Goal: Task Accomplishment & Management: Use online tool/utility

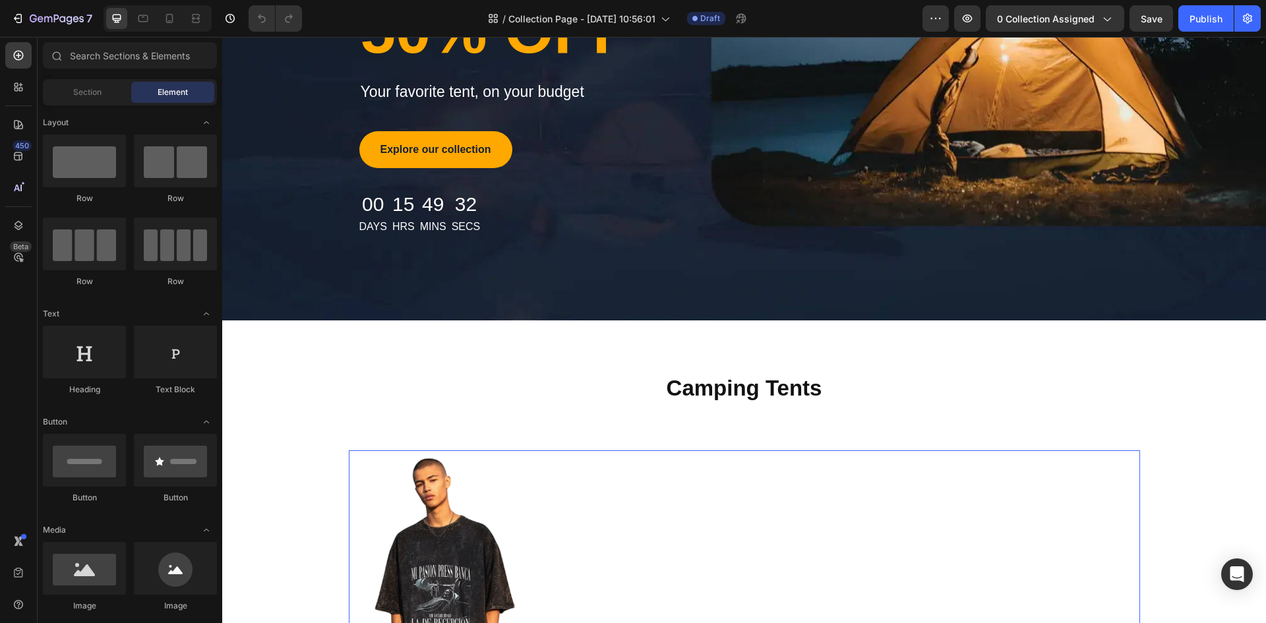
scroll to position [170, 0]
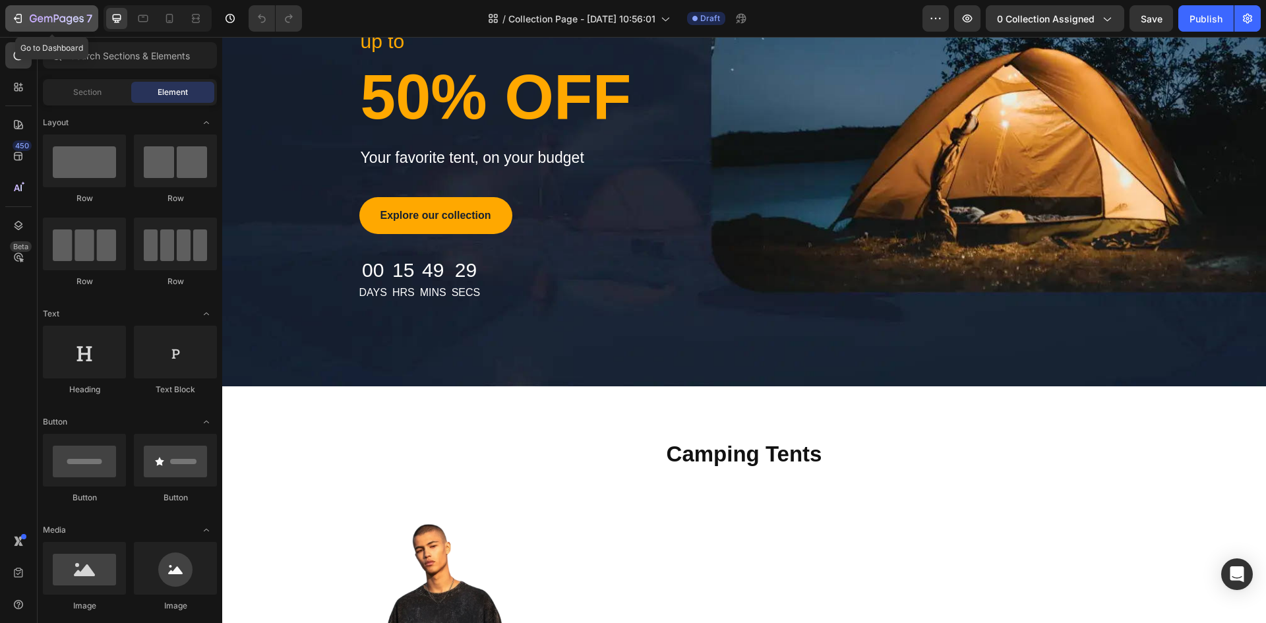
click at [16, 16] on icon "button" at bounding box center [17, 18] width 13 height 13
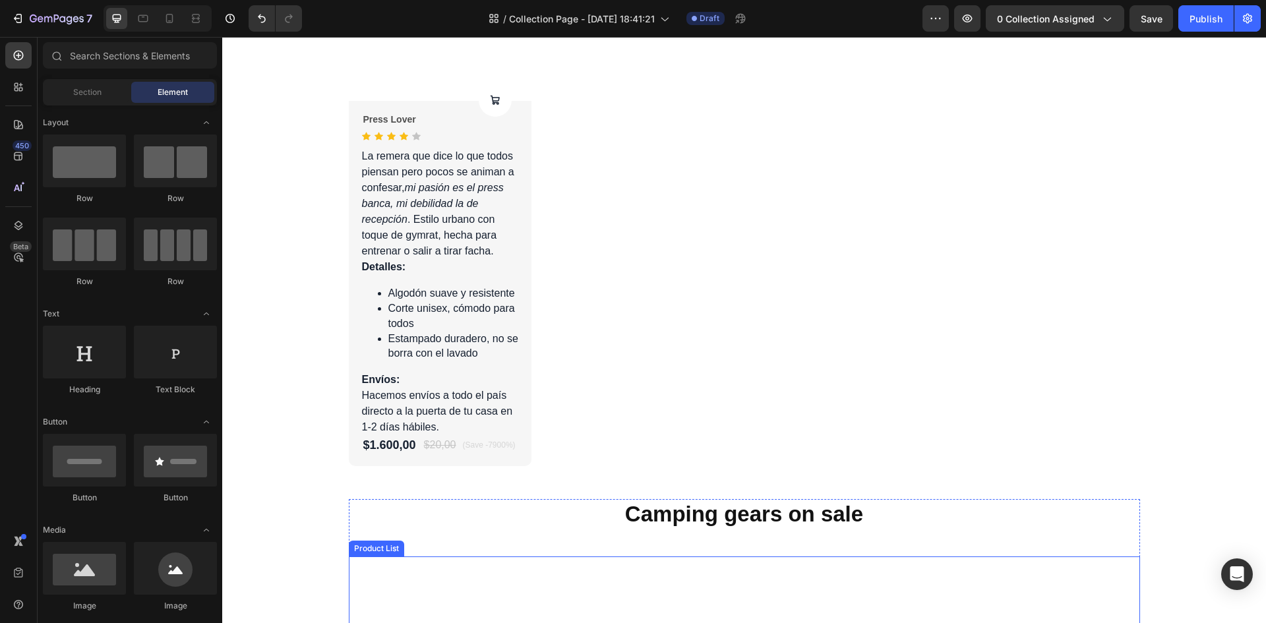
scroll to position [1158, 0]
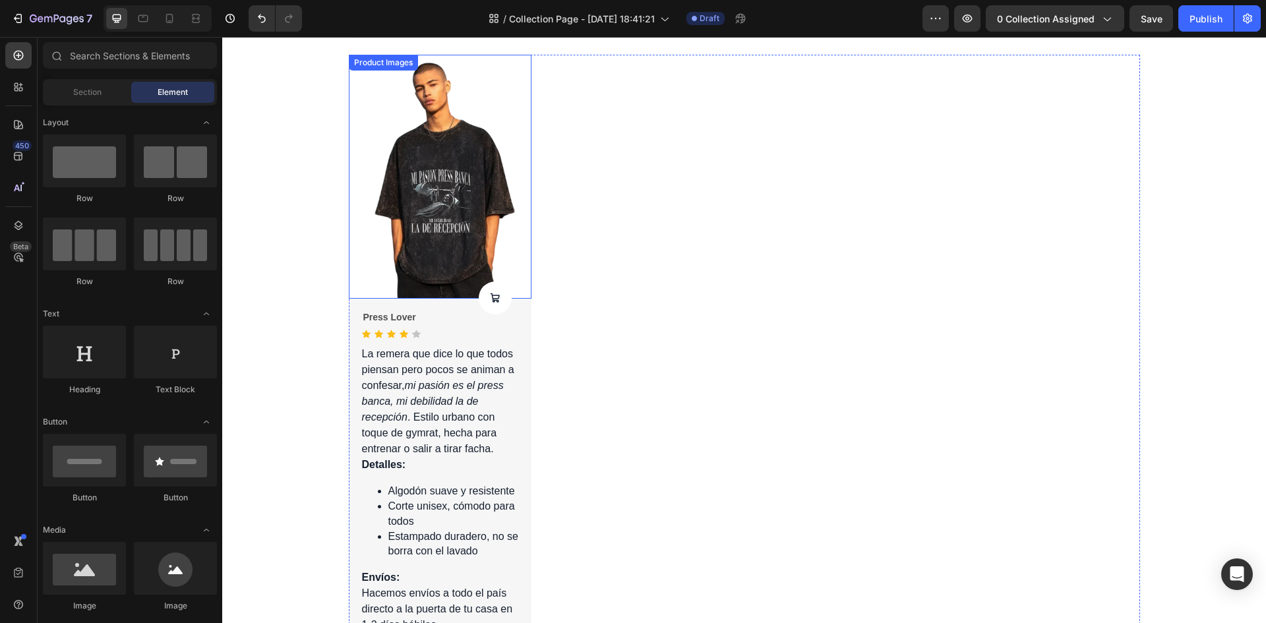
click at [448, 252] on img at bounding box center [440, 177] width 183 height 244
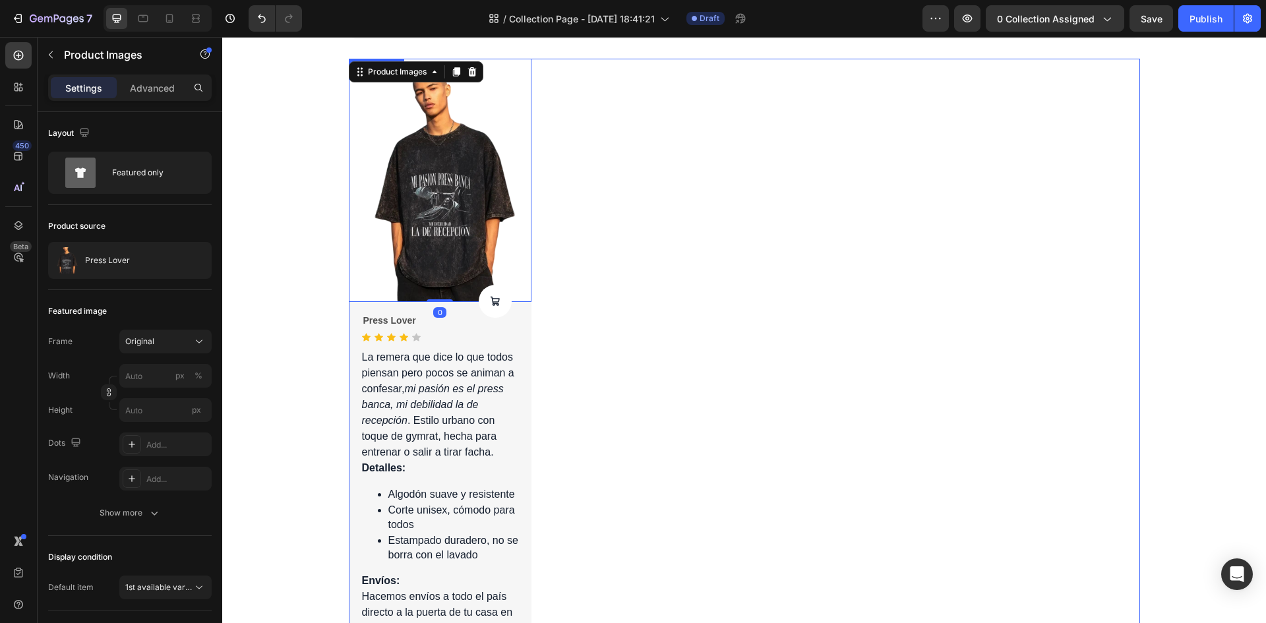
click at [767, 212] on div "Product Images 0 Product Cart Button Press Lover Product Title Icon Icon Icon I…" at bounding box center [744, 363] width 791 height 609
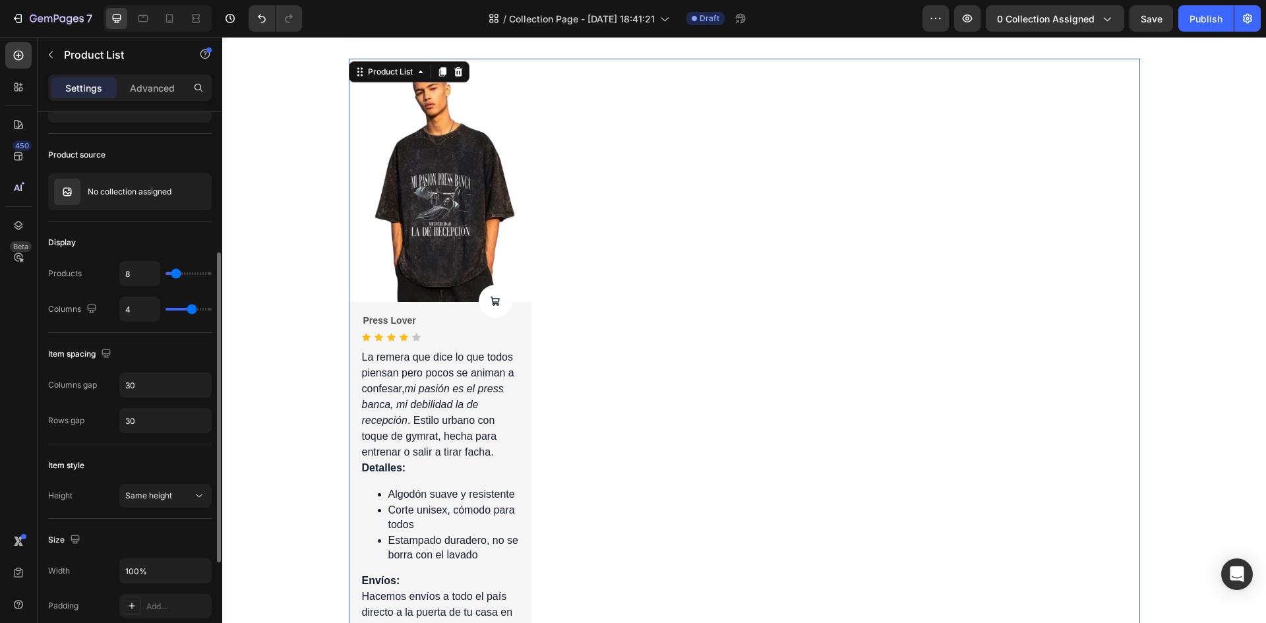
scroll to position [132, 0]
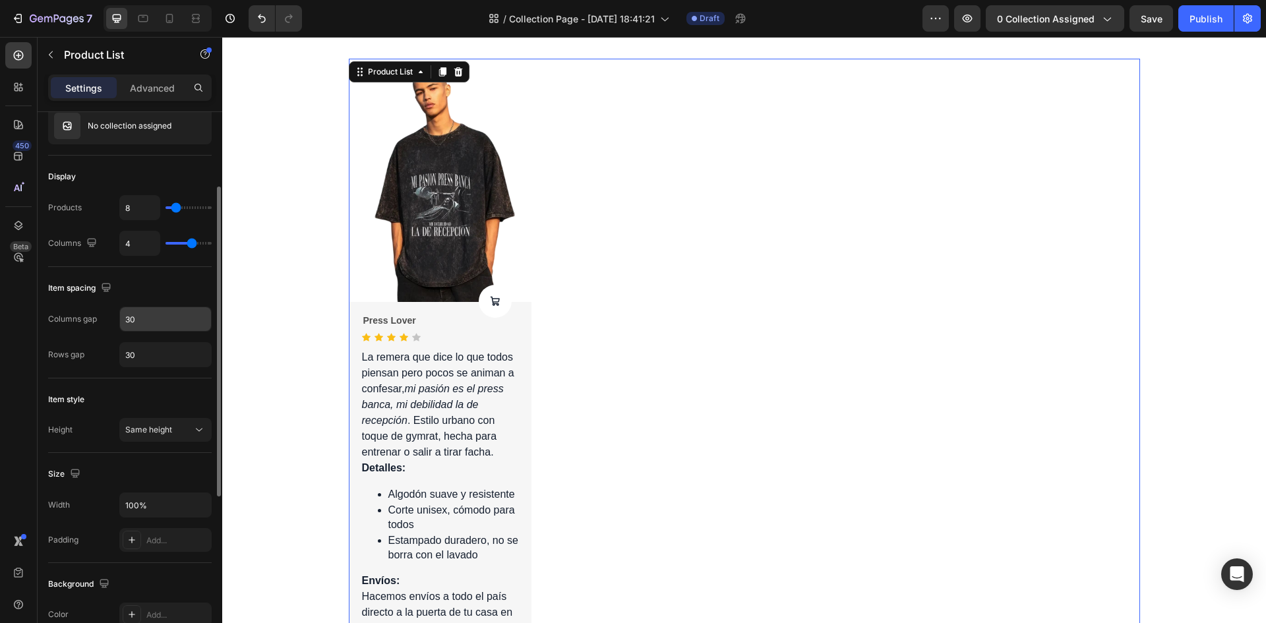
click at [129, 321] on input "30" at bounding box center [165, 319] width 91 height 24
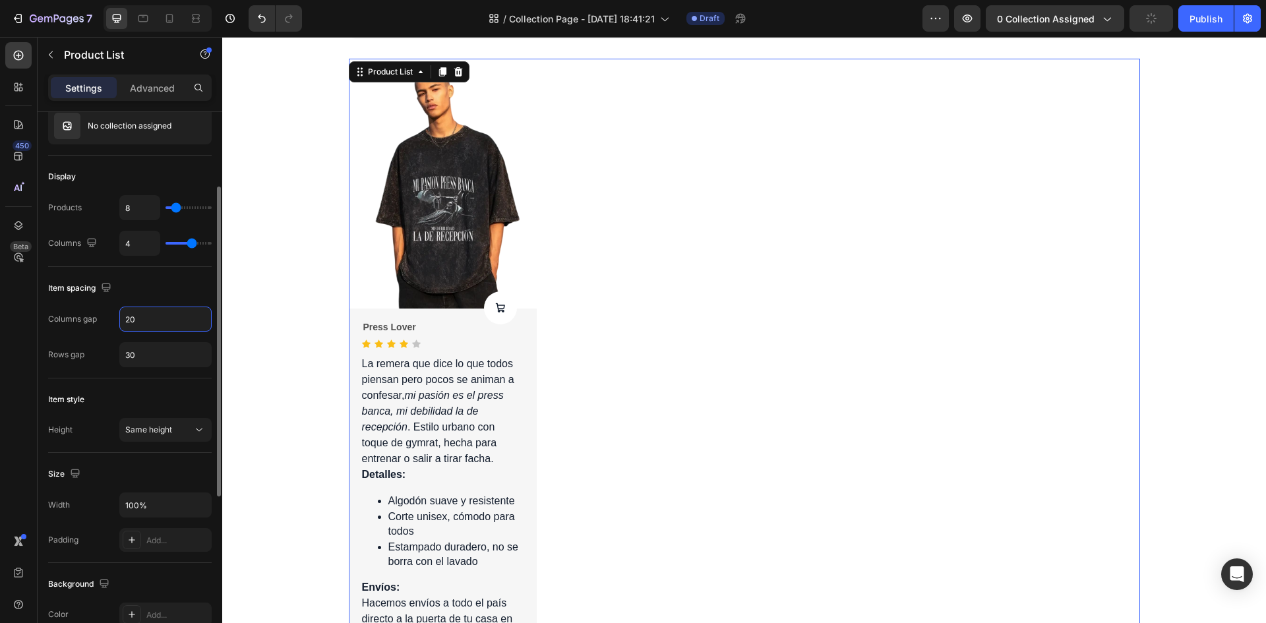
type input "2"
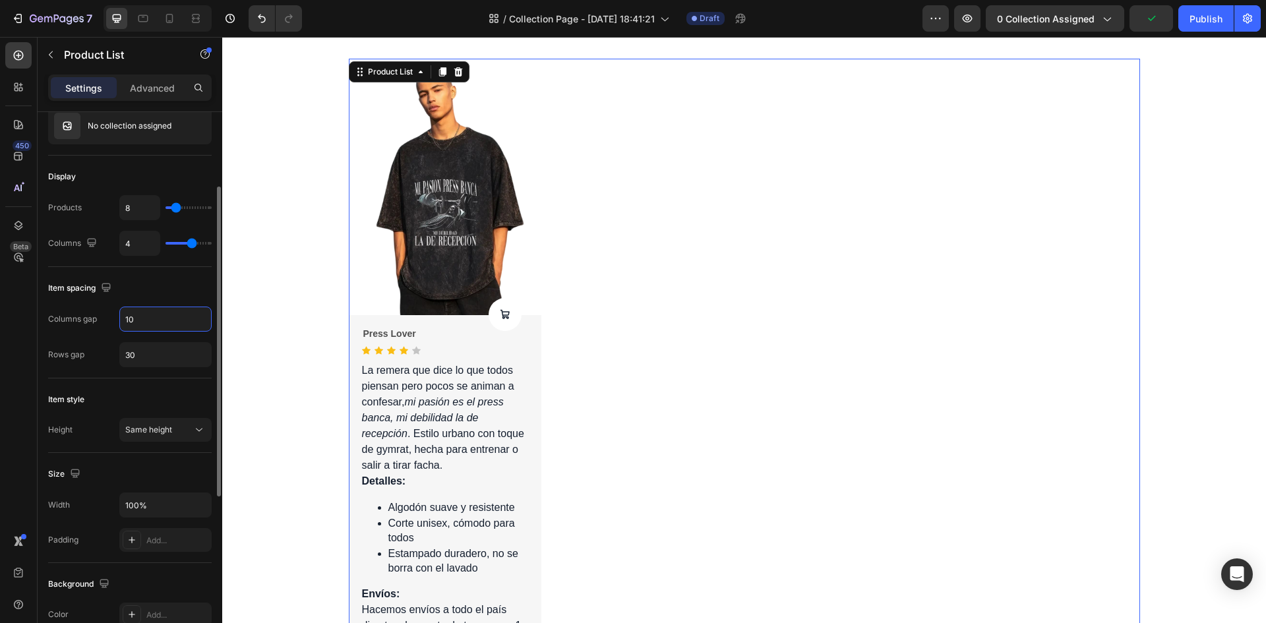
type input "1"
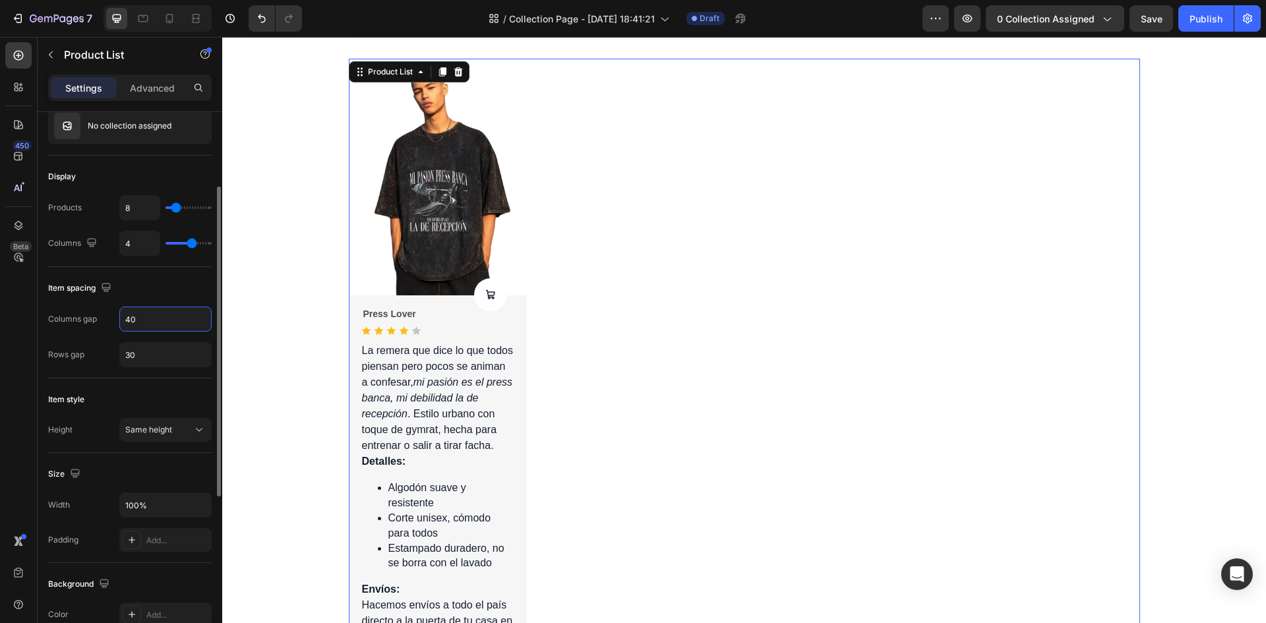
type input "4"
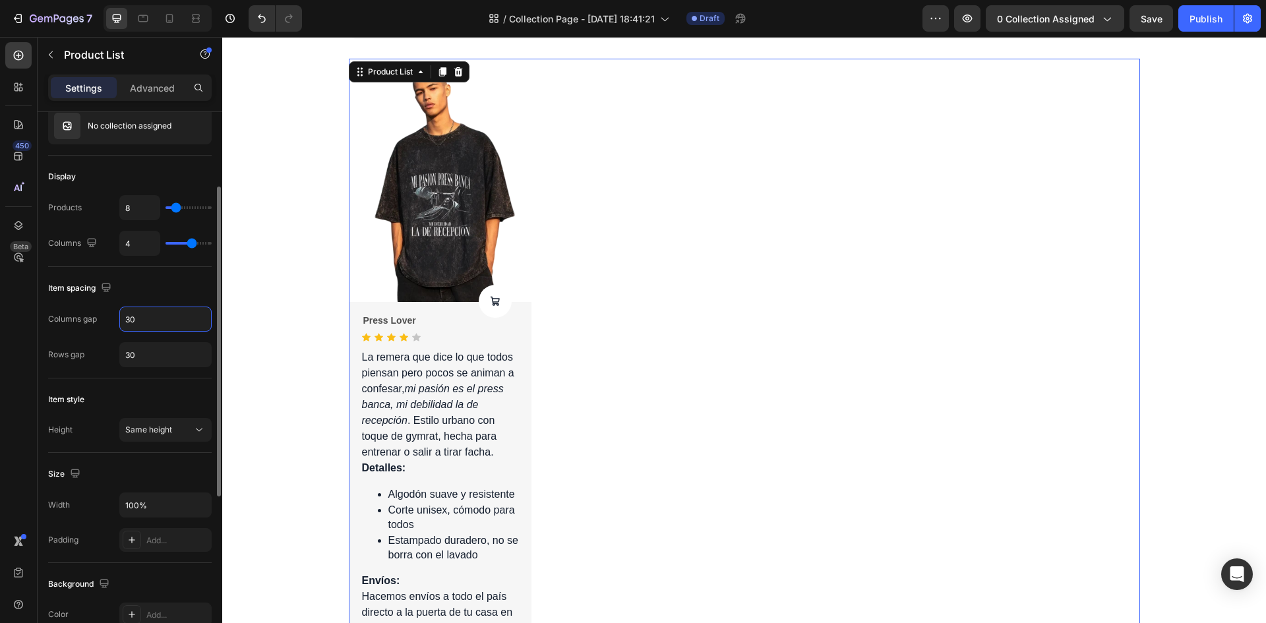
type input "3"
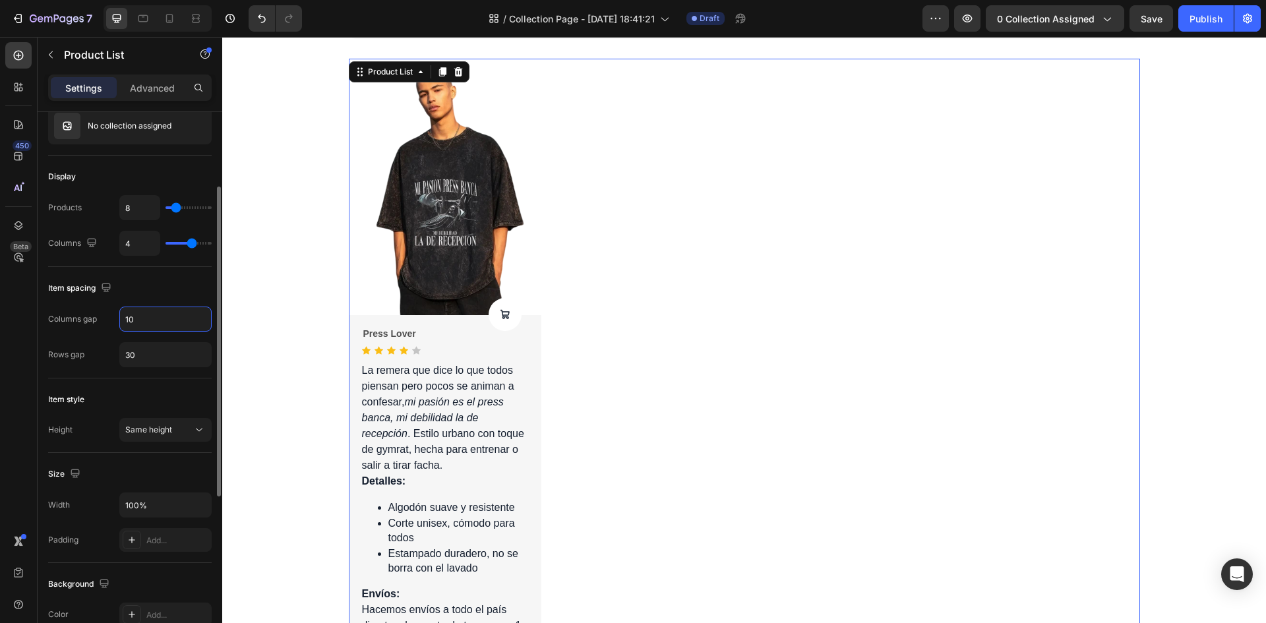
type input "1"
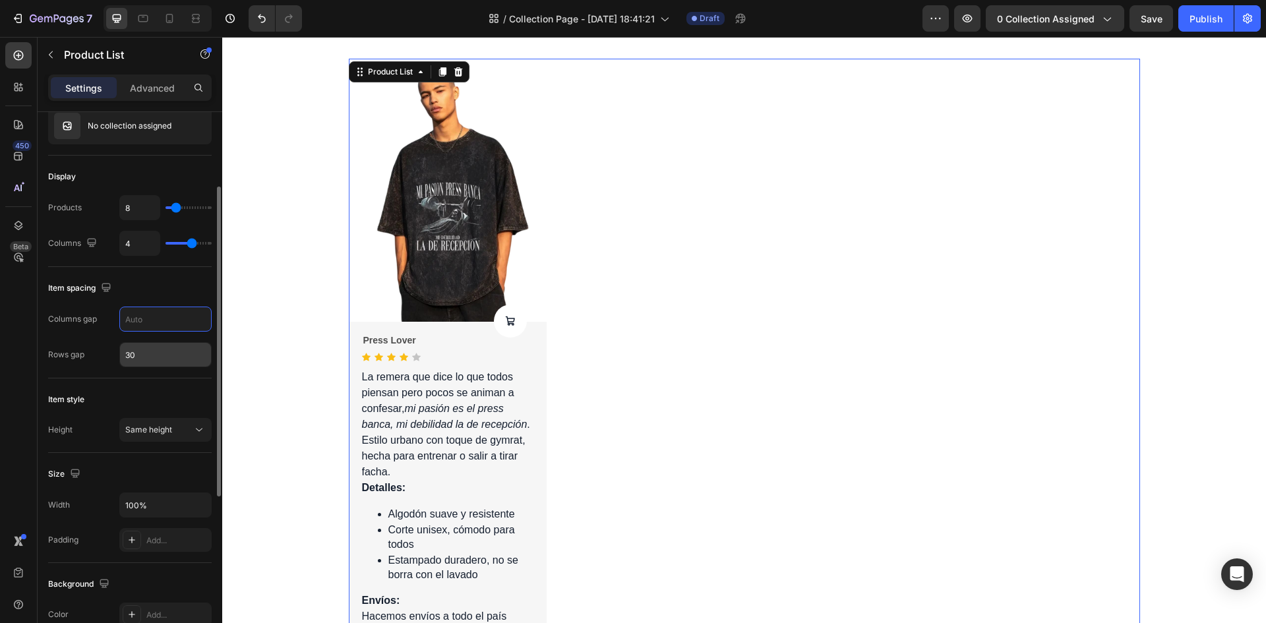
type input "0"
click at [153, 357] on input "30" at bounding box center [165, 355] width 91 height 24
type input "2"
type input "1"
type input "0"
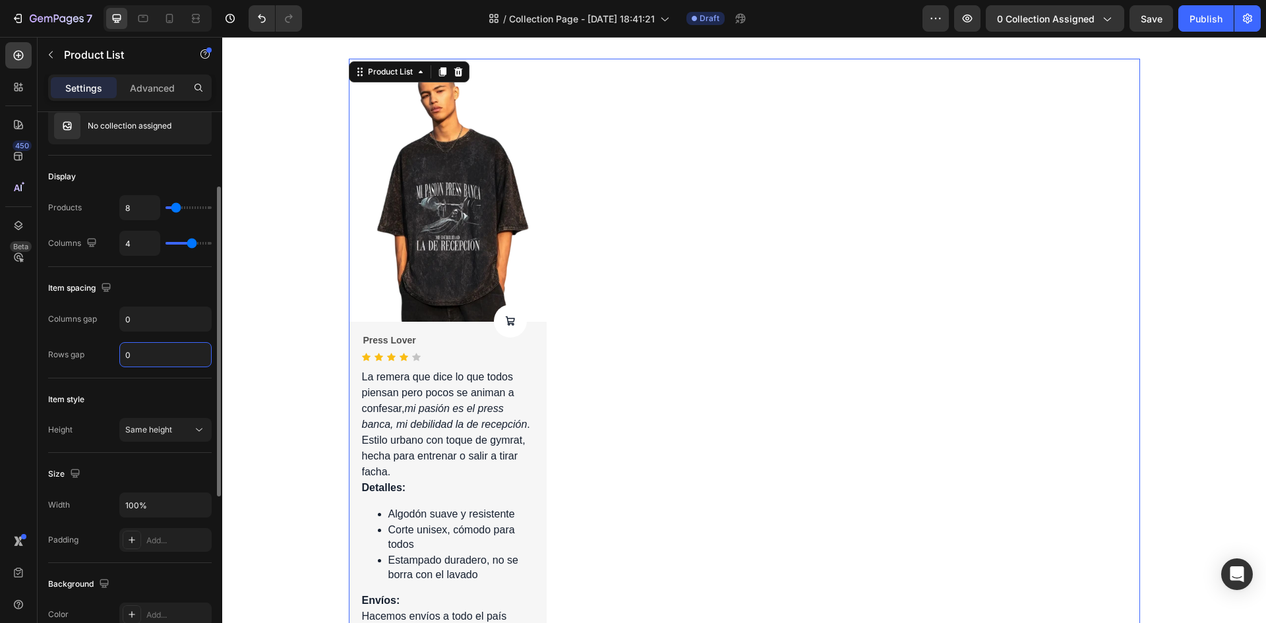
click at [177, 390] on div "Item style" at bounding box center [130, 399] width 164 height 21
click at [195, 425] on icon at bounding box center [199, 429] width 13 height 13
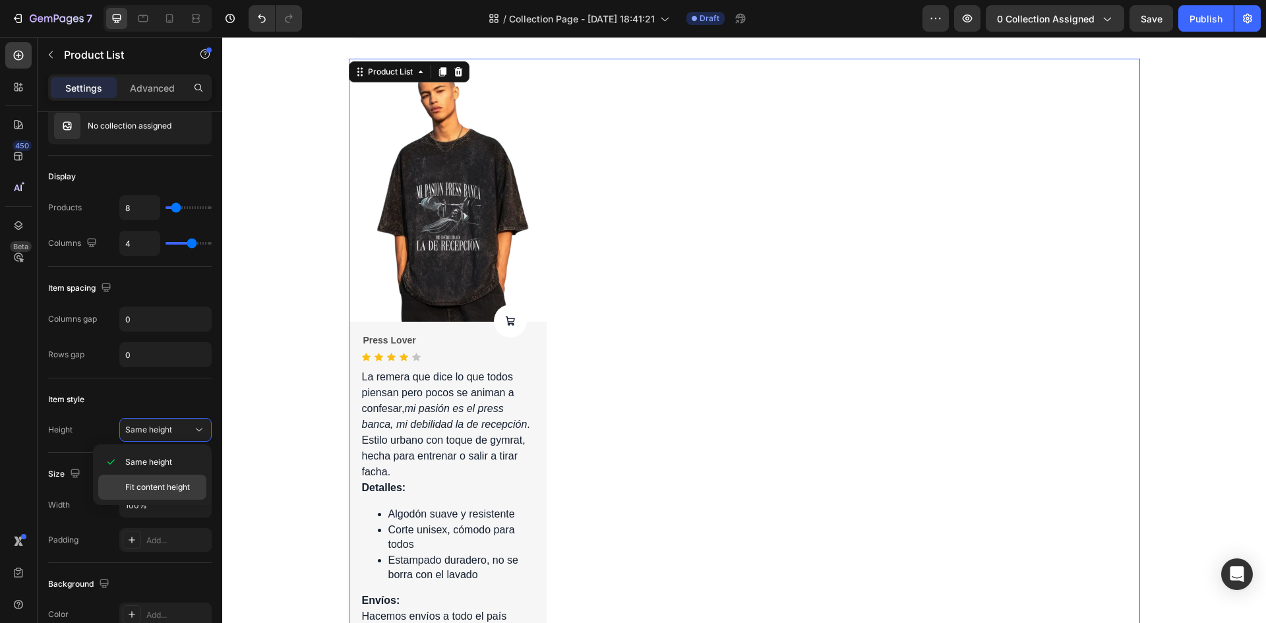
click at [190, 483] on span "Fit content height" at bounding box center [157, 487] width 65 height 12
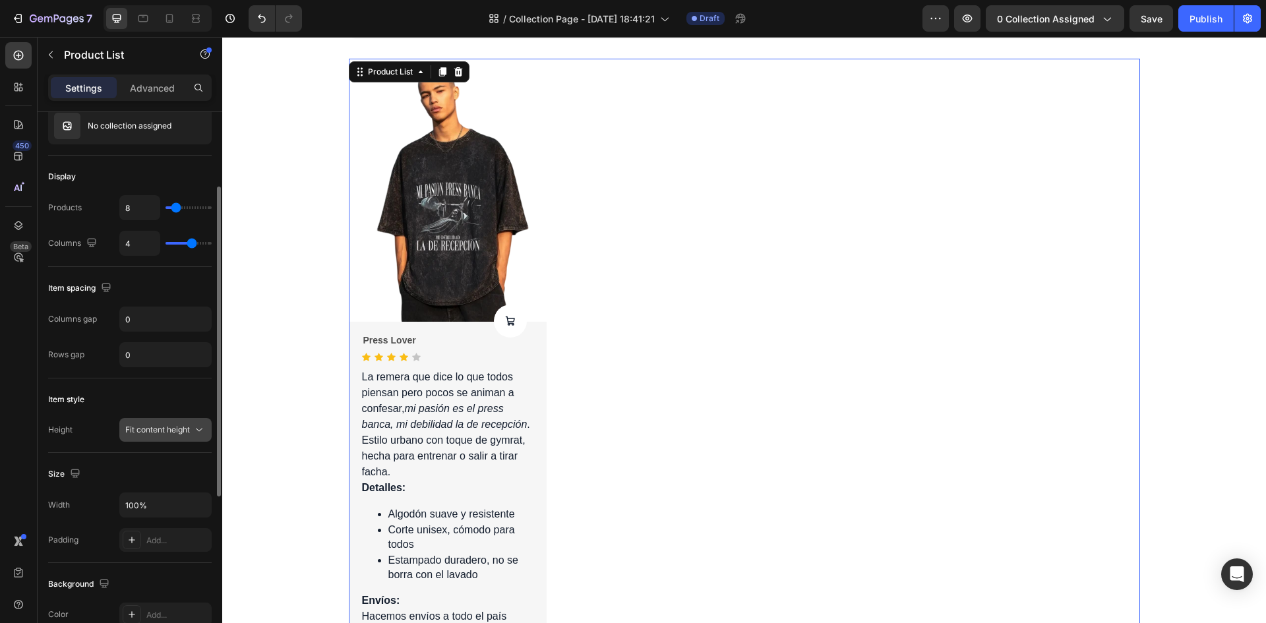
click at [177, 435] on span "Fit content height" at bounding box center [157, 430] width 65 height 12
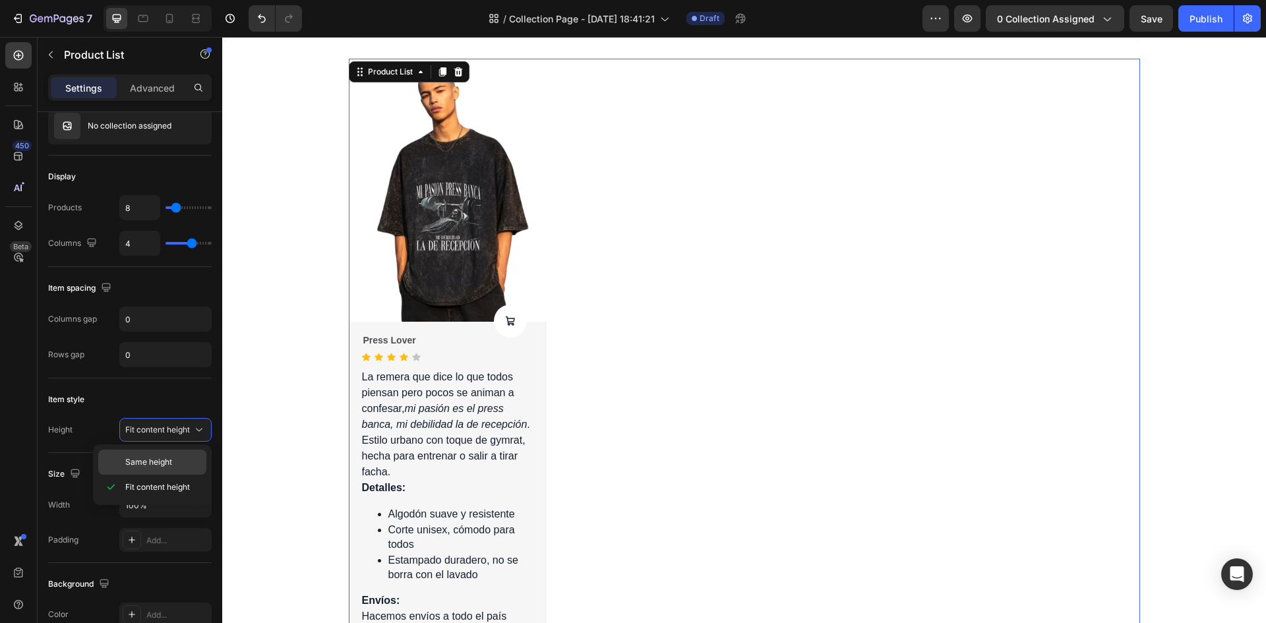
click at [182, 467] on p "Same height" at bounding box center [162, 462] width 75 height 12
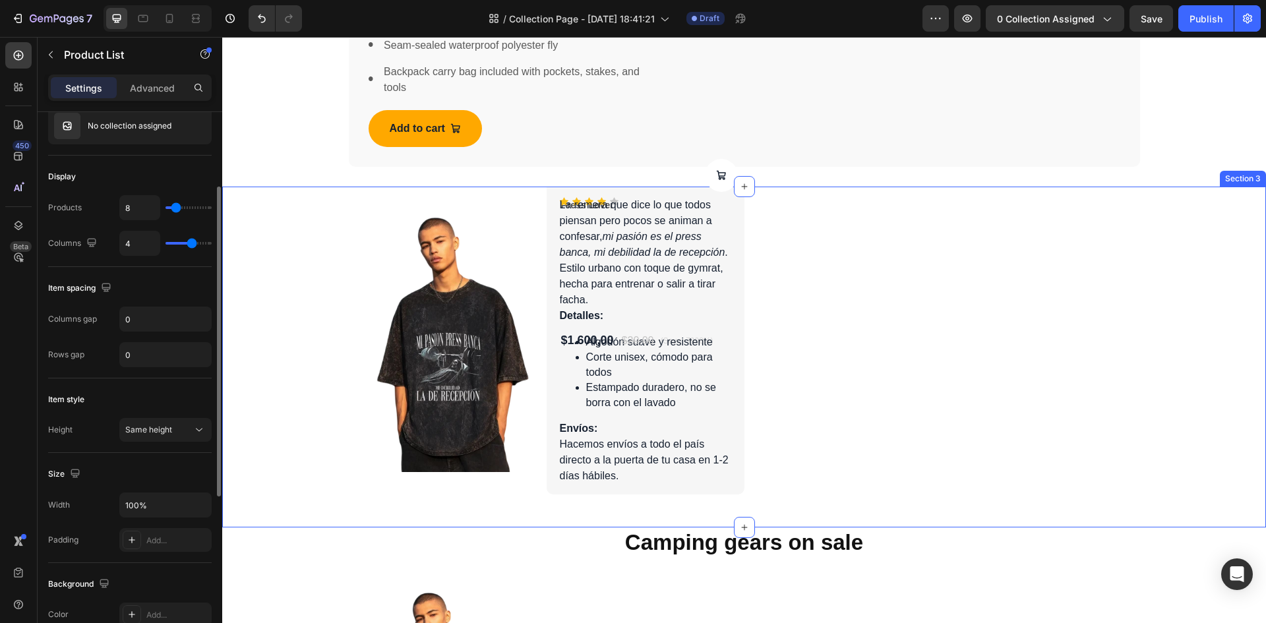
scroll to position [0, 0]
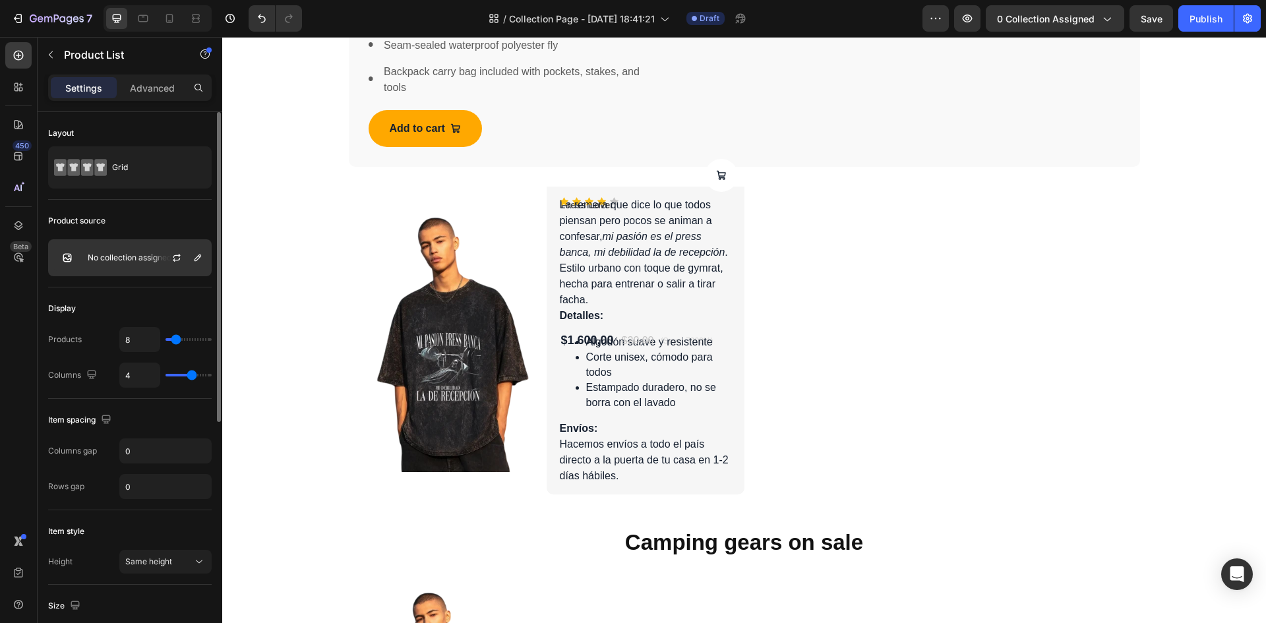
click at [140, 261] on p "No collection assigned" at bounding box center [130, 257] width 84 height 9
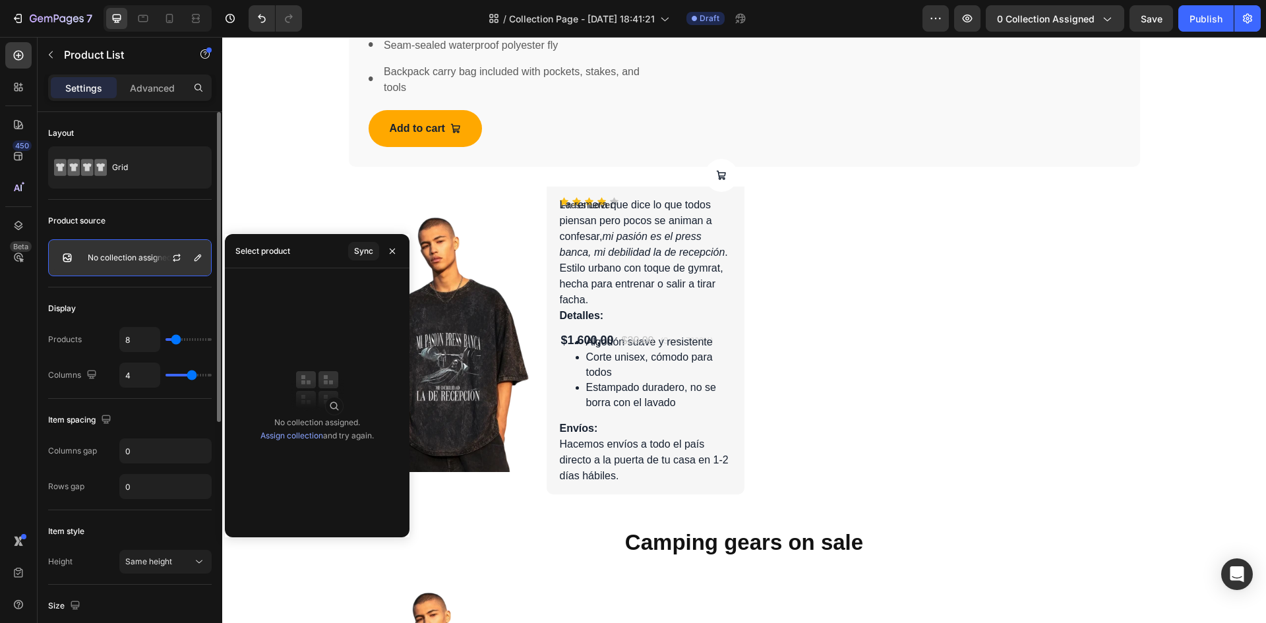
click at [140, 261] on p "No collection assigned" at bounding box center [130, 257] width 84 height 9
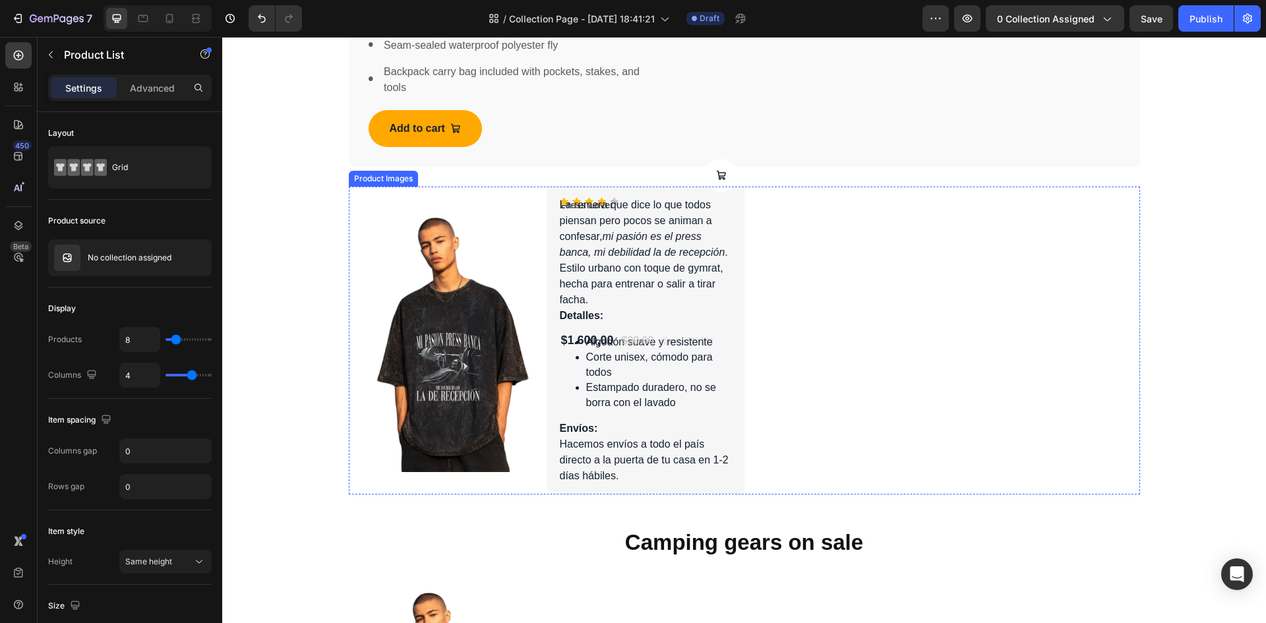
click at [398, 279] on img at bounding box center [448, 341] width 198 height 264
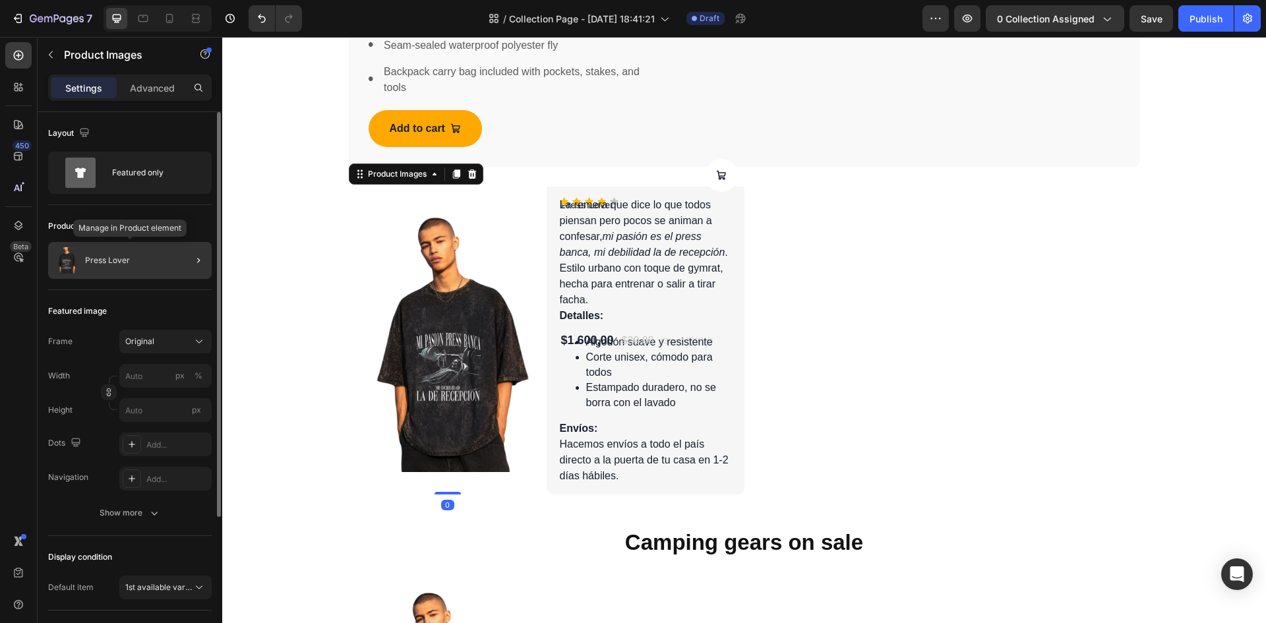
click at [109, 256] on p "Press Lover" at bounding box center [107, 260] width 45 height 9
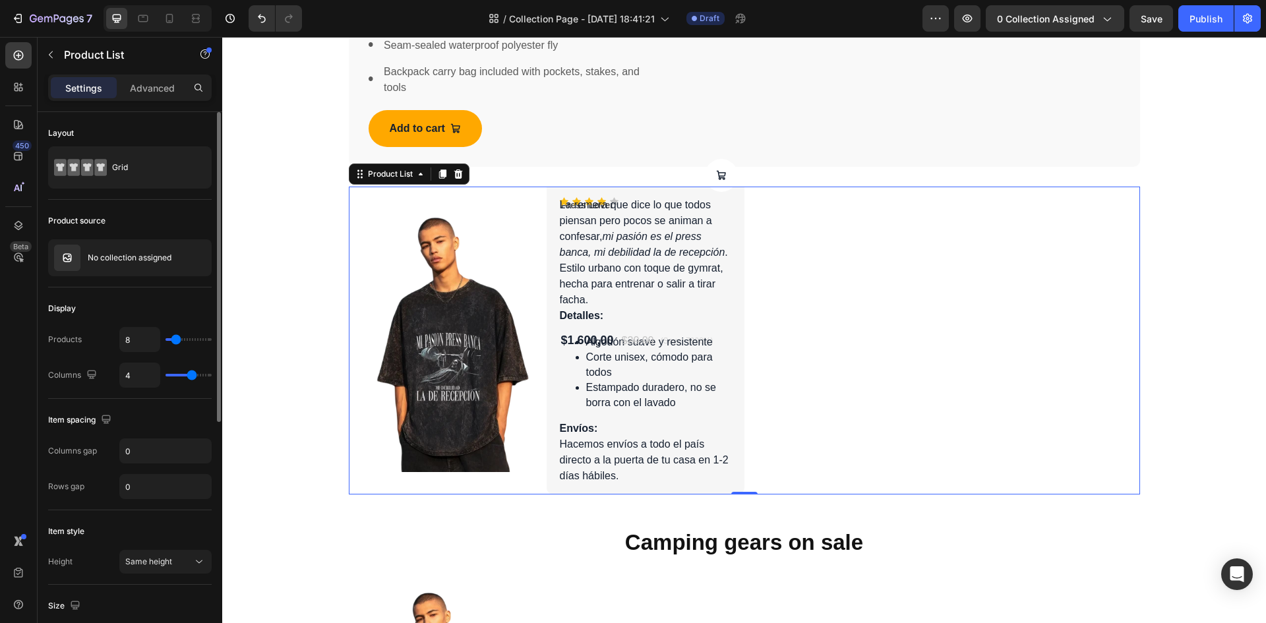
click at [851, 381] on div "Product Images Product Cart Button Press Lover Product Title Icon Icon Icon Ico…" at bounding box center [744, 341] width 791 height 308
click at [842, 275] on div "Product Images Product Cart Button Press Lover Product Title Icon Icon Icon Ico…" at bounding box center [744, 341] width 791 height 308
click at [150, 249] on div "No collection assigned" at bounding box center [130, 257] width 164 height 37
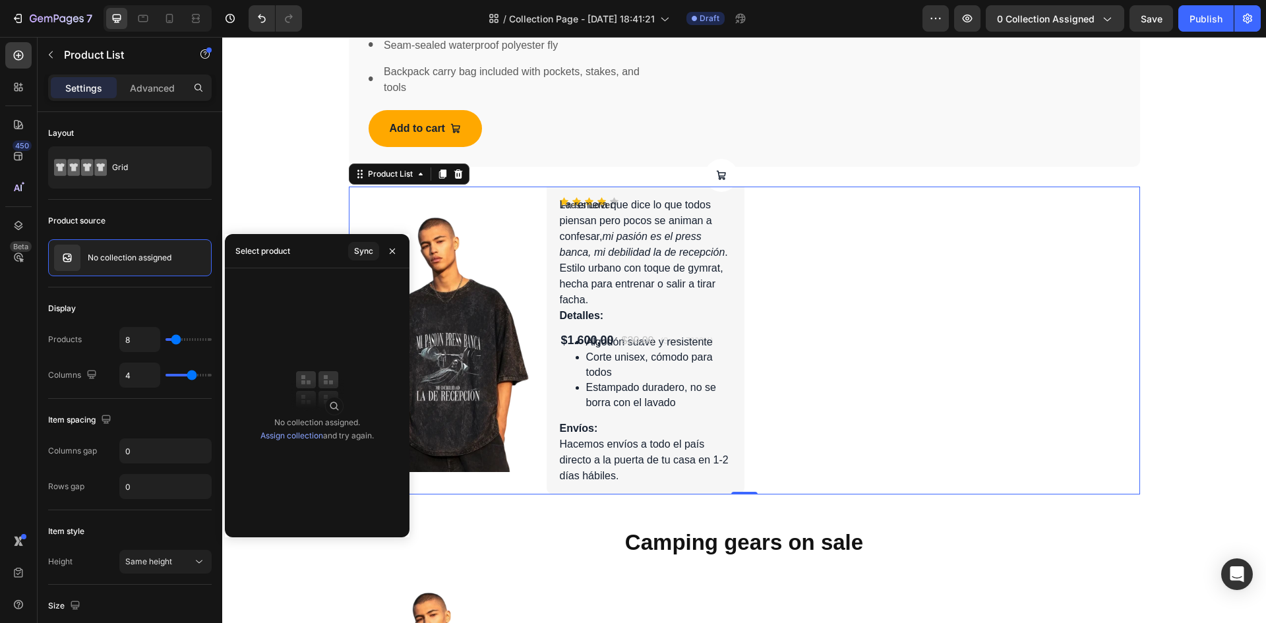
click at [295, 432] on link "Assign collection" at bounding box center [291, 436] width 63 height 10
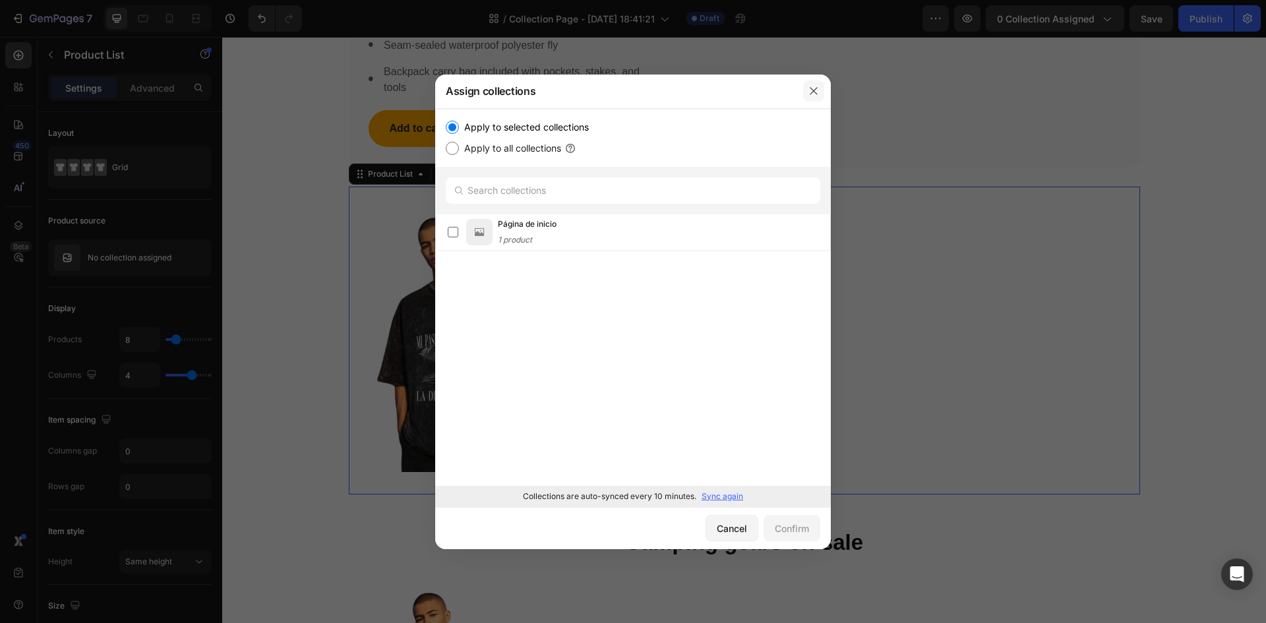
click at [818, 92] on icon "button" at bounding box center [813, 91] width 11 height 11
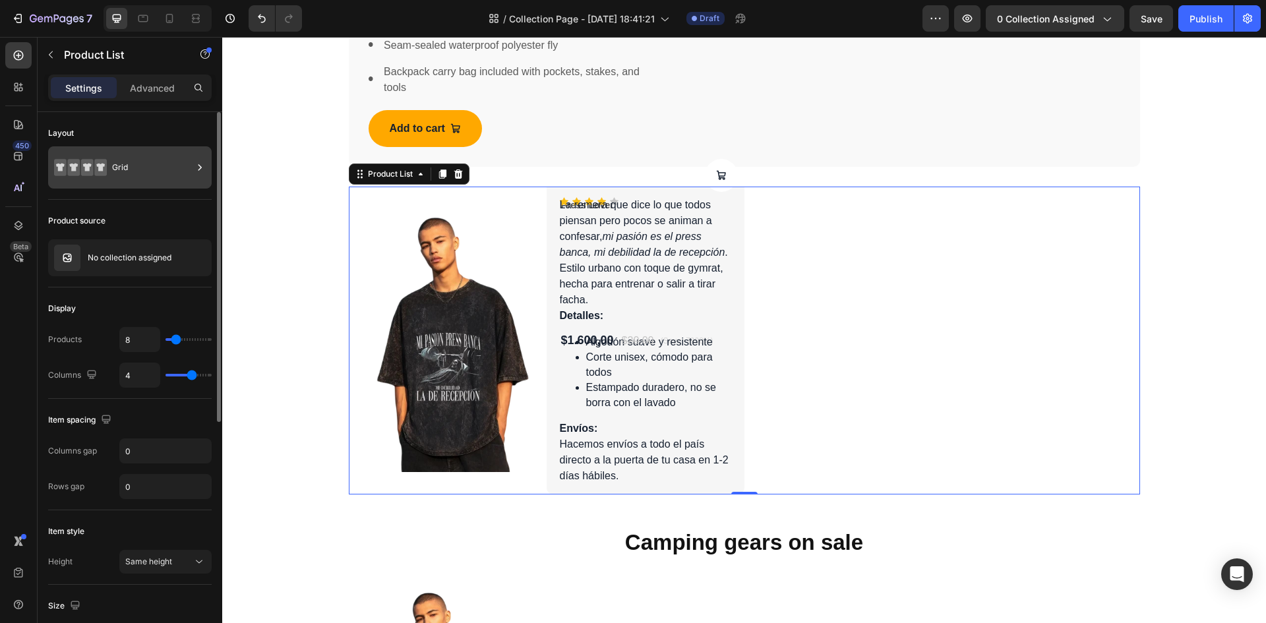
click at [125, 181] on div "Grid" at bounding box center [152, 167] width 80 height 30
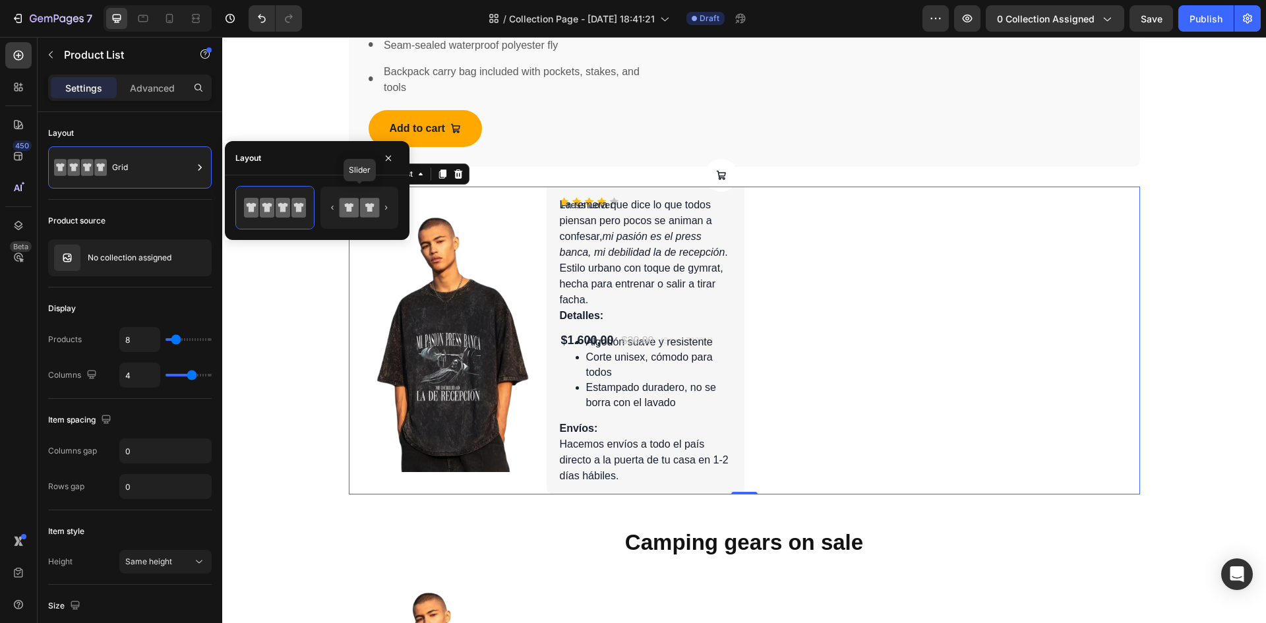
click at [356, 208] on icon at bounding box center [349, 207] width 19 height 19
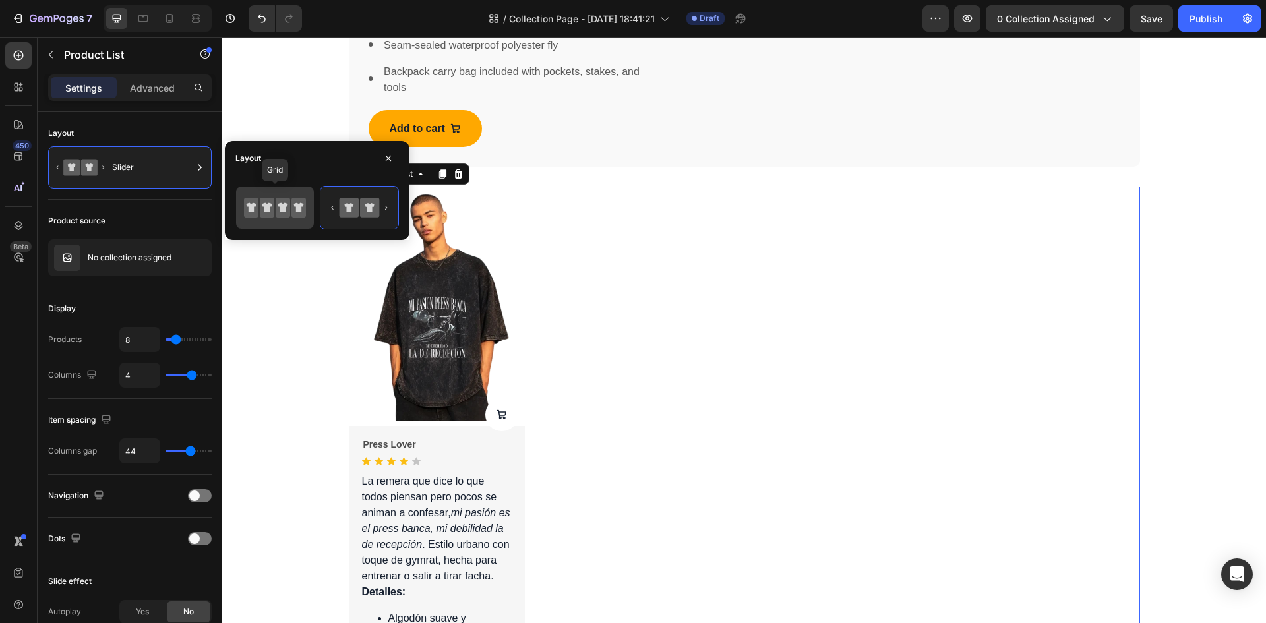
click at [281, 208] on icon at bounding box center [283, 207] width 10 height 9
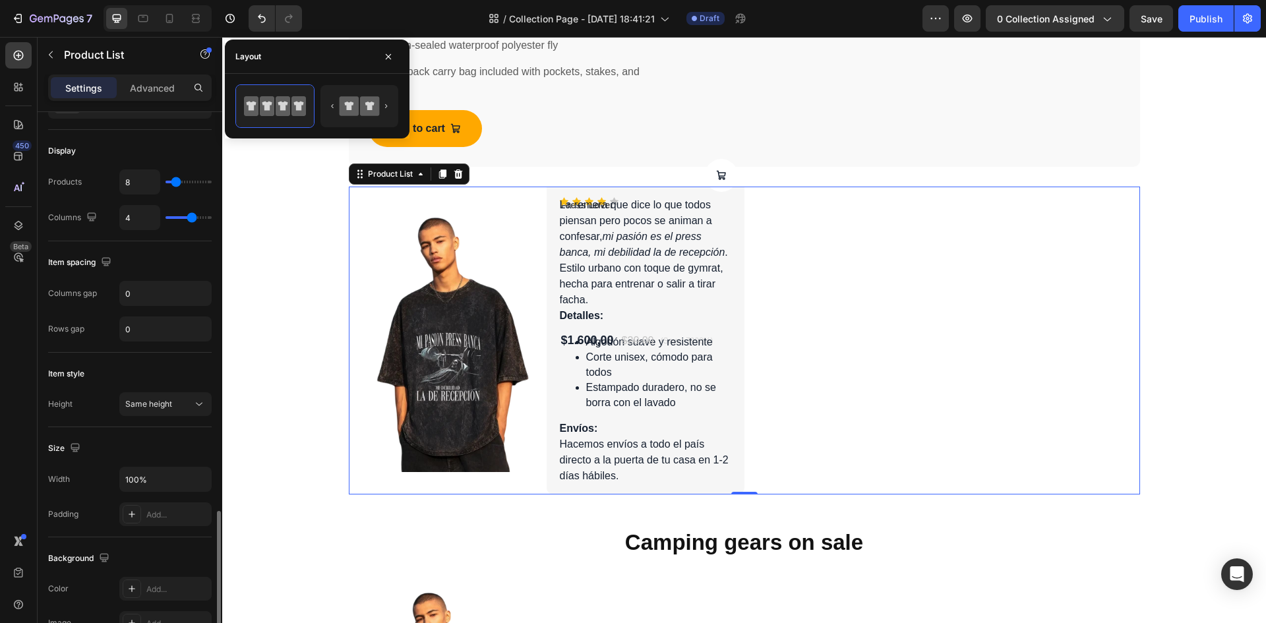
scroll to position [92, 0]
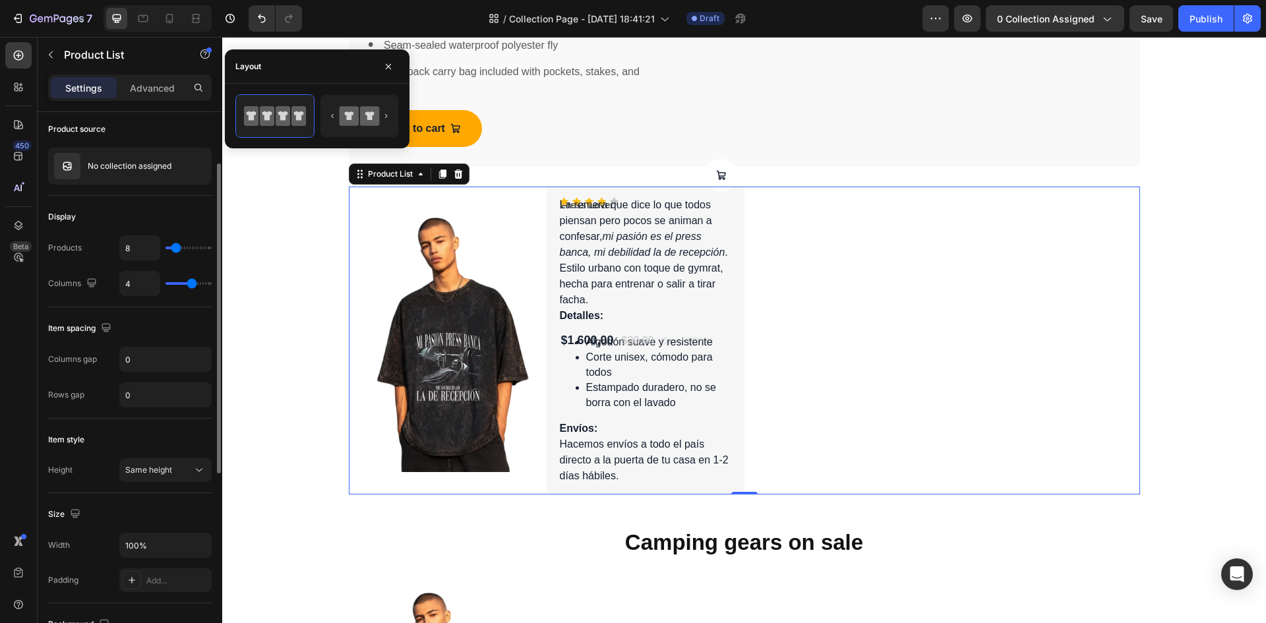
click at [146, 317] on div "Item spacing Columns gap 0 Rows gap 0" at bounding box center [130, 362] width 164 height 111
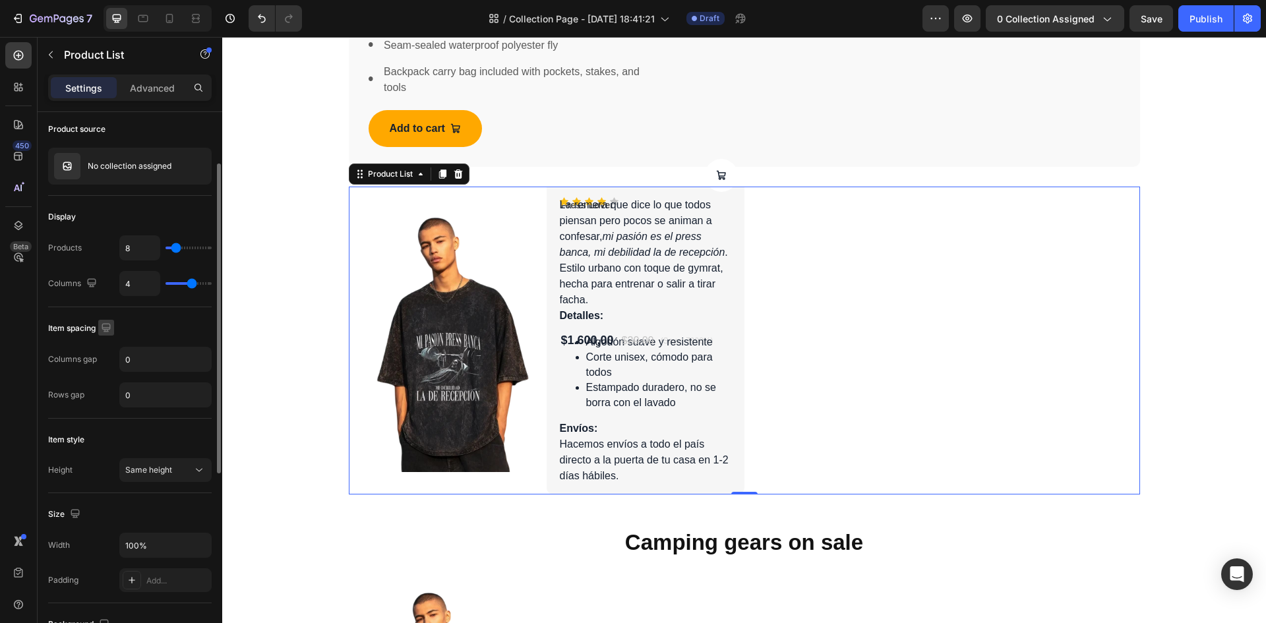
click at [109, 330] on icon "button" at bounding box center [106, 327] width 9 height 9
click at [162, 334] on div "Item spacing" at bounding box center [130, 328] width 164 height 21
click at [154, 356] on input "0" at bounding box center [165, 359] width 91 height 24
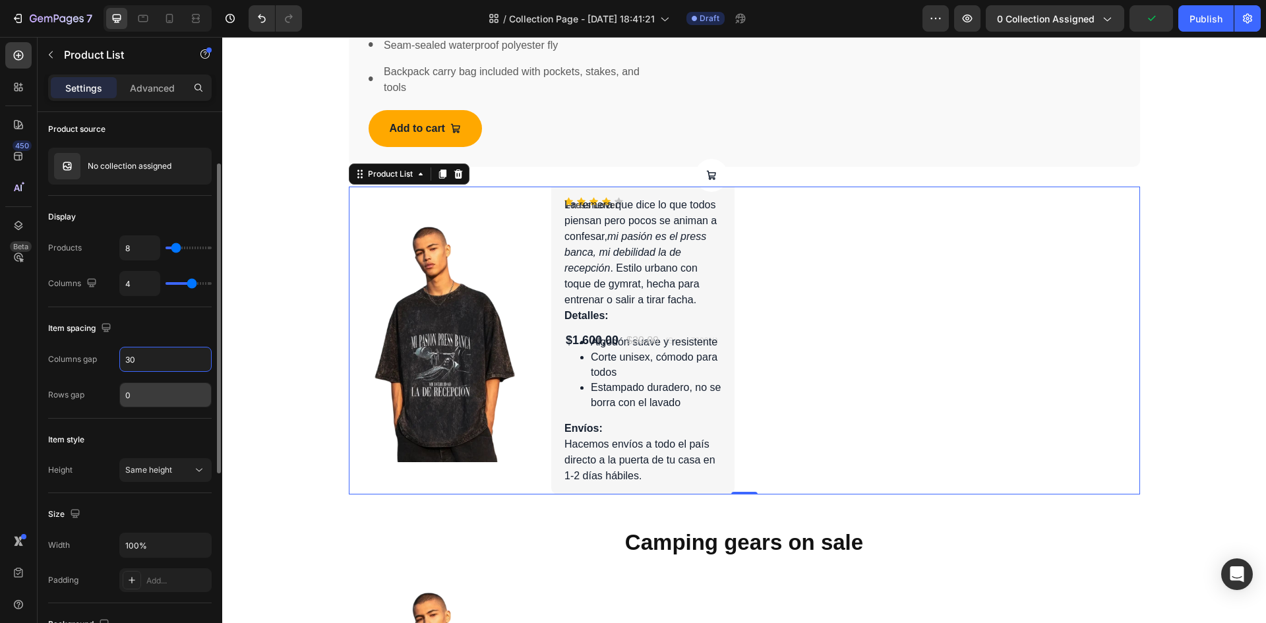
type input "30"
click at [144, 392] on input "0" at bounding box center [165, 395] width 91 height 24
type input "40"
type input "6"
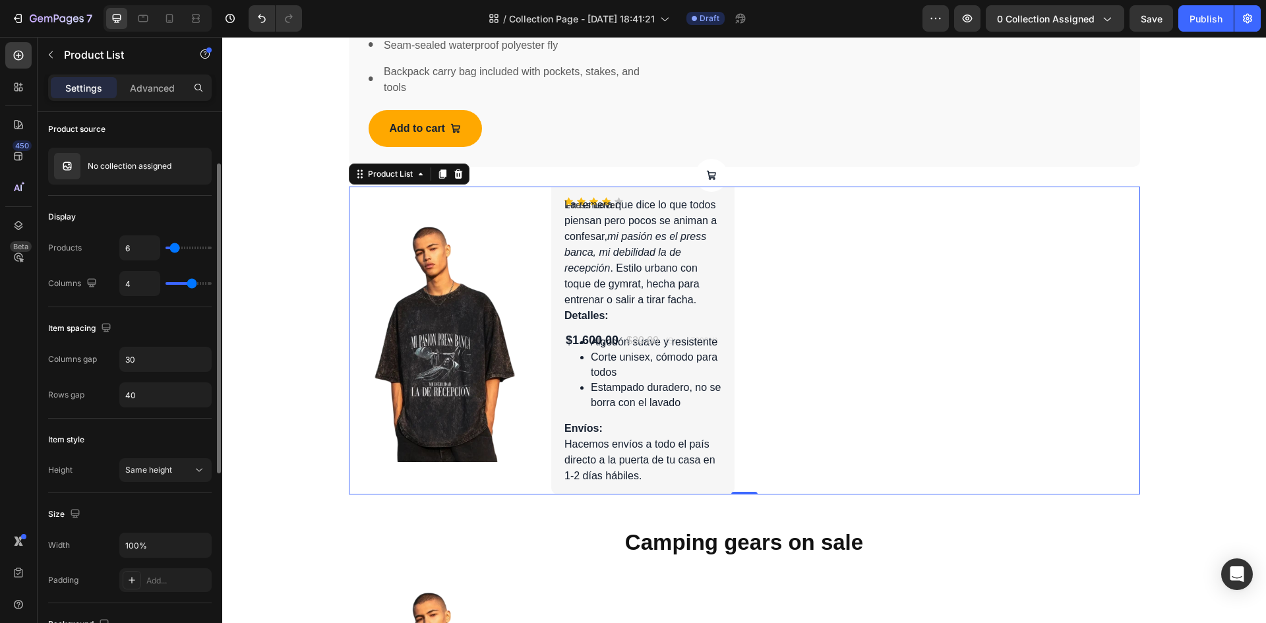
type input "7"
type input "8"
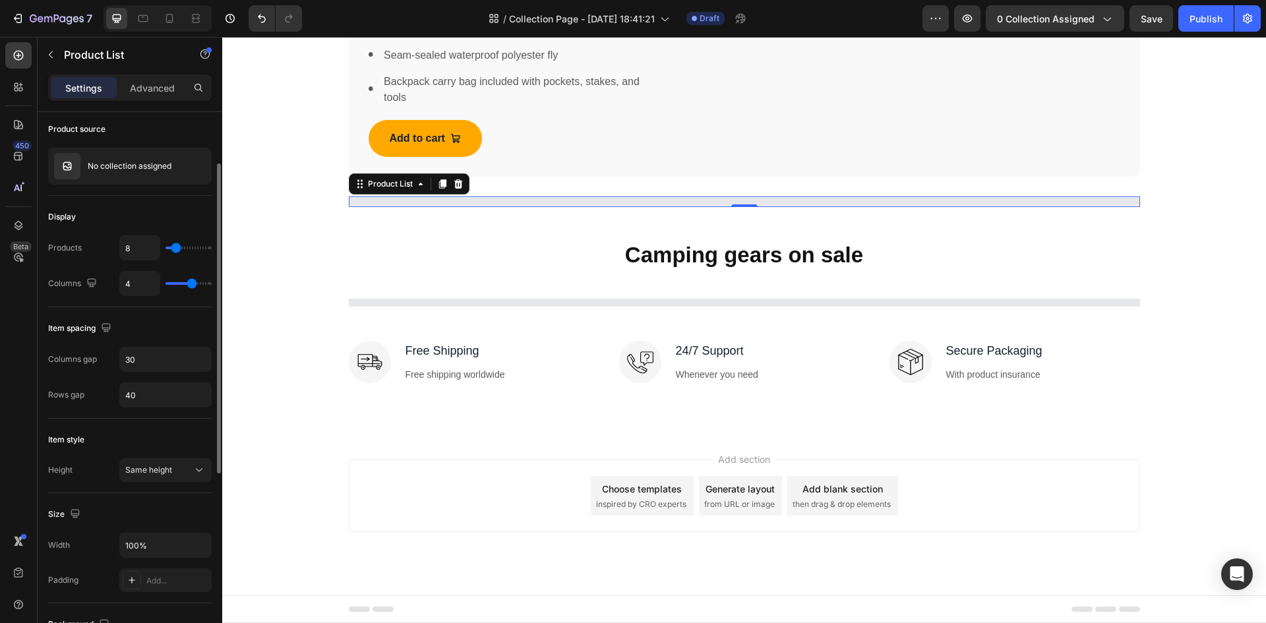
click at [176, 247] on input "range" at bounding box center [188, 248] width 46 height 3
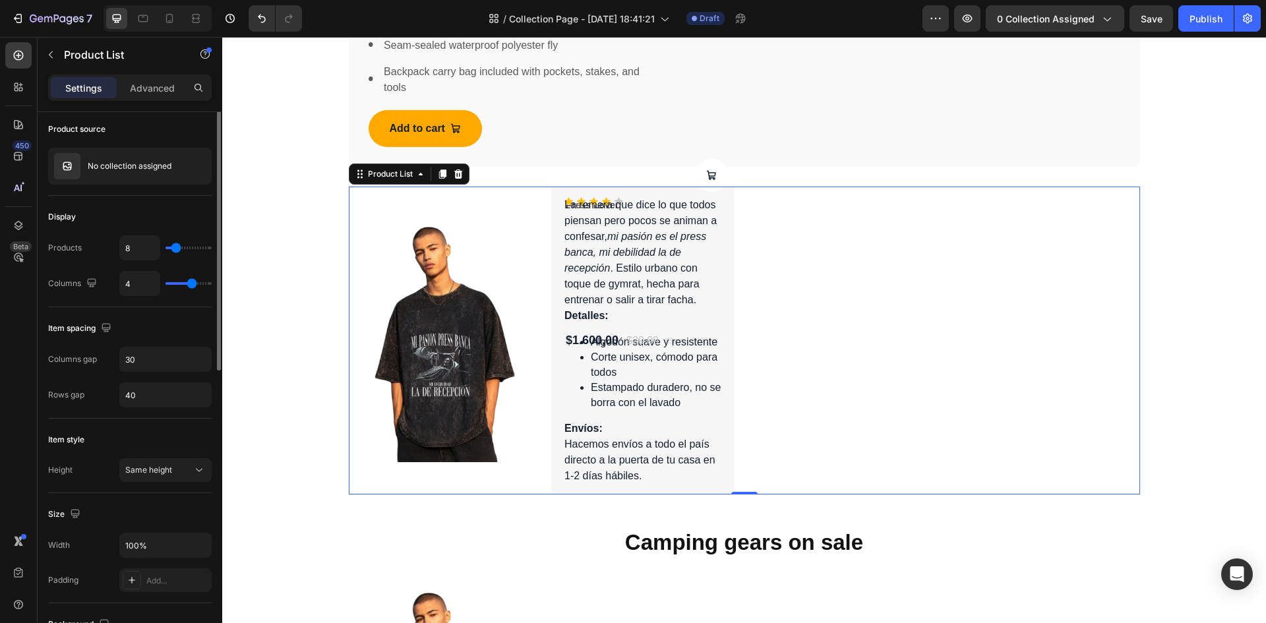
scroll to position [0, 0]
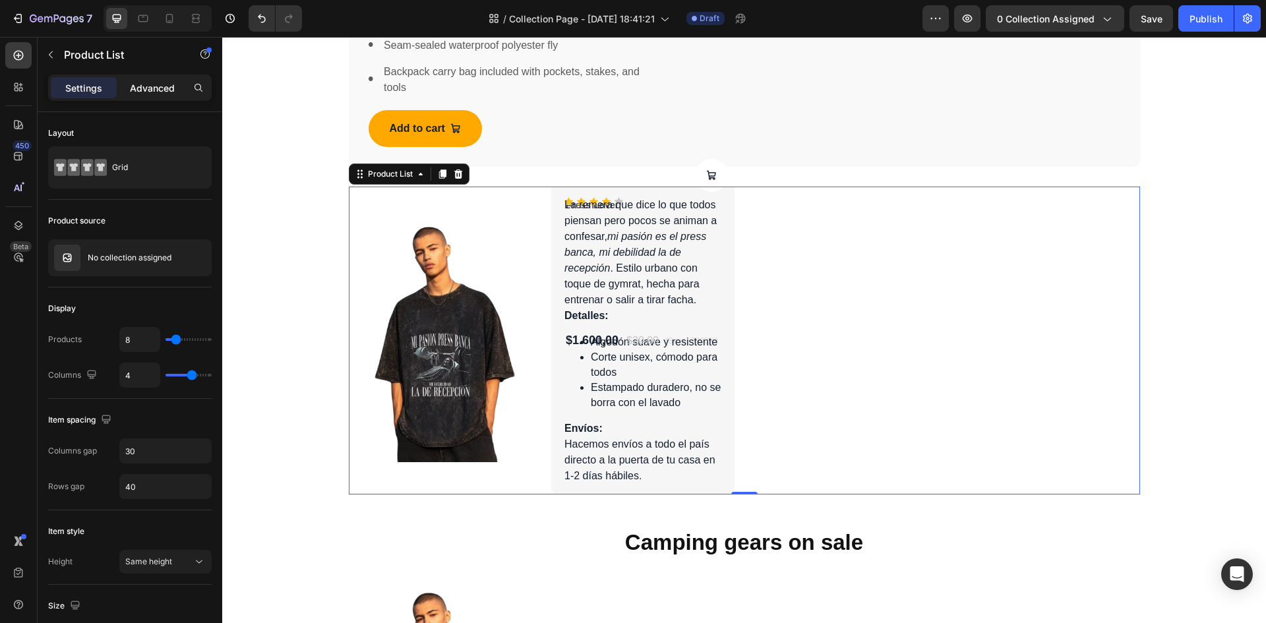
click at [140, 82] on p "Advanced" at bounding box center [152, 88] width 45 height 14
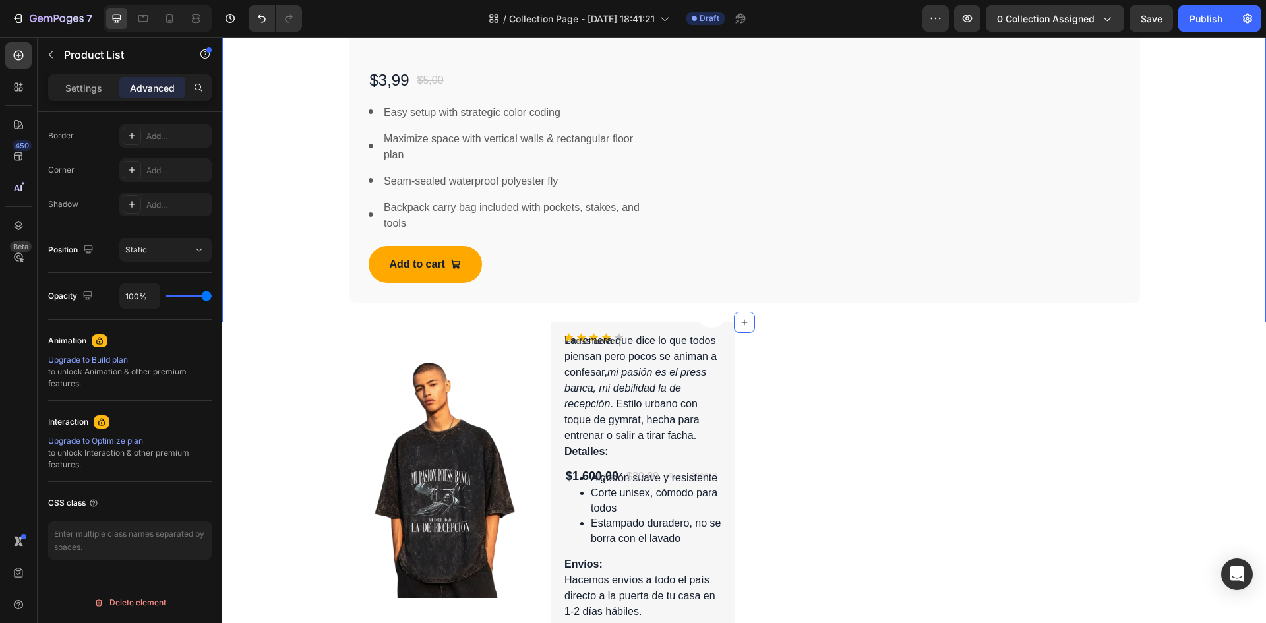
scroll to position [1155, 0]
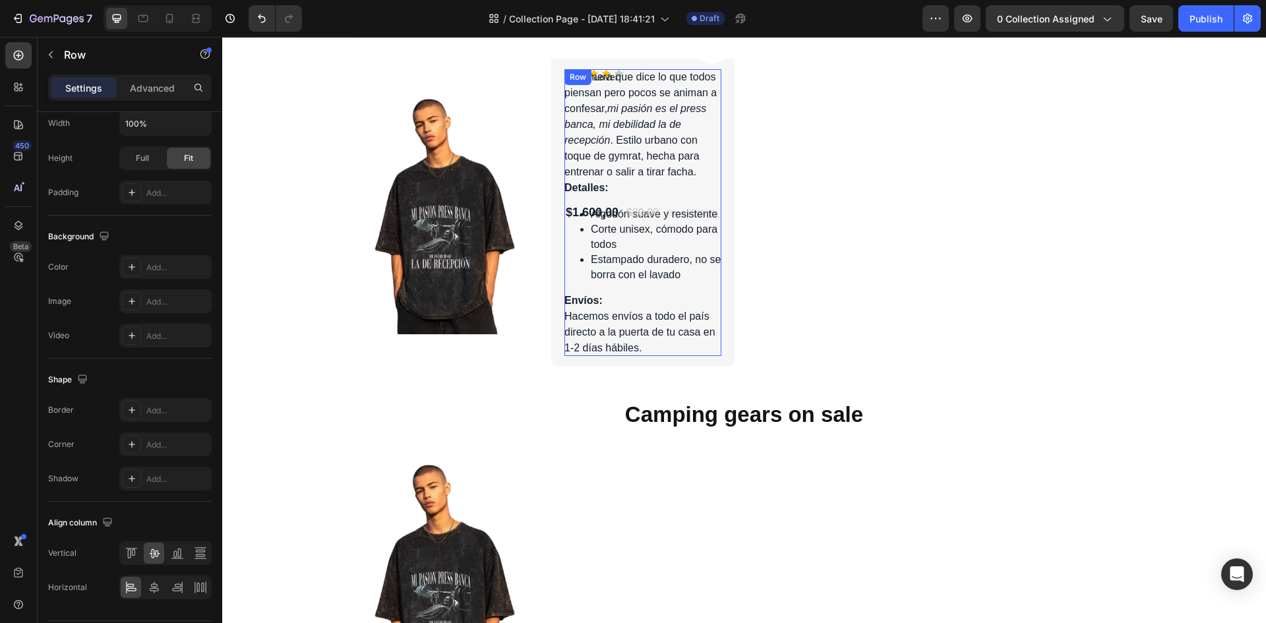
click at [636, 129] on div "$20,00 Product Price Product Price (Save -7900%) Product Badge Row" at bounding box center [671, 212] width 93 height 287
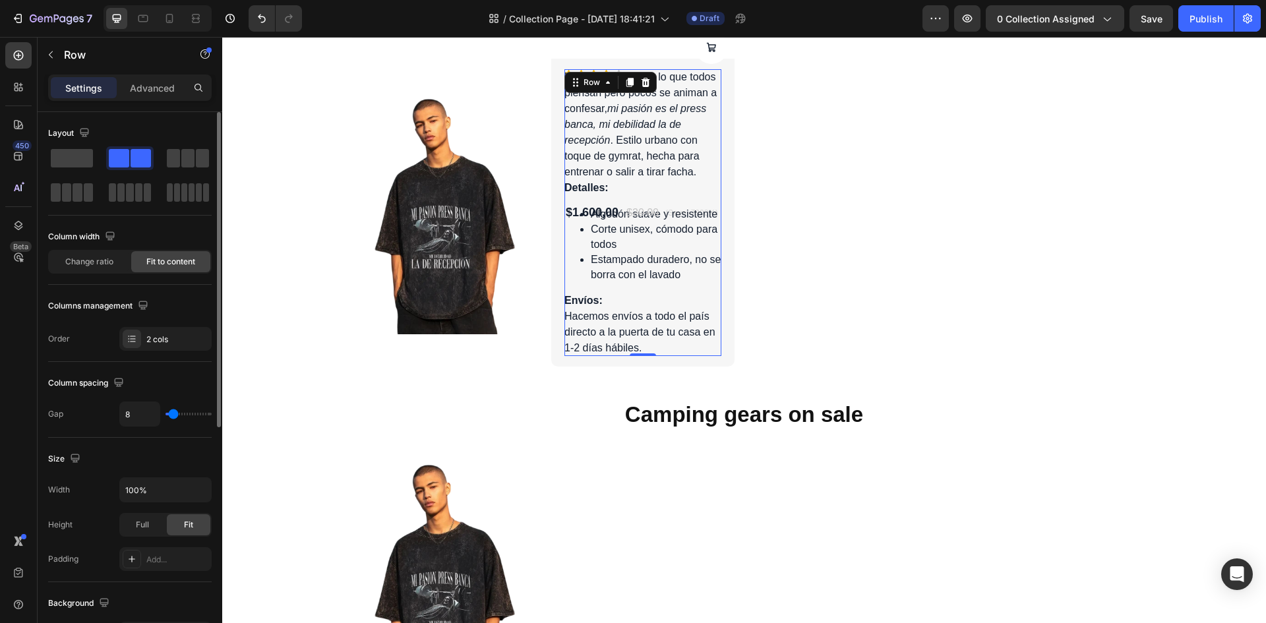
click at [644, 82] on icon at bounding box center [646, 82] width 9 height 9
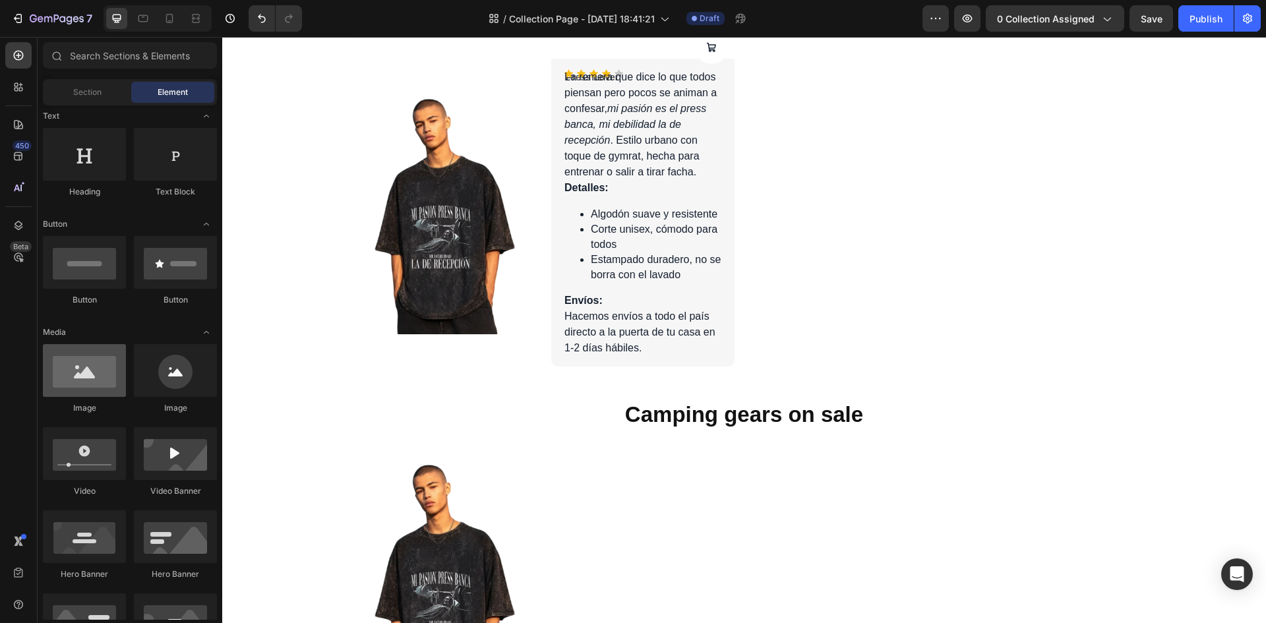
scroll to position [264, 0]
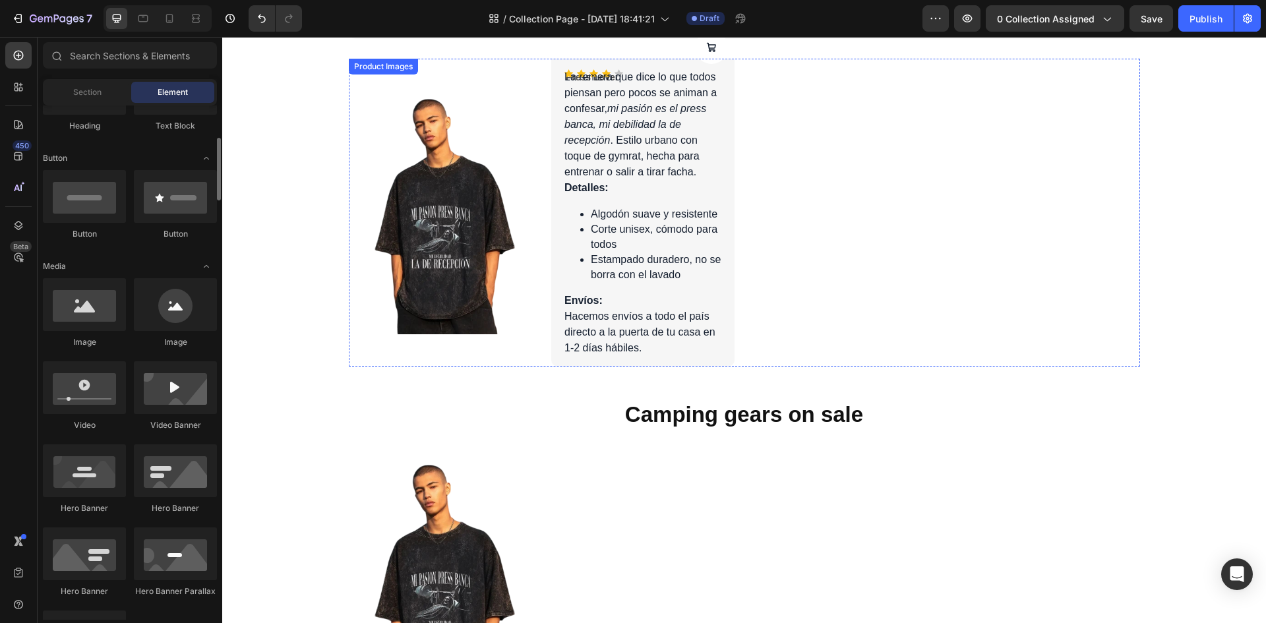
click at [452, 205] on img at bounding box center [440, 213] width 183 height 244
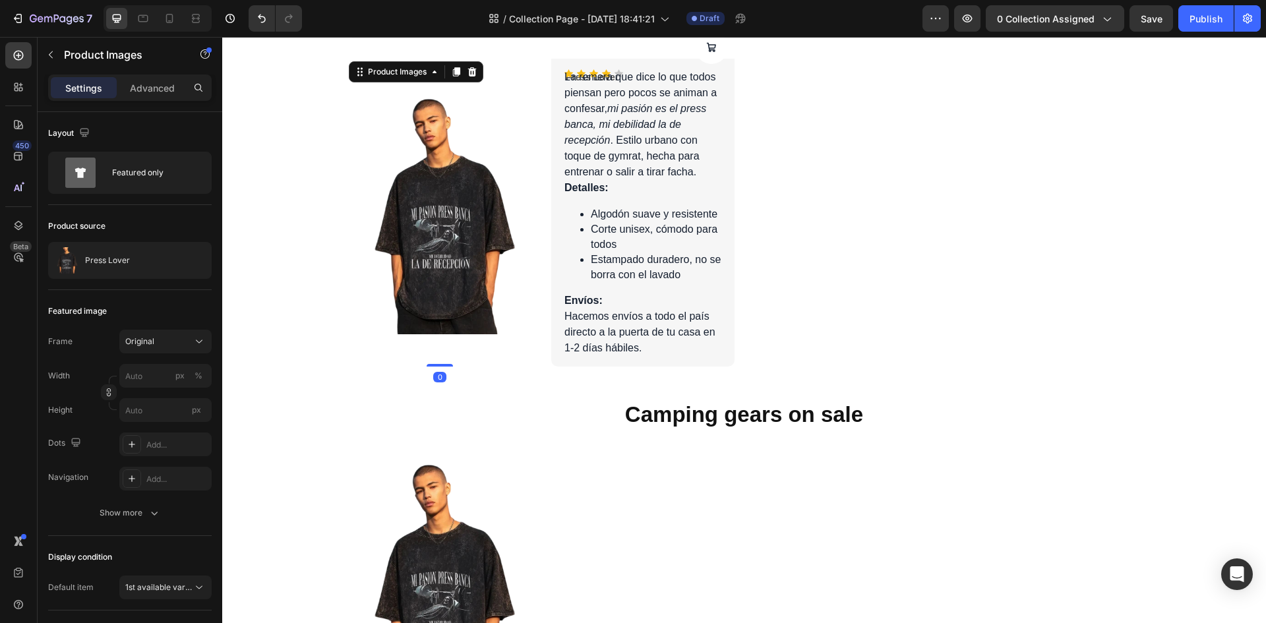
click at [551, 204] on div "Product Cart Button Press Lover Product Title Icon Icon Icon Icon Icon Icon Lis…" at bounding box center [642, 213] width 183 height 308
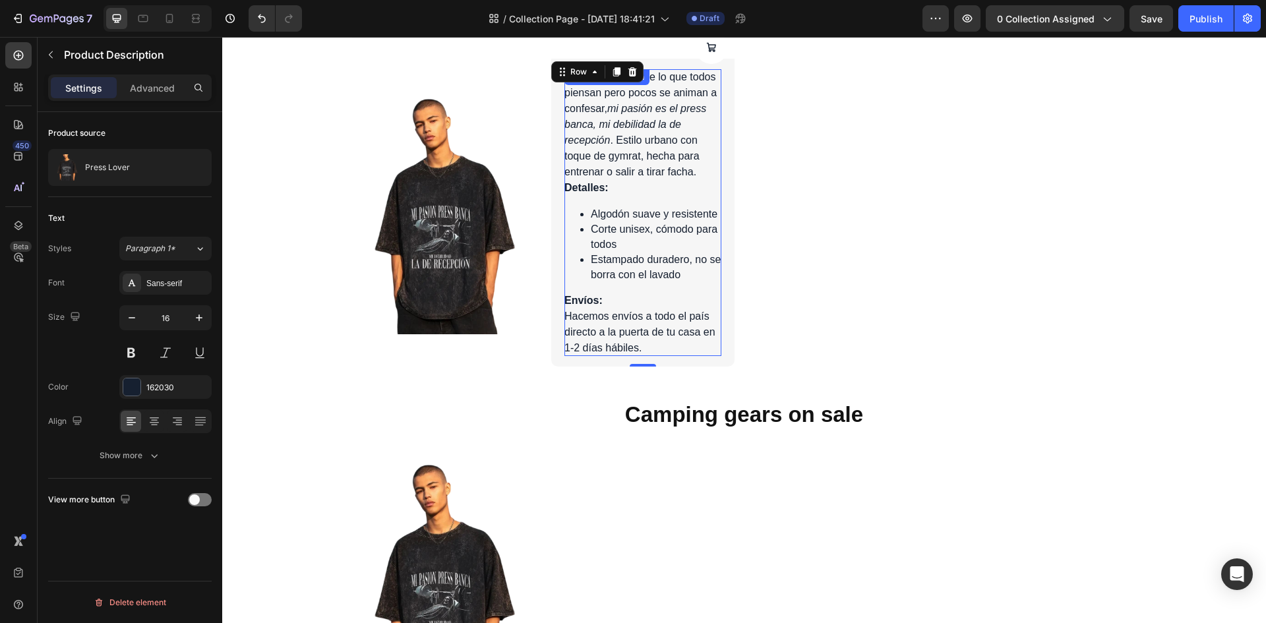
click at [589, 195] on div "La remera que dice lo que todos piensan pero pocos se animan a confesar, mi pas…" at bounding box center [642, 212] width 157 height 287
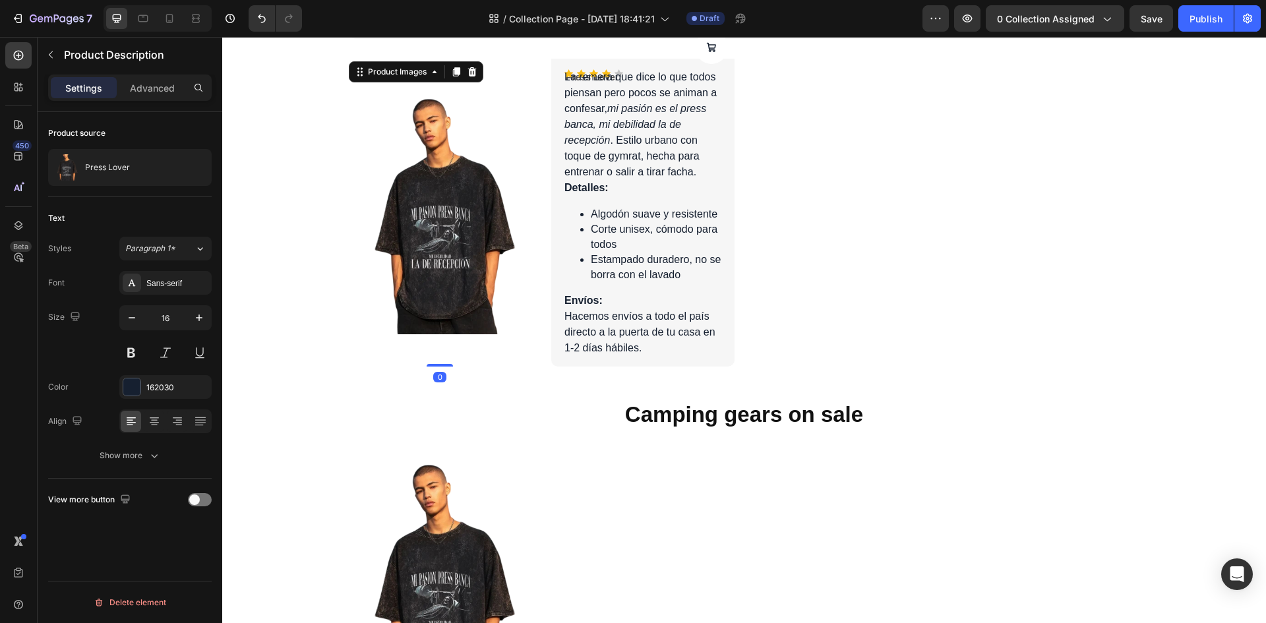
click at [497, 182] on img at bounding box center [440, 213] width 183 height 244
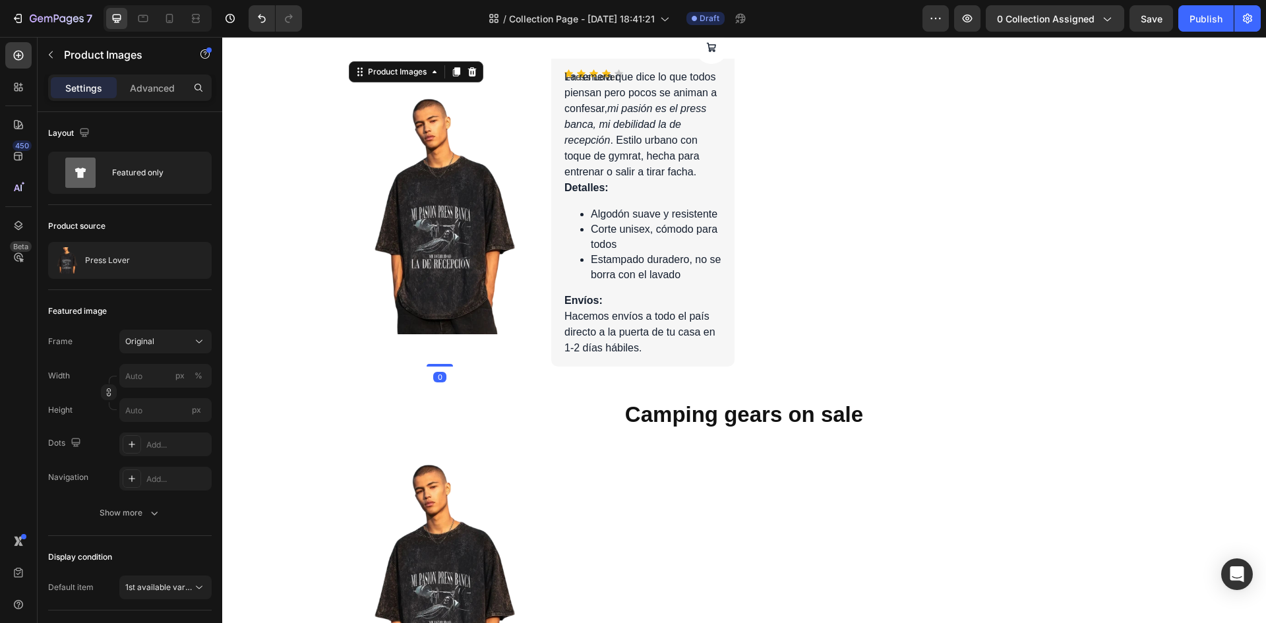
click at [497, 182] on img at bounding box center [440, 213] width 183 height 244
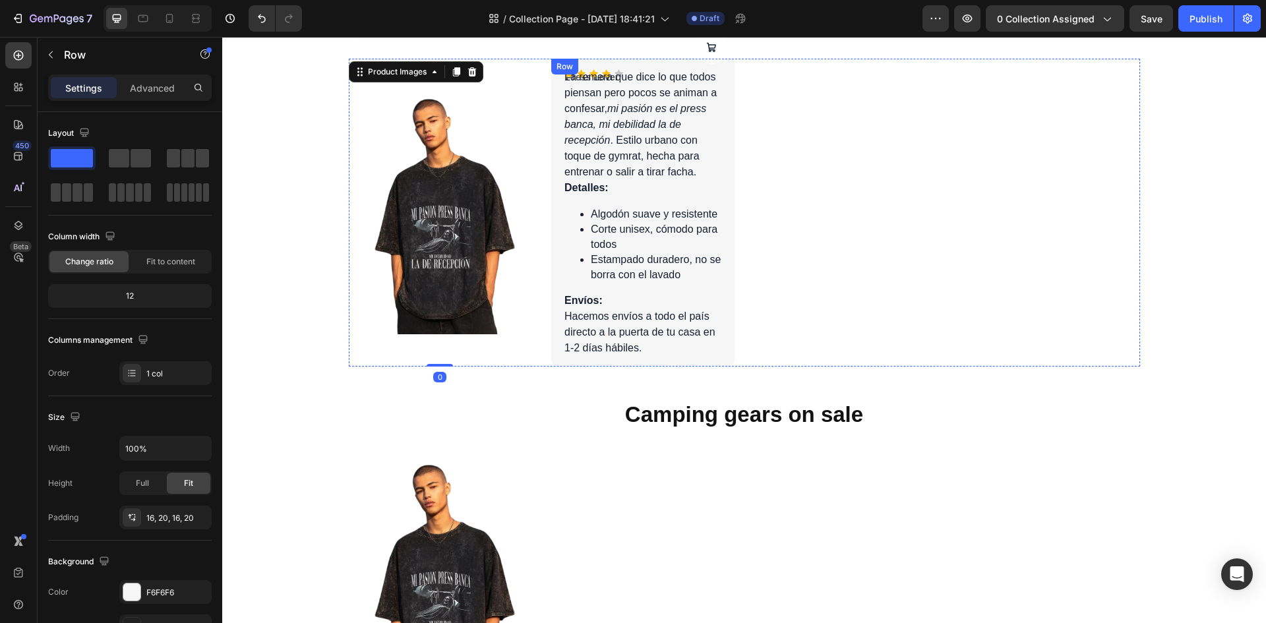
click at [556, 181] on div "Product Cart Button Press Lover Product Title Icon Icon Icon Icon Icon Icon Lis…" at bounding box center [642, 213] width 183 height 308
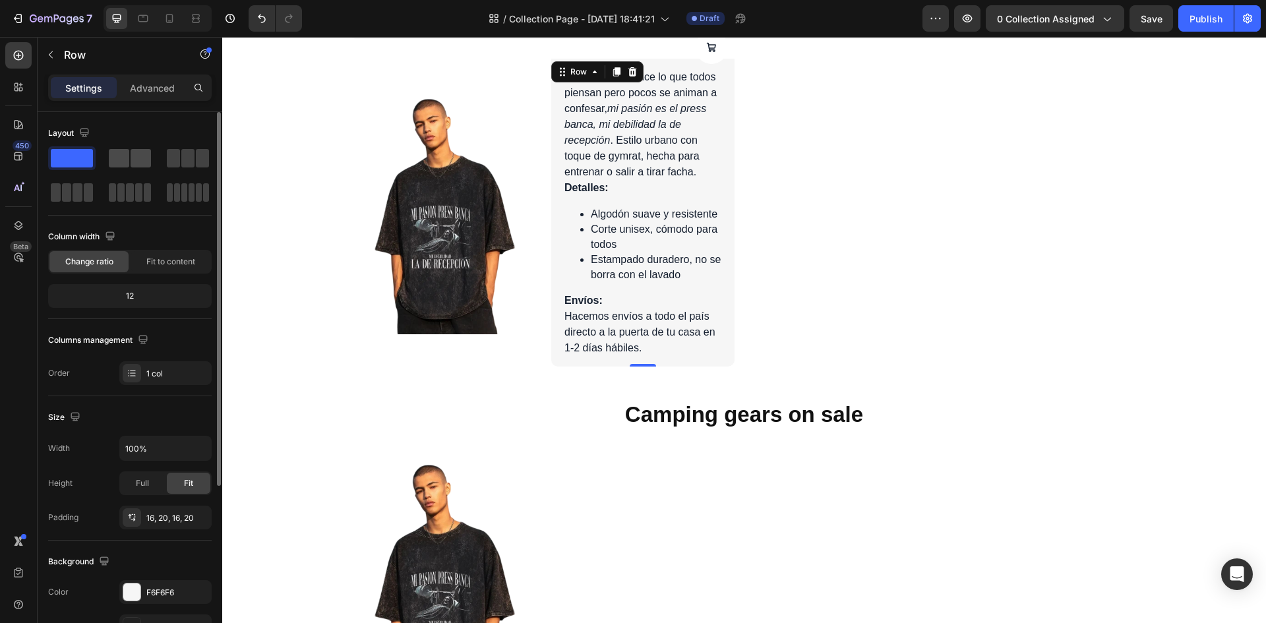
click at [139, 158] on span at bounding box center [141, 158] width 20 height 18
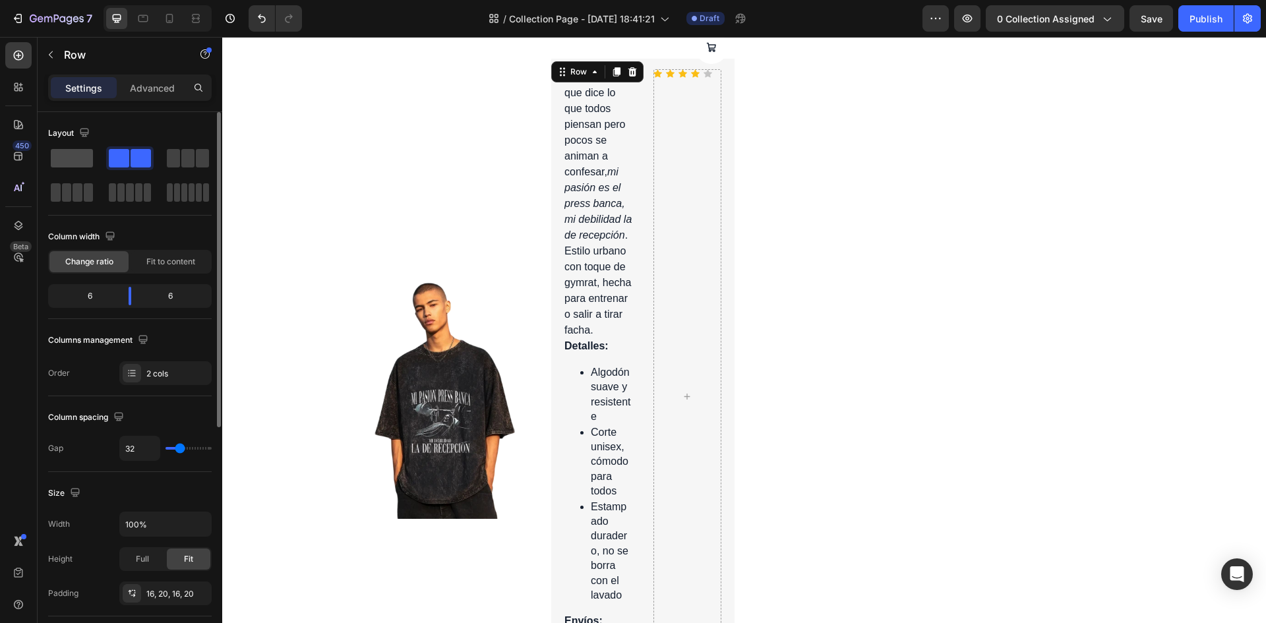
click at [75, 160] on span at bounding box center [72, 158] width 42 height 18
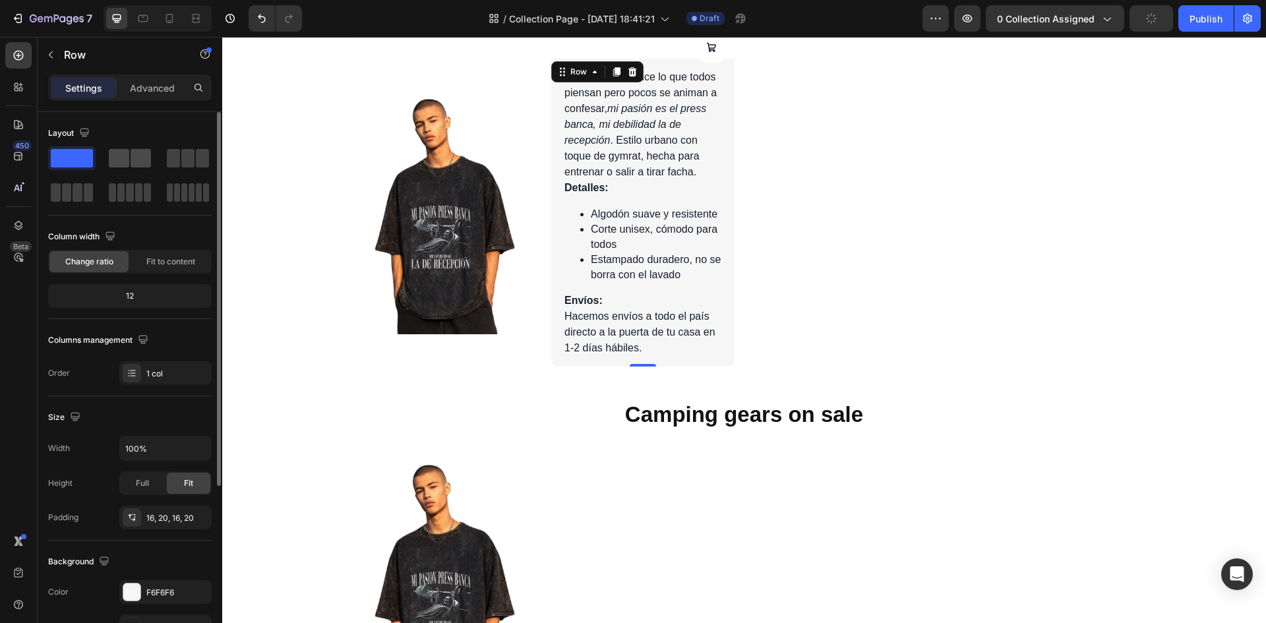
click at [122, 161] on span at bounding box center [119, 158] width 20 height 18
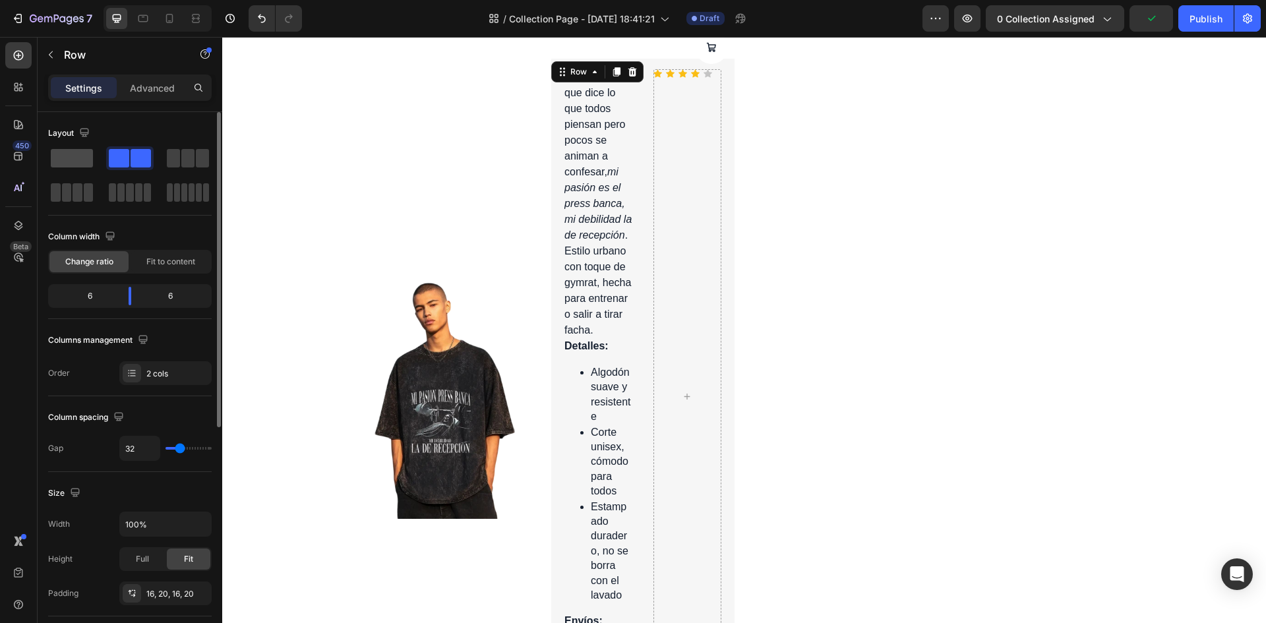
click at [73, 162] on span at bounding box center [72, 158] width 42 height 18
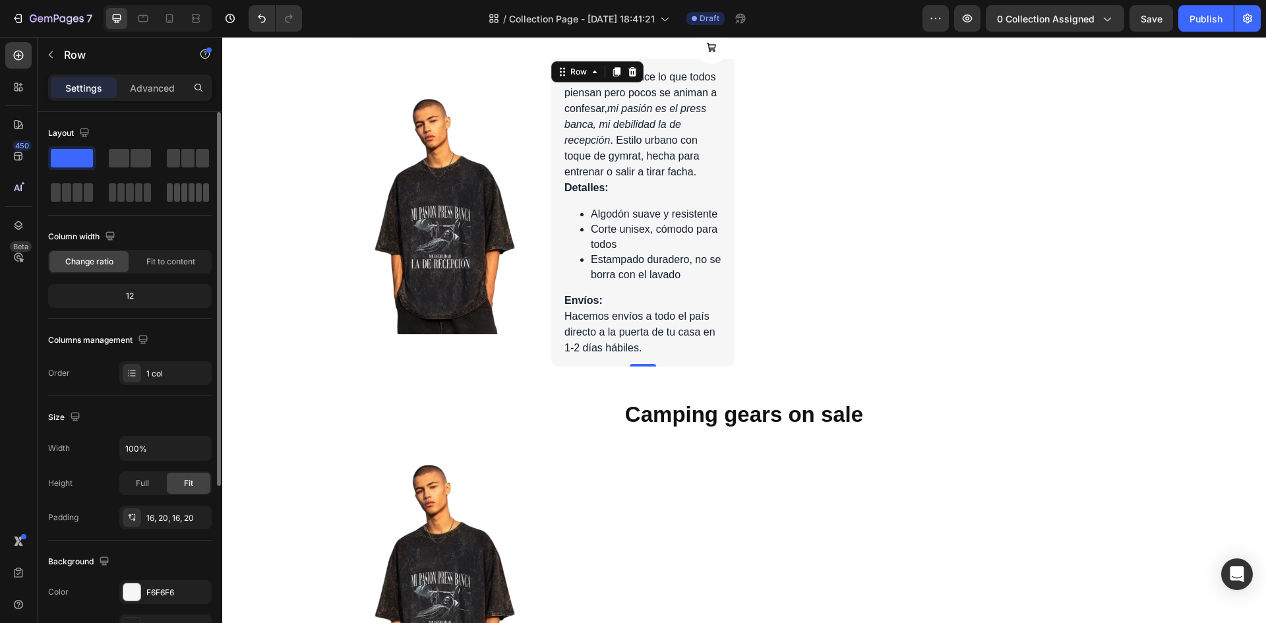
click at [199, 196] on span at bounding box center [199, 192] width 6 height 18
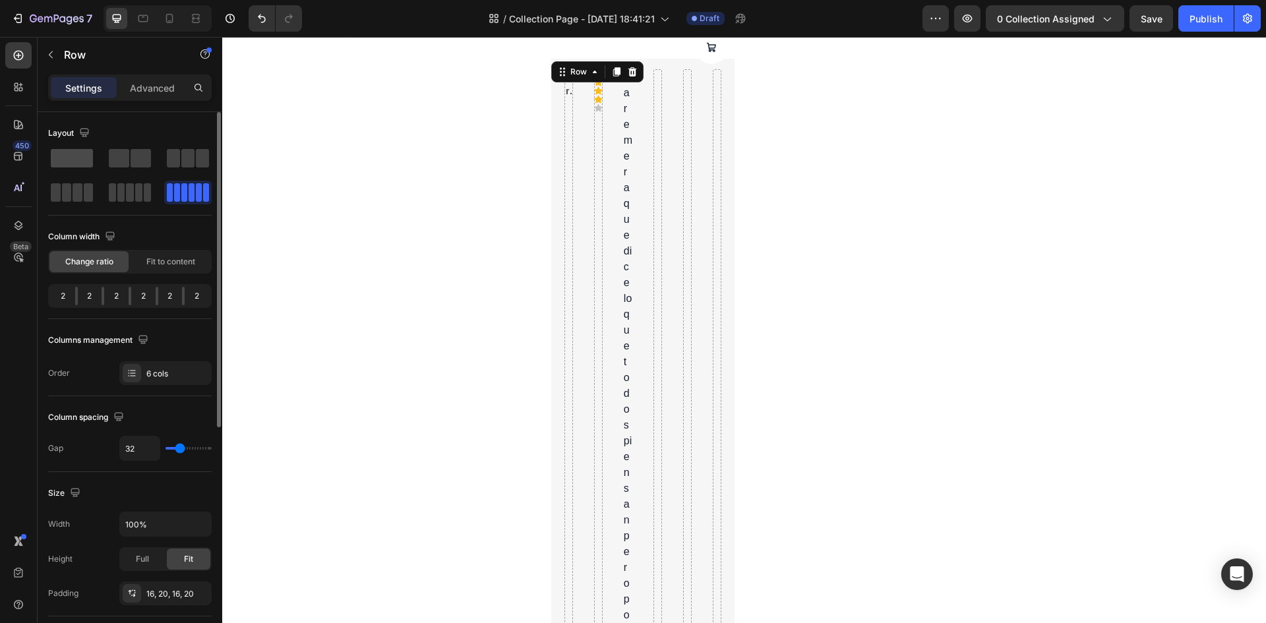
click at [68, 157] on span at bounding box center [72, 158] width 42 height 18
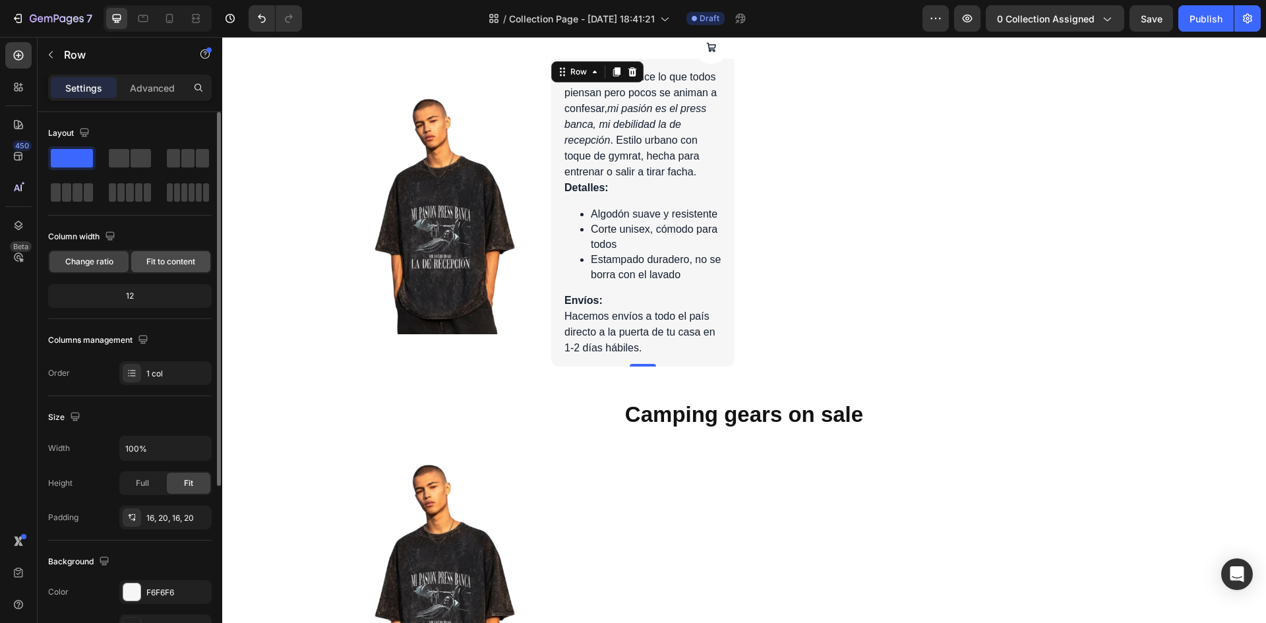
click at [147, 267] on span "Fit to content" at bounding box center [170, 262] width 49 height 12
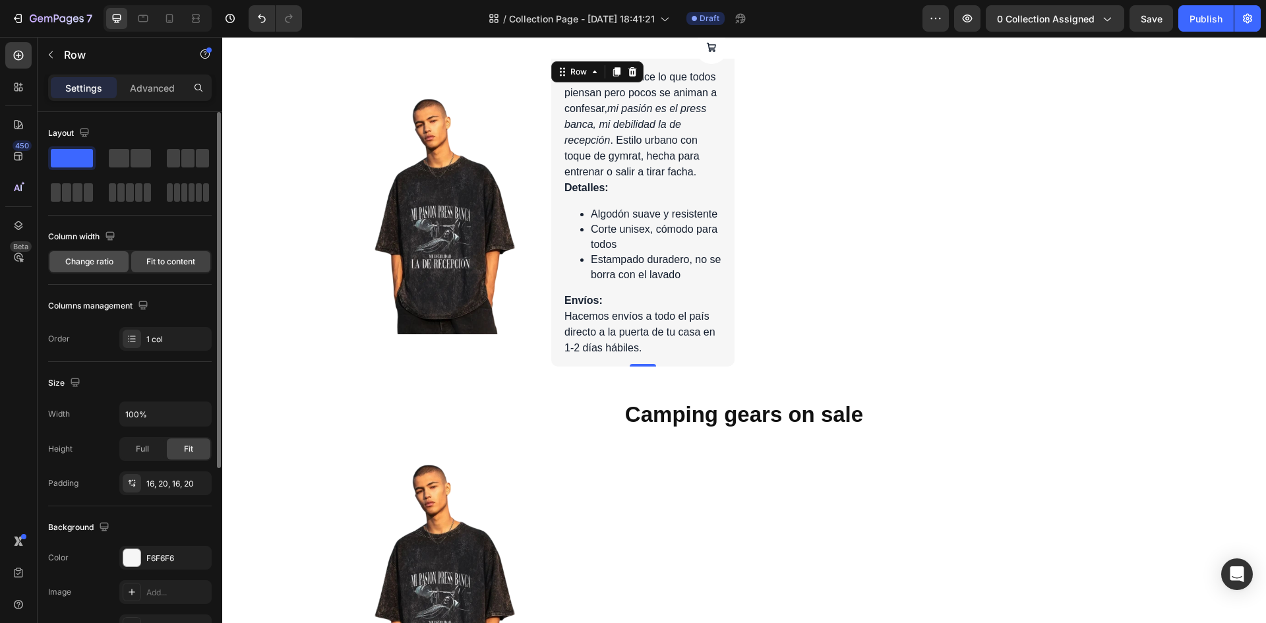
click at [119, 261] on div "Change ratio" at bounding box center [88, 261] width 79 height 21
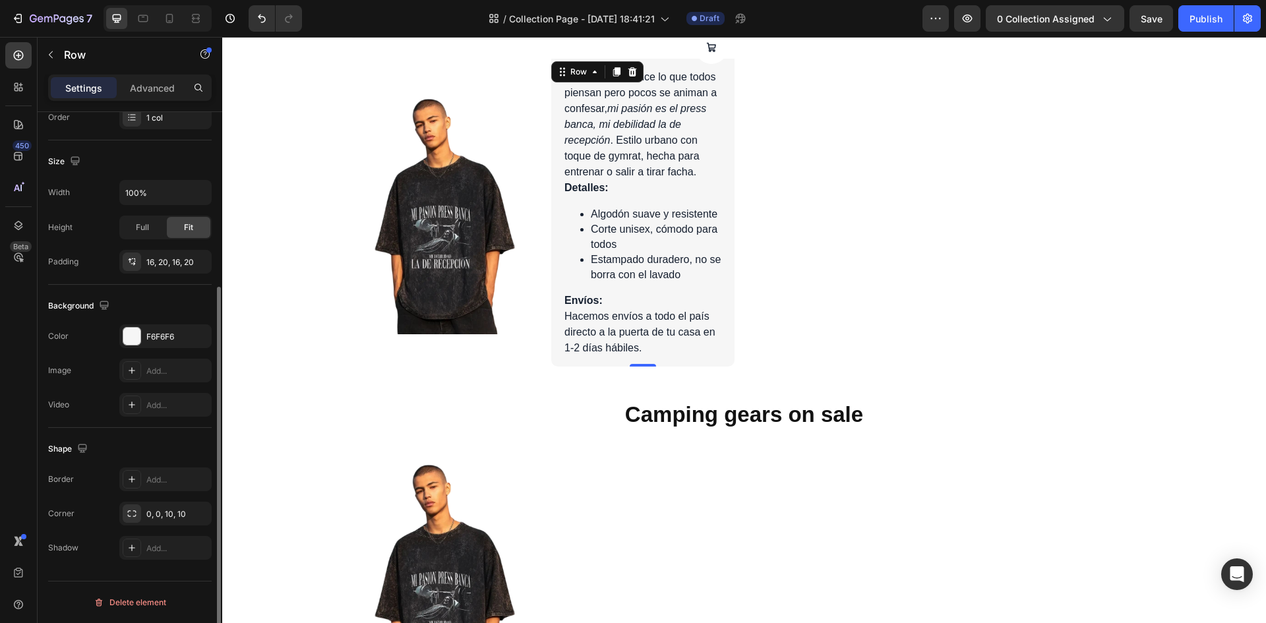
scroll to position [0, 0]
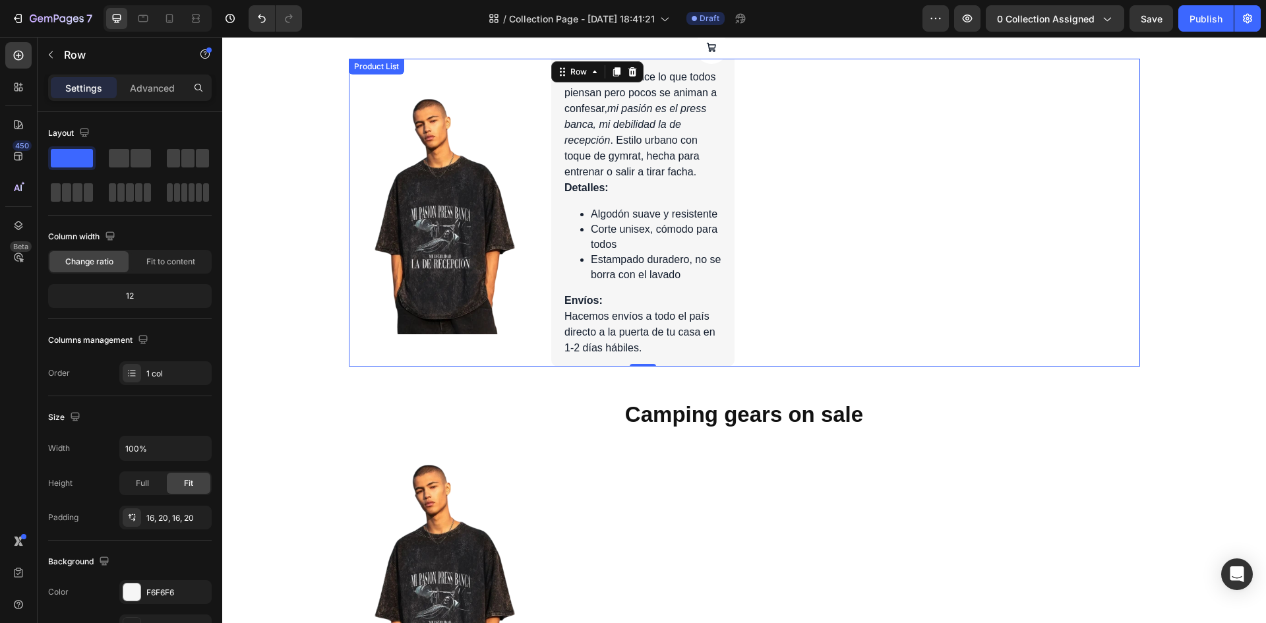
drag, startPoint x: 536, startPoint y: 134, endPoint x: 589, endPoint y: 140, distance: 53.2
click at [536, 134] on div "Product Images Product Cart Button Press Lover Product Title Icon Icon Icon Ico…" at bounding box center [744, 213] width 791 height 308
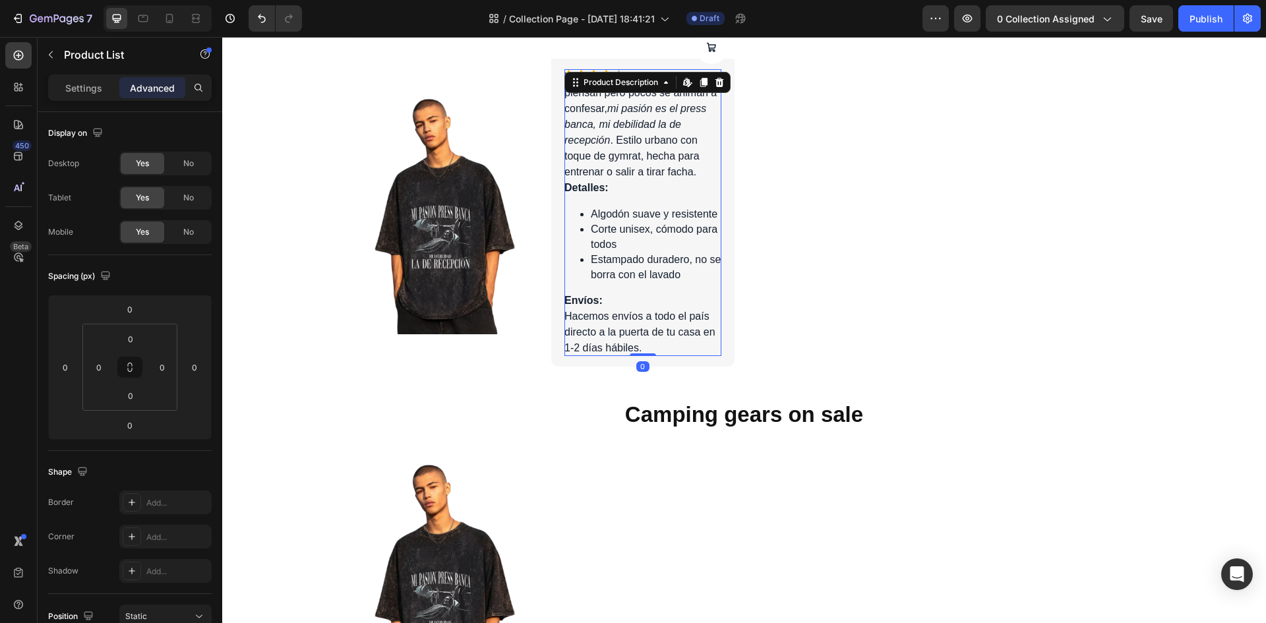
click at [613, 142] on p "La remera que dice lo que todos piensan pero pocos se animan a confesar, mi pas…" at bounding box center [640, 124] width 152 height 106
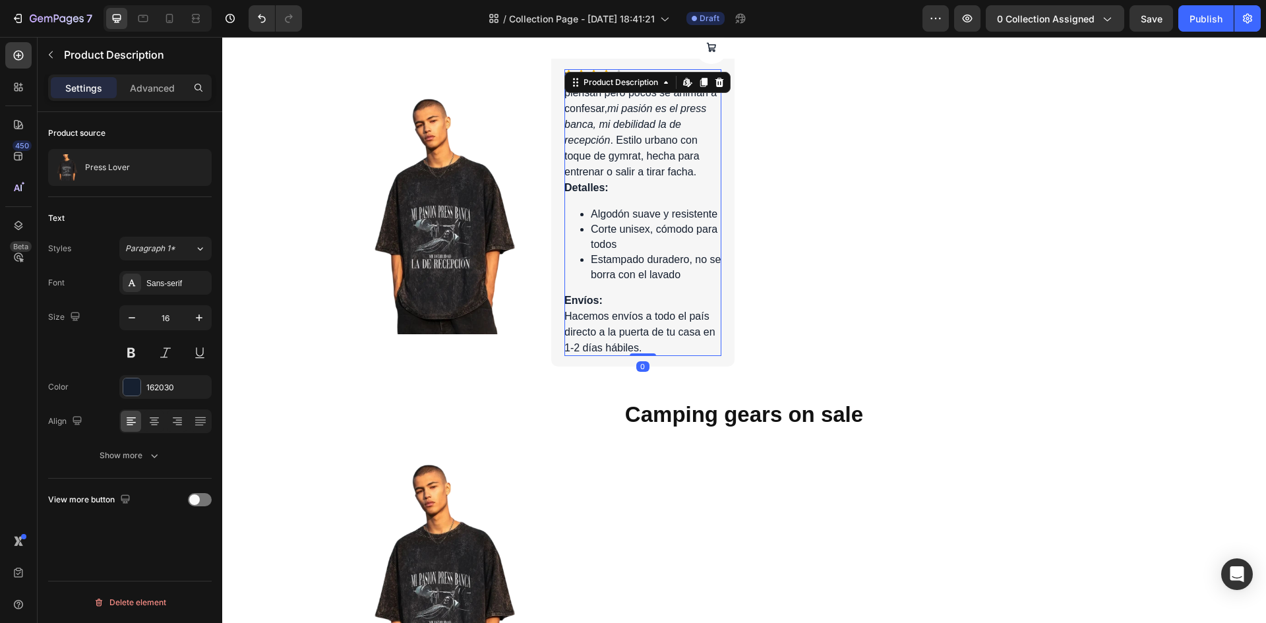
click at [613, 142] on p "La remera que dice lo que todos piensan pero pocos se animan a confesar, mi pas…" at bounding box center [640, 124] width 152 height 106
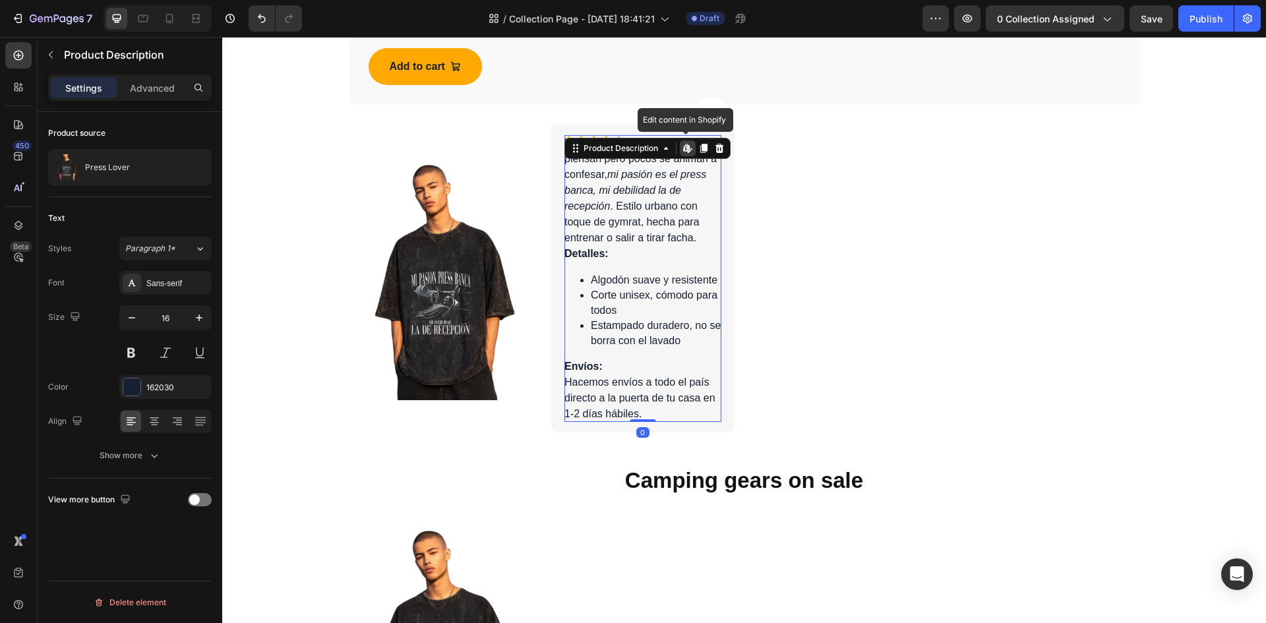
scroll to position [1023, 0]
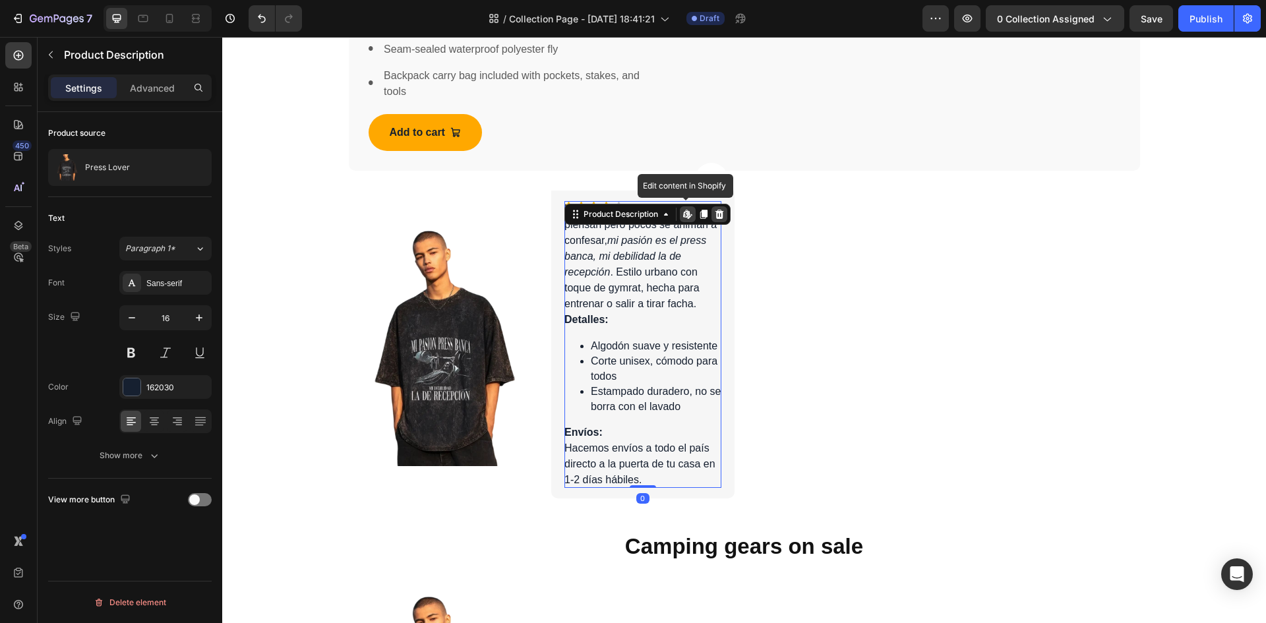
click at [719, 211] on icon at bounding box center [719, 214] width 11 height 11
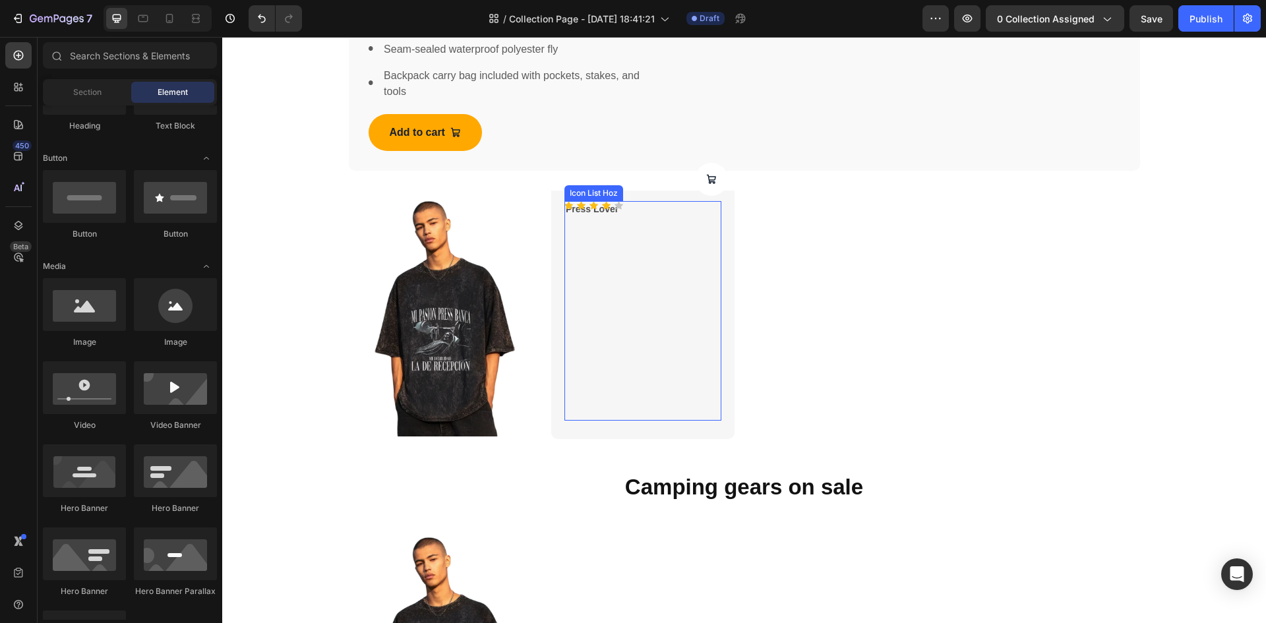
click at [589, 241] on div "Icon Icon Icon Icon Icon Icon List Hoz" at bounding box center [642, 311] width 157 height 220
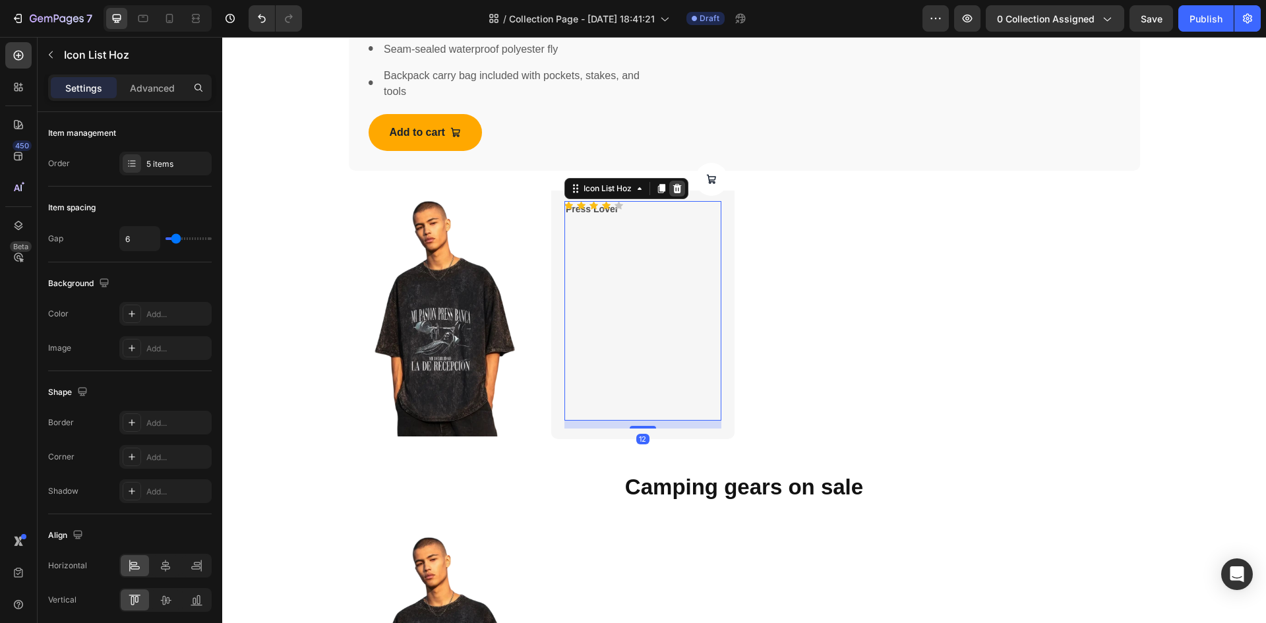
click at [672, 191] on icon at bounding box center [677, 188] width 11 height 11
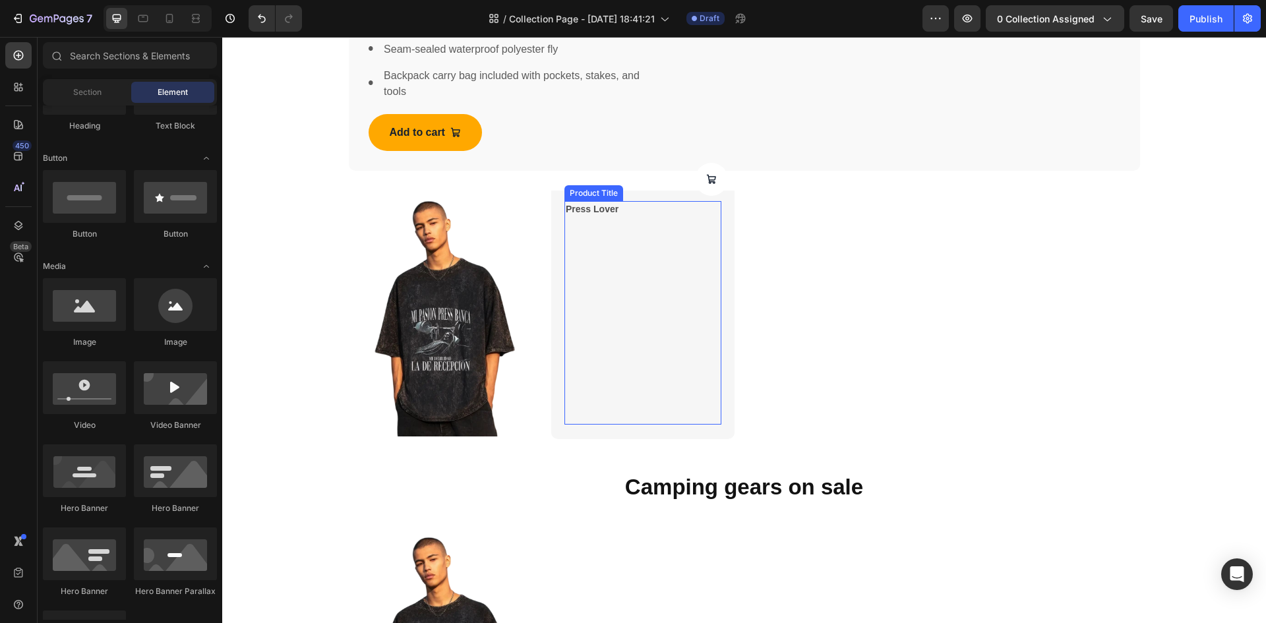
click at [598, 210] on h2 "Press Lover" at bounding box center [642, 209] width 157 height 16
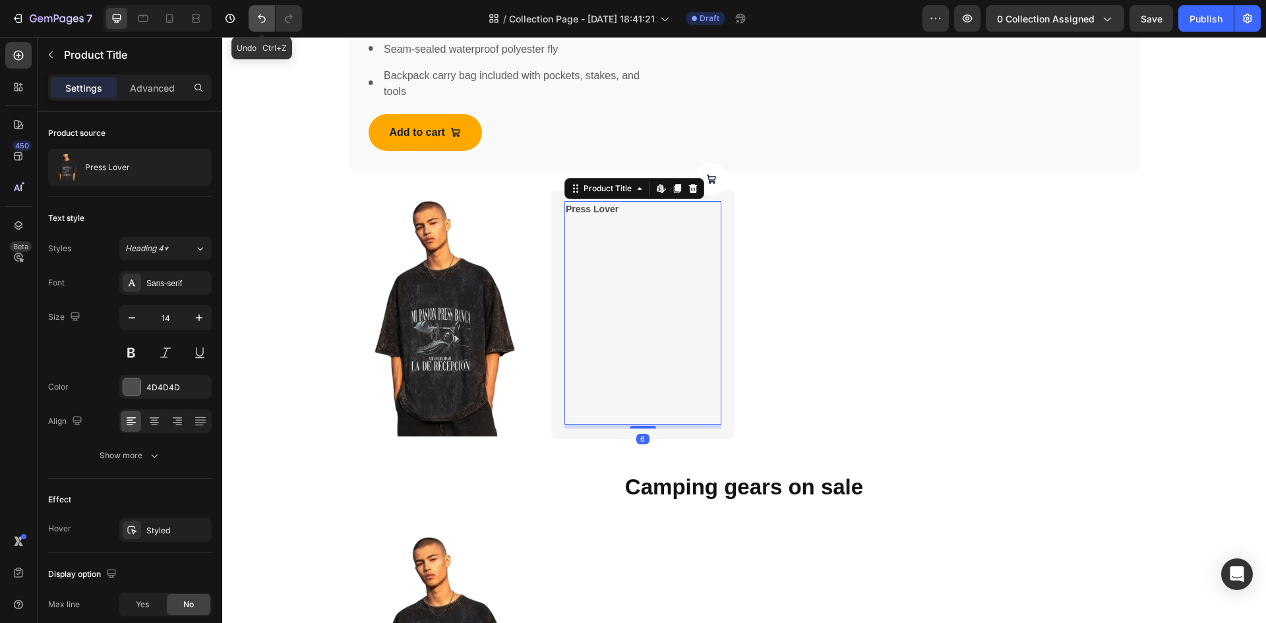
click at [260, 23] on icon "Undo/Redo" at bounding box center [261, 18] width 13 height 13
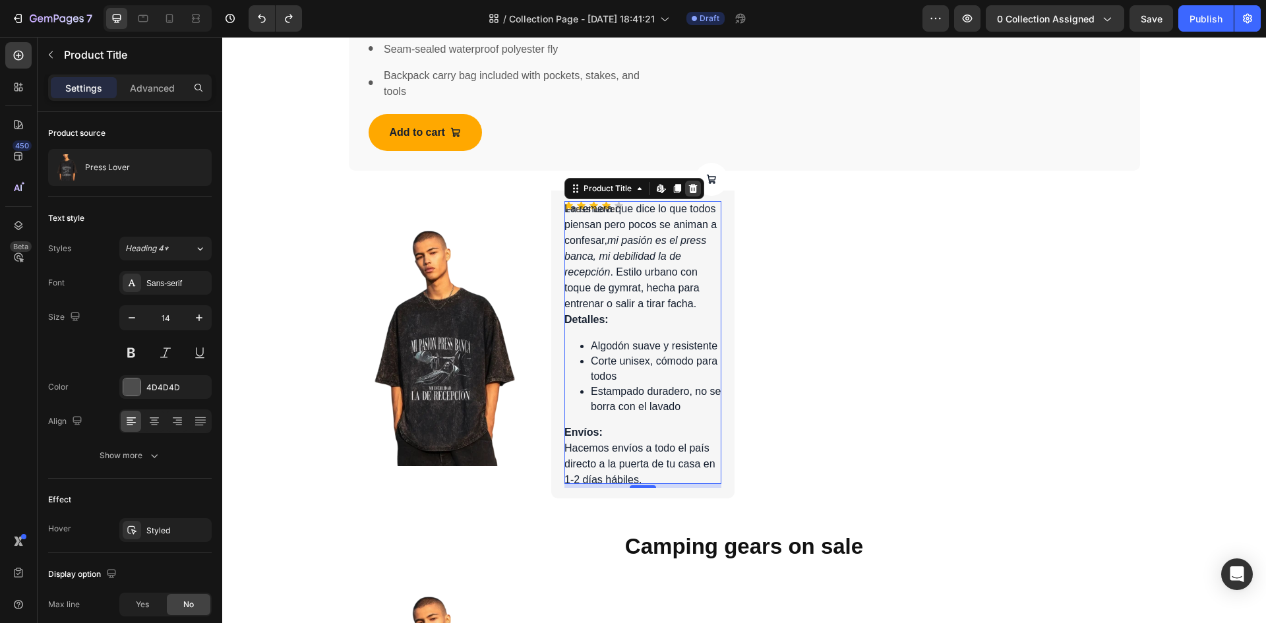
click at [689, 187] on icon at bounding box center [693, 188] width 9 height 9
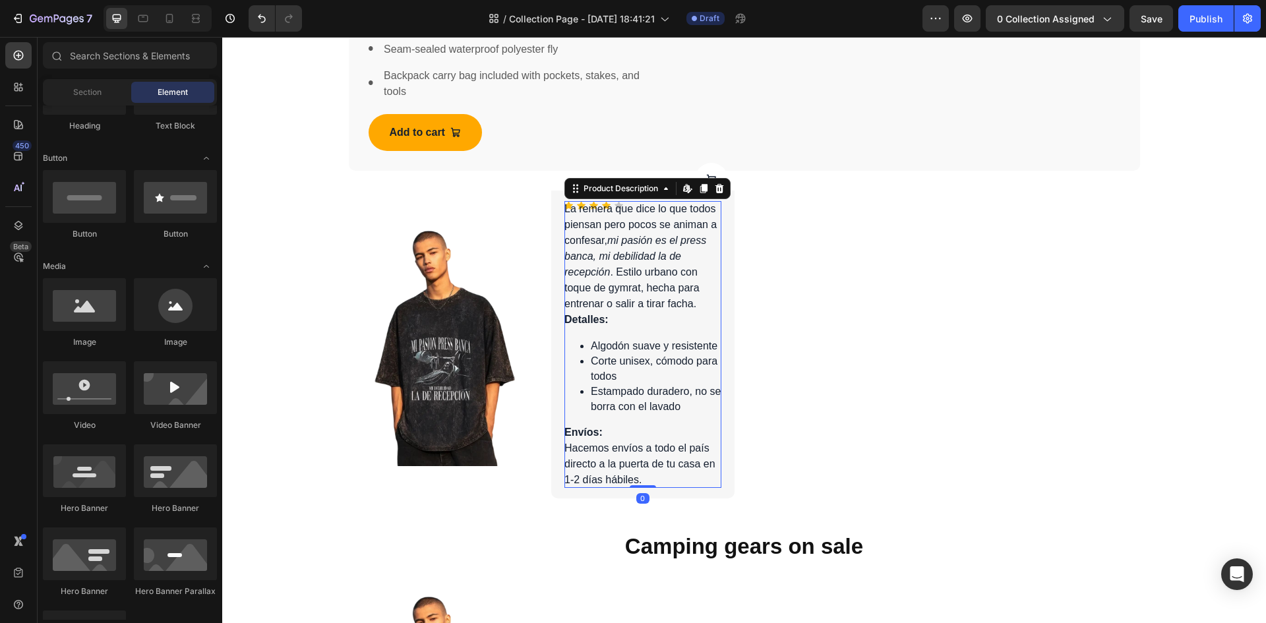
click at [676, 255] on div "La remera que dice lo que todos piensan pero pocos se animan a confesar, mi pas…" at bounding box center [642, 344] width 157 height 287
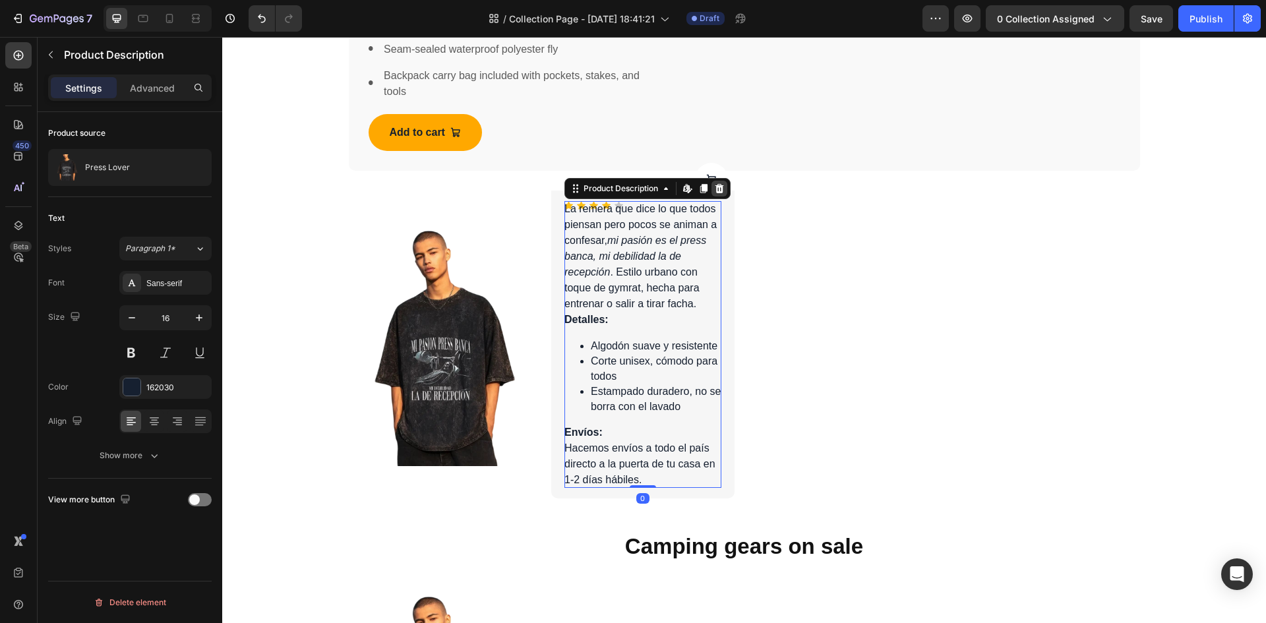
click at [715, 189] on icon at bounding box center [719, 188] width 9 height 9
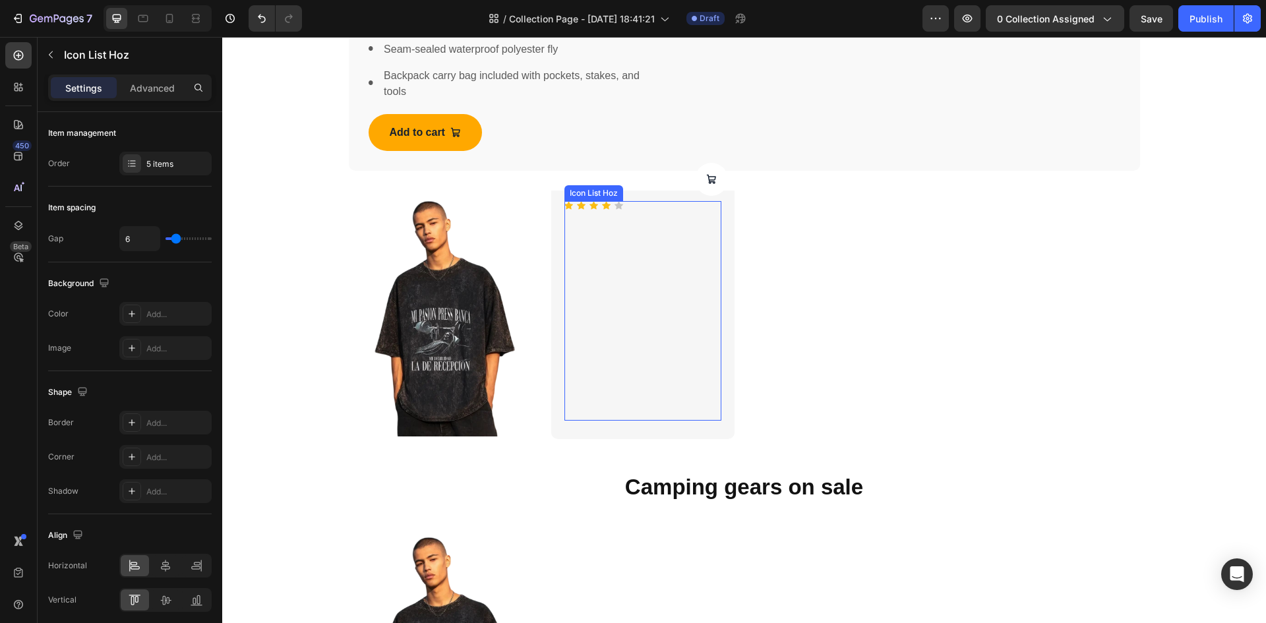
click at [665, 239] on div "Icon Icon Icon Icon Icon Icon List Hoz" at bounding box center [642, 311] width 157 height 220
click at [603, 207] on div "Icon 0" at bounding box center [606, 205] width 9 height 9
click at [618, 216] on div "Icon Icon Icon Icon 0 Icon Icon List Hoz" at bounding box center [642, 311] width 157 height 220
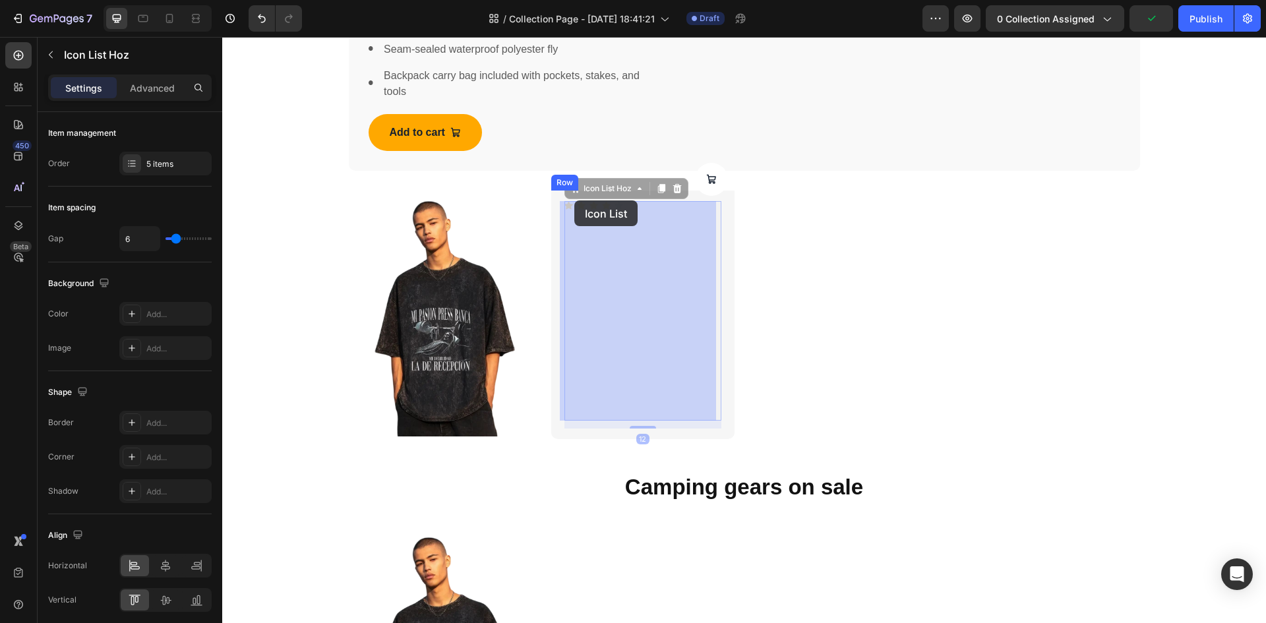
drag, startPoint x: 641, startPoint y: 219, endPoint x: 574, endPoint y: 200, distance: 69.1
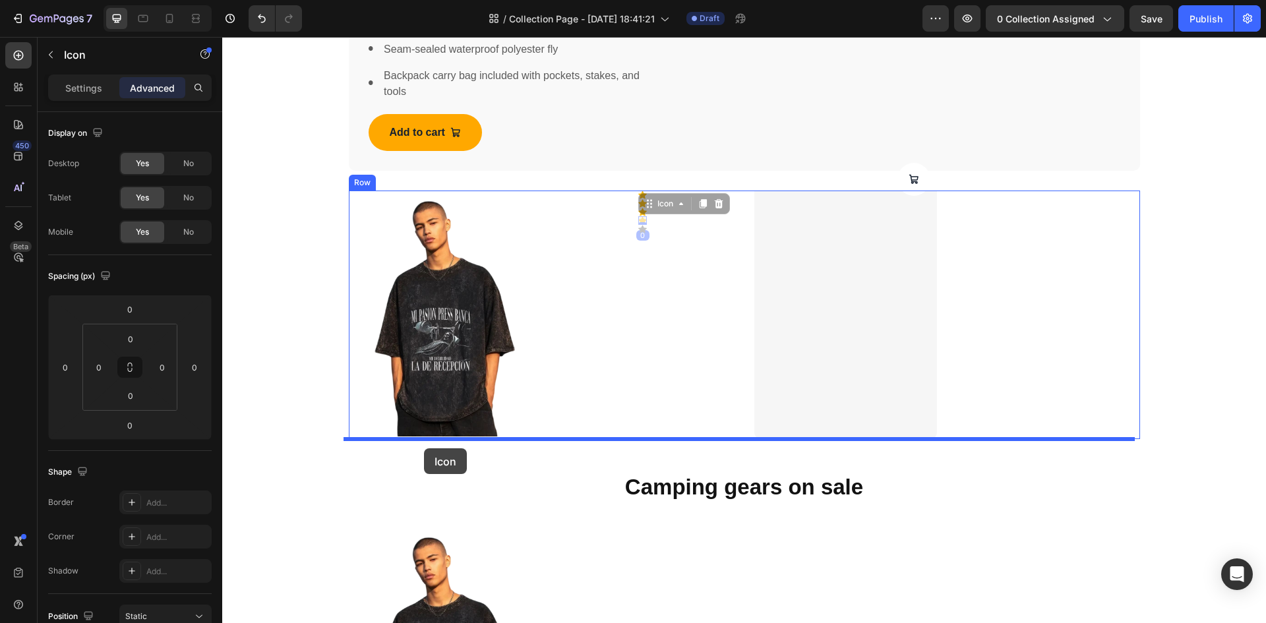
drag, startPoint x: 638, startPoint y: 215, endPoint x: 420, endPoint y: 449, distance: 319.6
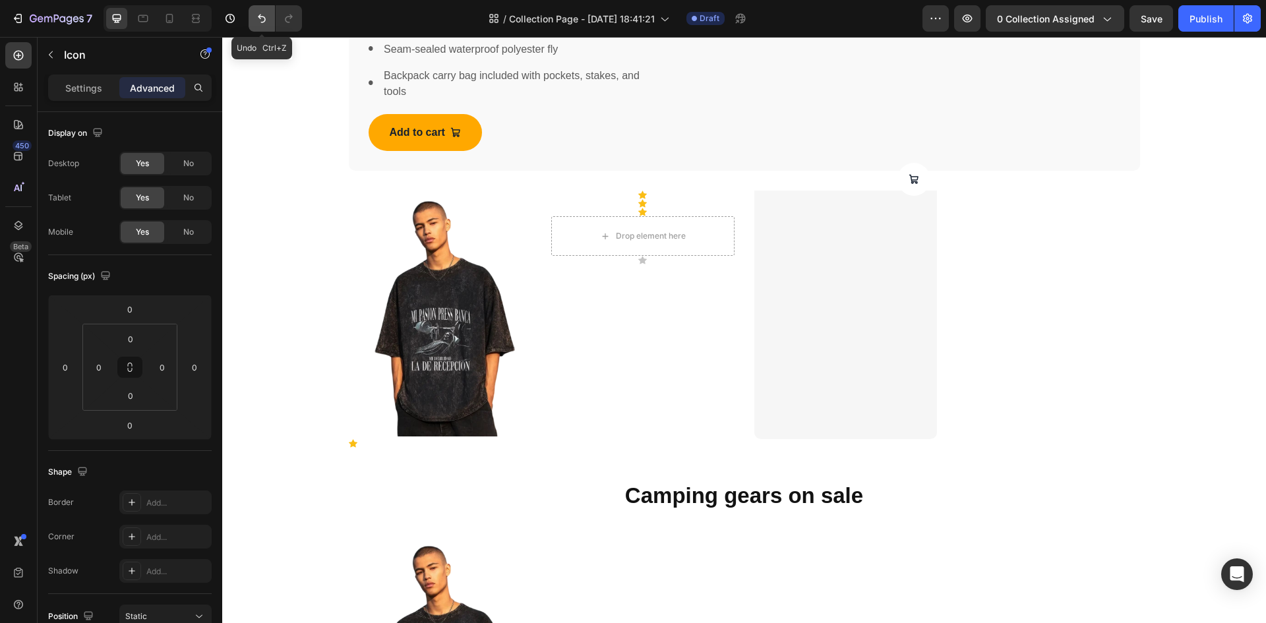
click at [253, 11] on button "Undo/Redo" at bounding box center [262, 18] width 26 height 26
click at [254, 13] on button "Undo/Redo" at bounding box center [262, 18] width 26 height 26
click at [255, 14] on button "Undo/Redo" at bounding box center [262, 18] width 26 height 26
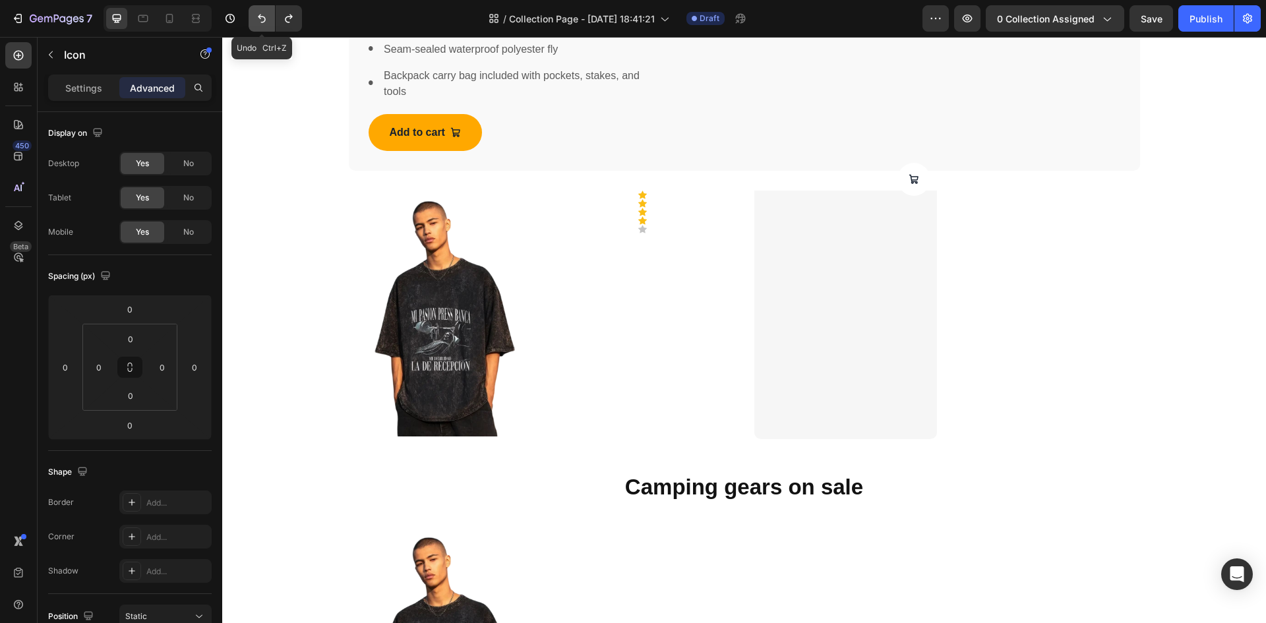
click at [255, 14] on button "Undo/Redo" at bounding box center [262, 18] width 26 height 26
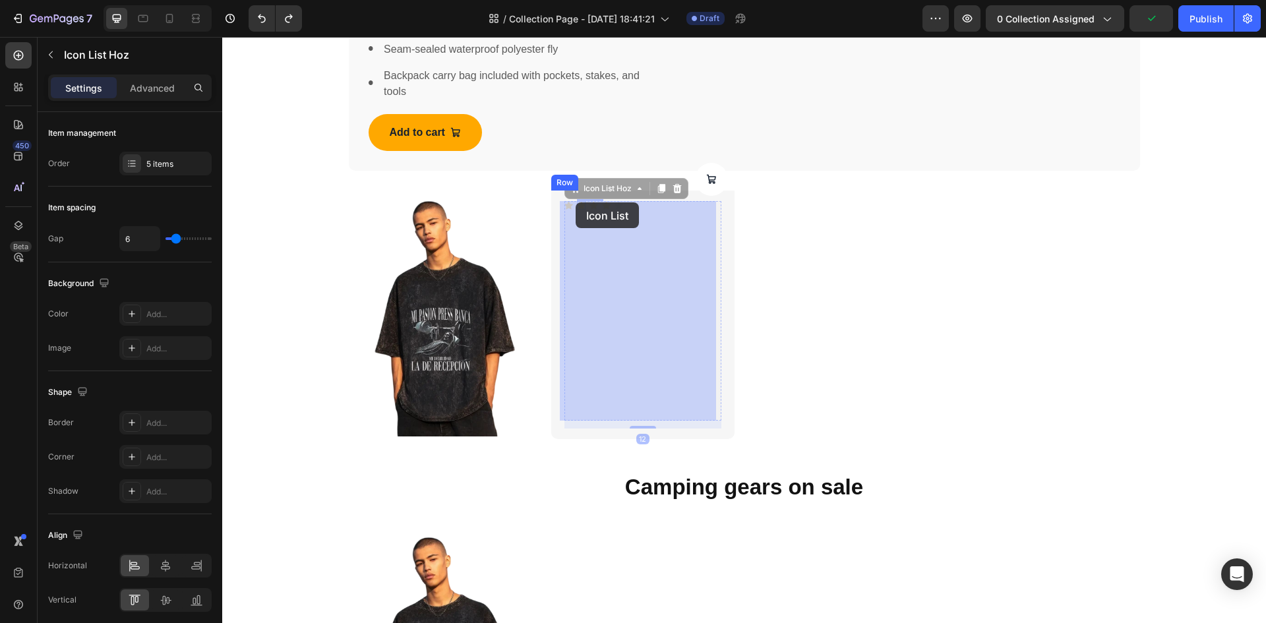
drag, startPoint x: 616, startPoint y: 240, endPoint x: 576, endPoint y: 204, distance: 53.7
drag, startPoint x: 627, startPoint y: 216, endPoint x: 563, endPoint y: 203, distance: 65.2
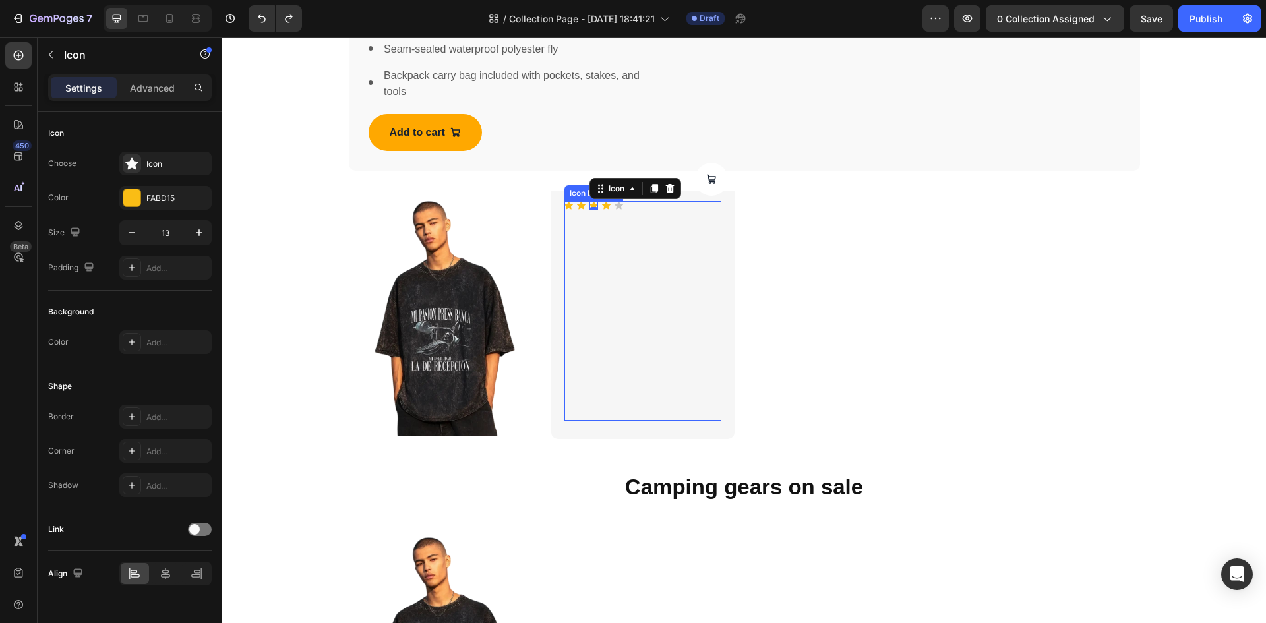
click at [618, 212] on div "Icon Icon Icon 0 Icon Icon Icon List Hoz" at bounding box center [642, 311] width 157 height 220
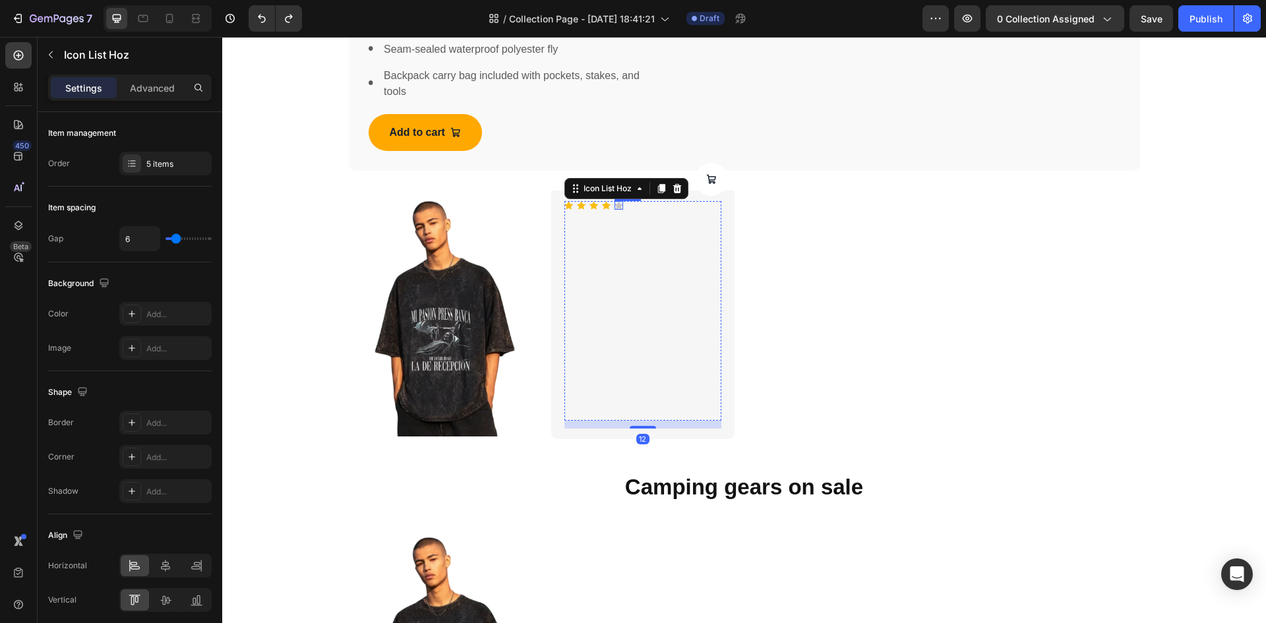
click at [616, 207] on div "Icon" at bounding box center [619, 205] width 9 height 9
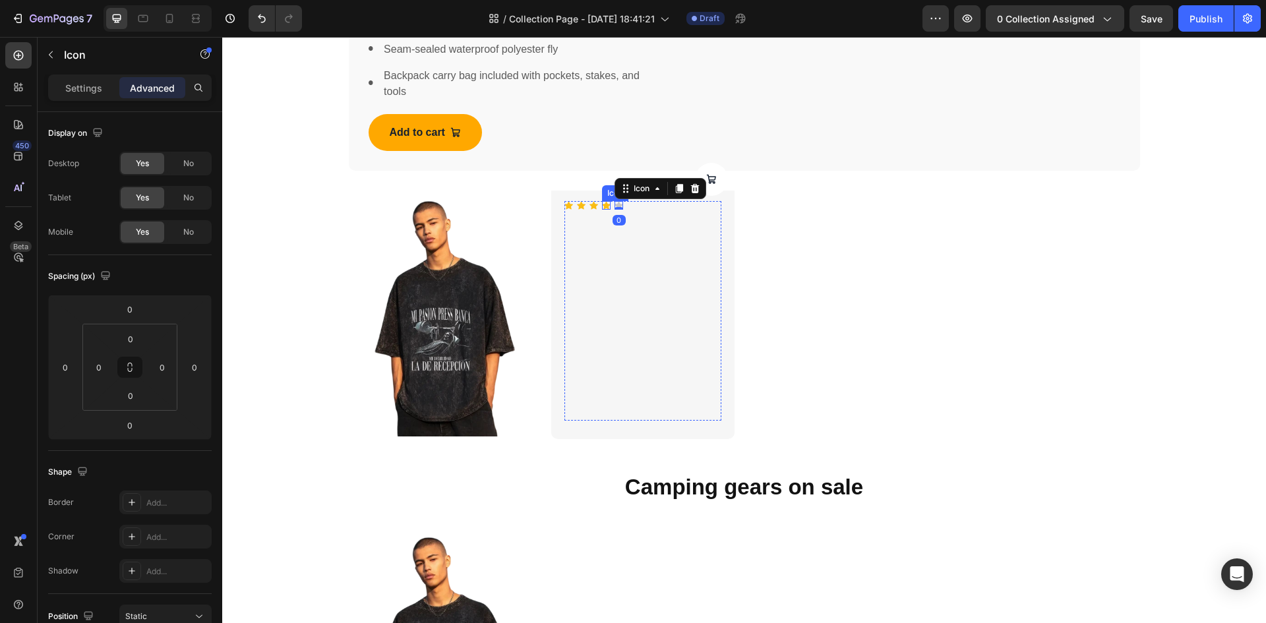
click at [605, 206] on icon at bounding box center [606, 205] width 9 height 9
click at [592, 206] on div "Icon" at bounding box center [593, 205] width 9 height 9
click at [577, 206] on div "Icon 0" at bounding box center [581, 205] width 9 height 9
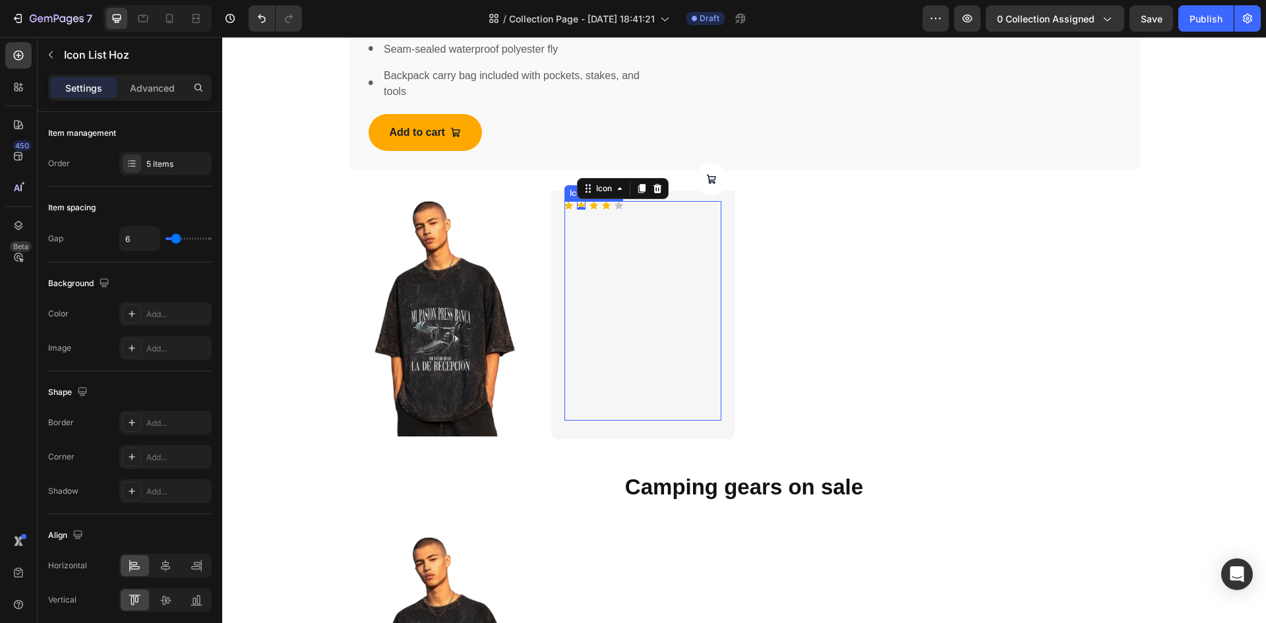
click at [568, 206] on div "Icon Icon 0 Icon Icon Icon" at bounding box center [642, 205] width 157 height 9
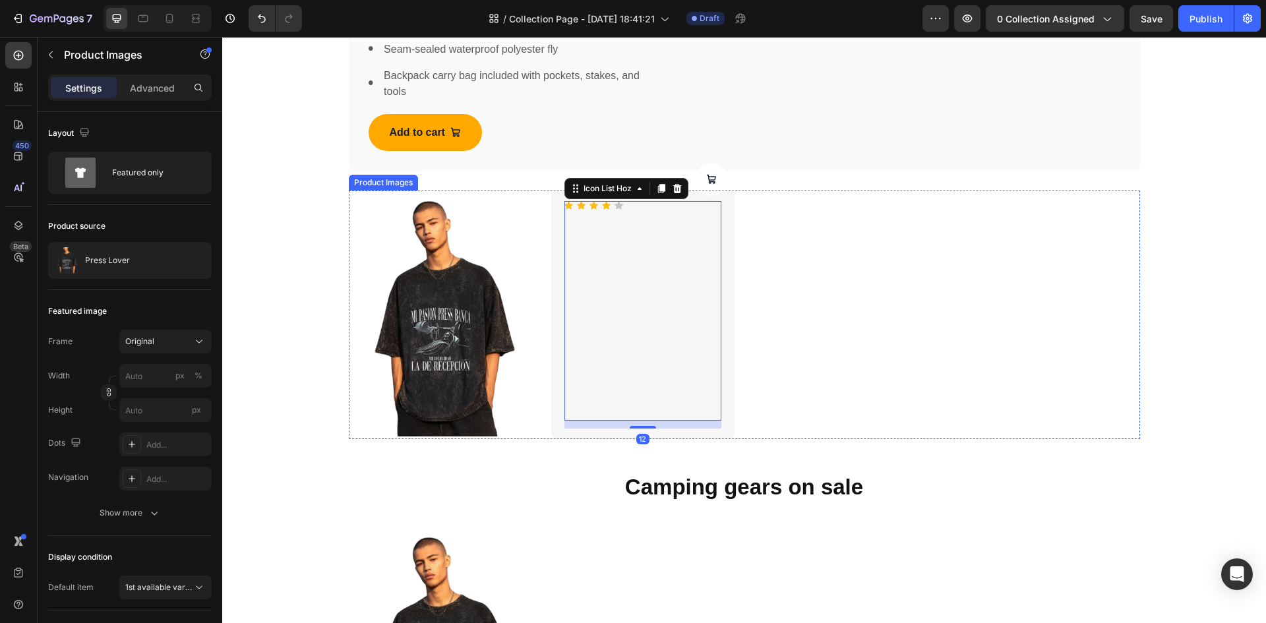
click at [433, 345] on img at bounding box center [440, 315] width 183 height 244
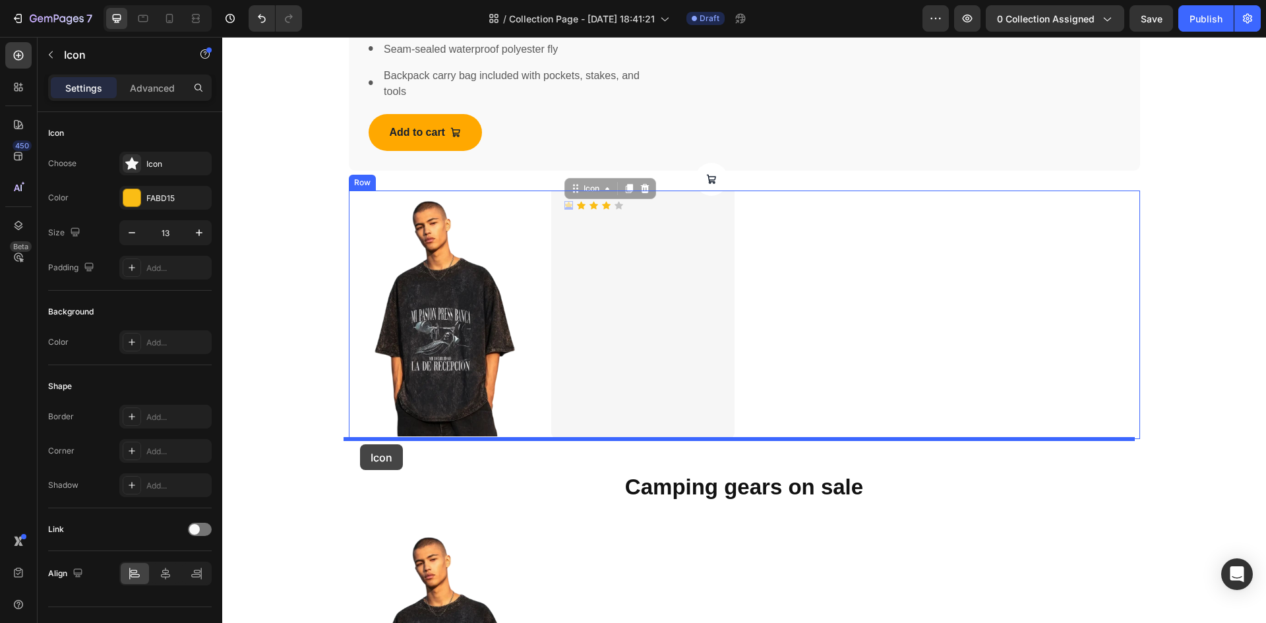
drag, startPoint x: 566, startPoint y: 207, endPoint x: 360, endPoint y: 444, distance: 314.1
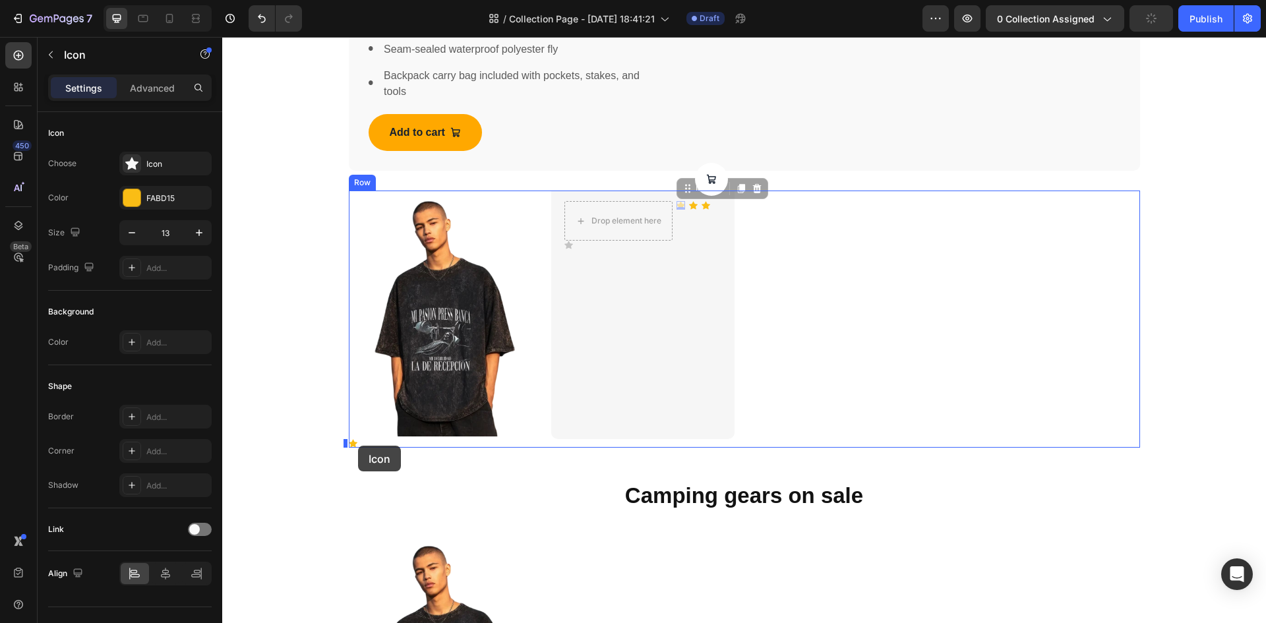
drag, startPoint x: 675, startPoint y: 207, endPoint x: 358, endPoint y: 446, distance: 396.9
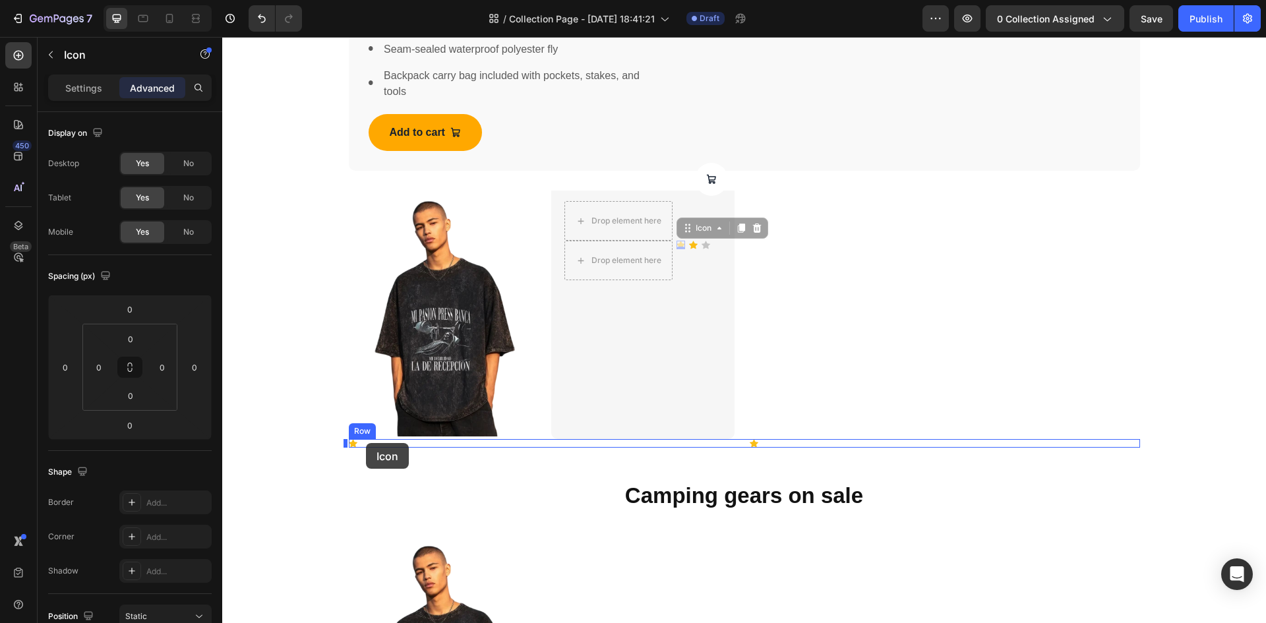
drag, startPoint x: 676, startPoint y: 248, endPoint x: 366, endPoint y: 443, distance: 366.2
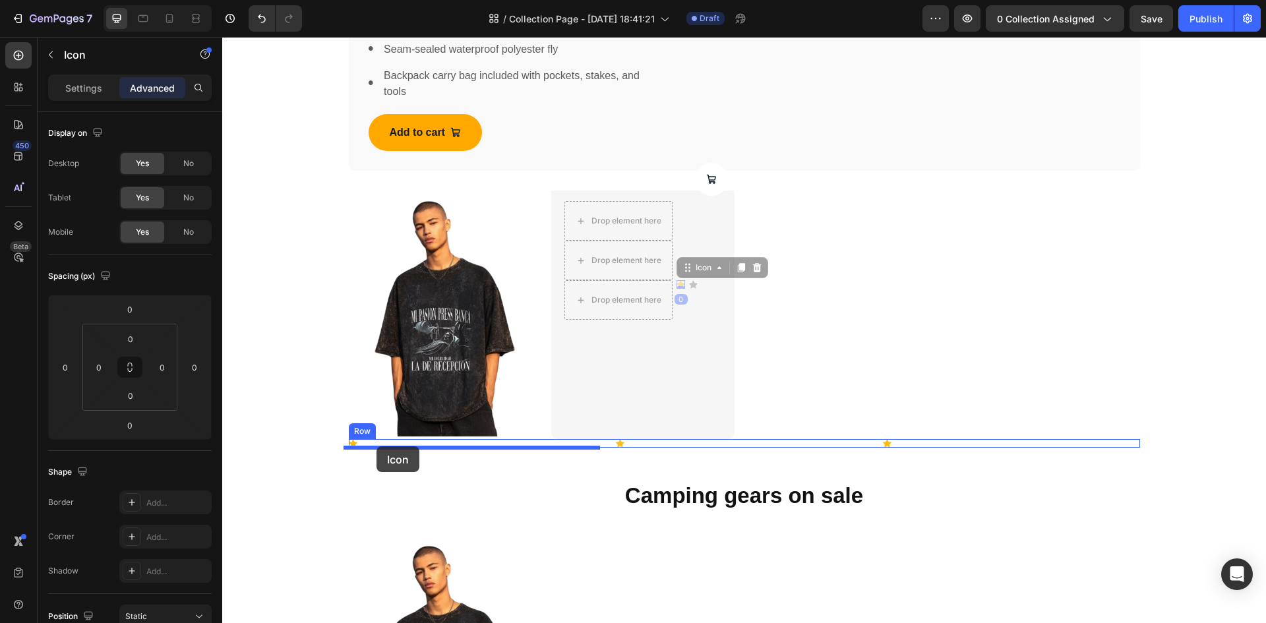
drag, startPoint x: 677, startPoint y: 284, endPoint x: 376, endPoint y: 446, distance: 341.9
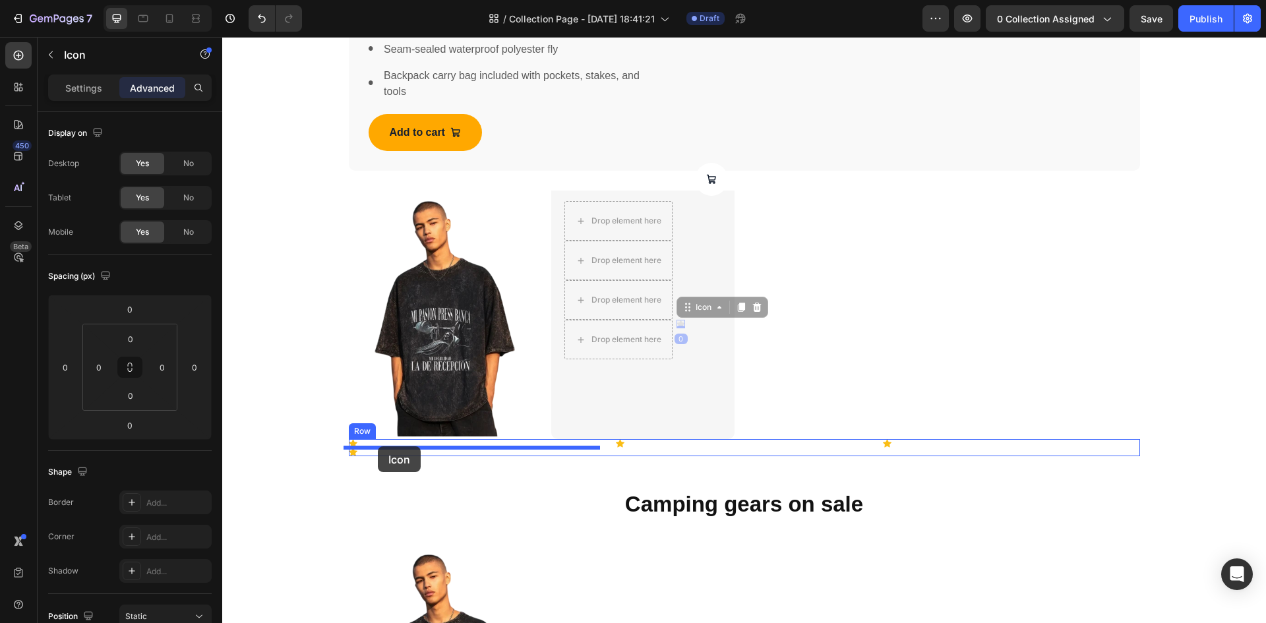
drag, startPoint x: 677, startPoint y: 325, endPoint x: 377, endPoint y: 446, distance: 323.4
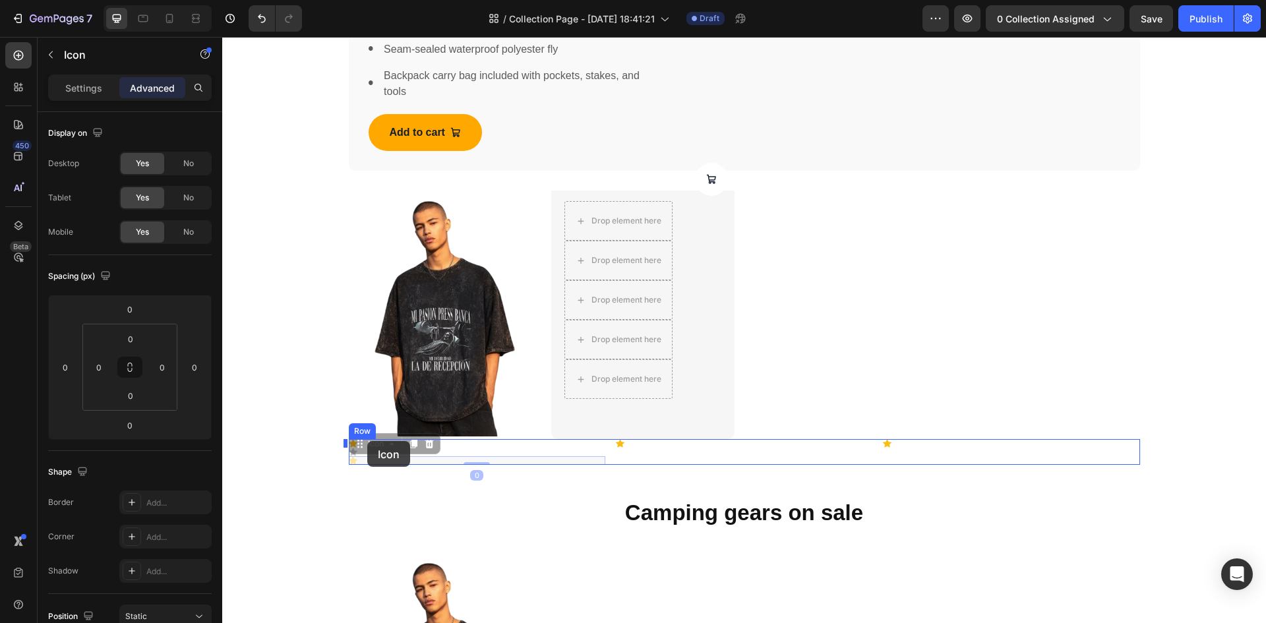
drag, startPoint x: 354, startPoint y: 462, endPoint x: 367, endPoint y: 441, distance: 24.9
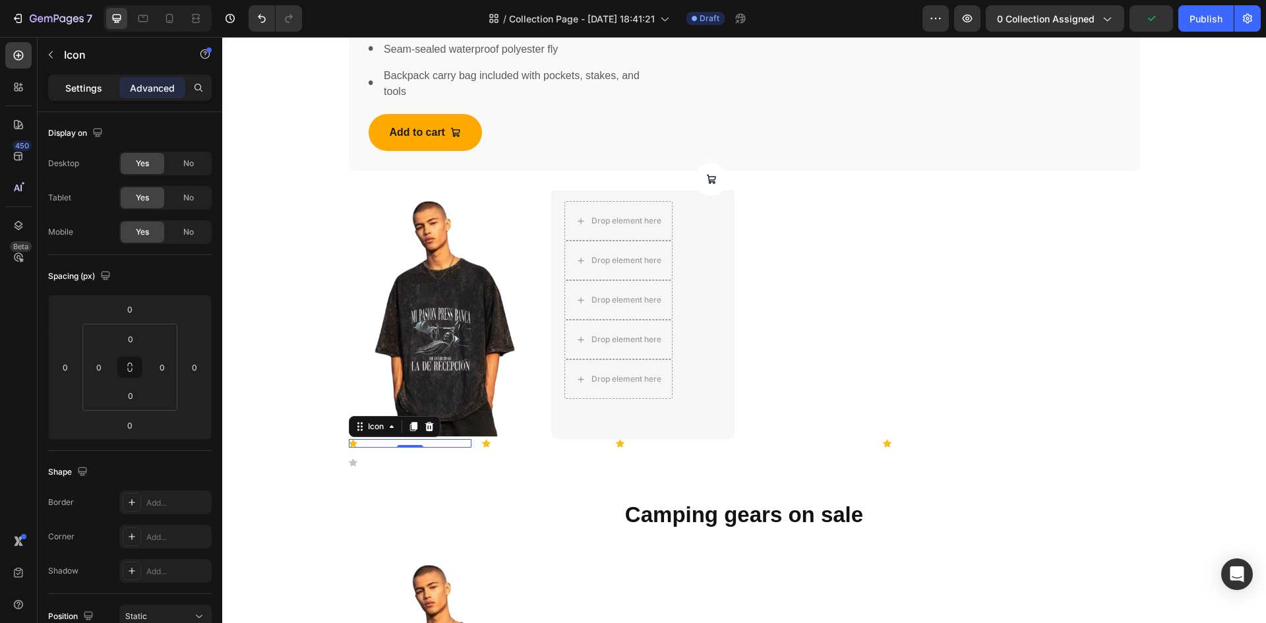
click at [92, 82] on p "Settings" at bounding box center [83, 88] width 37 height 14
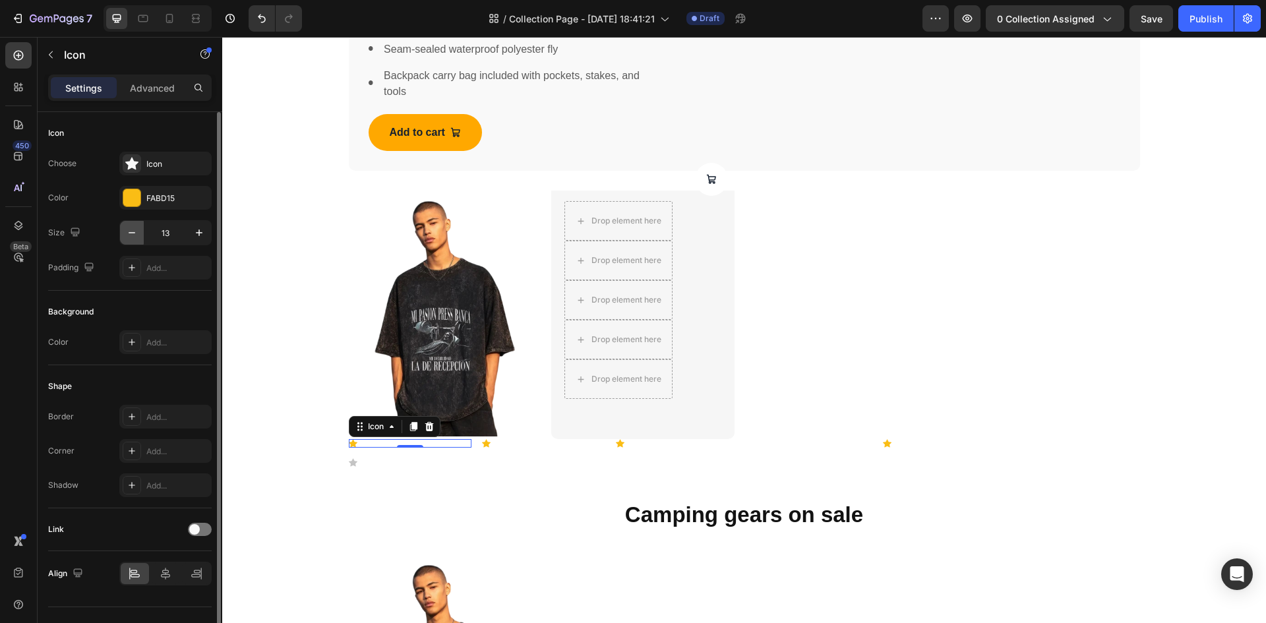
click at [129, 231] on icon "button" at bounding box center [131, 232] width 13 height 13
click at [195, 239] on button "button" at bounding box center [199, 233] width 24 height 24
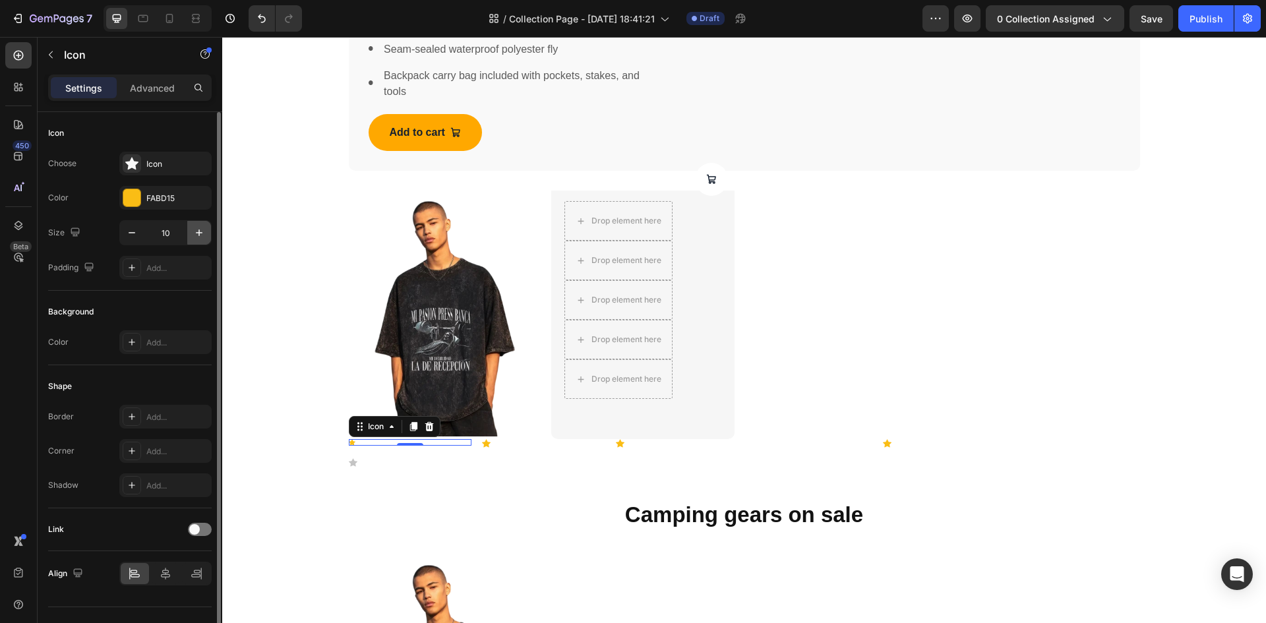
click at [195, 239] on button "button" at bounding box center [199, 233] width 24 height 24
type input "13"
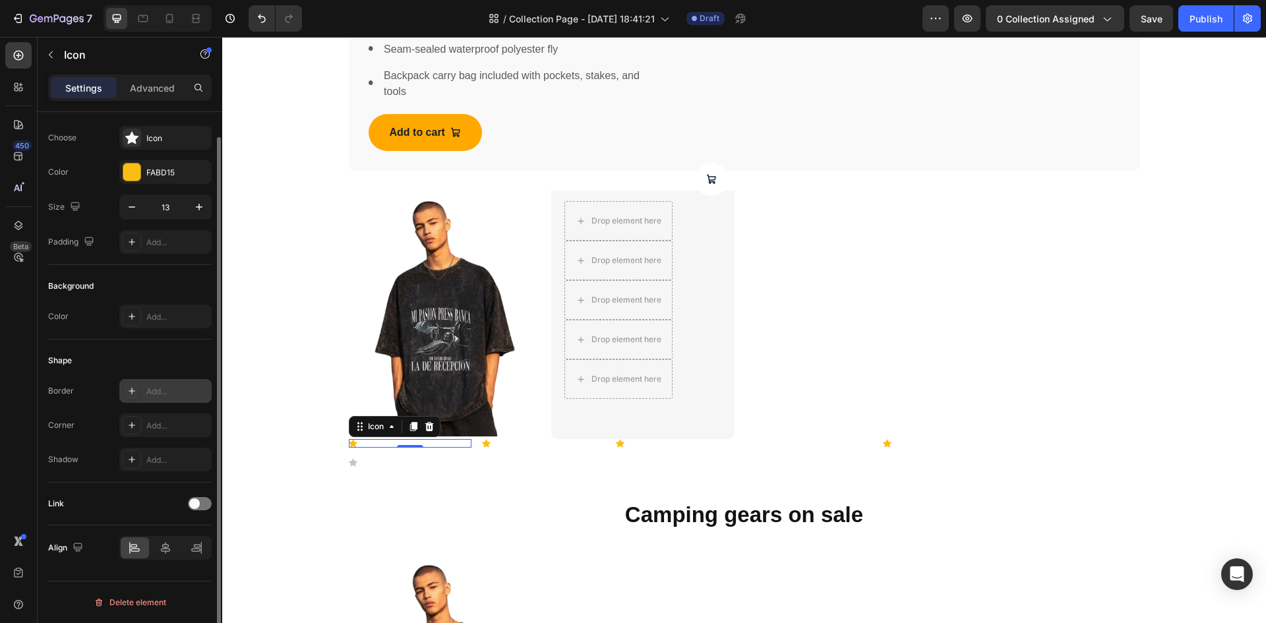
scroll to position [0, 0]
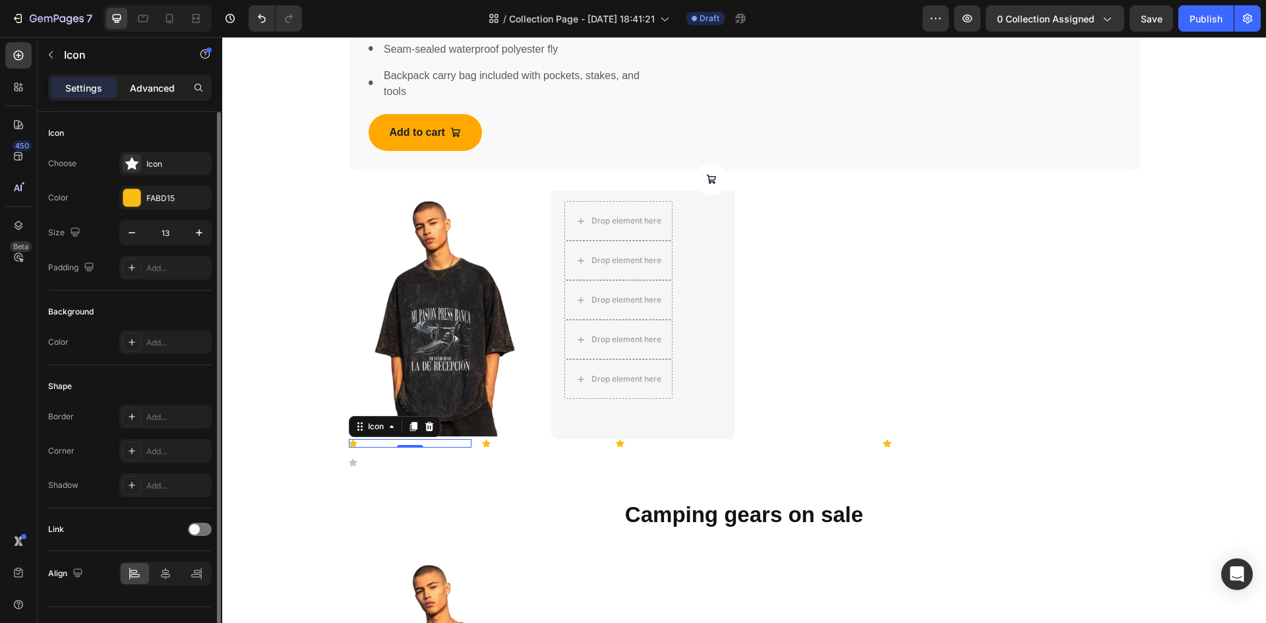
click at [161, 90] on p "Advanced" at bounding box center [152, 88] width 45 height 14
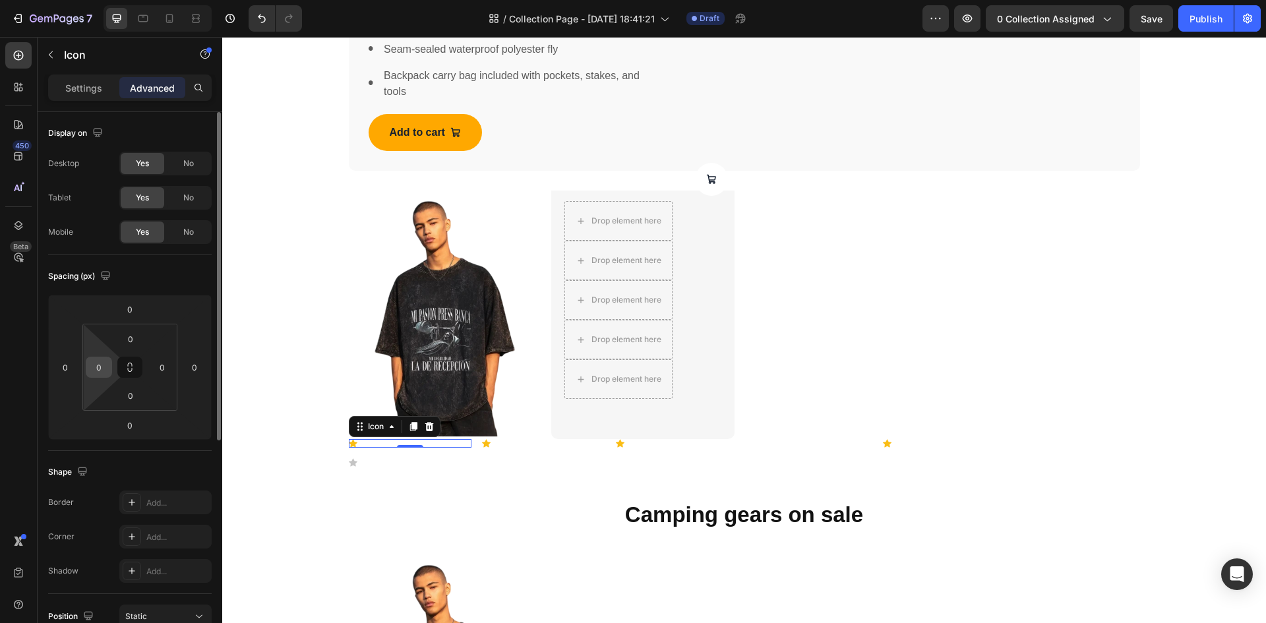
click at [106, 365] on input "0" at bounding box center [99, 367] width 20 height 20
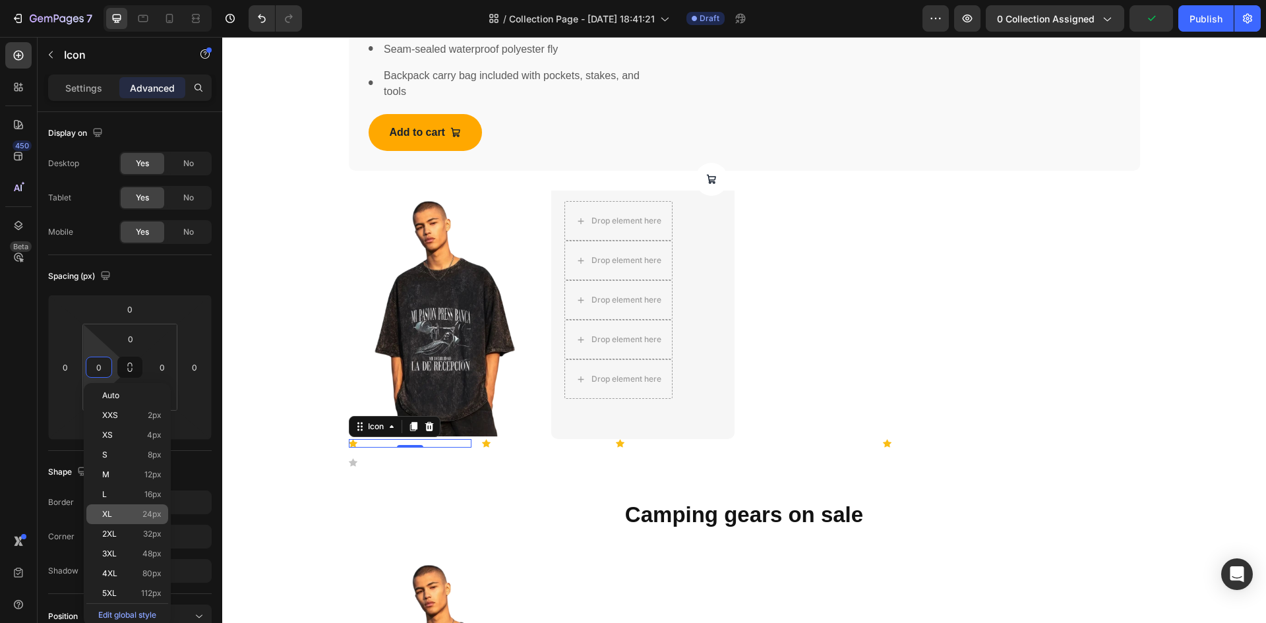
click at [127, 517] on p "XL 24px" at bounding box center [131, 514] width 59 height 9
type input "24"
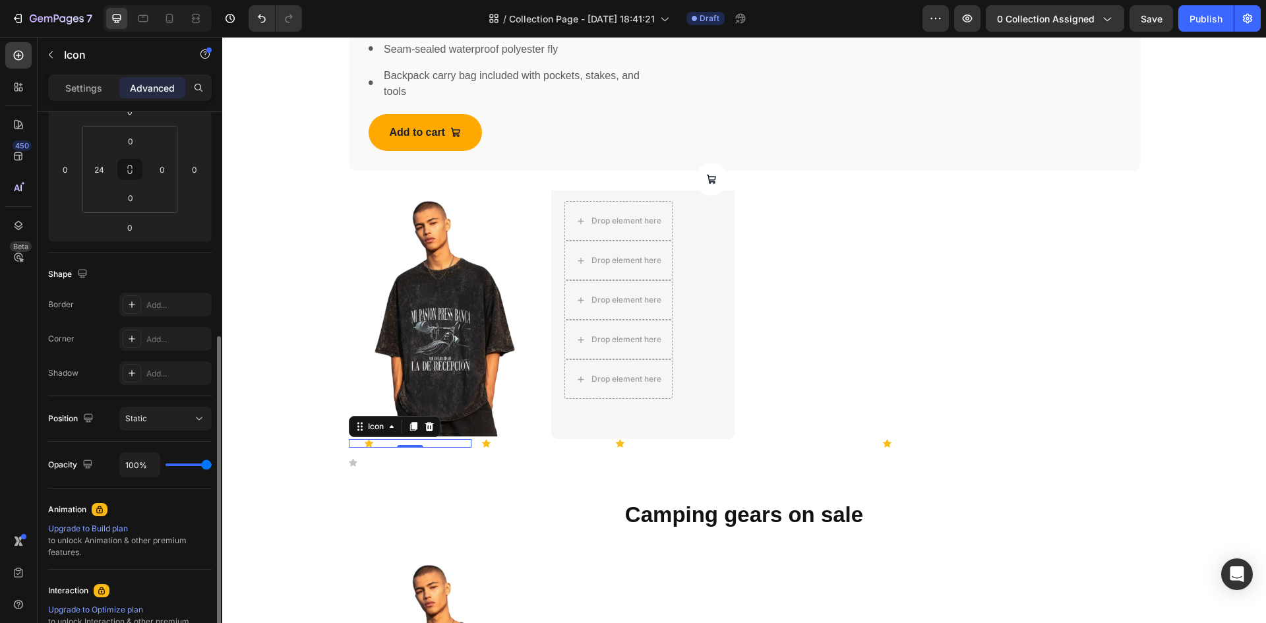
scroll to position [367, 0]
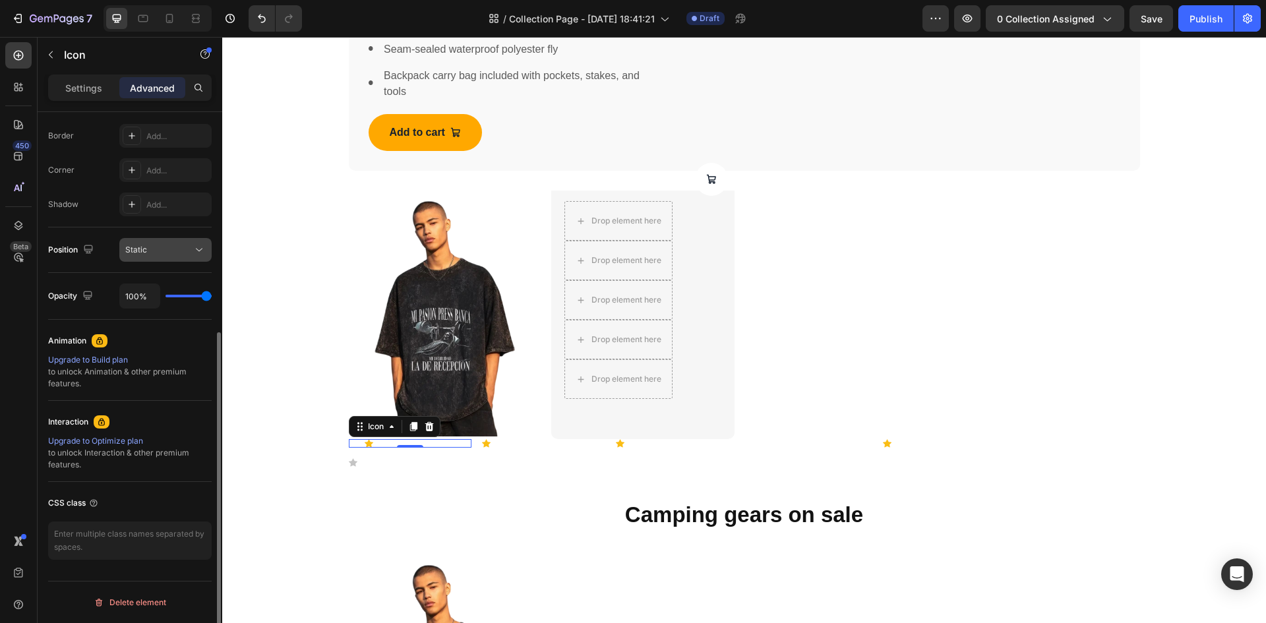
click at [183, 255] on div "Static" at bounding box center [158, 250] width 67 height 12
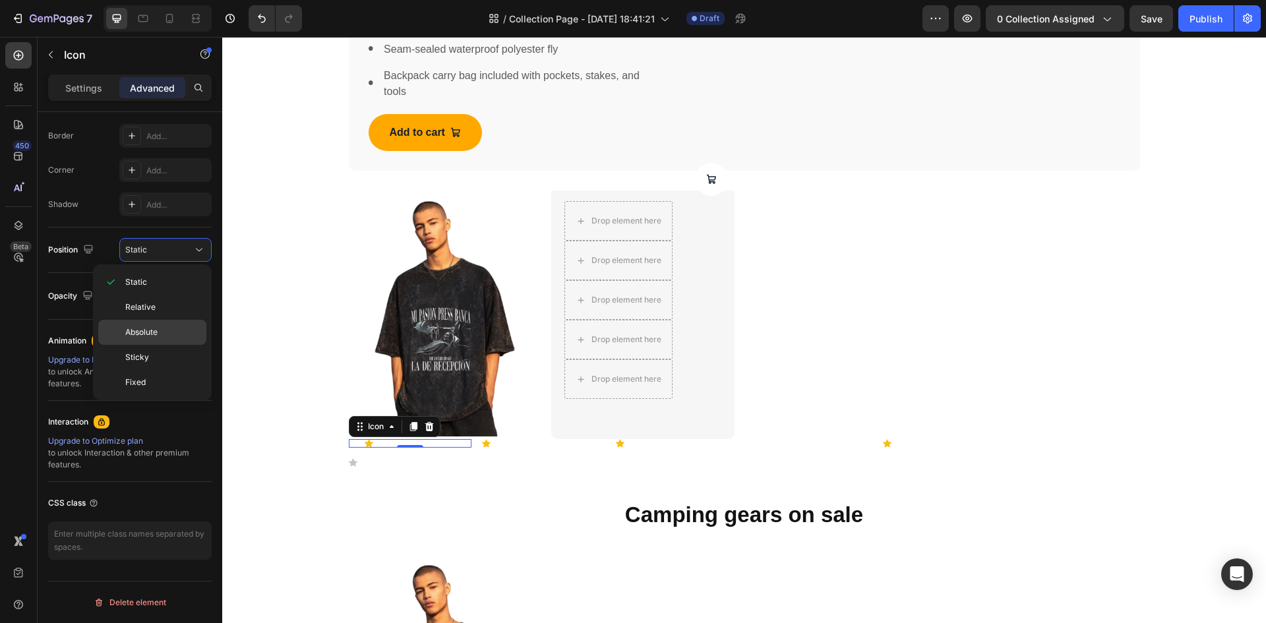
click at [158, 328] on p "Absolute" at bounding box center [162, 332] width 75 height 12
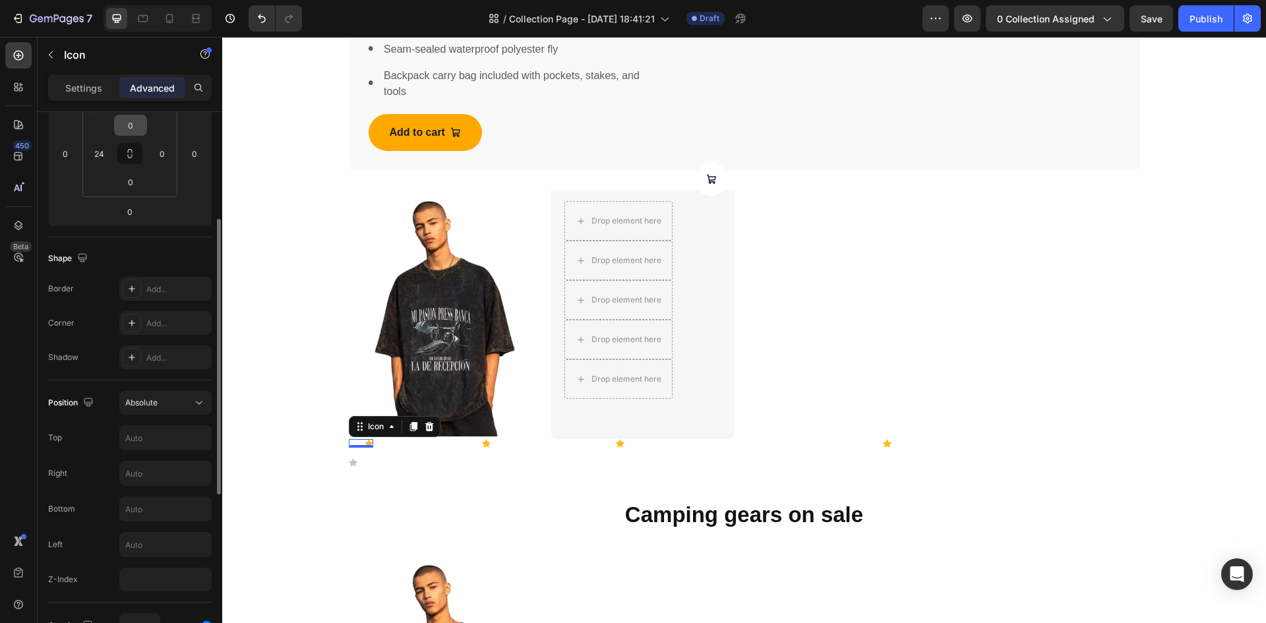
scroll to position [0, 0]
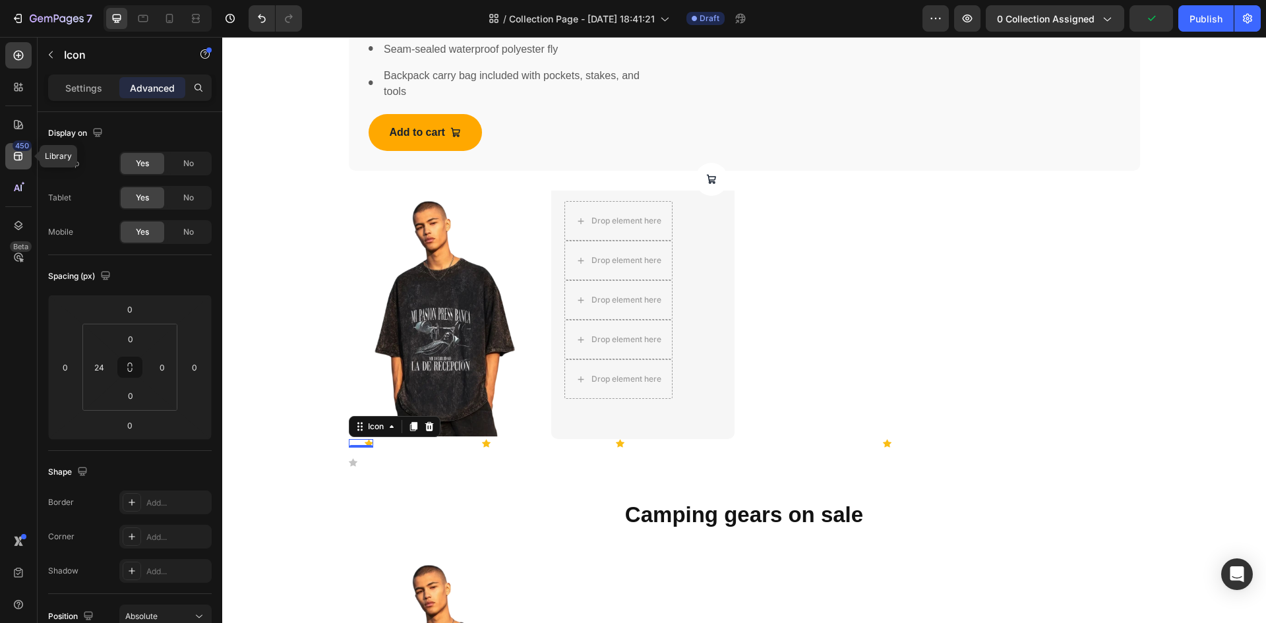
click at [9, 156] on div "450" at bounding box center [18, 156] width 26 height 26
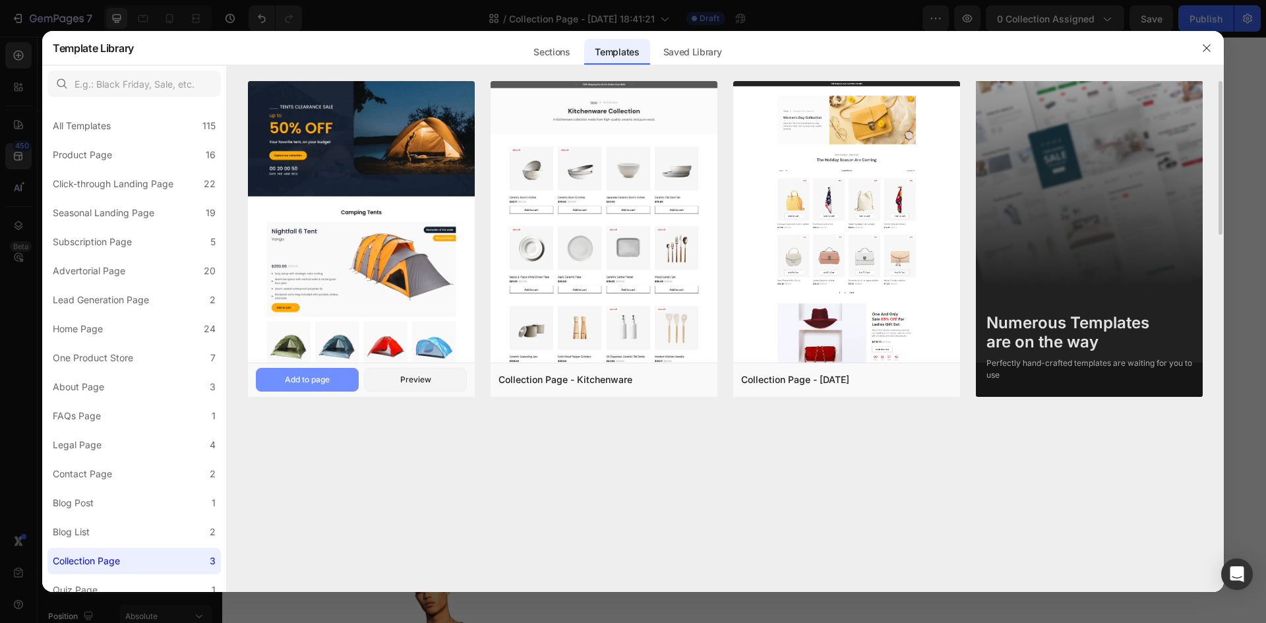
click at [312, 381] on div "Add to page" at bounding box center [307, 380] width 45 height 12
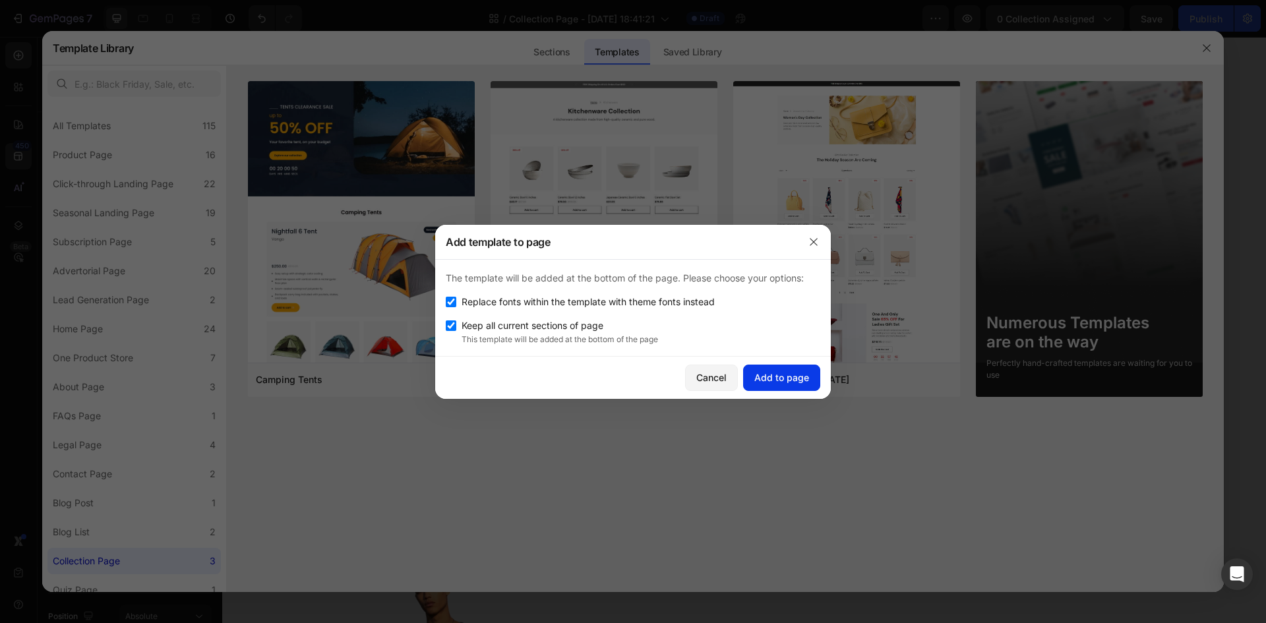
click at [778, 373] on div "Add to page" at bounding box center [781, 378] width 55 height 14
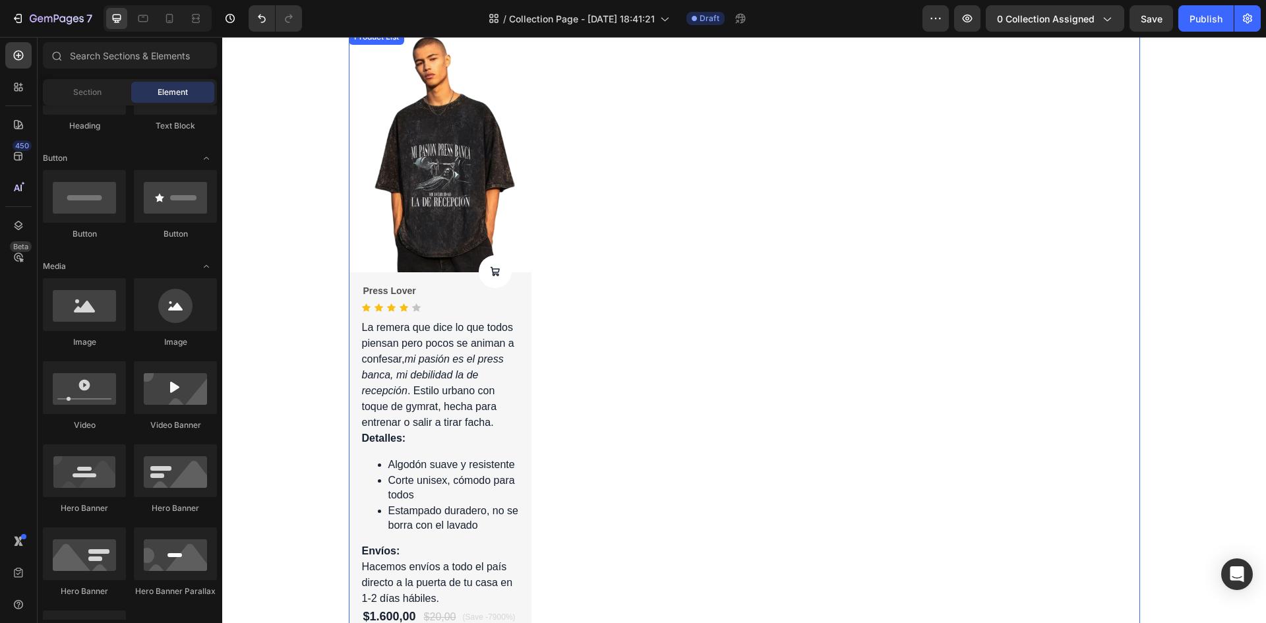
scroll to position [3231, 0]
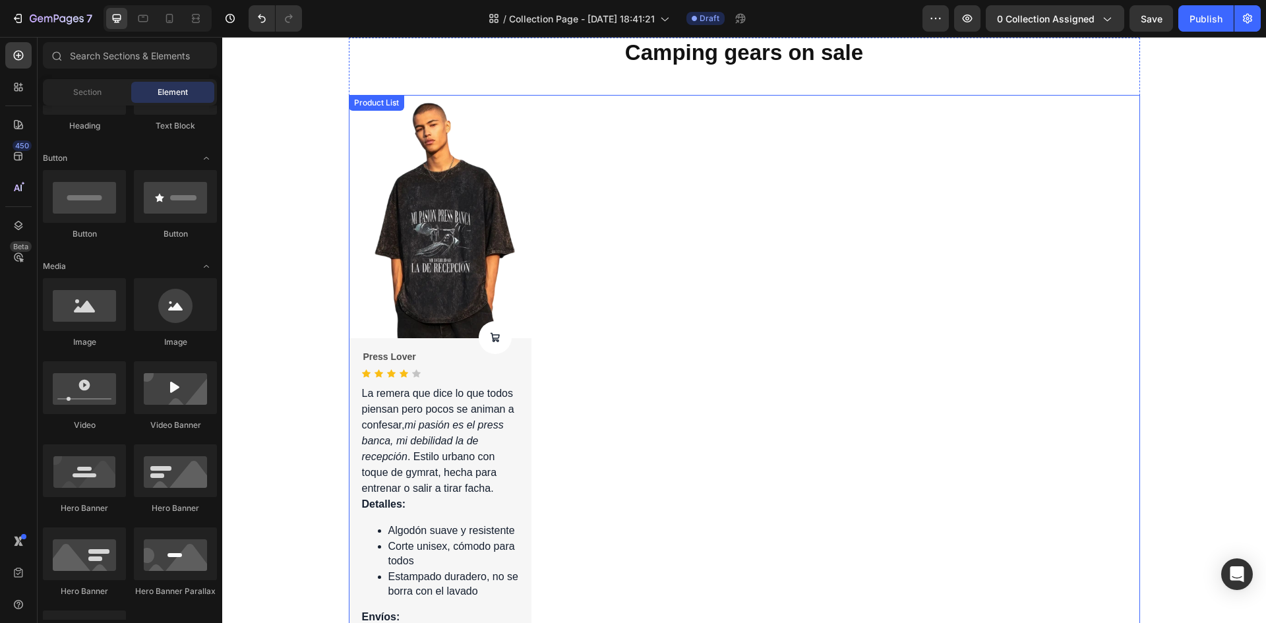
click at [717, 313] on div "Product Images Product Cart Button Press Lover Product Title Icon Icon Icon Ico…" at bounding box center [744, 399] width 791 height 609
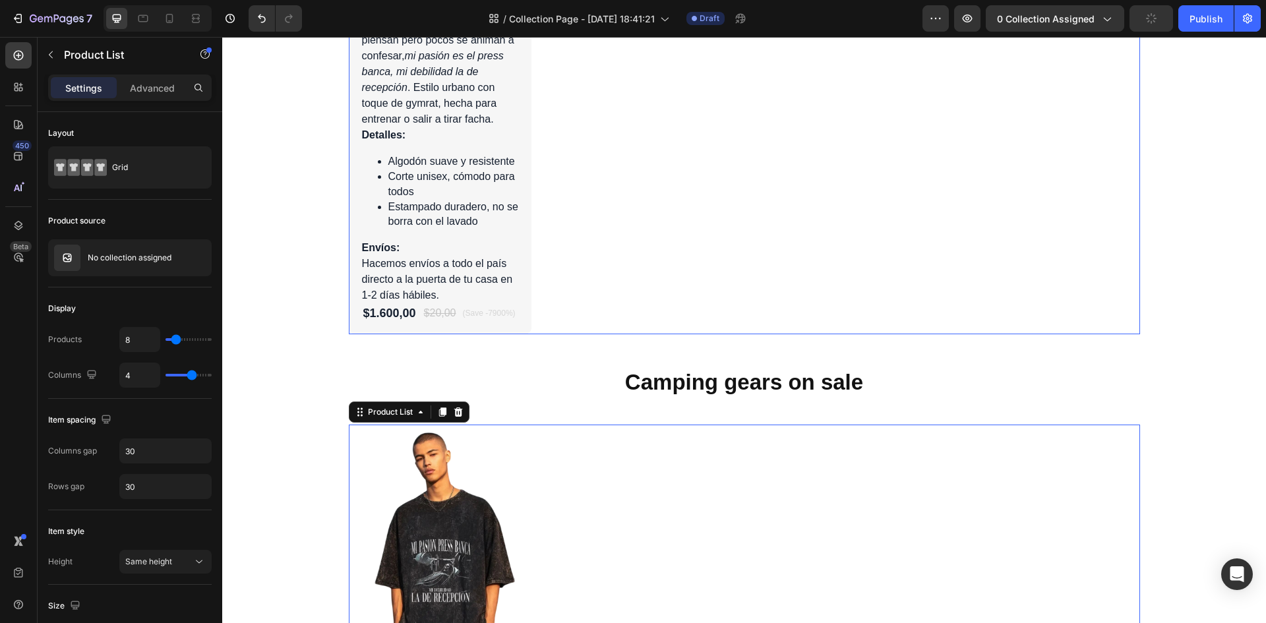
scroll to position [2704, 0]
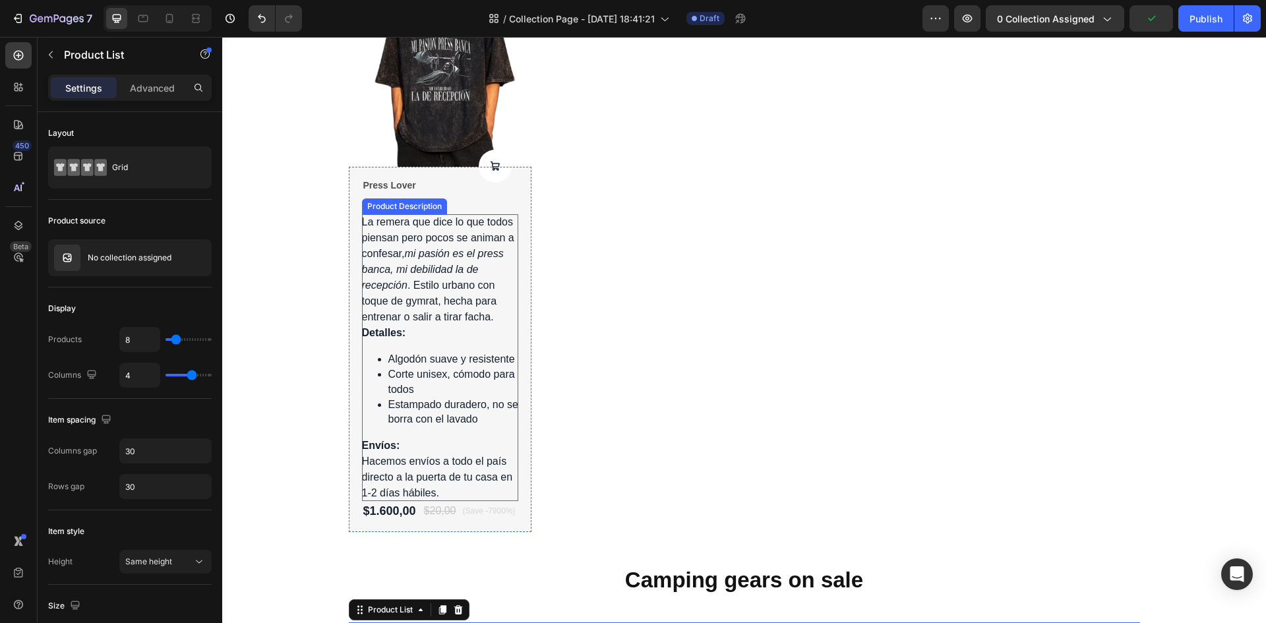
click at [414, 282] on p "La remera que dice lo que todos piensan pero pocos se animan a confesar, mi pas…" at bounding box center [438, 269] width 152 height 106
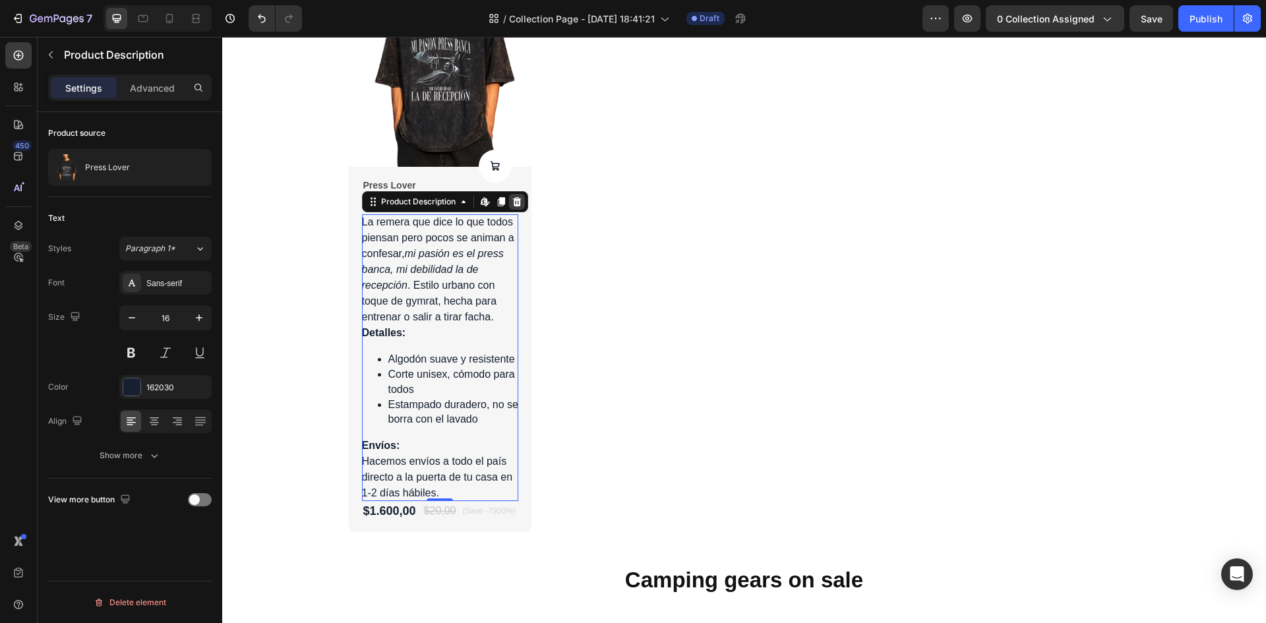
click at [515, 202] on icon at bounding box center [516, 201] width 9 height 9
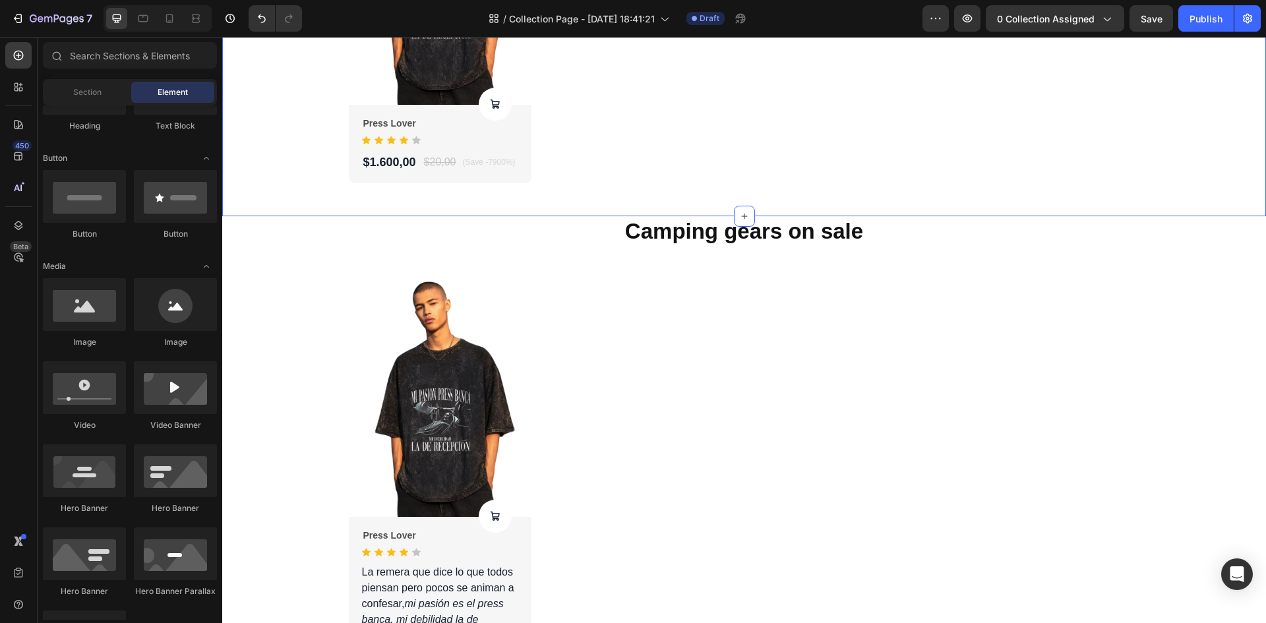
scroll to position [2502, 0]
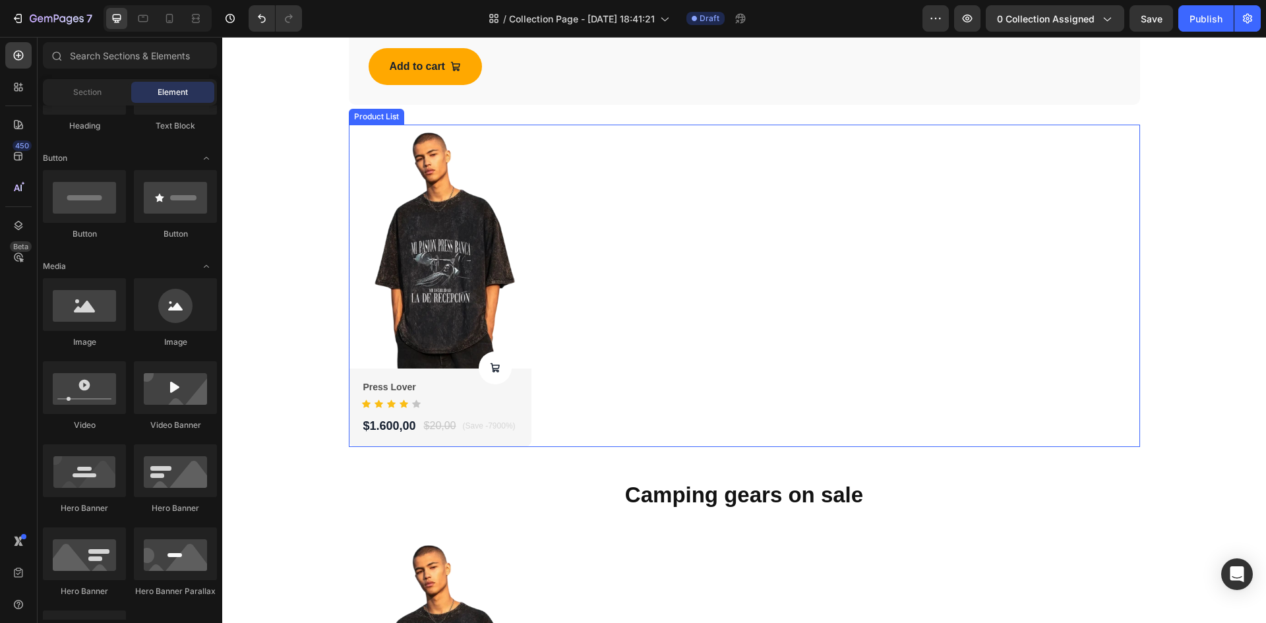
click at [666, 293] on div "Product Images Product Cart Button Press Lover Product Title Icon Icon Icon Ico…" at bounding box center [744, 286] width 791 height 322
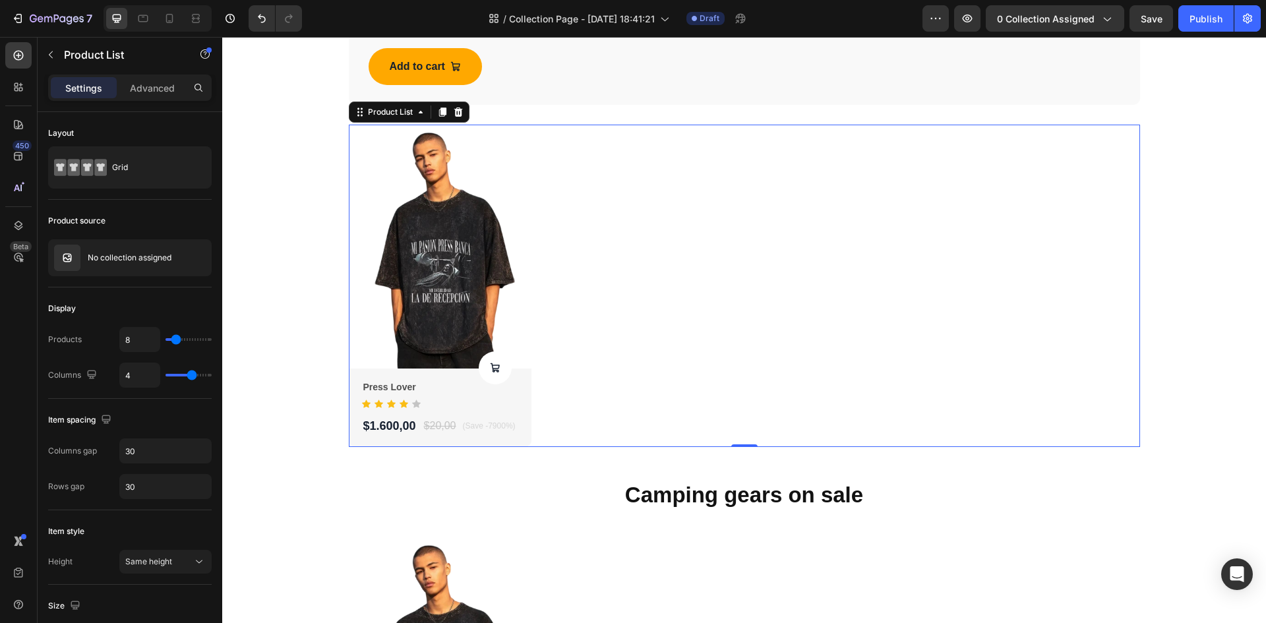
drag, startPoint x: 696, startPoint y: 356, endPoint x: 696, endPoint y: 348, distance: 7.9
click at [696, 351] on div "Product Images Product Cart Button Press Lover Product Title Icon Icon Icon Ico…" at bounding box center [744, 286] width 791 height 322
click at [401, 117] on div "Product List" at bounding box center [390, 112] width 50 height 12
click at [401, 115] on div "Product List" at bounding box center [390, 112] width 50 height 12
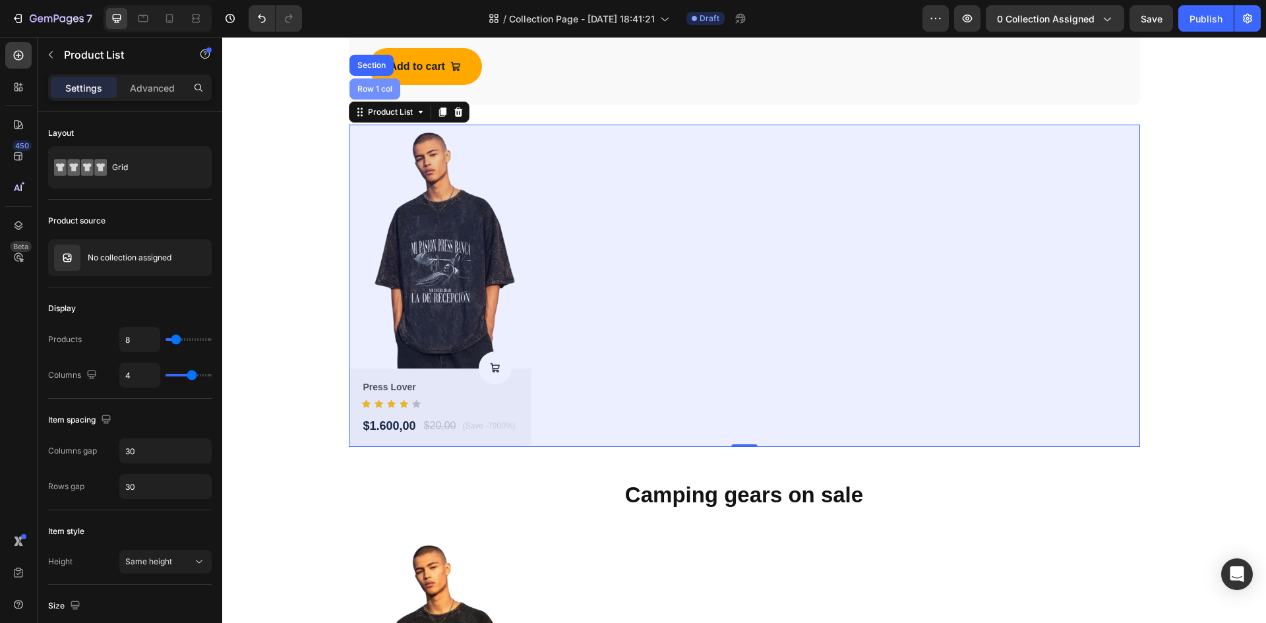
click at [386, 94] on div "Row 1 col" at bounding box center [374, 88] width 51 height 21
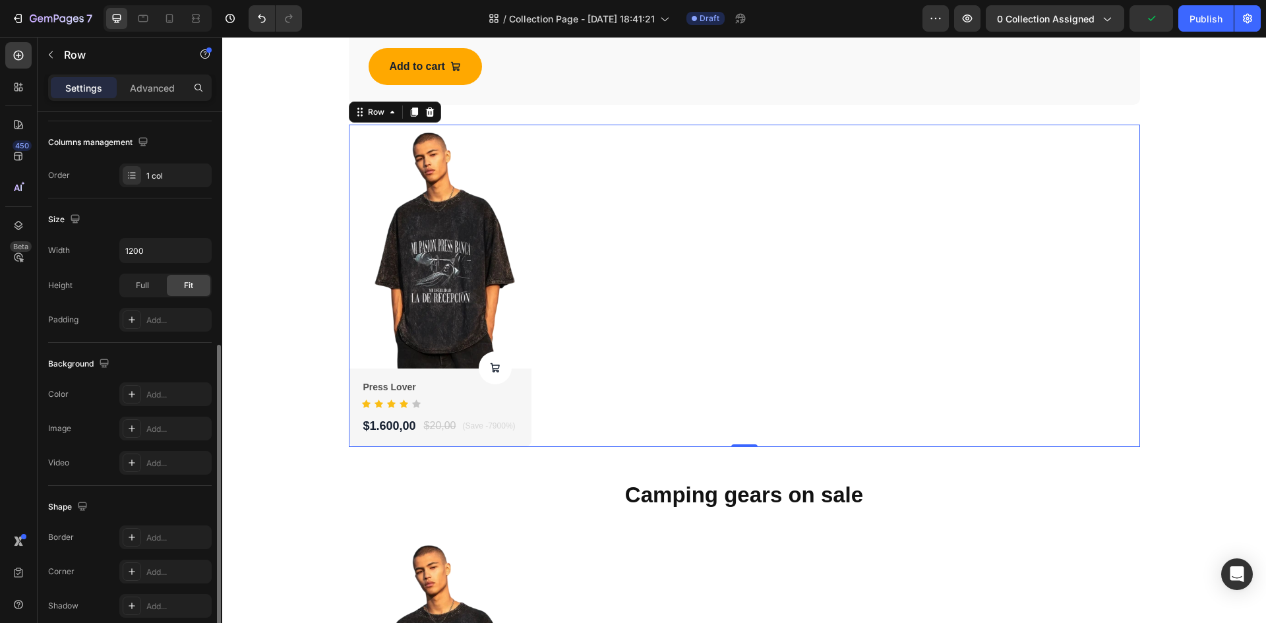
scroll to position [256, 0]
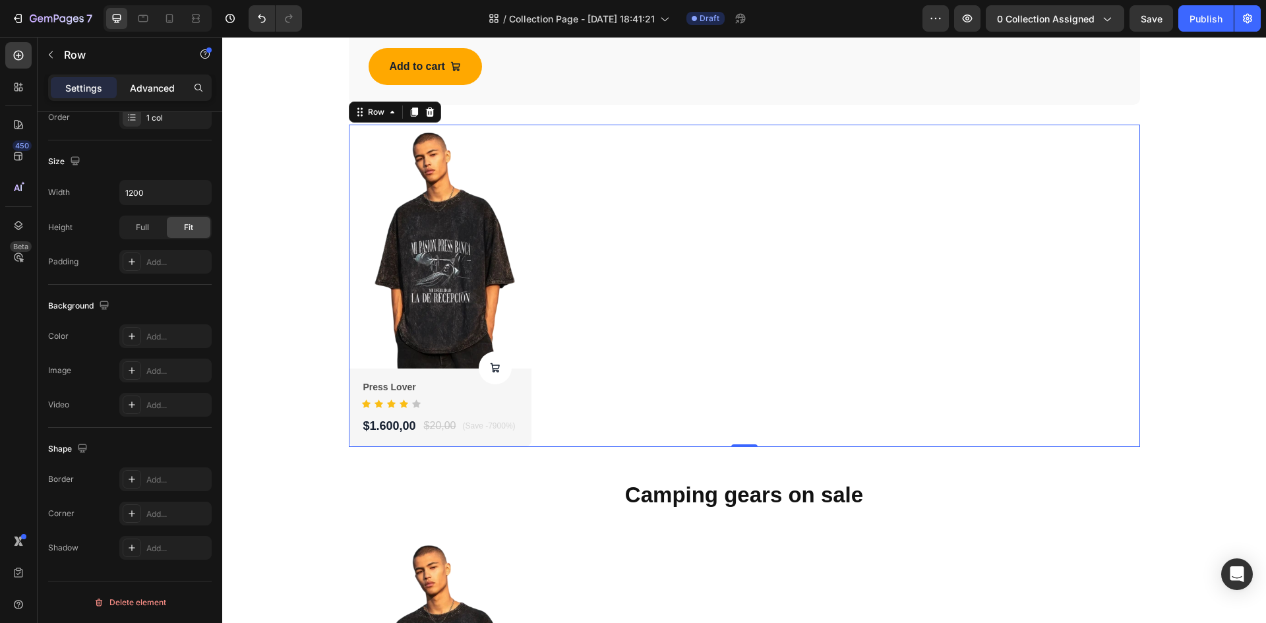
click at [153, 79] on div "Advanced" at bounding box center [152, 87] width 66 height 21
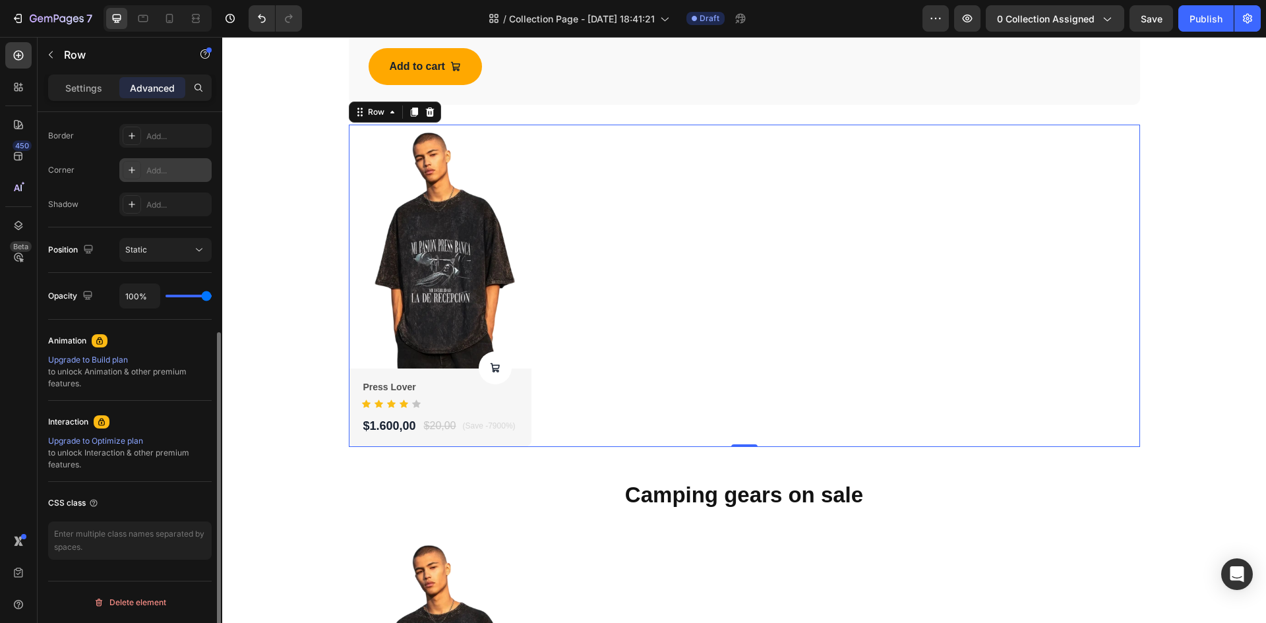
scroll to position [0, 0]
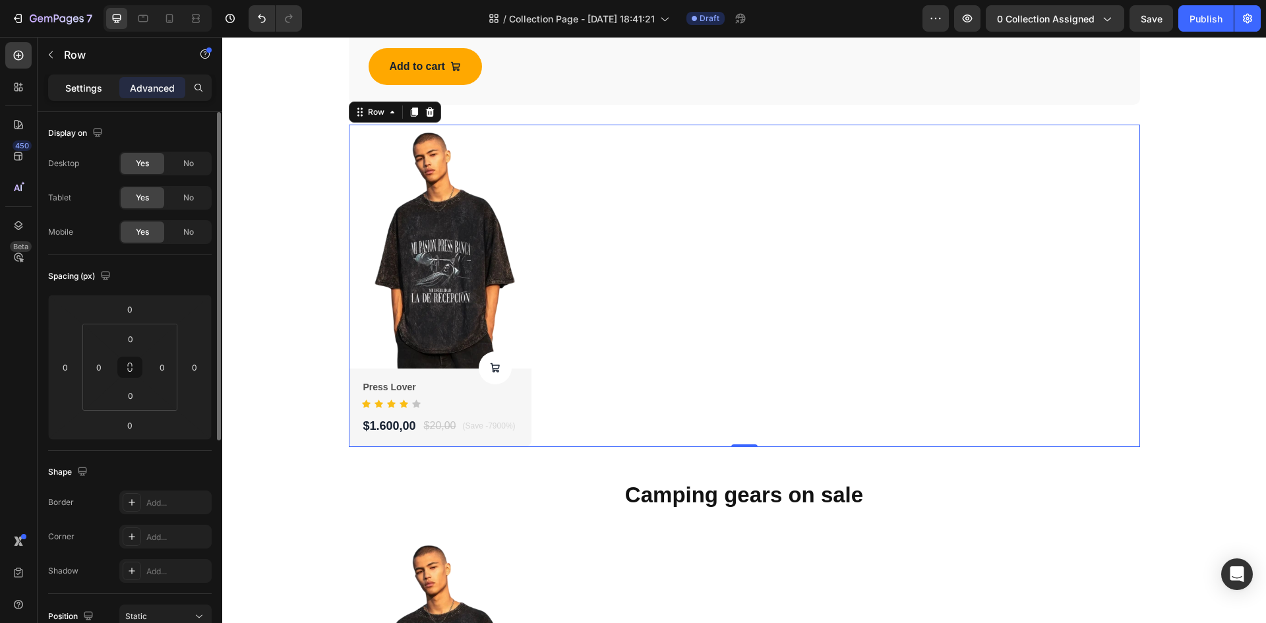
click at [80, 81] on p "Settings" at bounding box center [83, 88] width 37 height 14
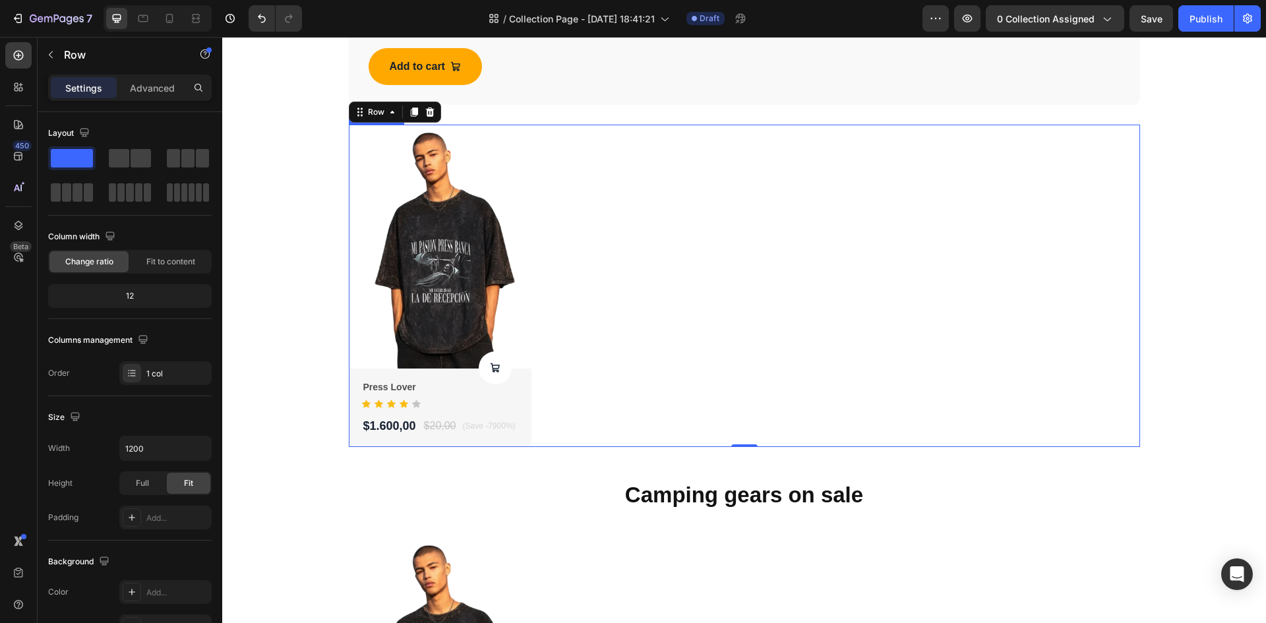
click at [675, 250] on div "Product Images Product Cart Button Press Lover Product Title Icon Icon Icon Ico…" at bounding box center [744, 286] width 791 height 322
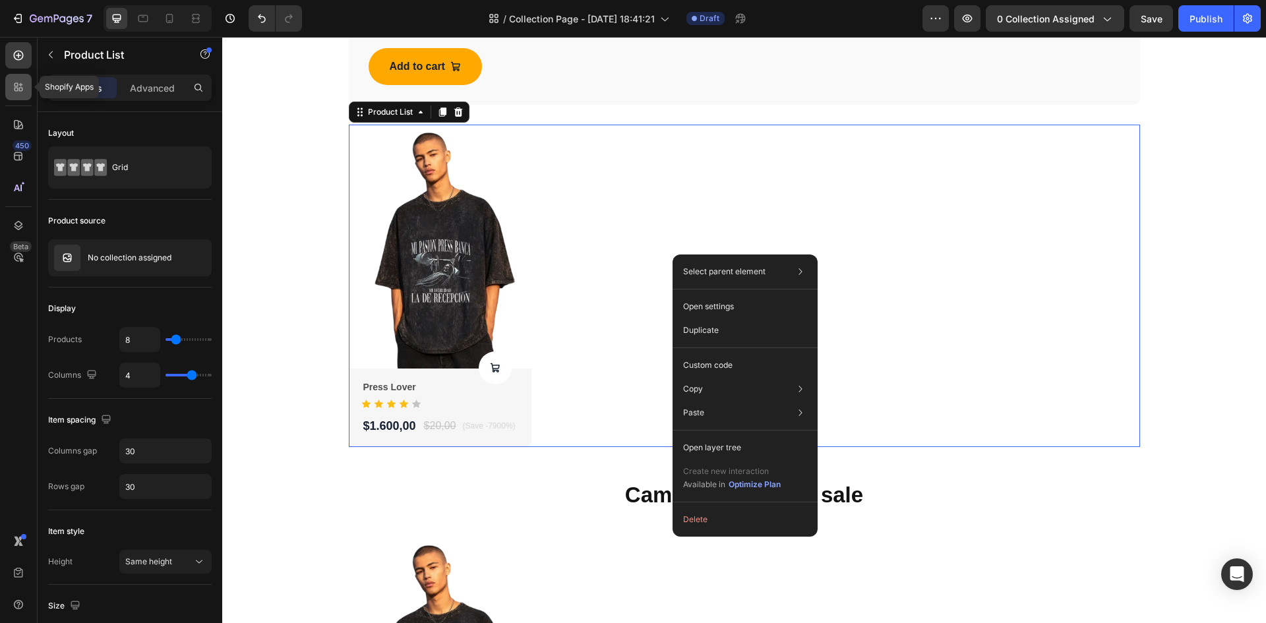
click at [15, 86] on icon at bounding box center [17, 85] width 4 height 4
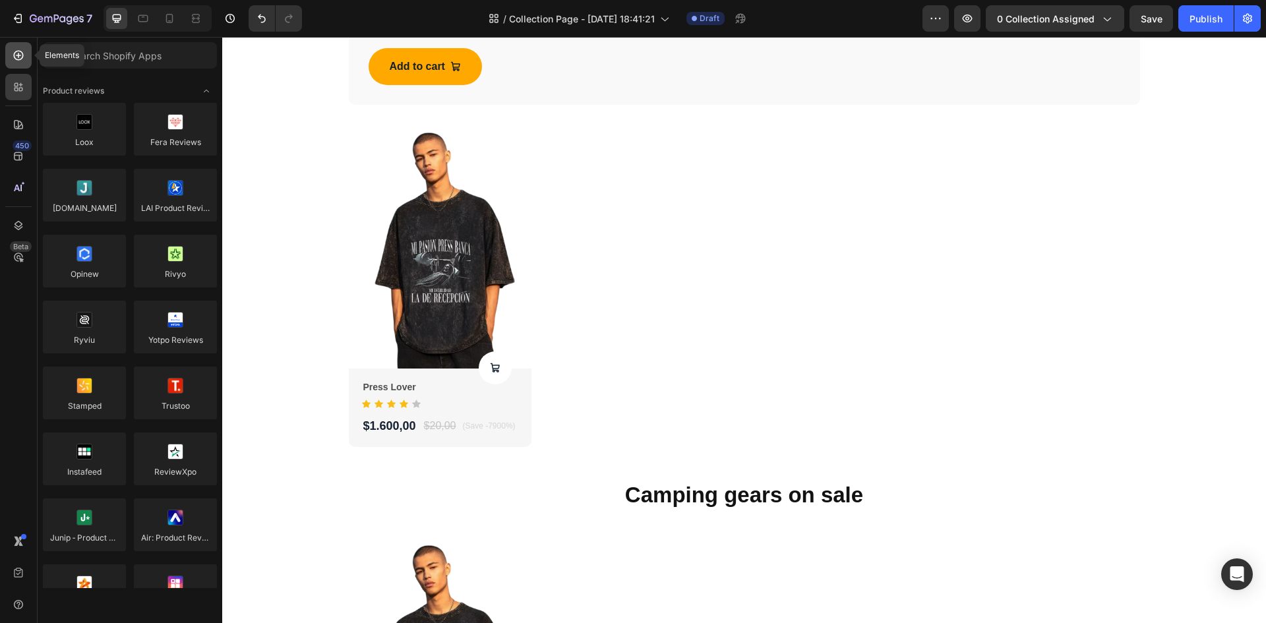
click at [18, 57] on icon at bounding box center [18, 55] width 13 height 13
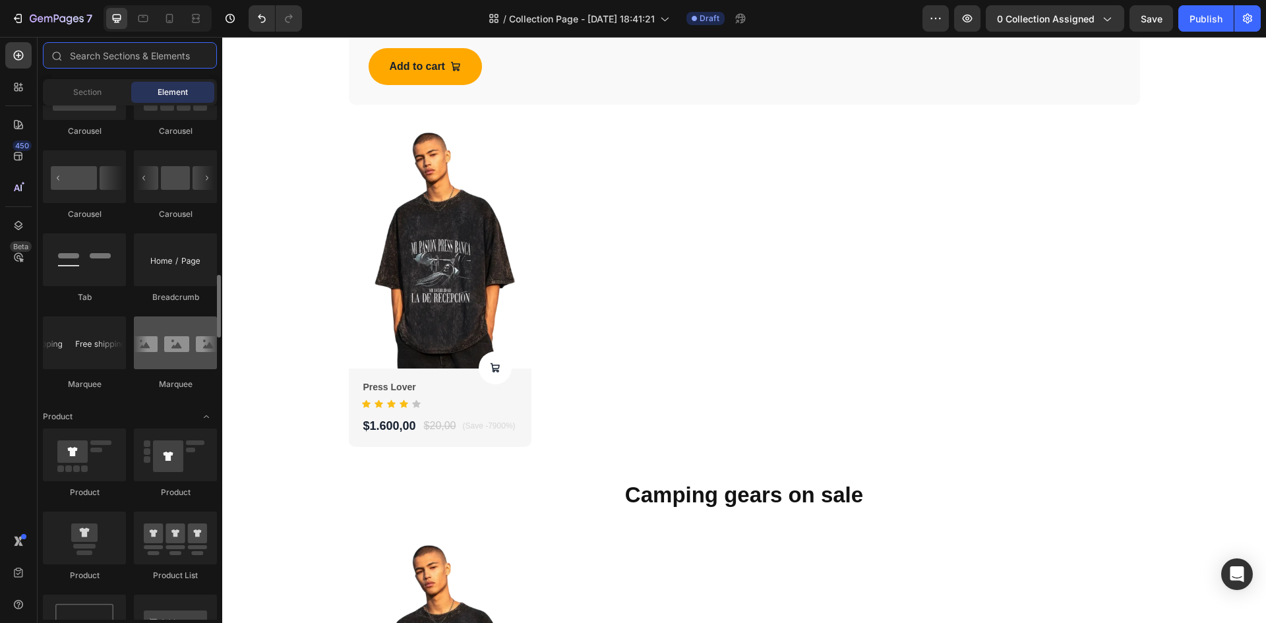
scroll to position [1516, 0]
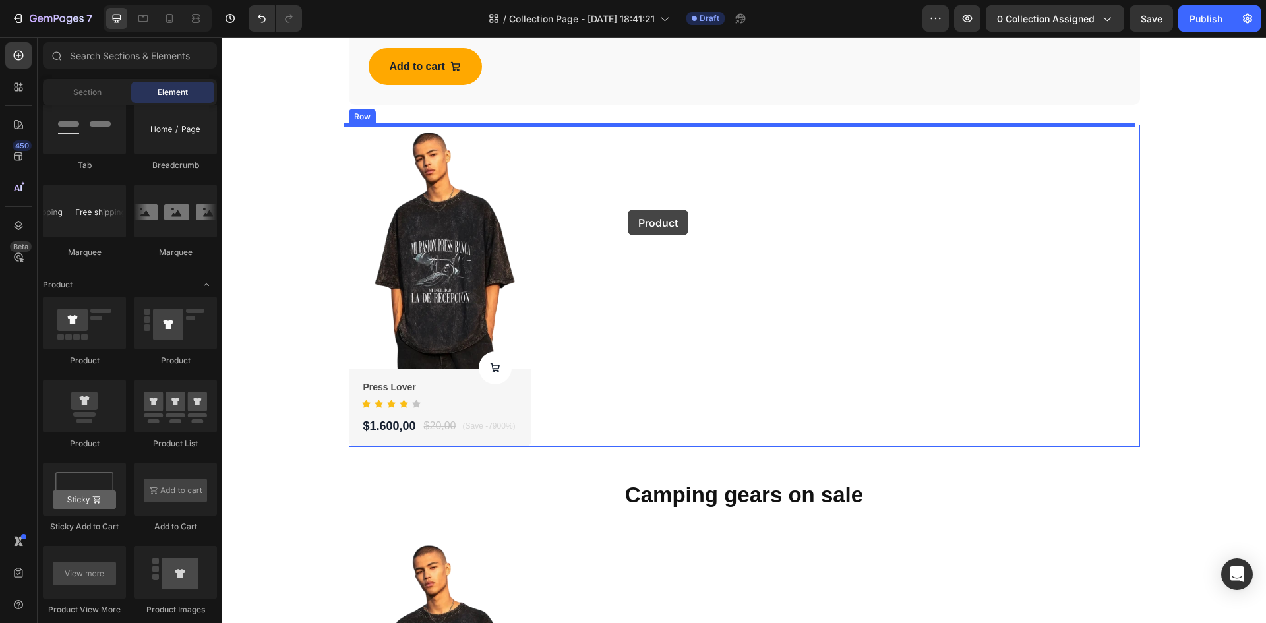
drag, startPoint x: 298, startPoint y: 442, endPoint x: 628, endPoint y: 210, distance: 403.2
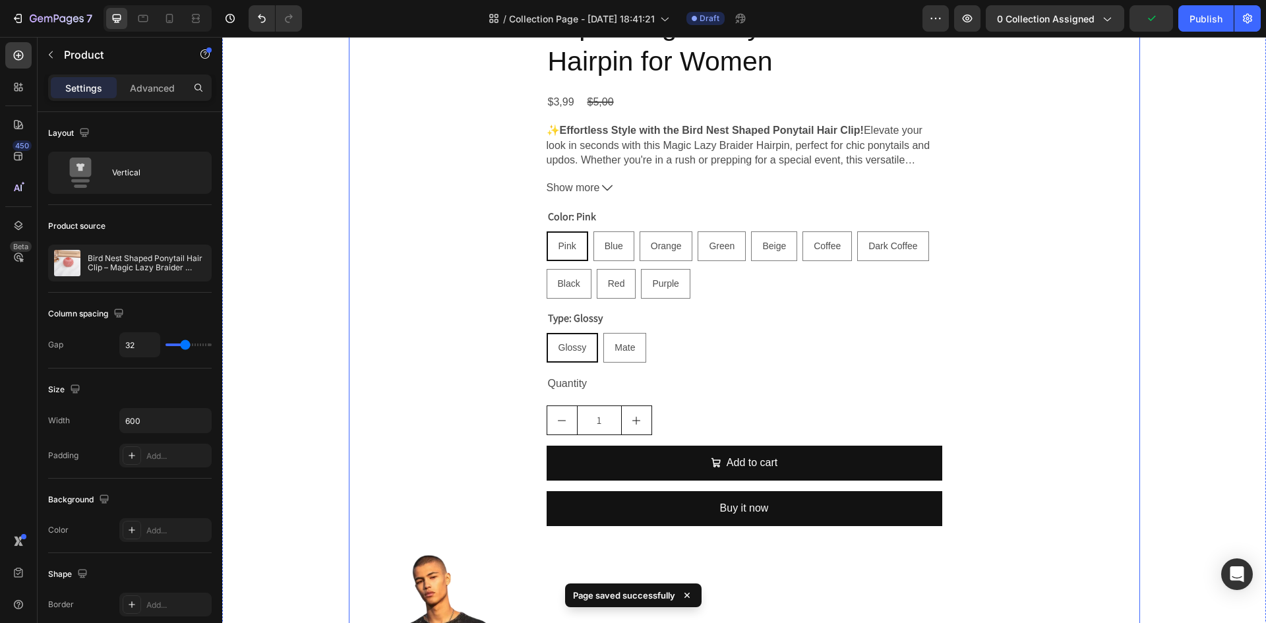
scroll to position [3425, 0]
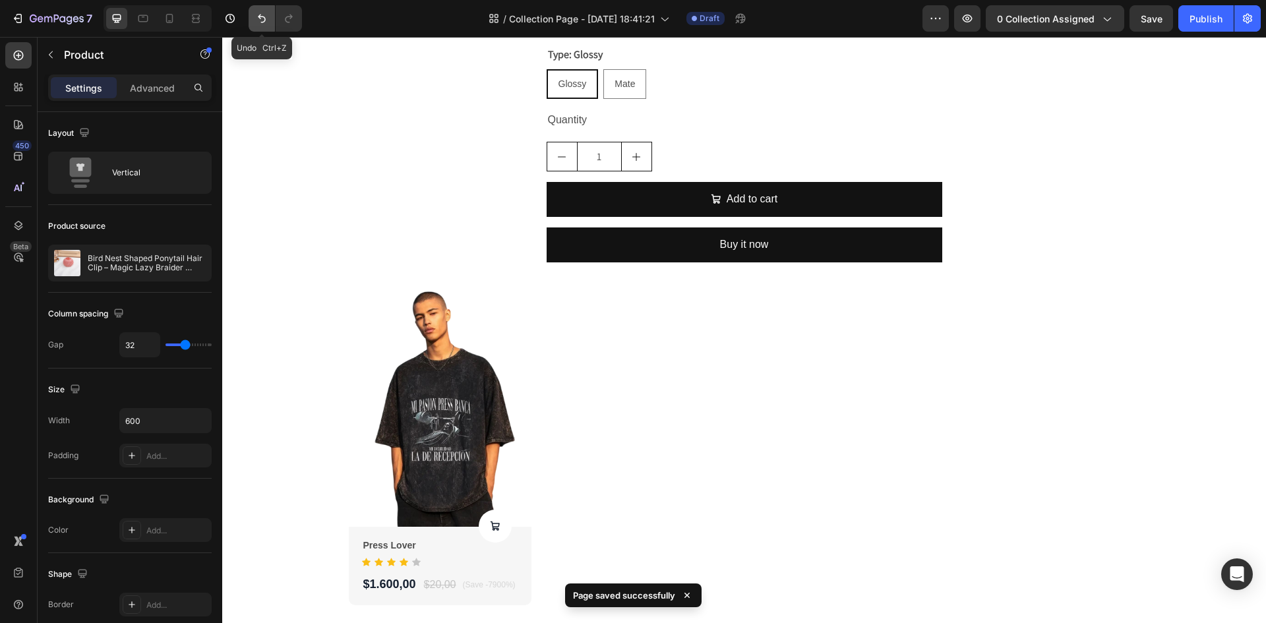
click at [264, 18] on icon "Undo/Redo" at bounding box center [261, 18] width 13 height 13
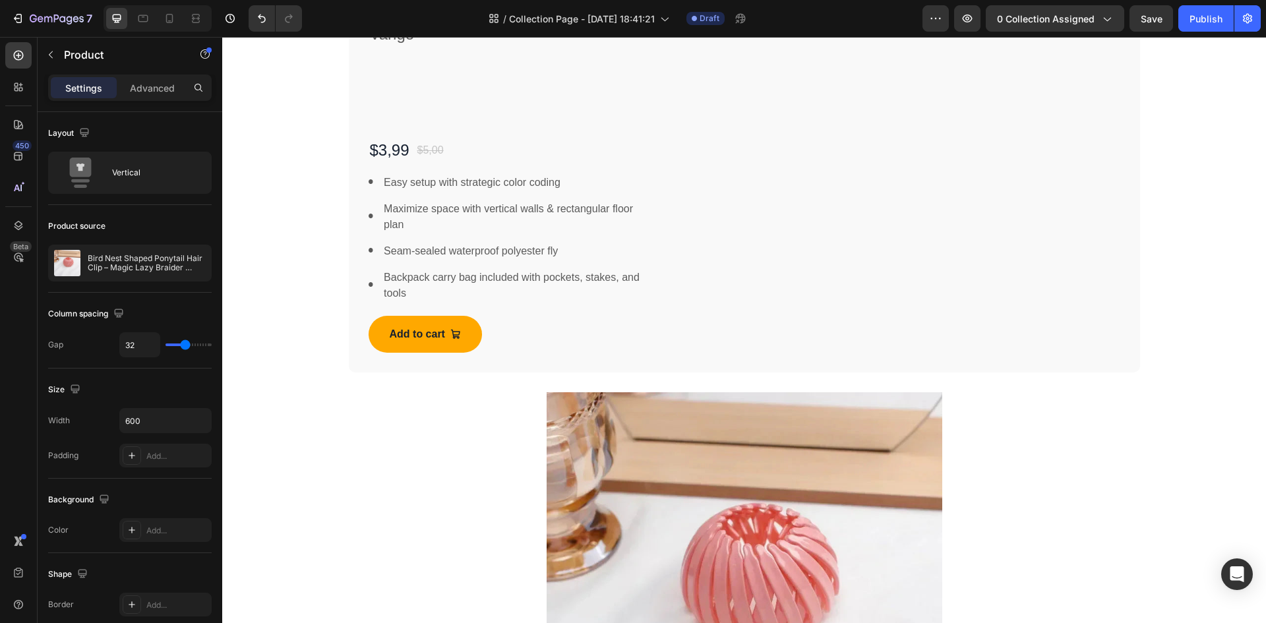
scroll to position [2169, 0]
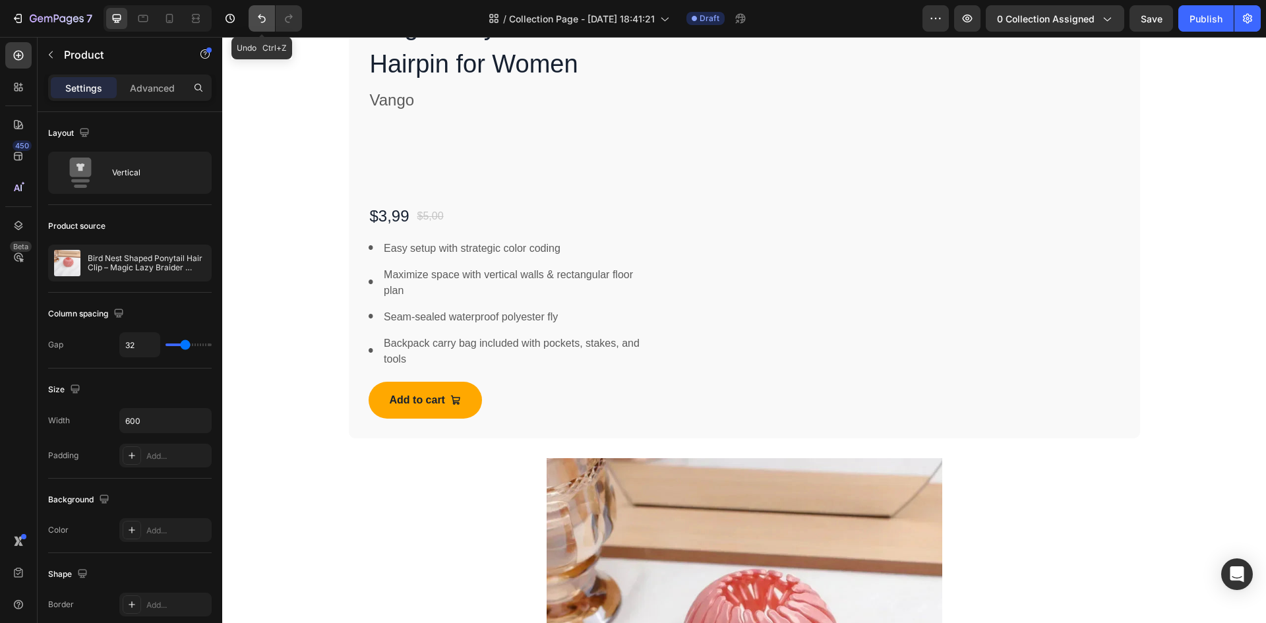
click at [265, 15] on icon "Undo/Redo" at bounding box center [261, 18] width 13 height 13
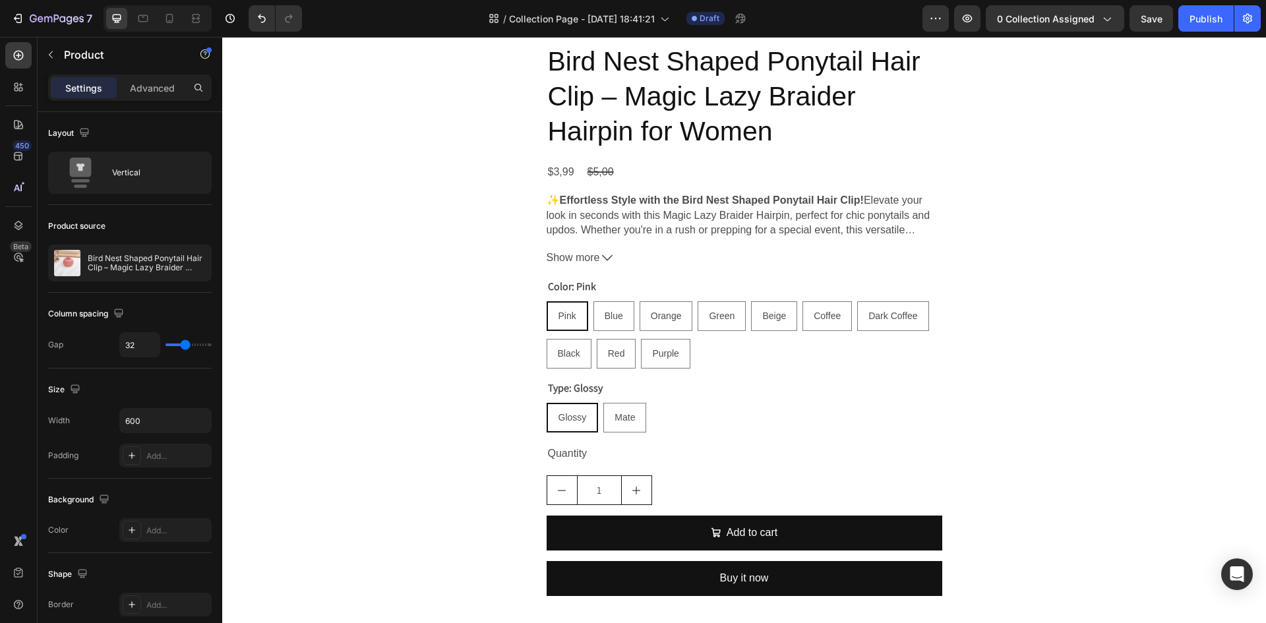
scroll to position [3487, 0]
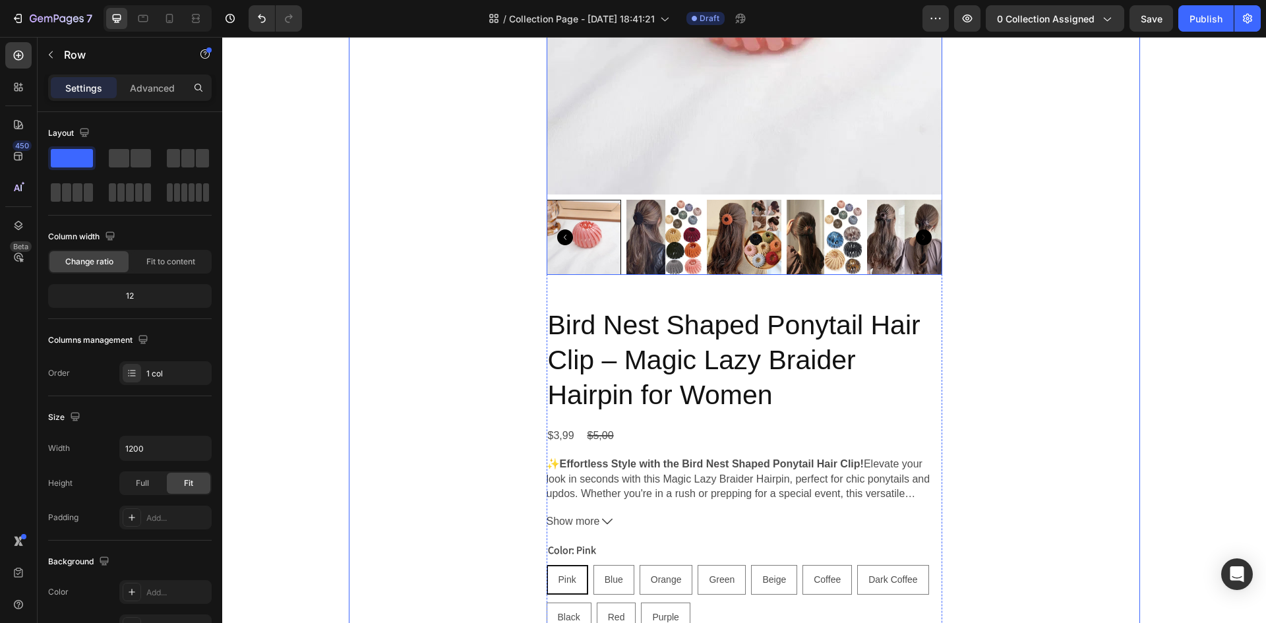
scroll to position [2432, 0]
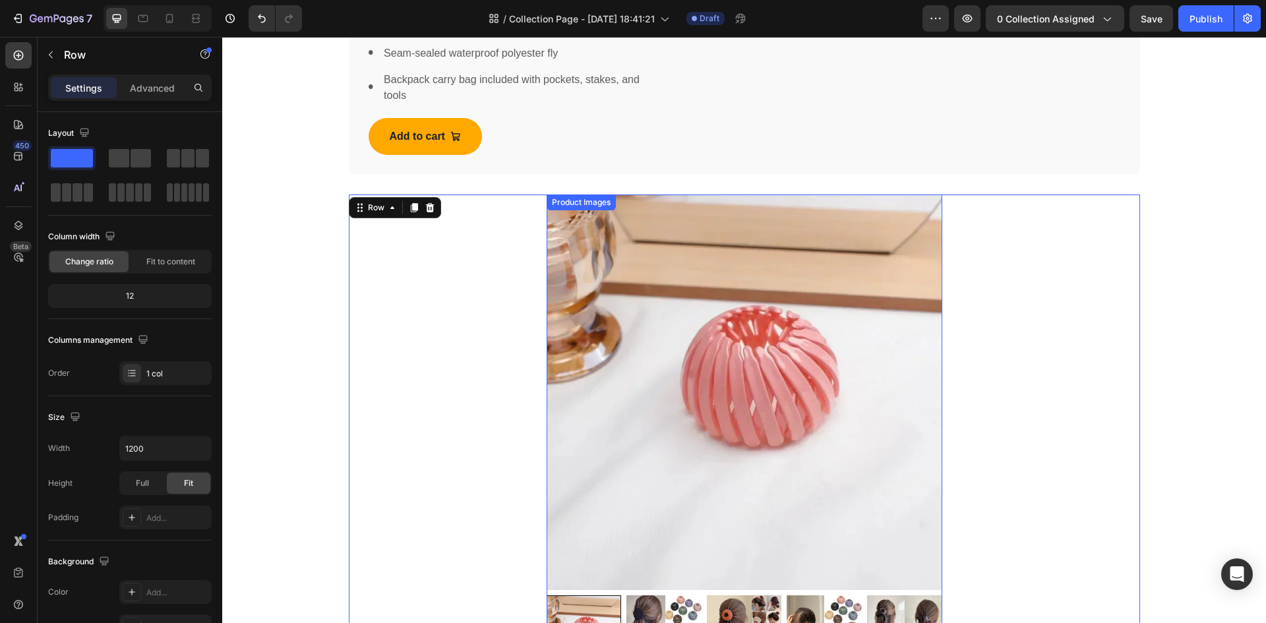
click at [677, 267] on img at bounding box center [745, 393] width 396 height 396
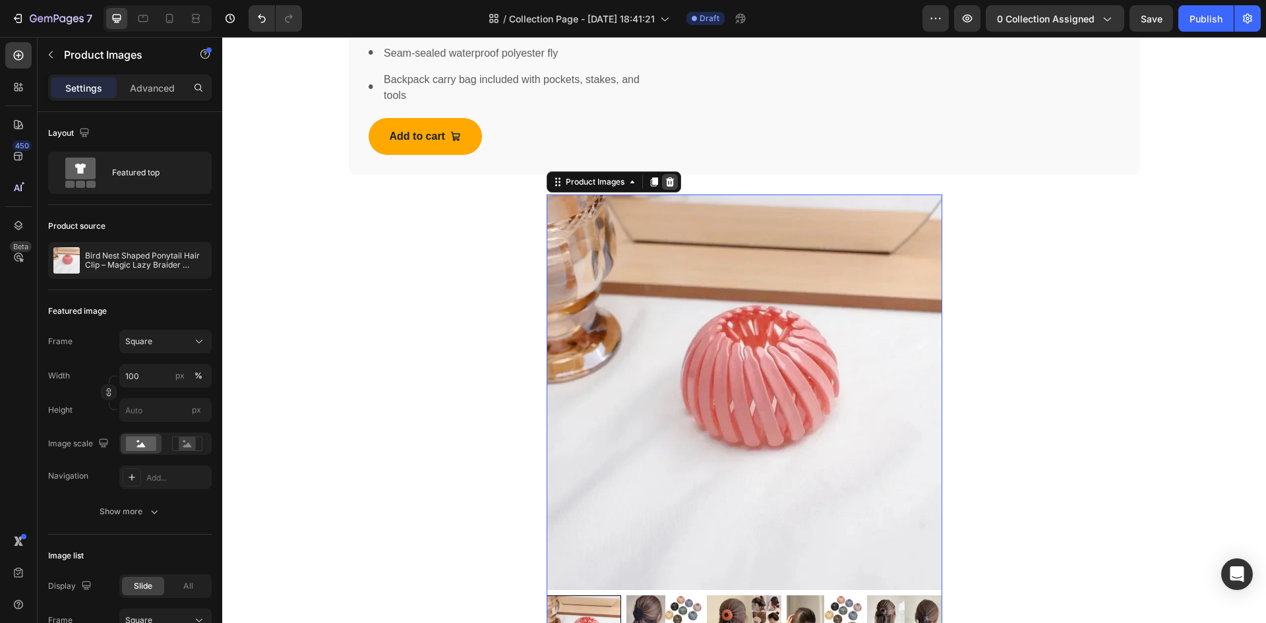
click at [669, 179] on icon at bounding box center [669, 181] width 9 height 9
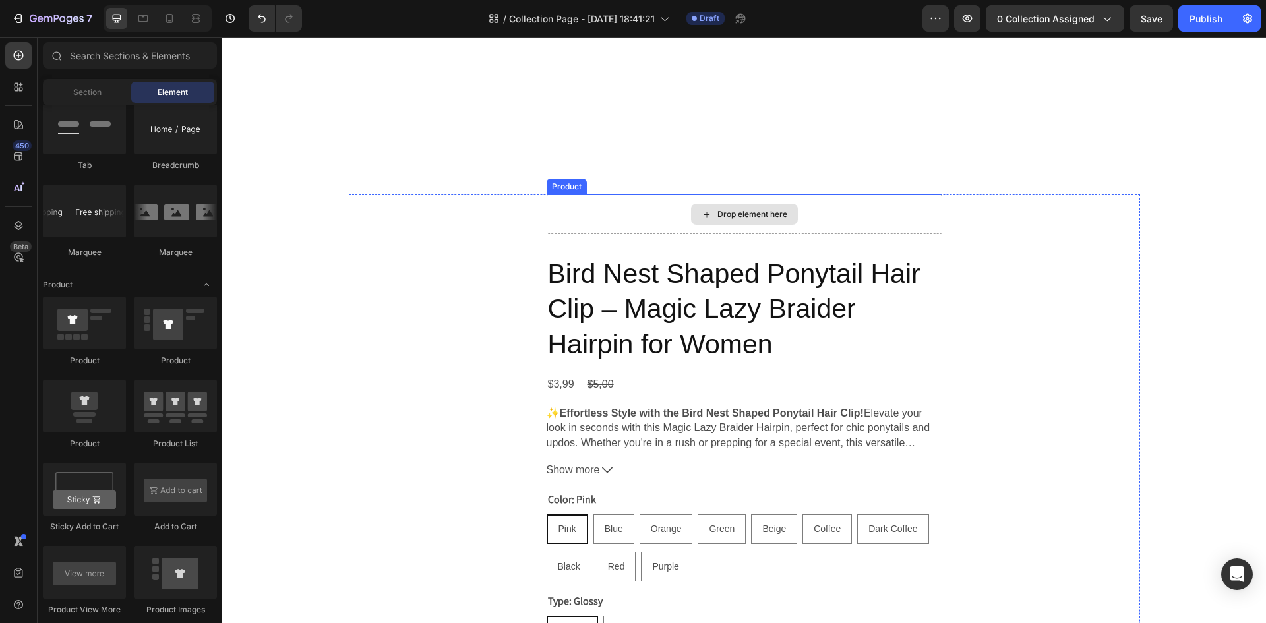
scroll to position [2762, 0]
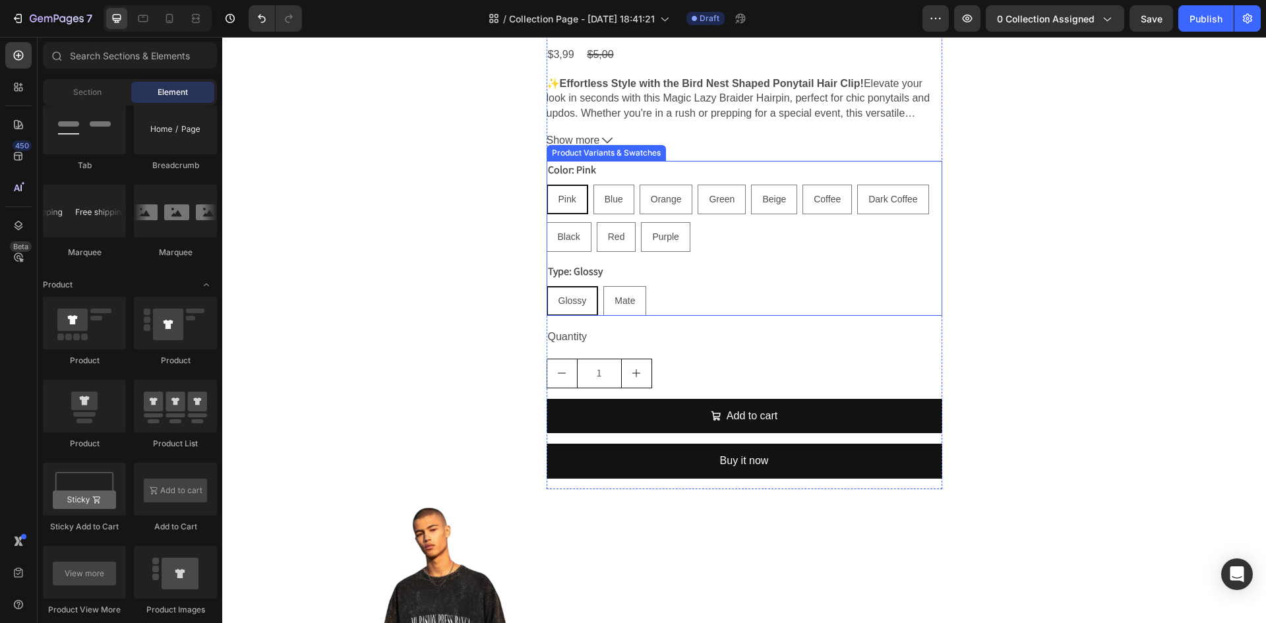
click at [709, 233] on div "Pink Pink Pink Blue Blue Blue Orange Orange Orange Green Green Green Beige Beig…" at bounding box center [745, 218] width 396 height 67
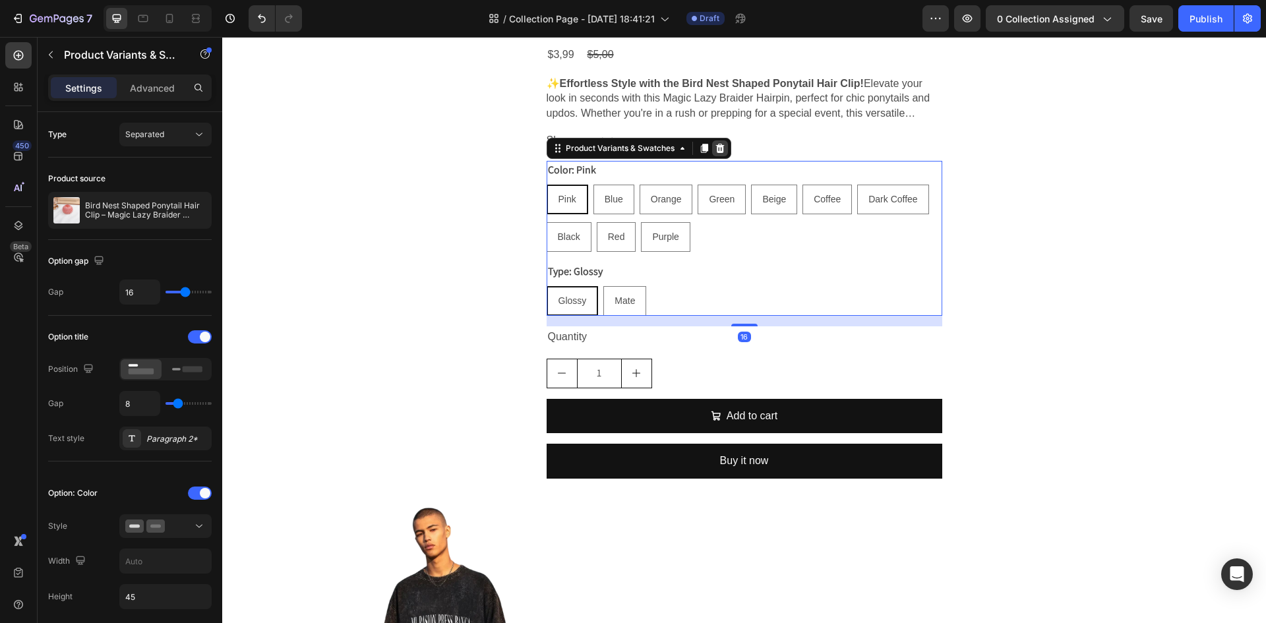
click at [720, 146] on icon at bounding box center [720, 148] width 11 height 11
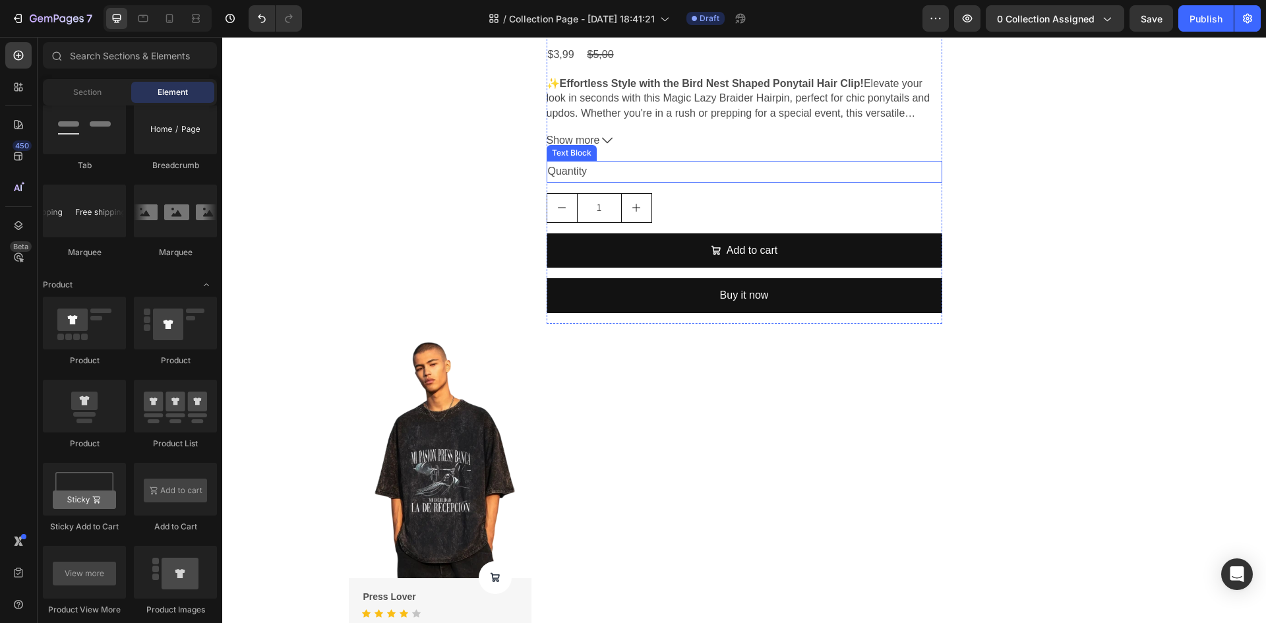
click at [728, 193] on div "1" at bounding box center [745, 208] width 396 height 30
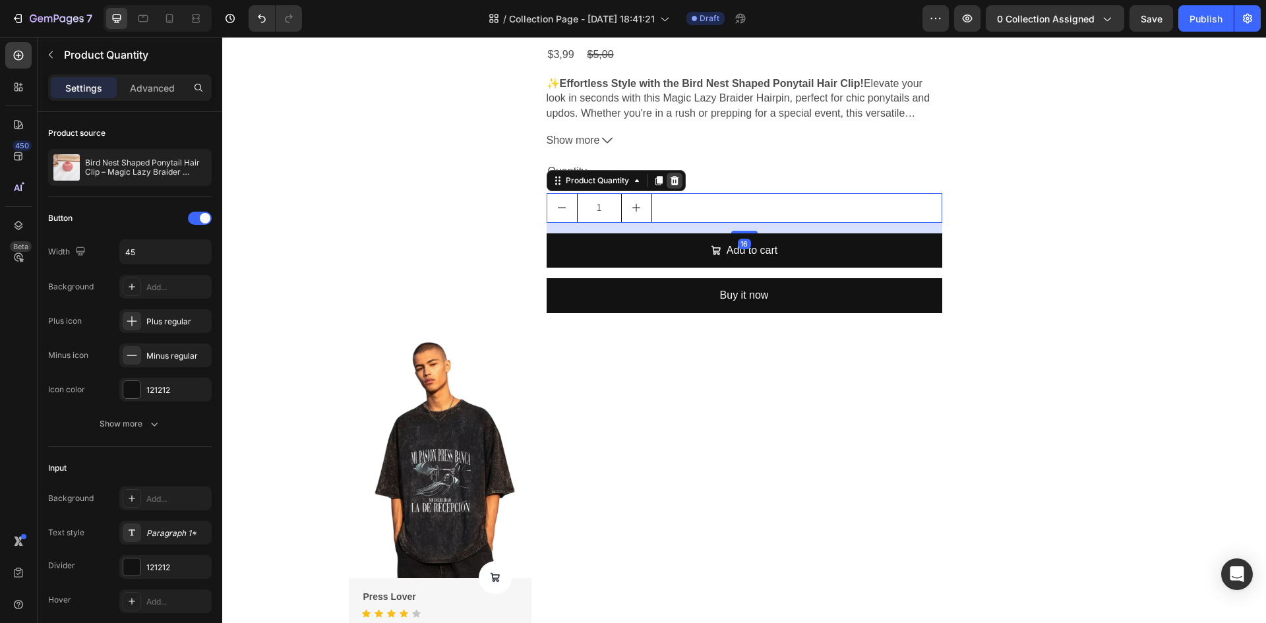
click at [676, 176] on div at bounding box center [675, 181] width 16 height 16
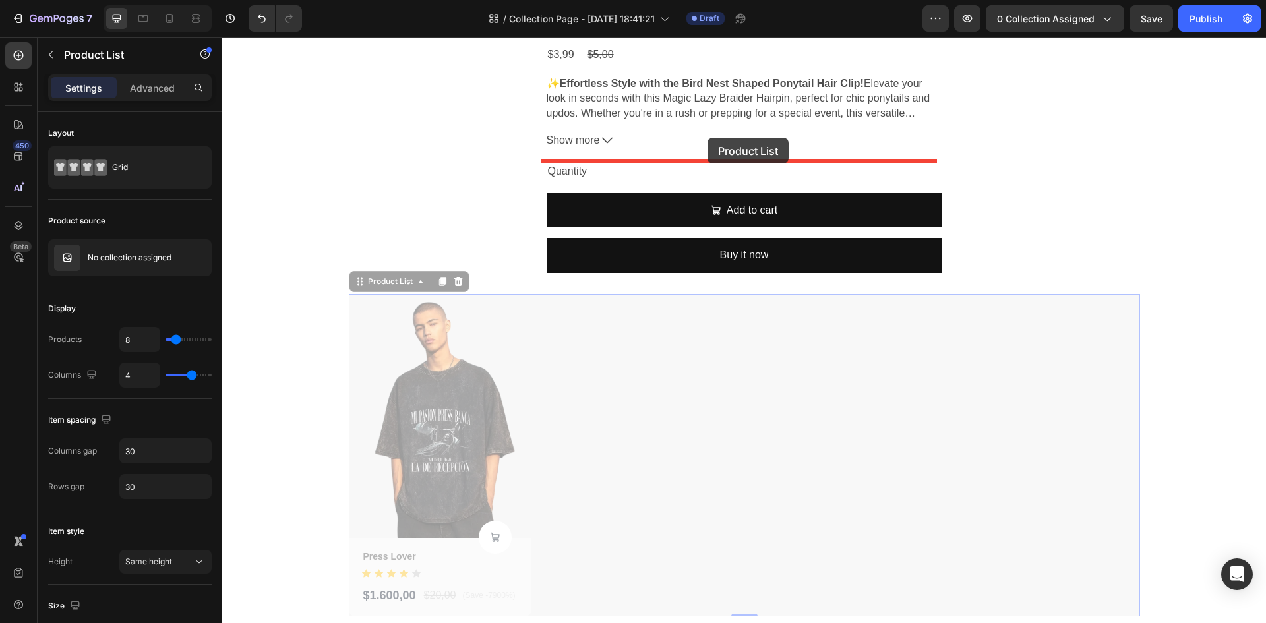
drag, startPoint x: 709, startPoint y: 295, endPoint x: 707, endPoint y: 138, distance: 156.9
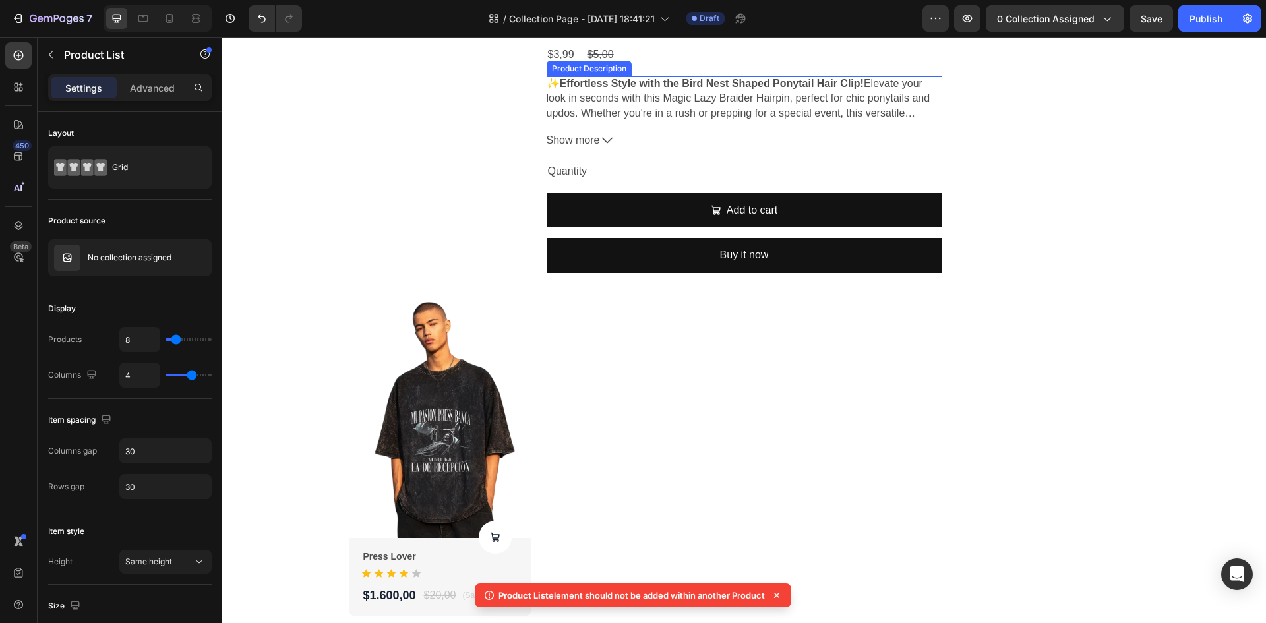
click at [705, 143] on button "Show more" at bounding box center [745, 140] width 396 height 19
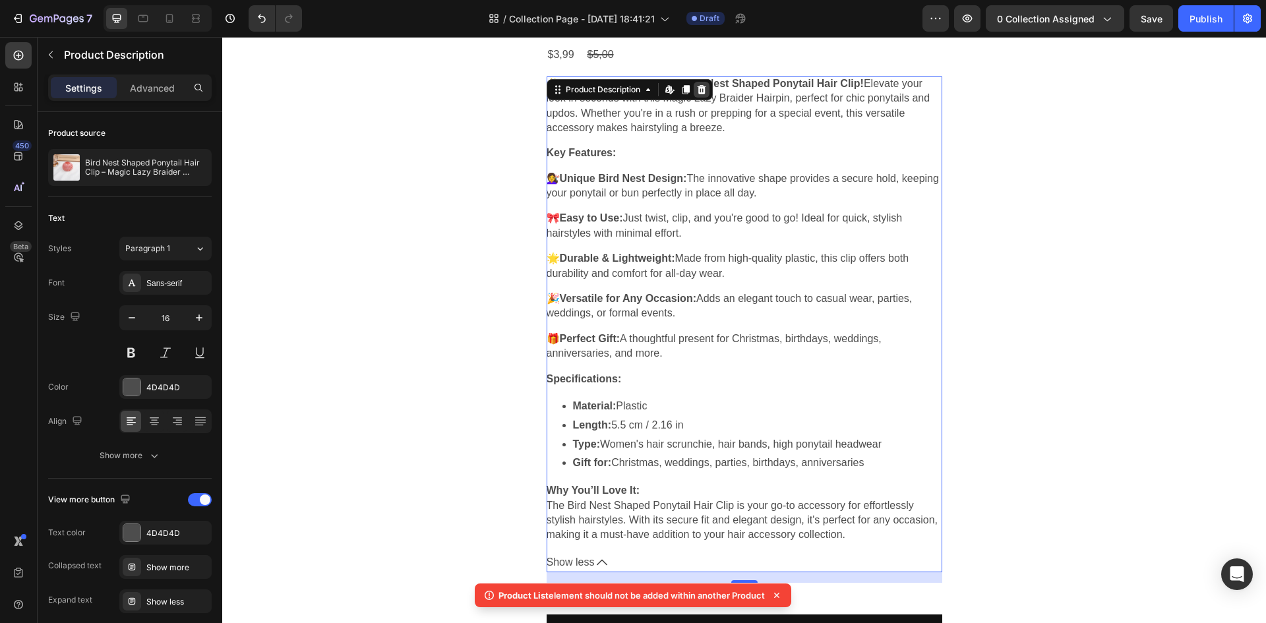
click at [697, 86] on icon at bounding box center [701, 89] width 9 height 9
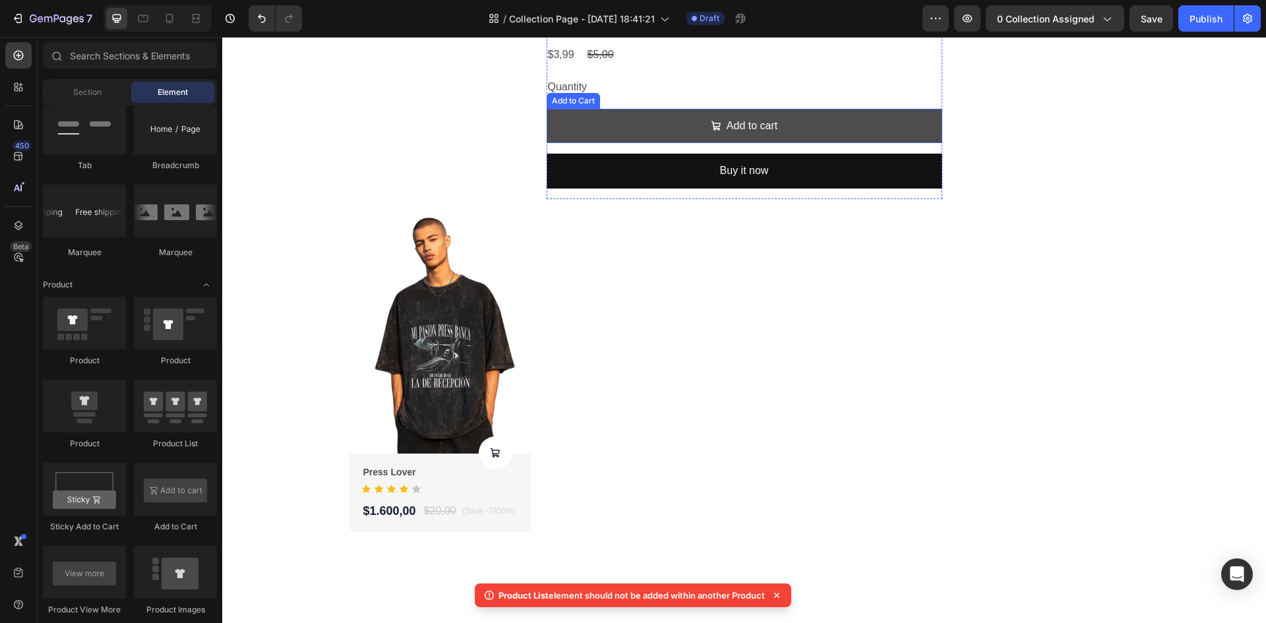
click at [711, 125] on icon "Add to cart" at bounding box center [716, 126] width 11 height 11
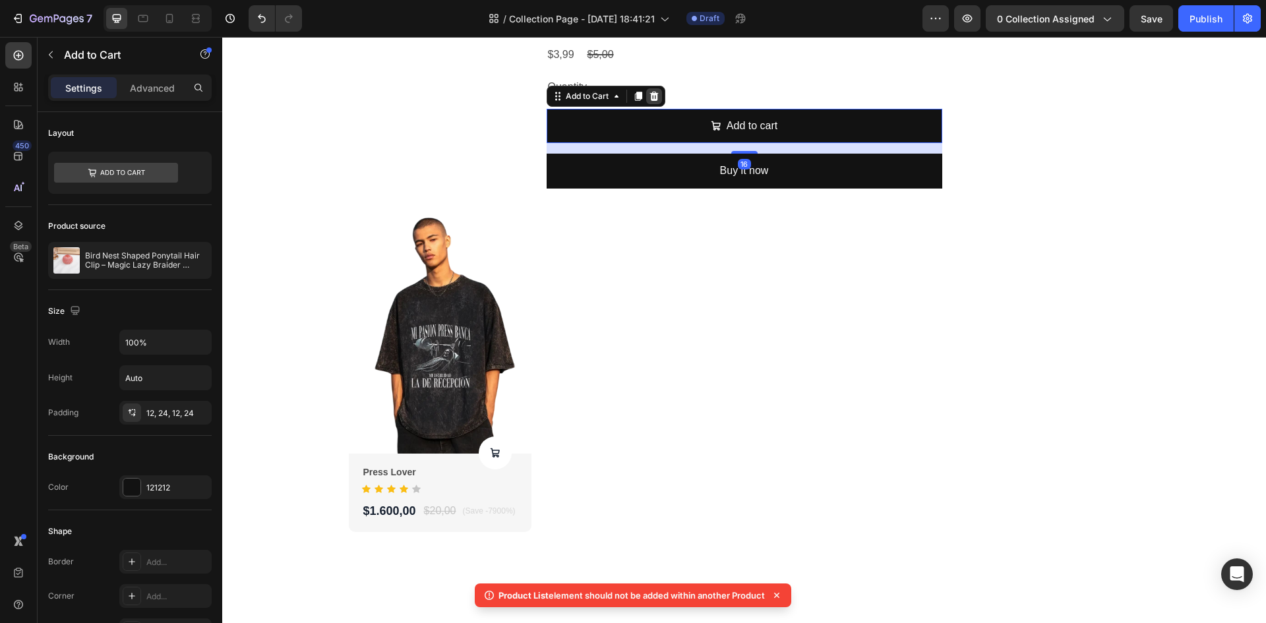
click at [653, 96] on icon at bounding box center [654, 96] width 11 height 11
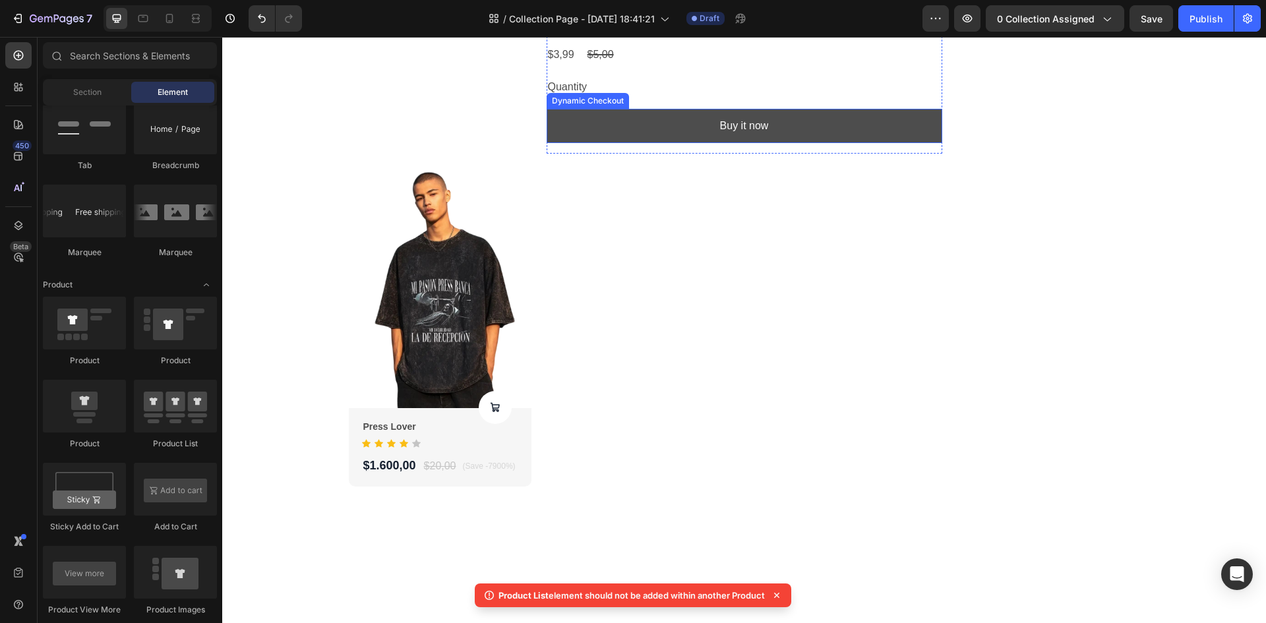
click at [672, 127] on button "Buy it now" at bounding box center [745, 126] width 396 height 35
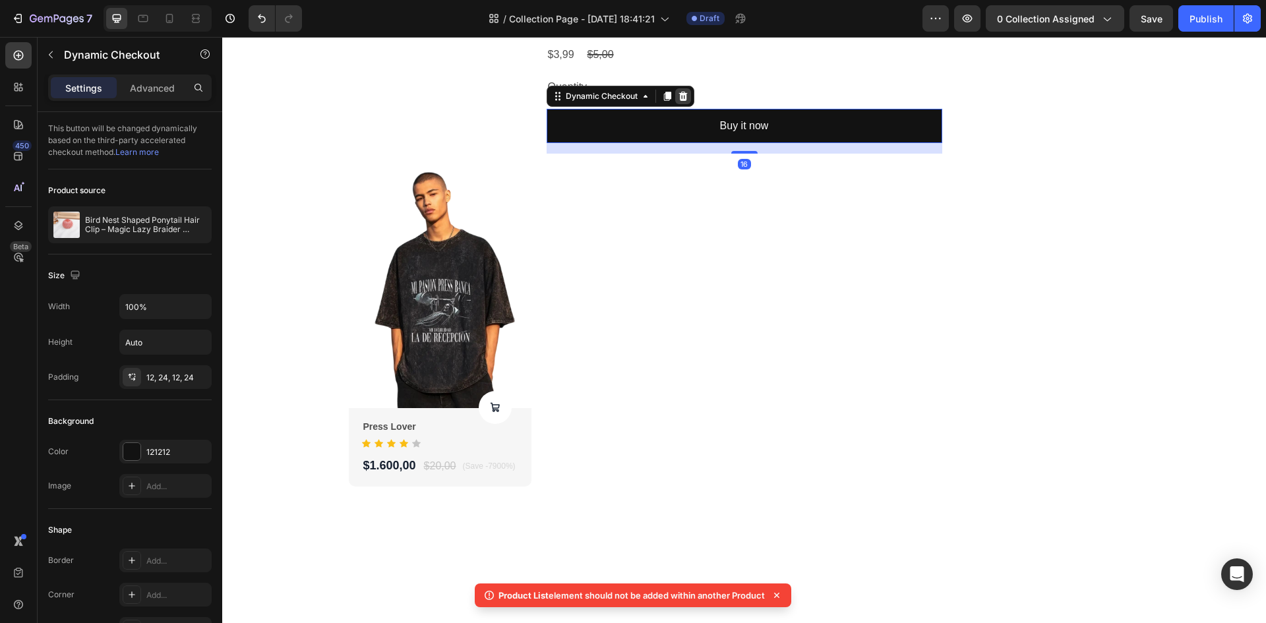
click at [678, 96] on icon at bounding box center [683, 96] width 11 height 11
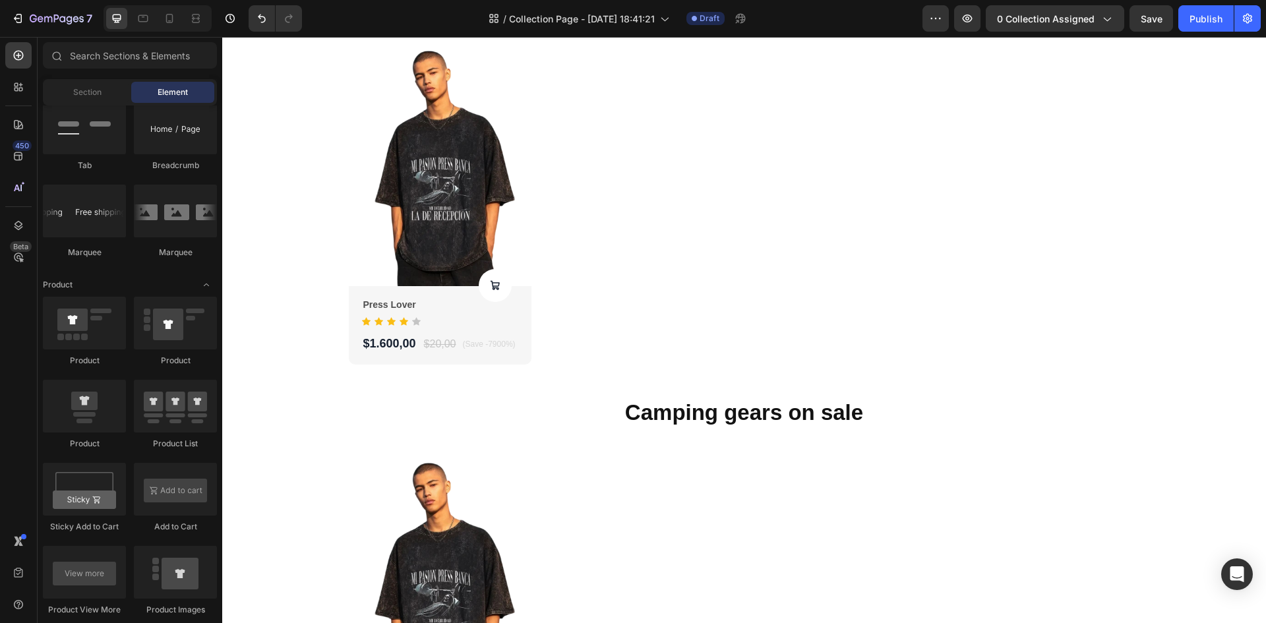
scroll to position [2564, 0]
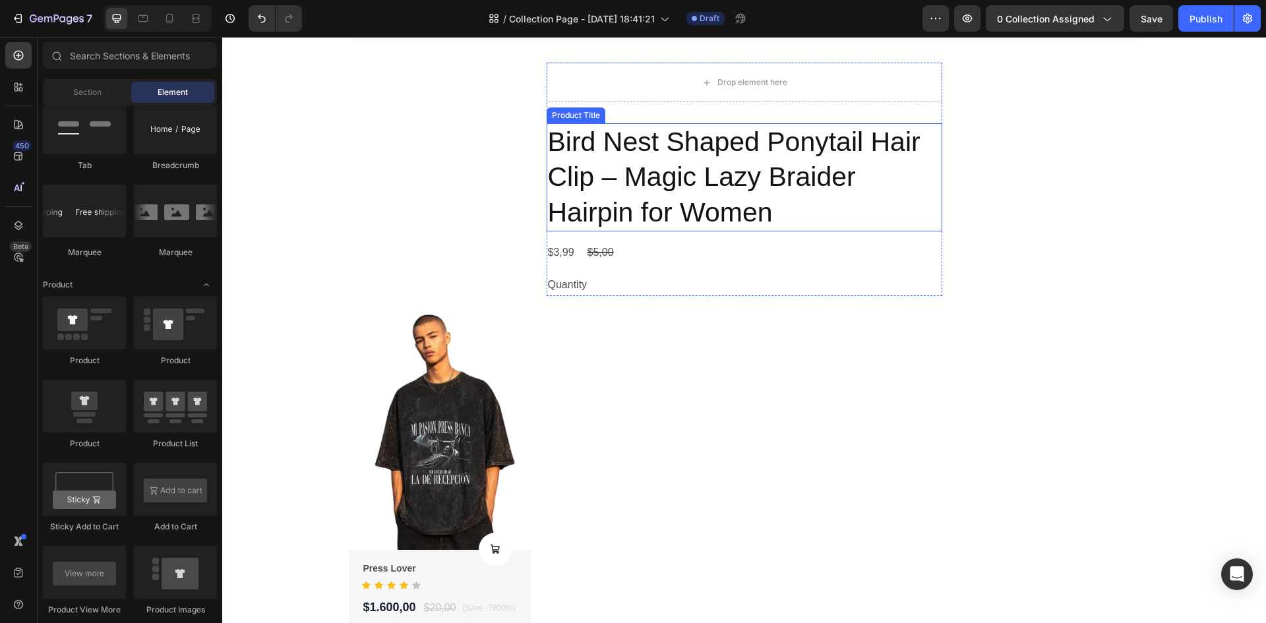
click at [691, 199] on h2 "Bird Nest Shaped Ponytail Hair Clip – Magic Lazy Braider Hairpin for Women" at bounding box center [745, 177] width 396 height 108
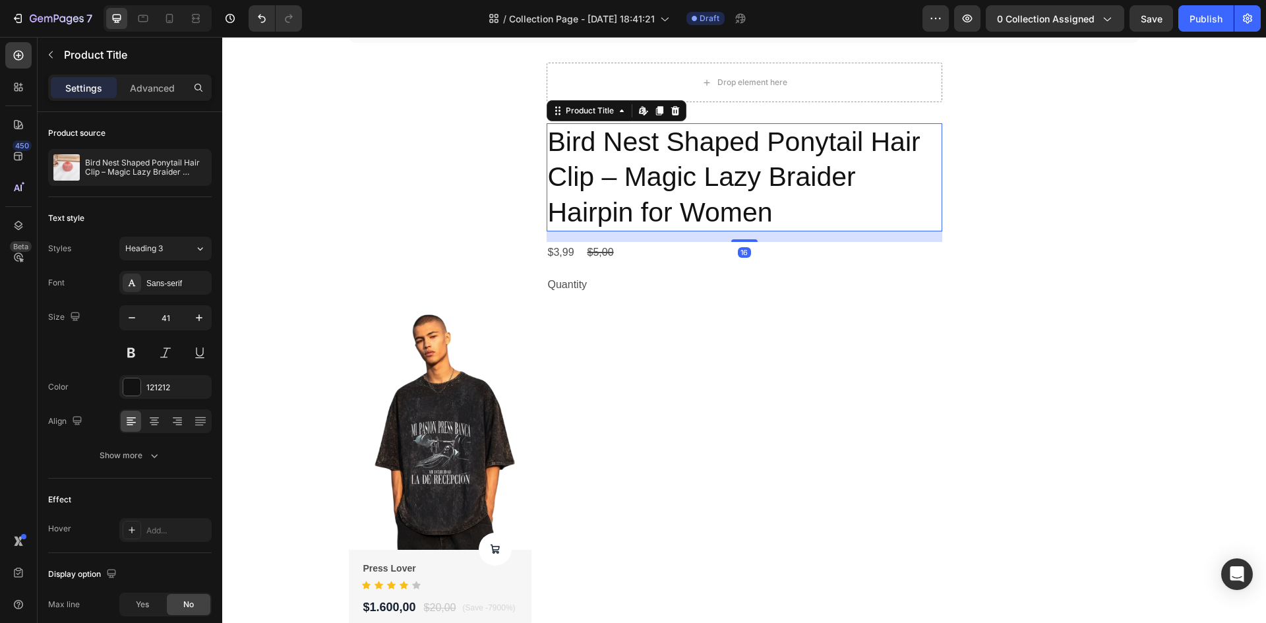
click at [670, 112] on icon at bounding box center [675, 110] width 11 height 11
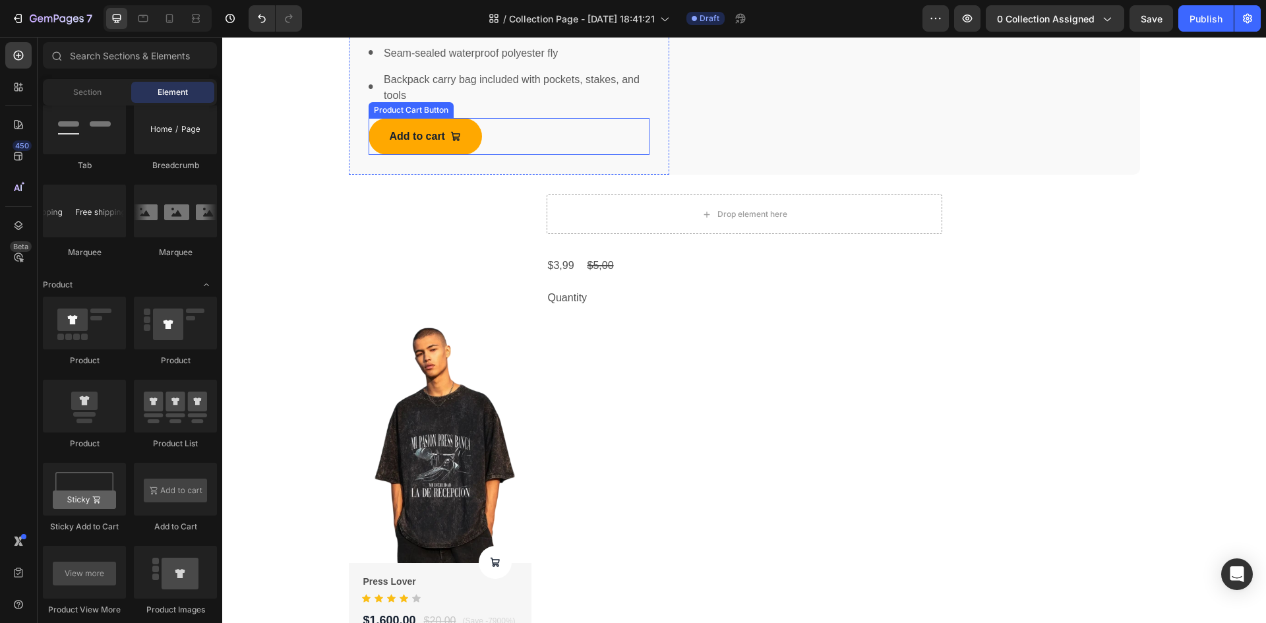
scroll to position [2366, 0]
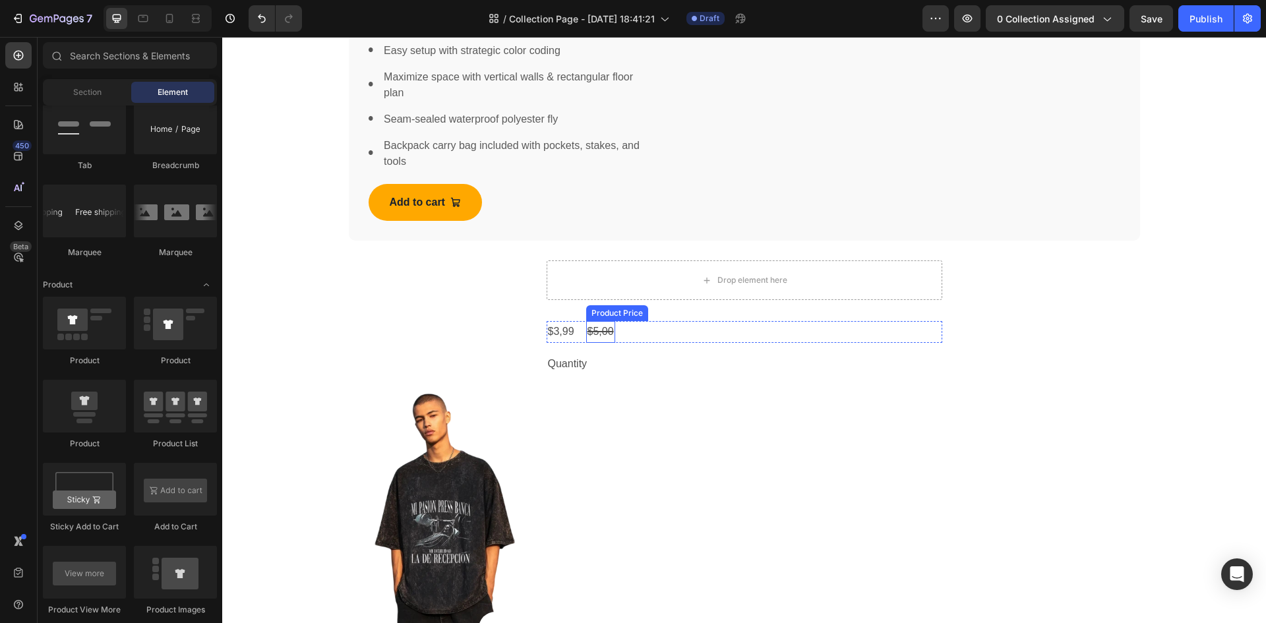
click at [593, 333] on div "$5,00" at bounding box center [600, 332] width 29 height 22
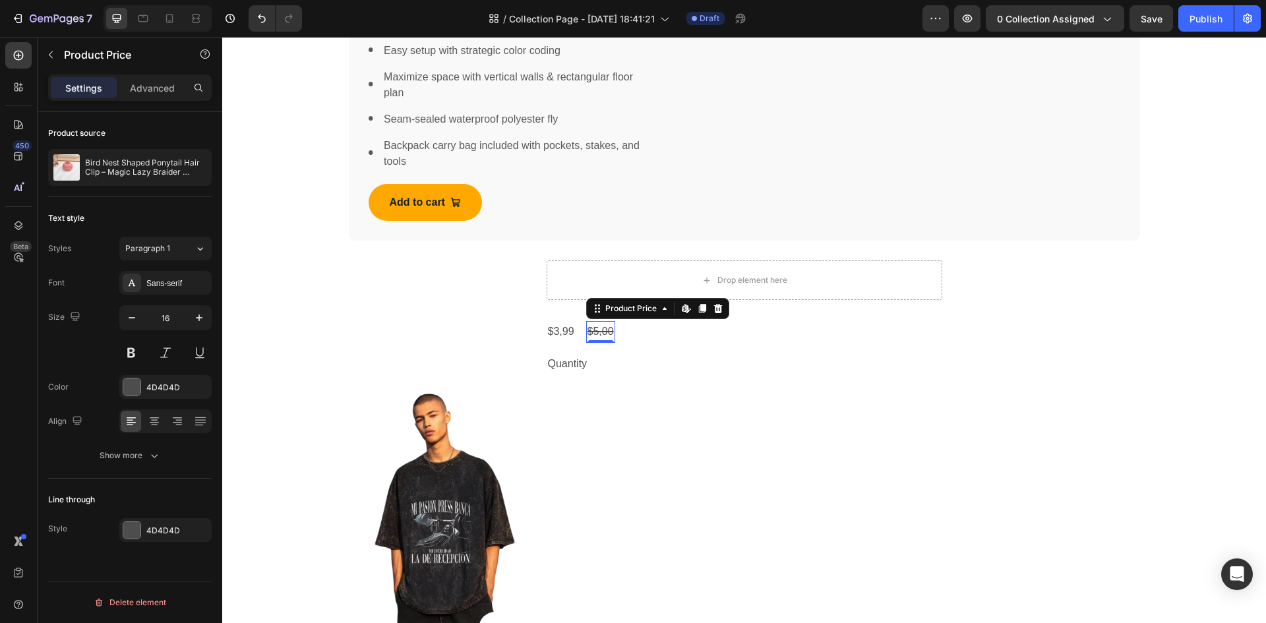
click at [713, 312] on icon at bounding box center [717, 308] width 9 height 9
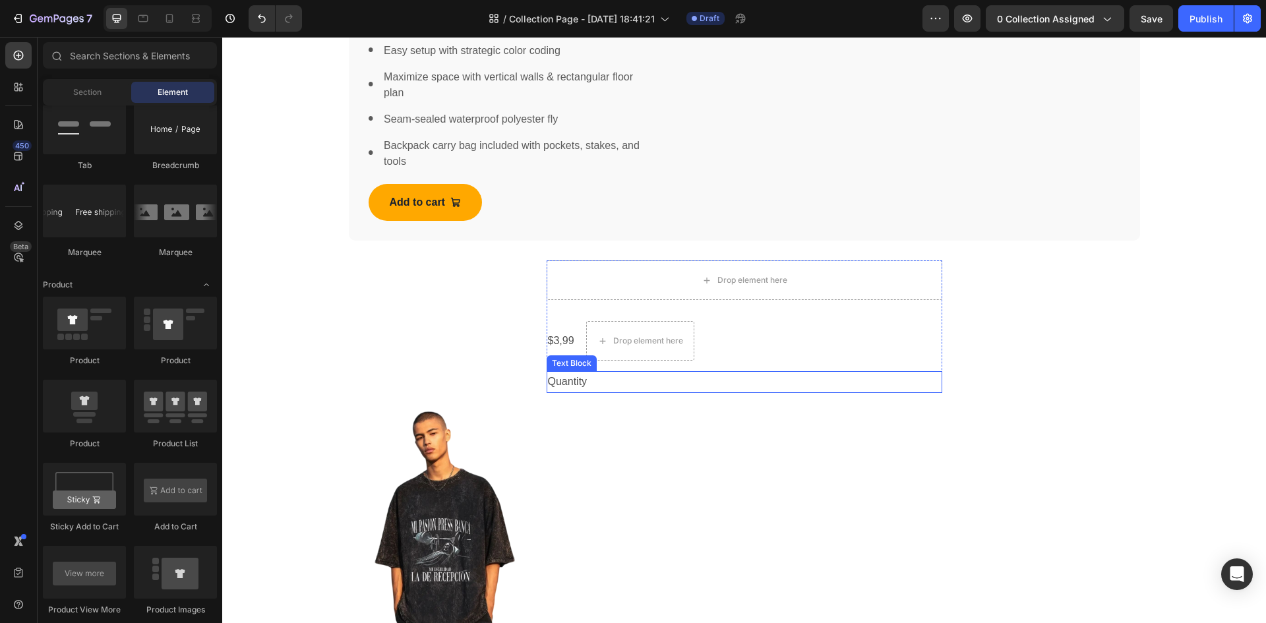
click at [566, 375] on div "Quantity" at bounding box center [745, 382] width 396 height 22
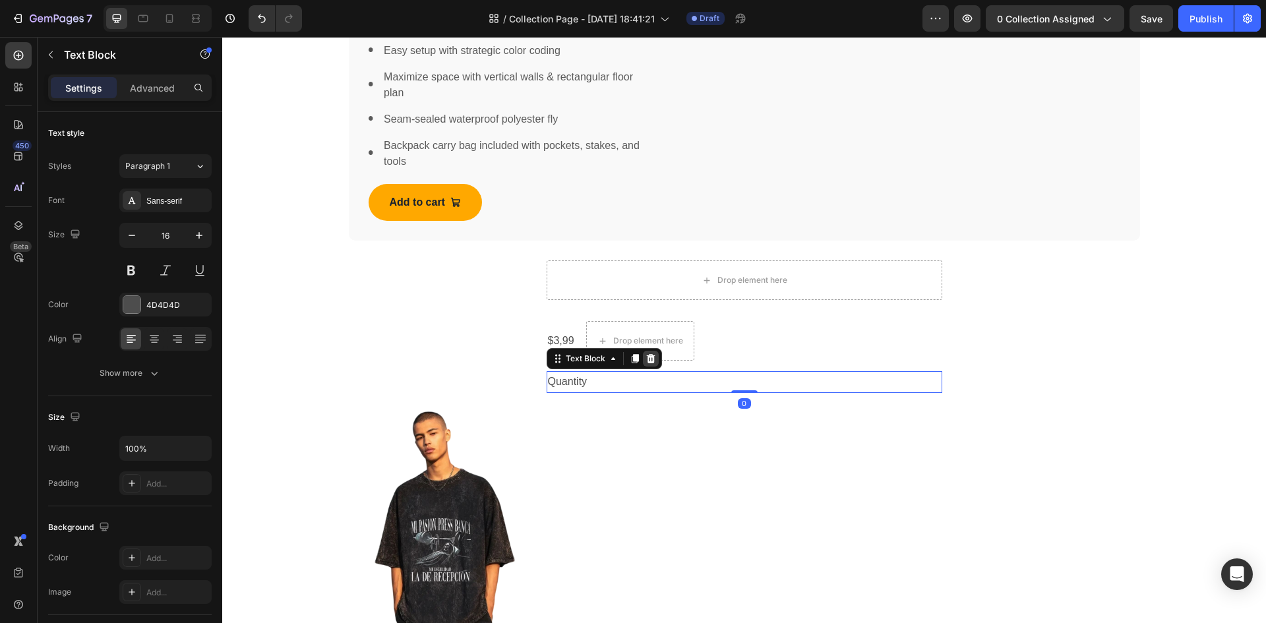
click at [646, 357] on icon at bounding box center [650, 358] width 9 height 9
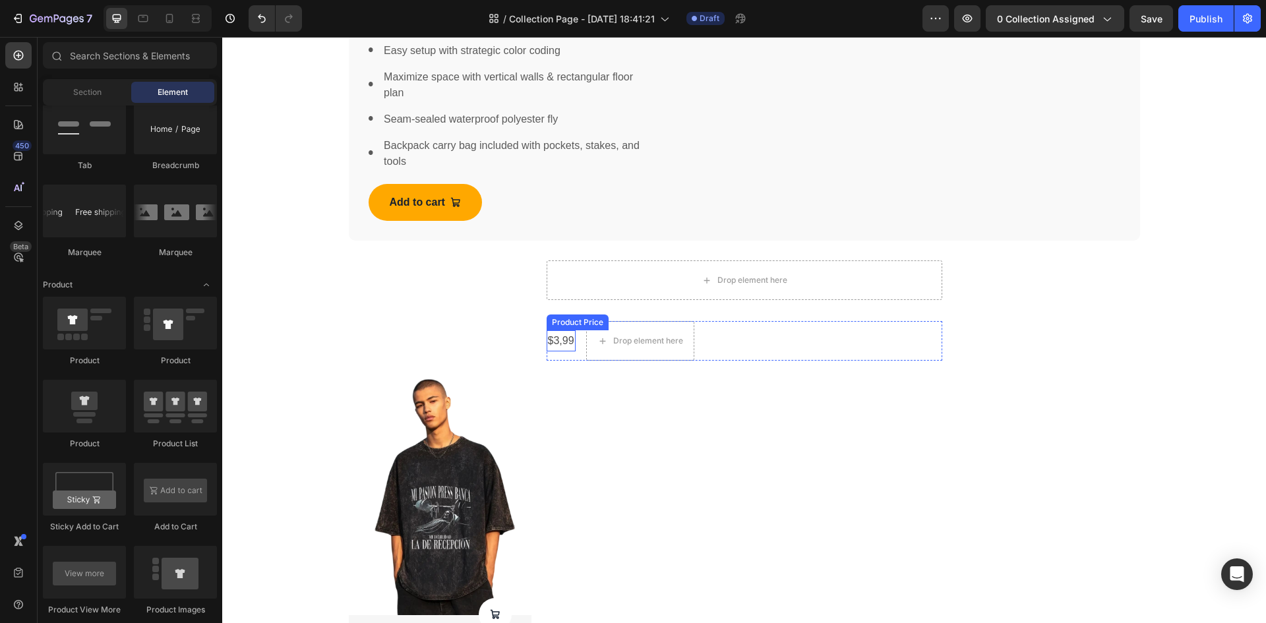
click at [560, 344] on div "$3,99" at bounding box center [561, 341] width 29 height 22
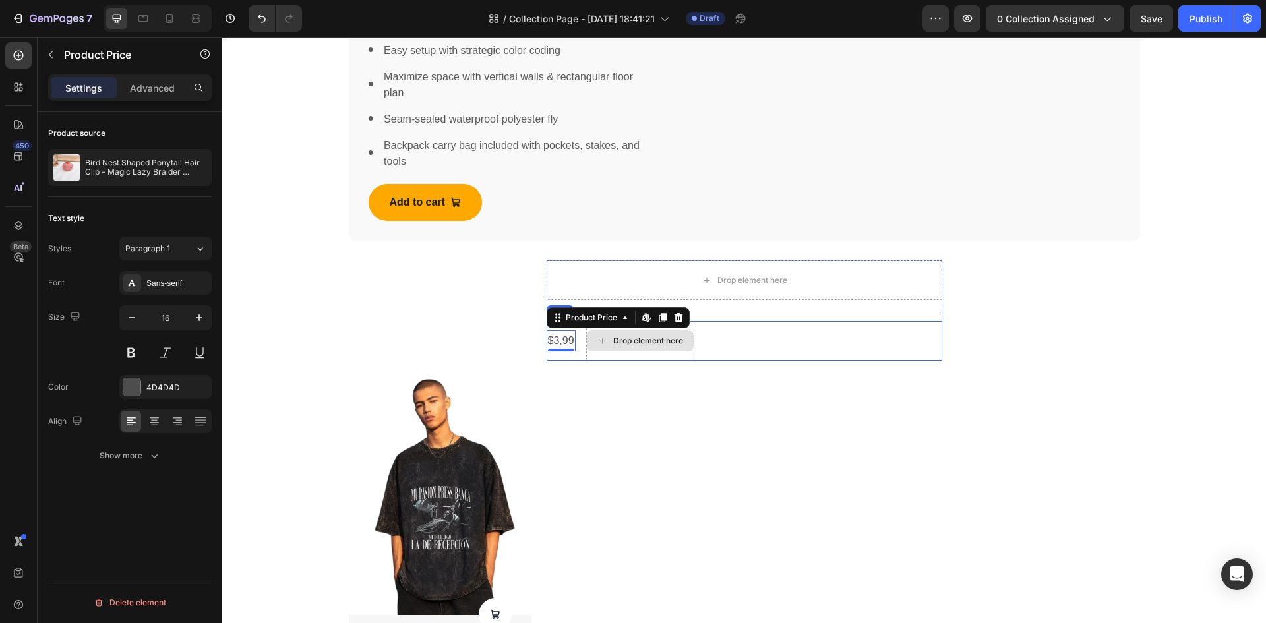
click at [664, 316] on div at bounding box center [663, 318] width 16 height 16
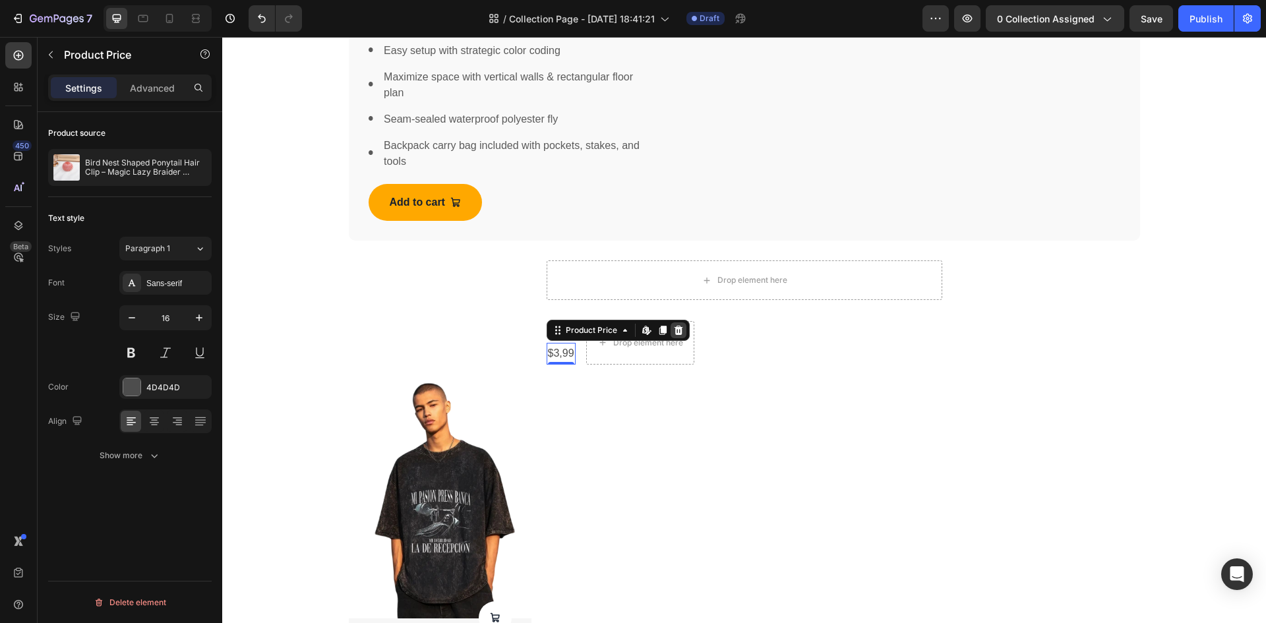
click at [674, 326] on icon at bounding box center [678, 330] width 9 height 9
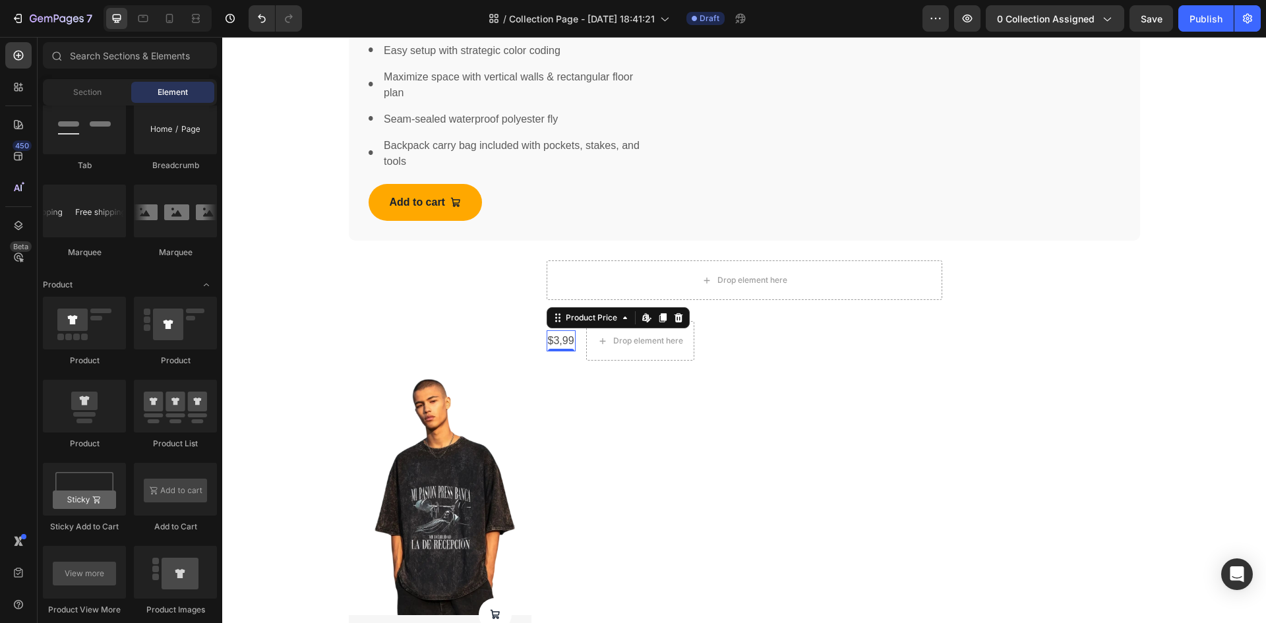
click at [562, 339] on div "$3,99" at bounding box center [561, 341] width 29 height 22
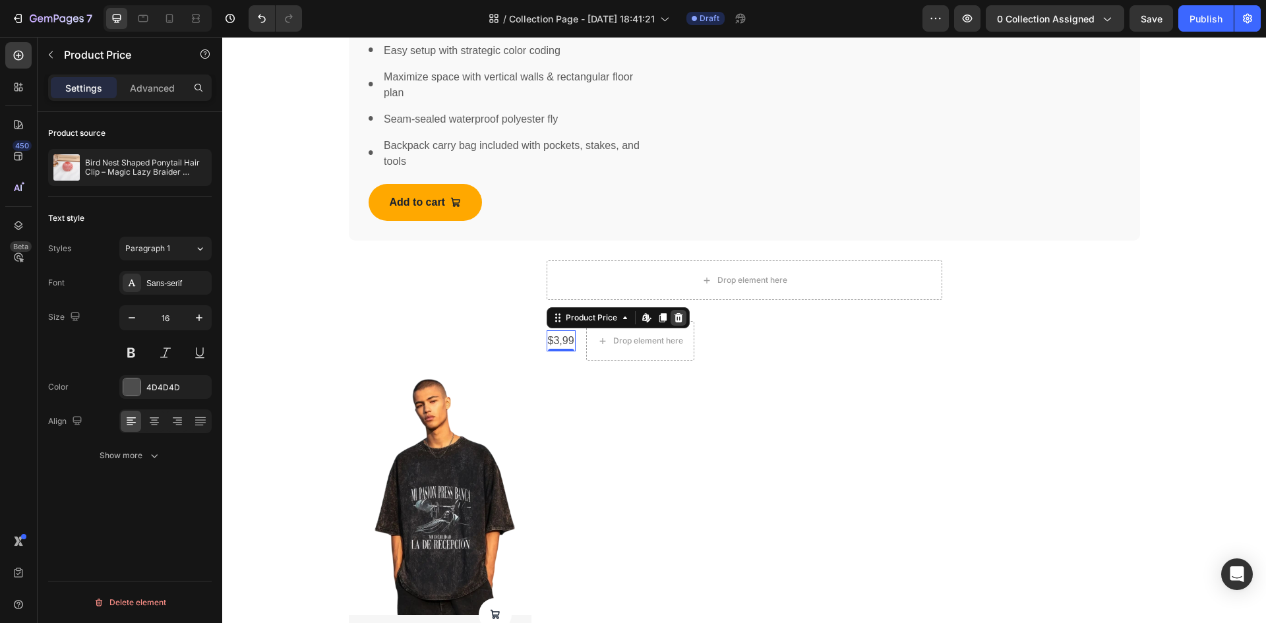
click at [673, 319] on icon at bounding box center [678, 318] width 11 height 11
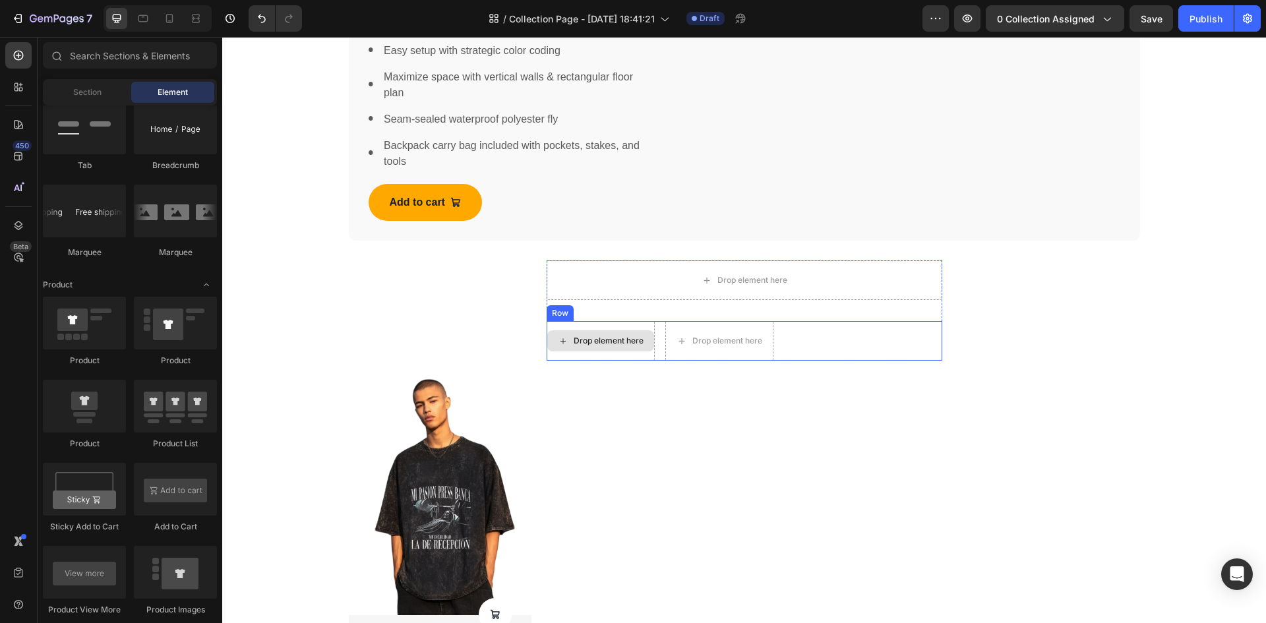
click at [567, 337] on div "Drop element here" at bounding box center [600, 340] width 107 height 21
click at [978, 281] on div "Drop element here Drop element here Drop element here Row Product Product Image…" at bounding box center [744, 476] width 791 height 433
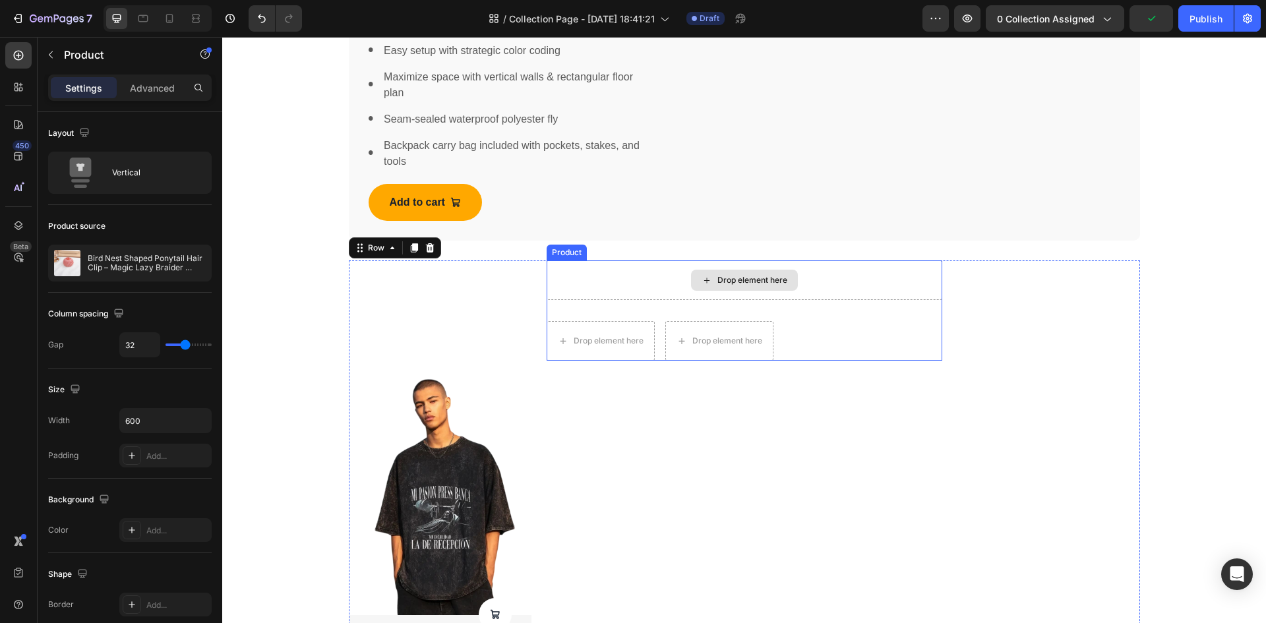
click at [903, 285] on div "Drop element here" at bounding box center [745, 280] width 396 height 40
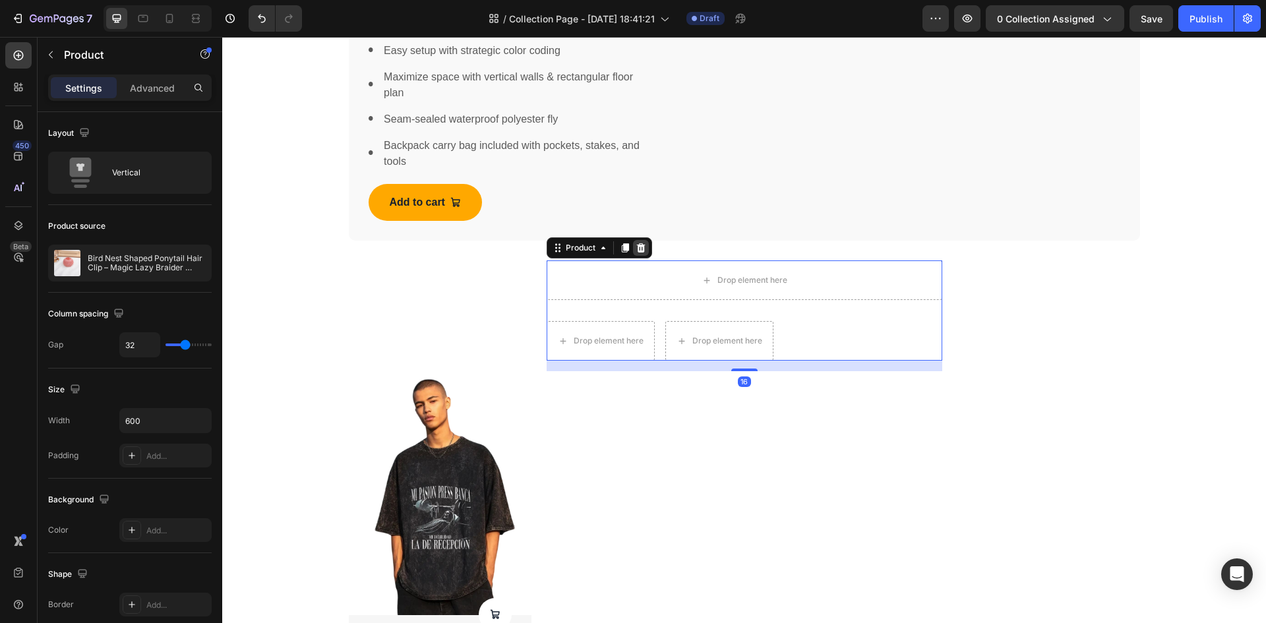
click at [636, 251] on icon at bounding box center [641, 248] width 11 height 11
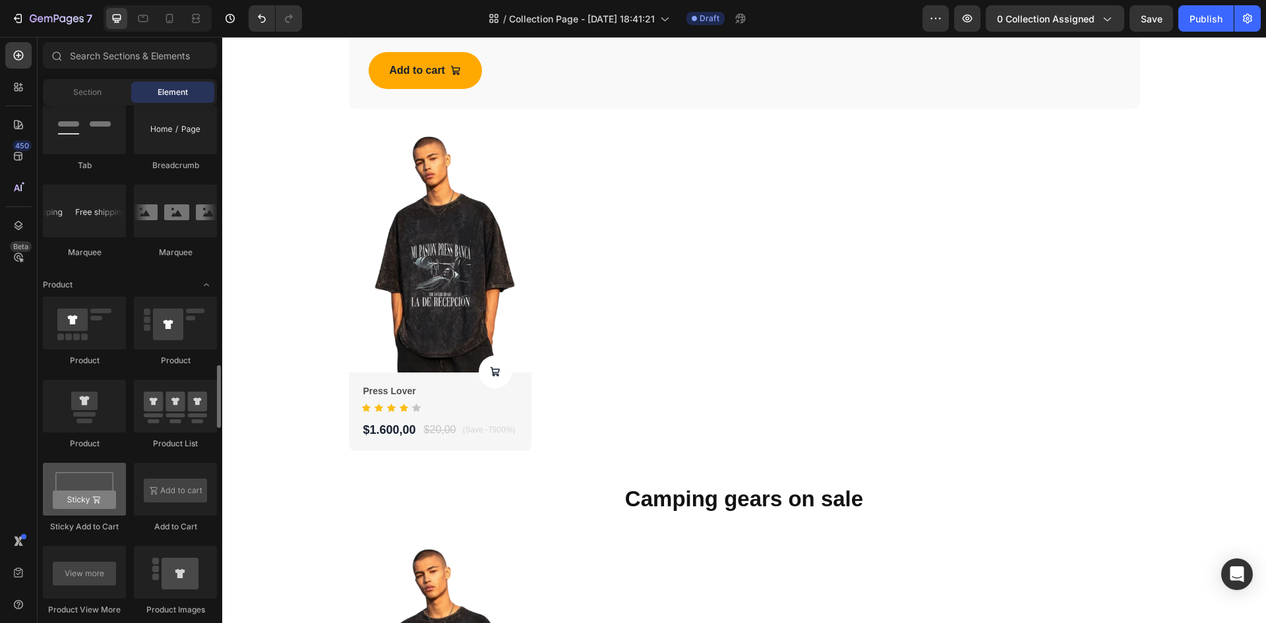
scroll to position [1648, 0]
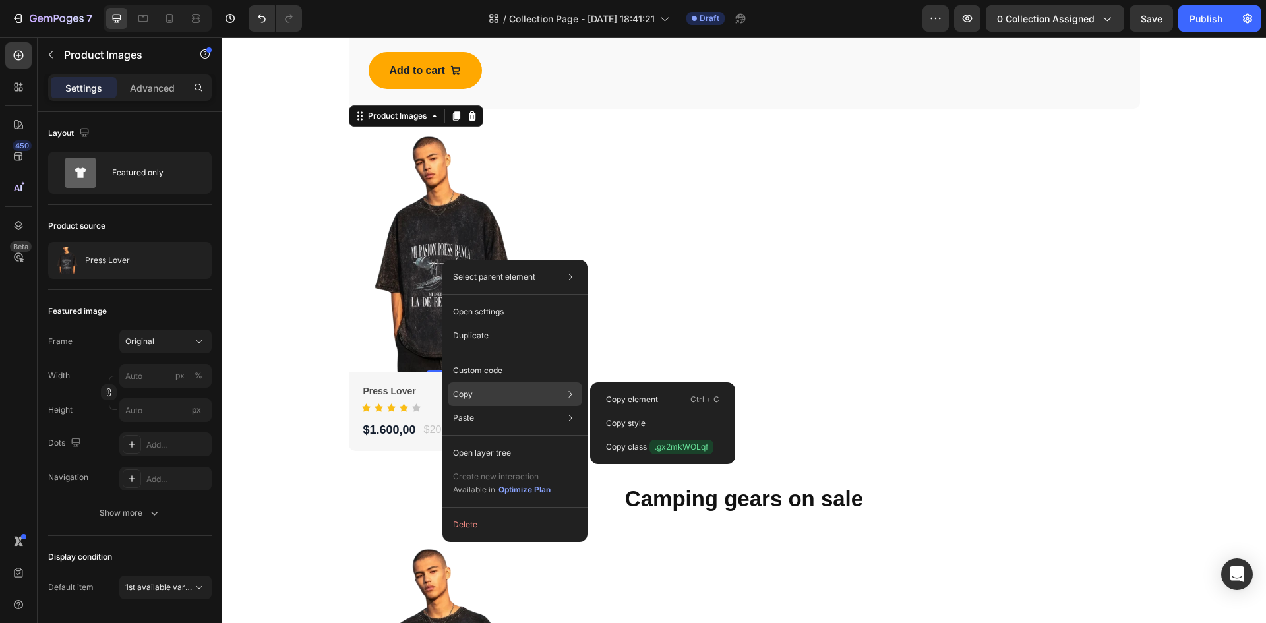
click at [475, 390] on div "Copy Copy element Ctrl + C Copy style Copy class .gx2mkWOLqf" at bounding box center [515, 394] width 135 height 24
drag, startPoint x: 622, startPoint y: 397, endPoint x: 514, endPoint y: 262, distance: 173.1
click at [622, 397] on p "Copy element" at bounding box center [632, 400] width 52 height 12
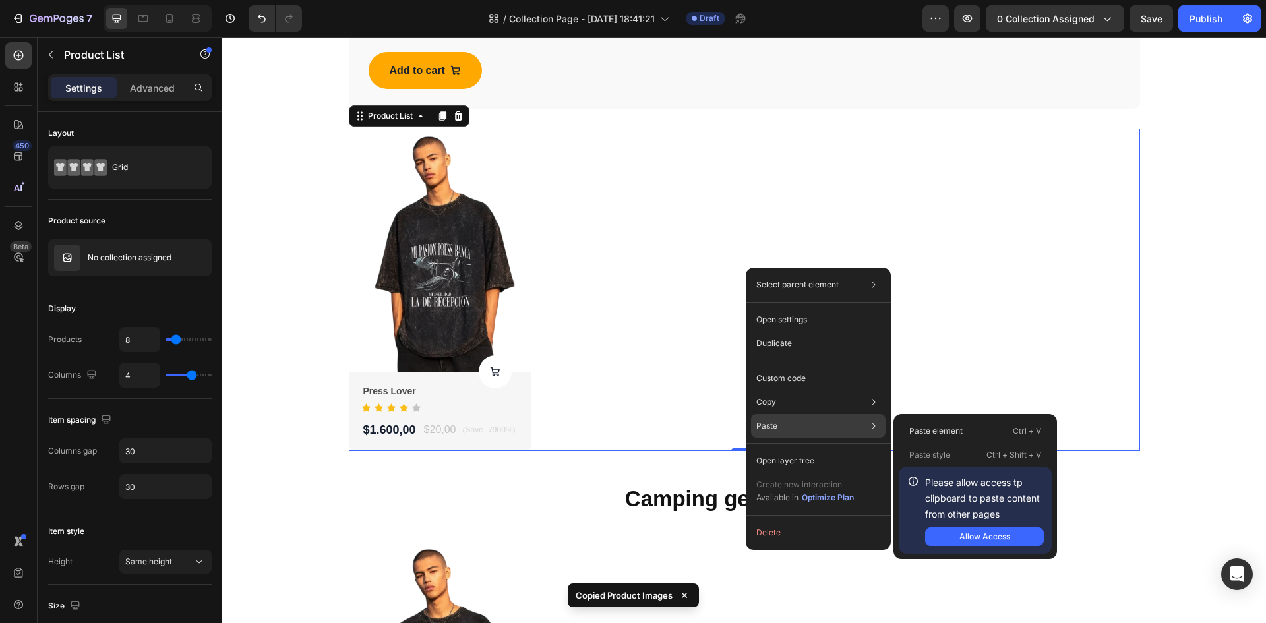
click at [819, 421] on div "Paste Paste element Ctrl + V Paste style Ctrl + Shift + V Please allow access t…" at bounding box center [818, 426] width 135 height 24
click at [917, 422] on div "Paste element Ctrl + V" at bounding box center [975, 431] width 153 height 24
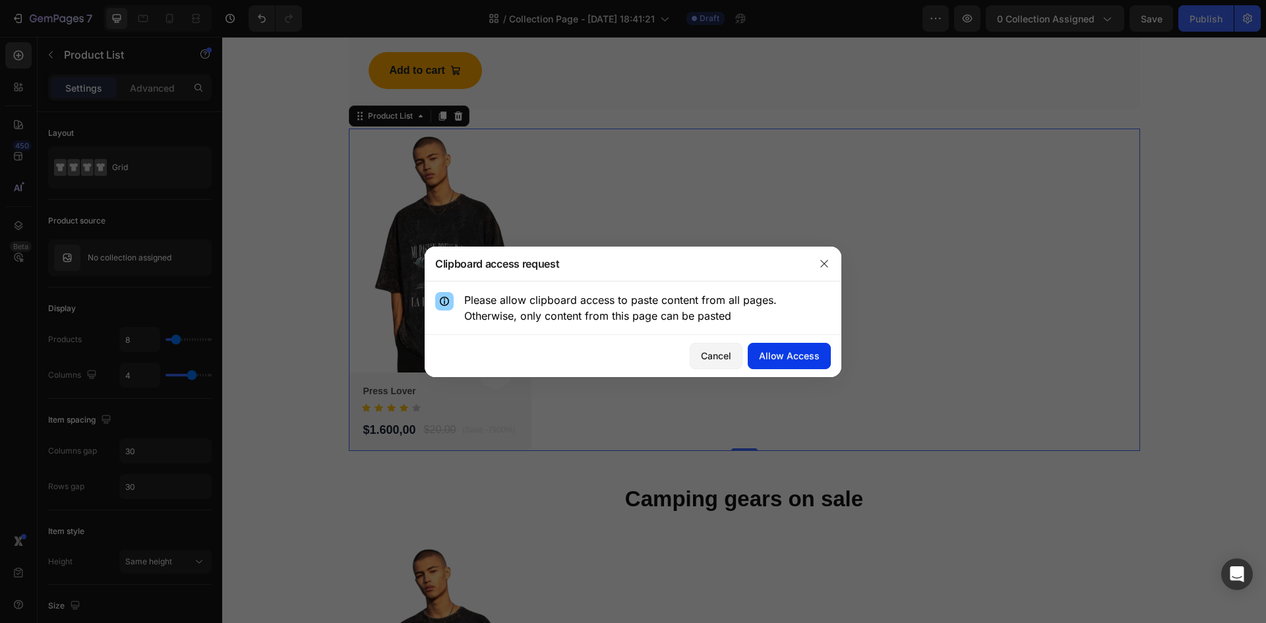
click at [795, 352] on div "Allow Access" at bounding box center [789, 356] width 61 height 14
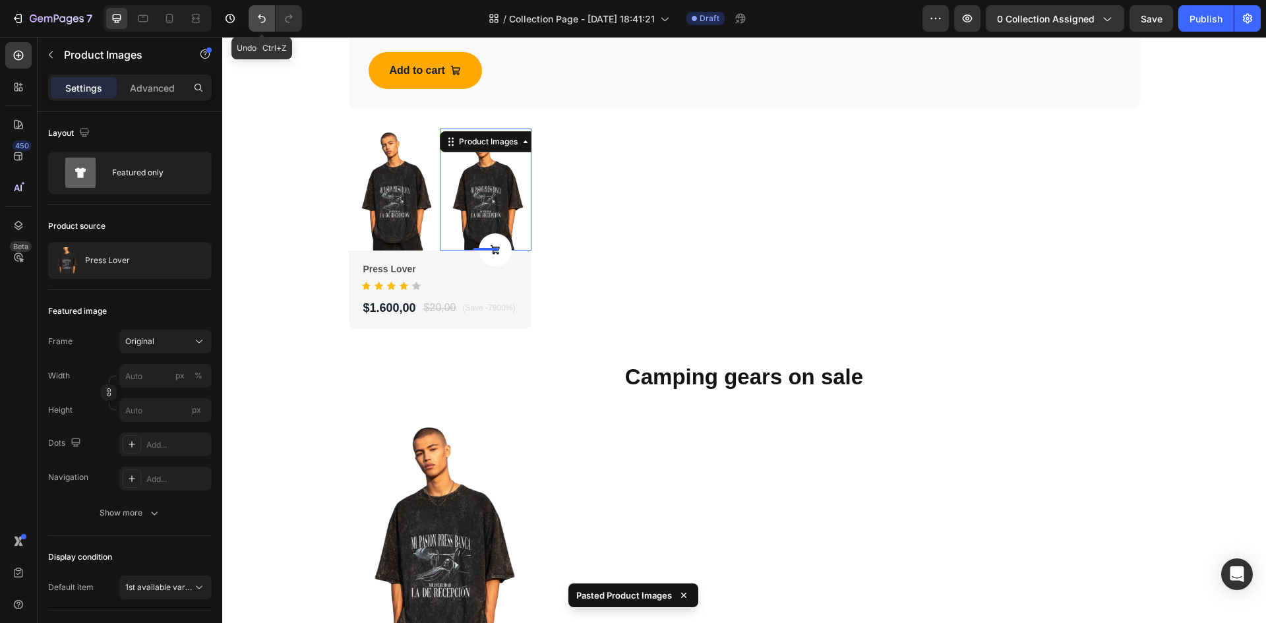
click at [256, 16] on icon "Undo/Redo" at bounding box center [261, 18] width 13 height 13
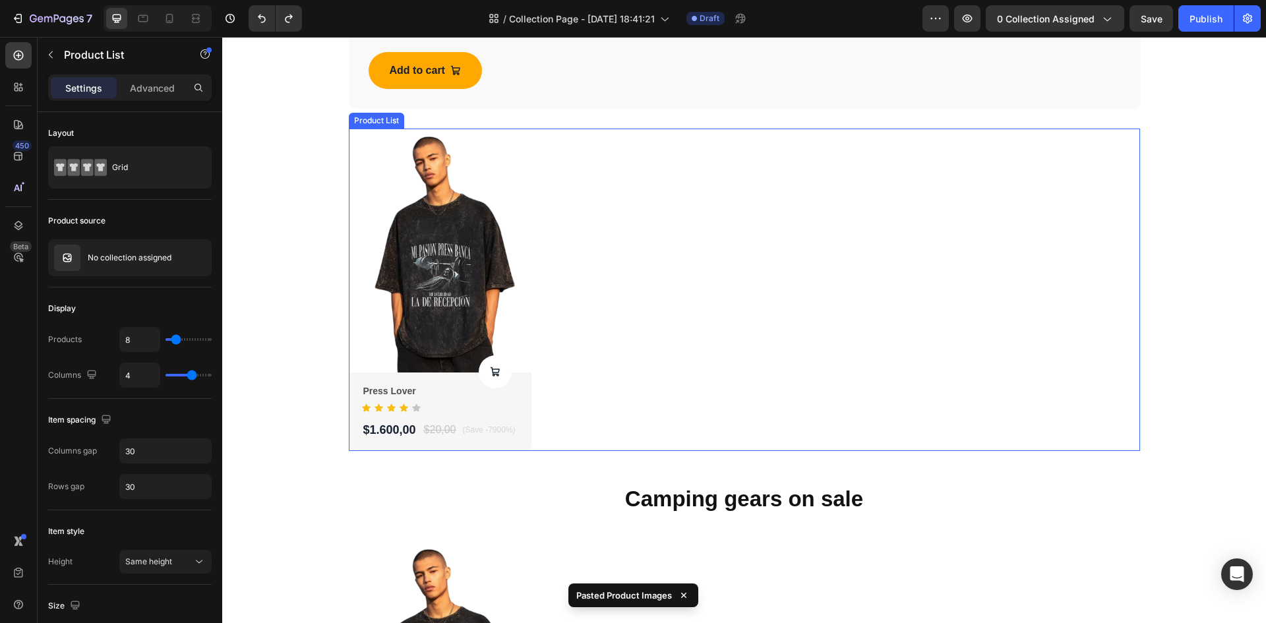
click at [858, 220] on div "Product Images Product Cart Button Press Lover Product Title Icon Icon Icon Ico…" at bounding box center [744, 290] width 791 height 322
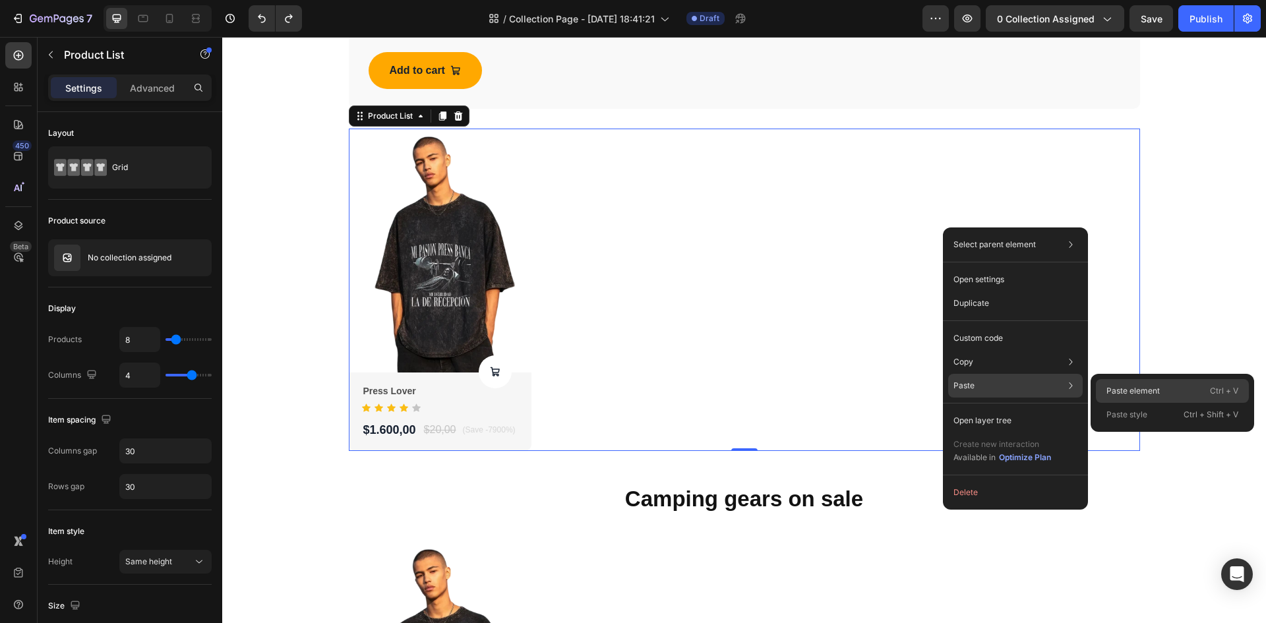
click at [1112, 385] on p "Paste element" at bounding box center [1132, 391] width 53 height 12
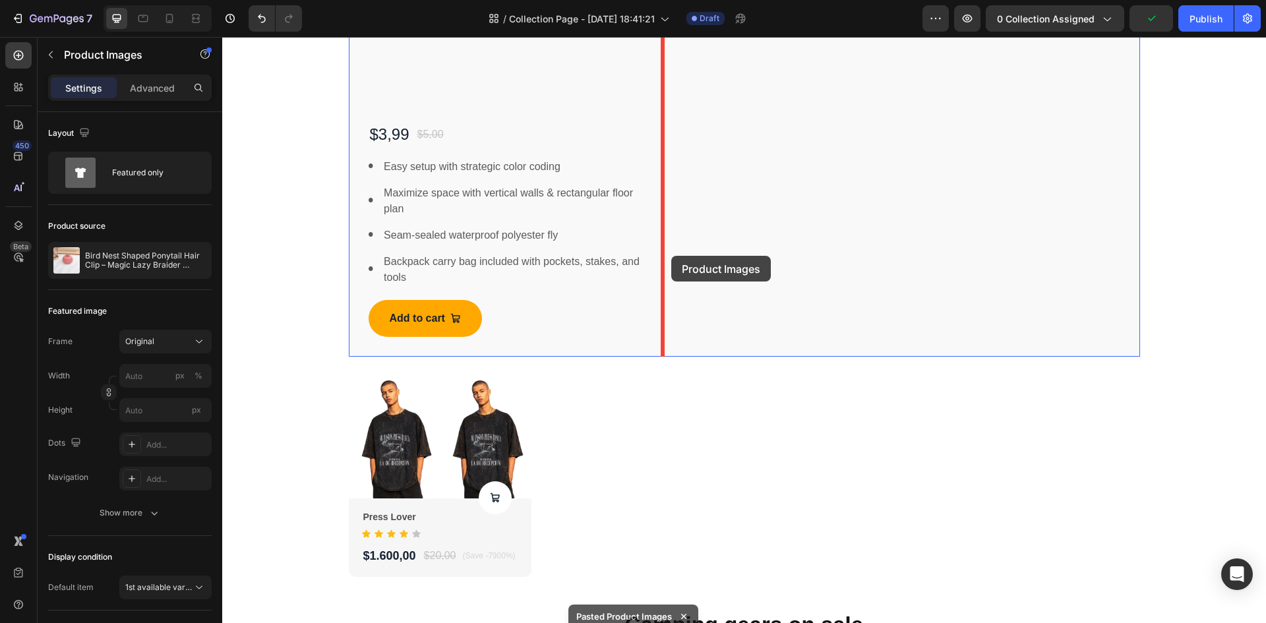
scroll to position [2514, 0]
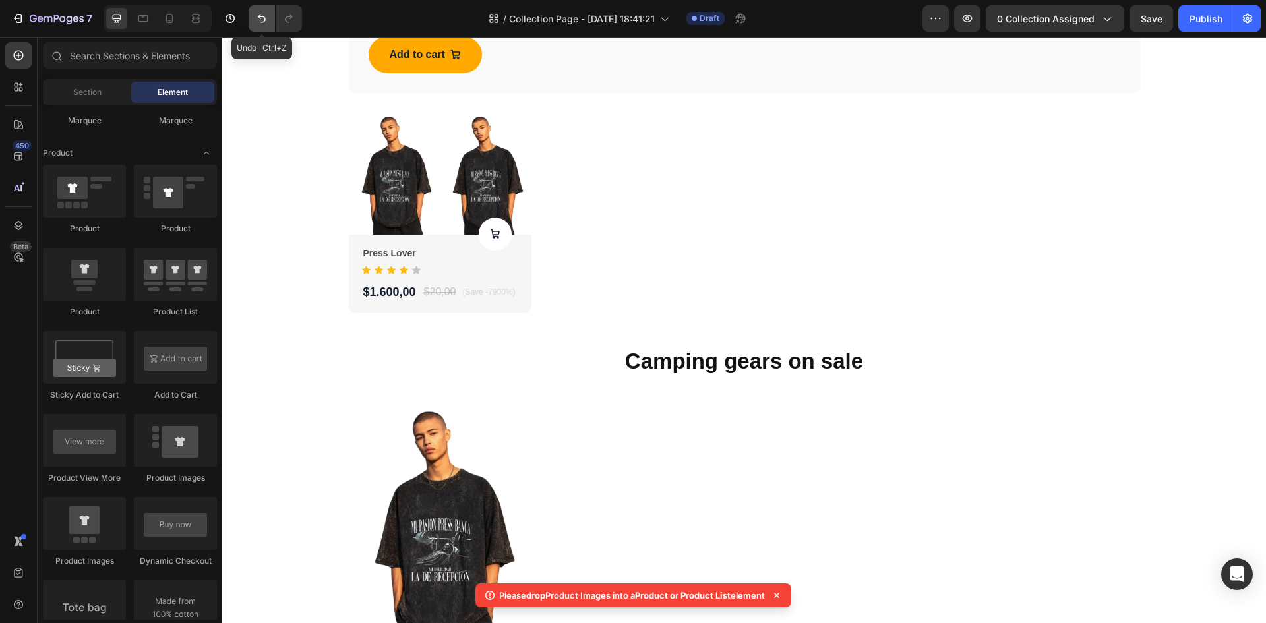
click at [268, 15] on icon "Undo/Redo" at bounding box center [261, 18] width 13 height 13
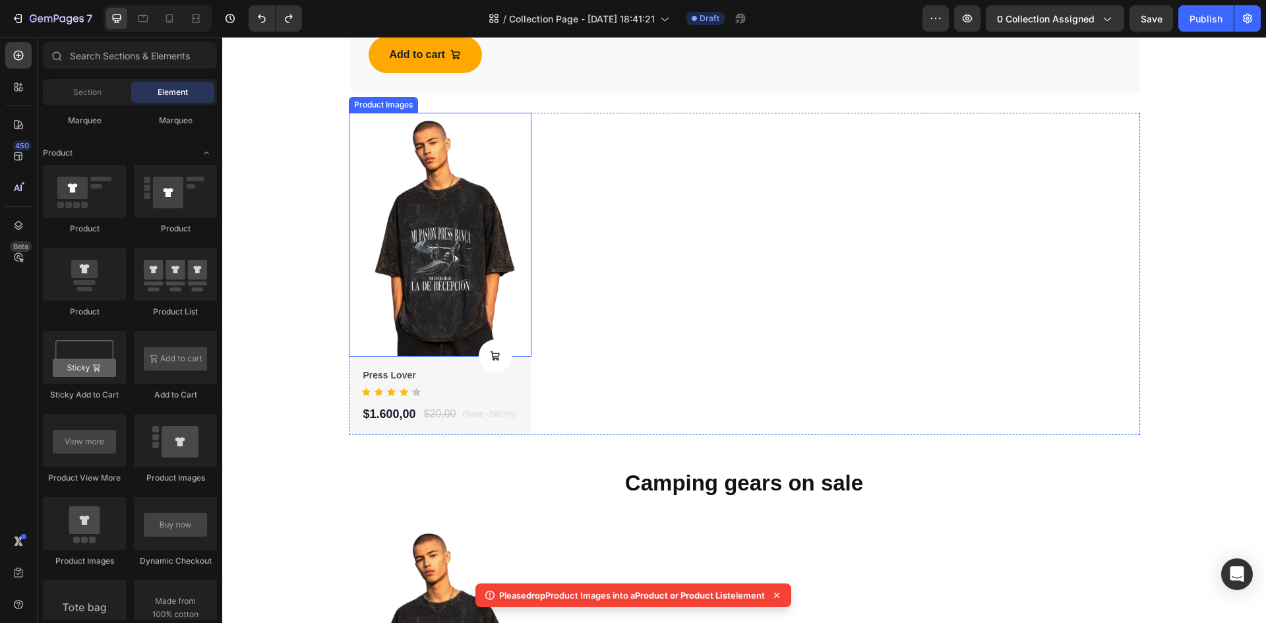
click at [510, 278] on img at bounding box center [440, 235] width 183 height 244
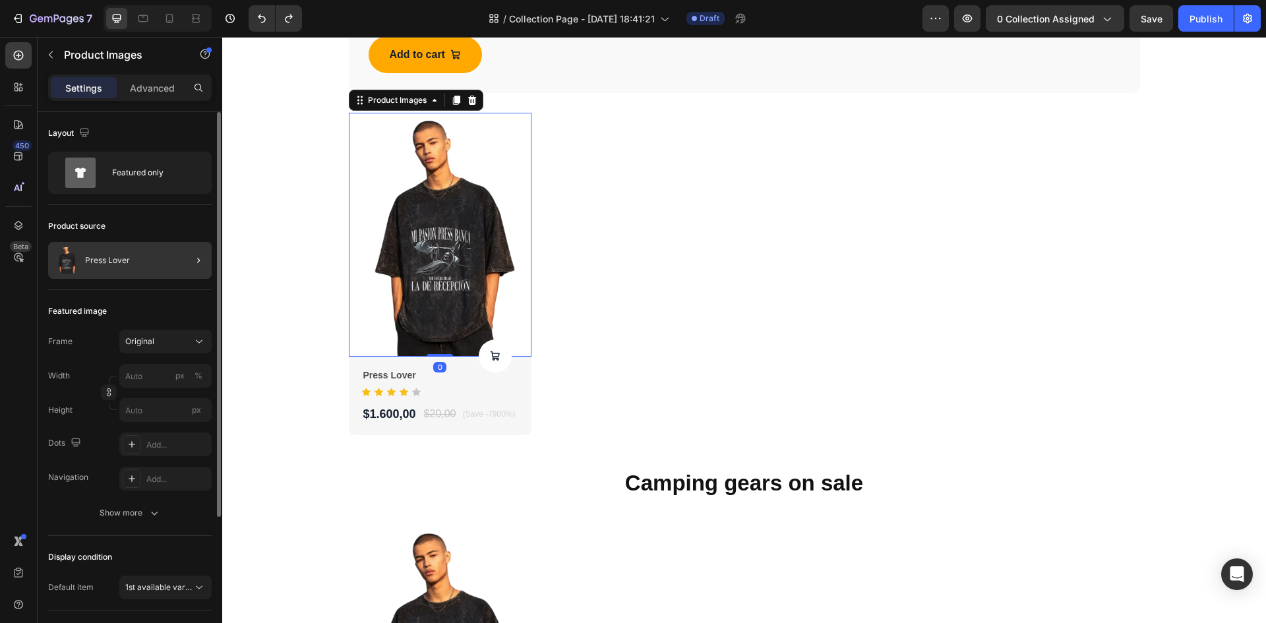
click at [112, 258] on p "Press Lover" at bounding box center [107, 260] width 45 height 9
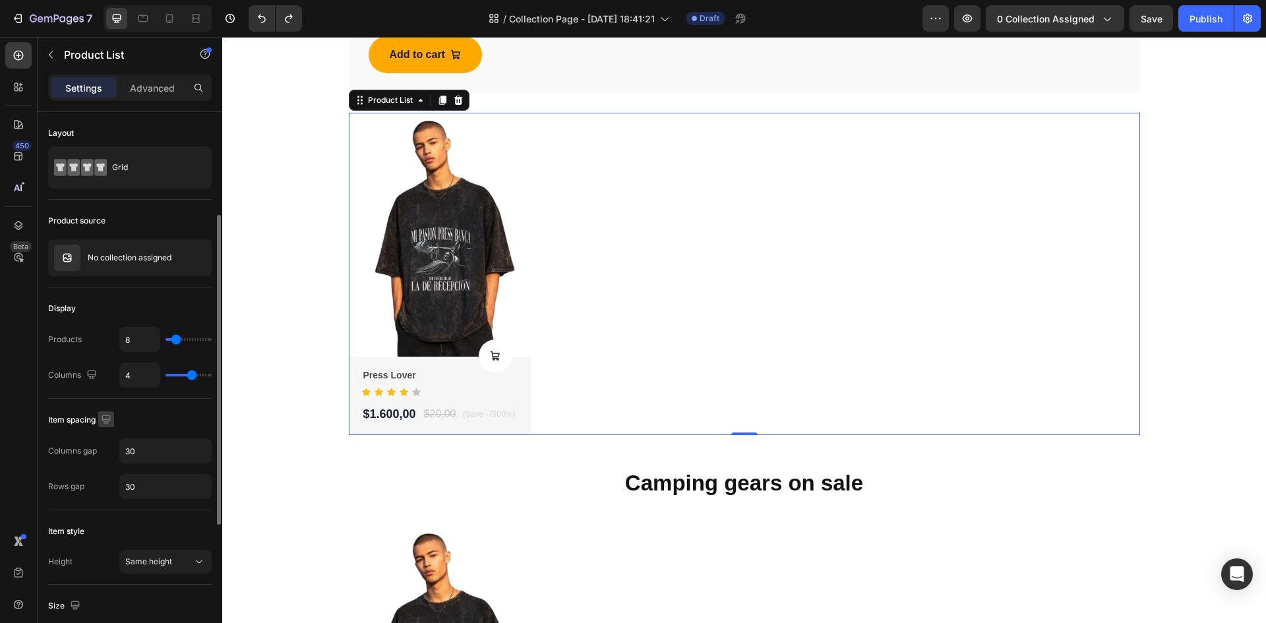
scroll to position [132, 0]
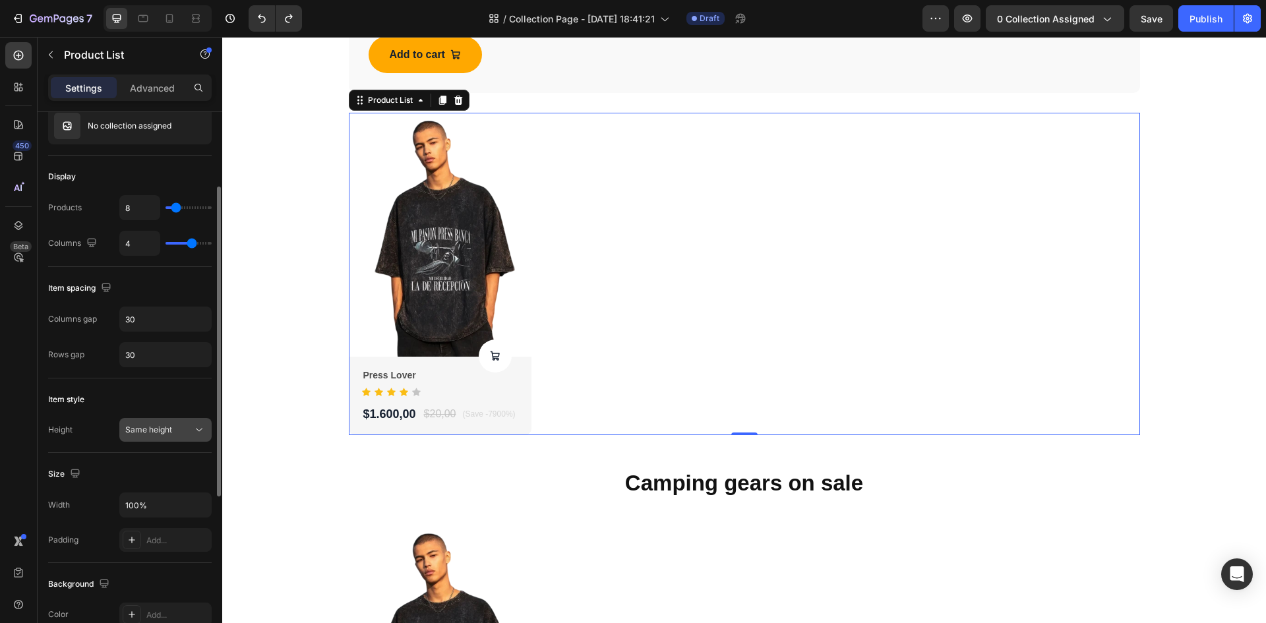
click at [149, 437] on button "Same height" at bounding box center [165, 430] width 92 height 24
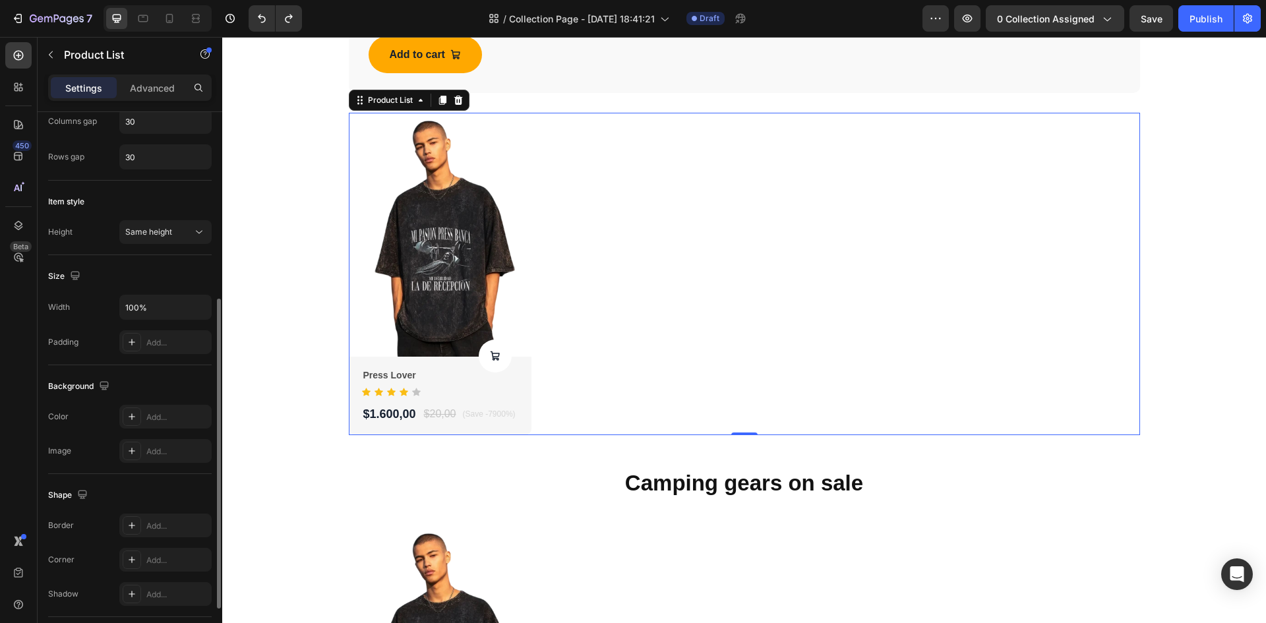
scroll to position [0, 0]
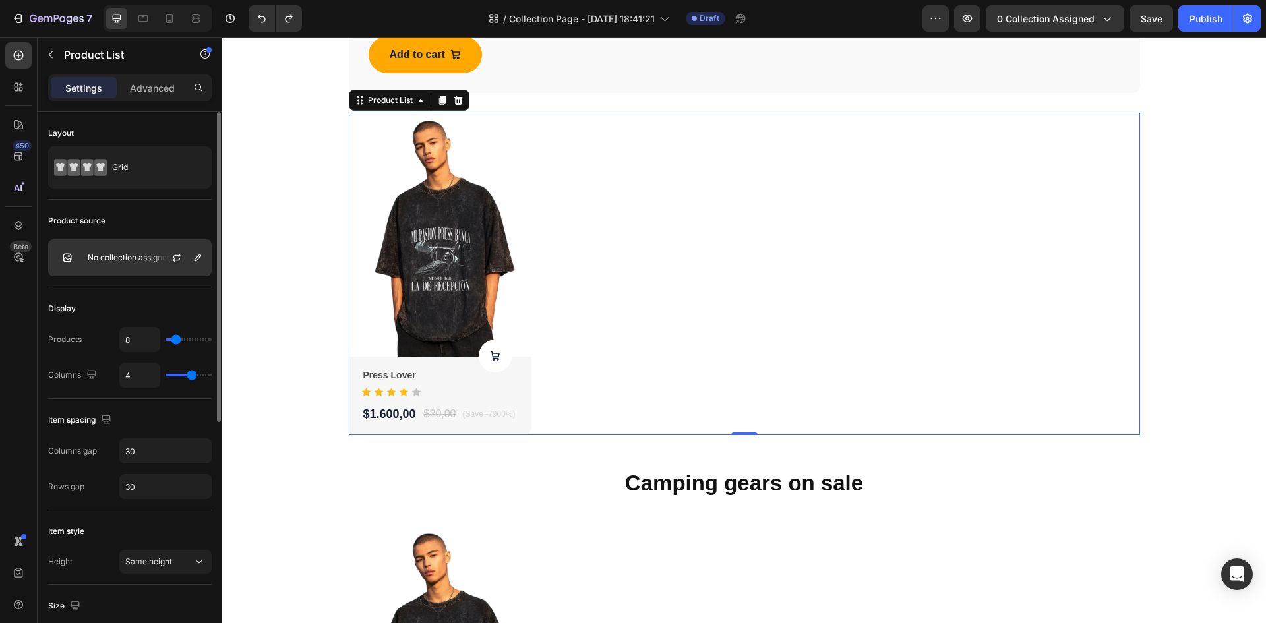
click at [107, 247] on div "No collection assigned" at bounding box center [130, 257] width 164 height 37
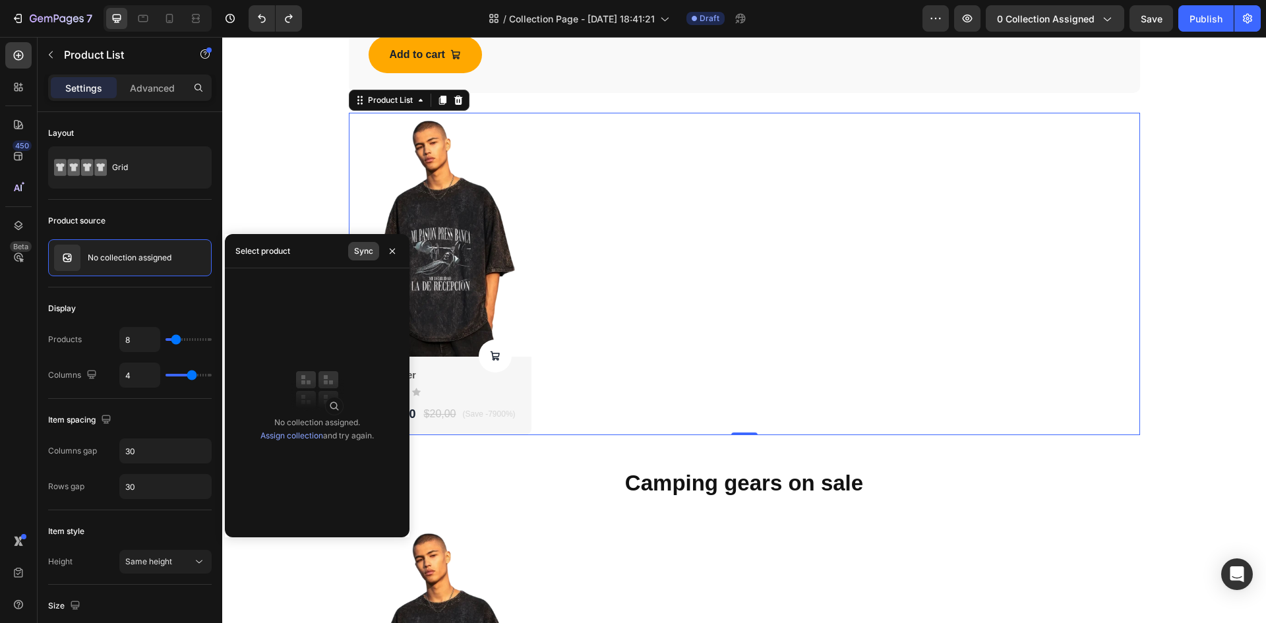
click at [351, 252] on button "Sync" at bounding box center [363, 251] width 31 height 18
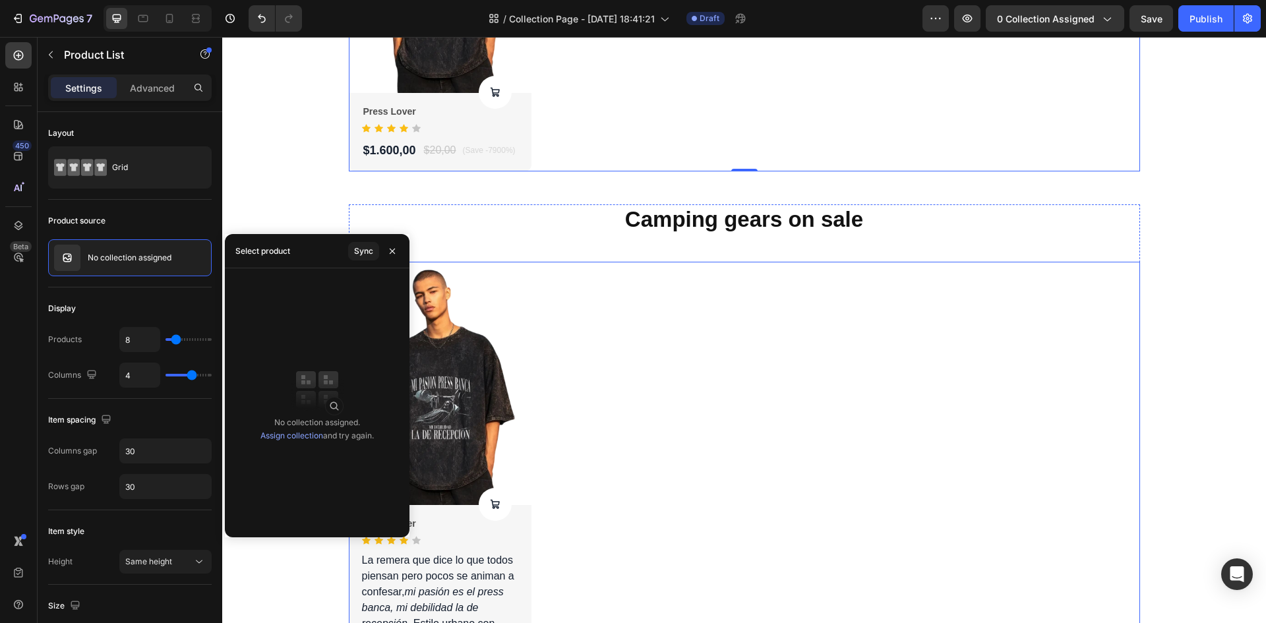
scroll to position [2448, 0]
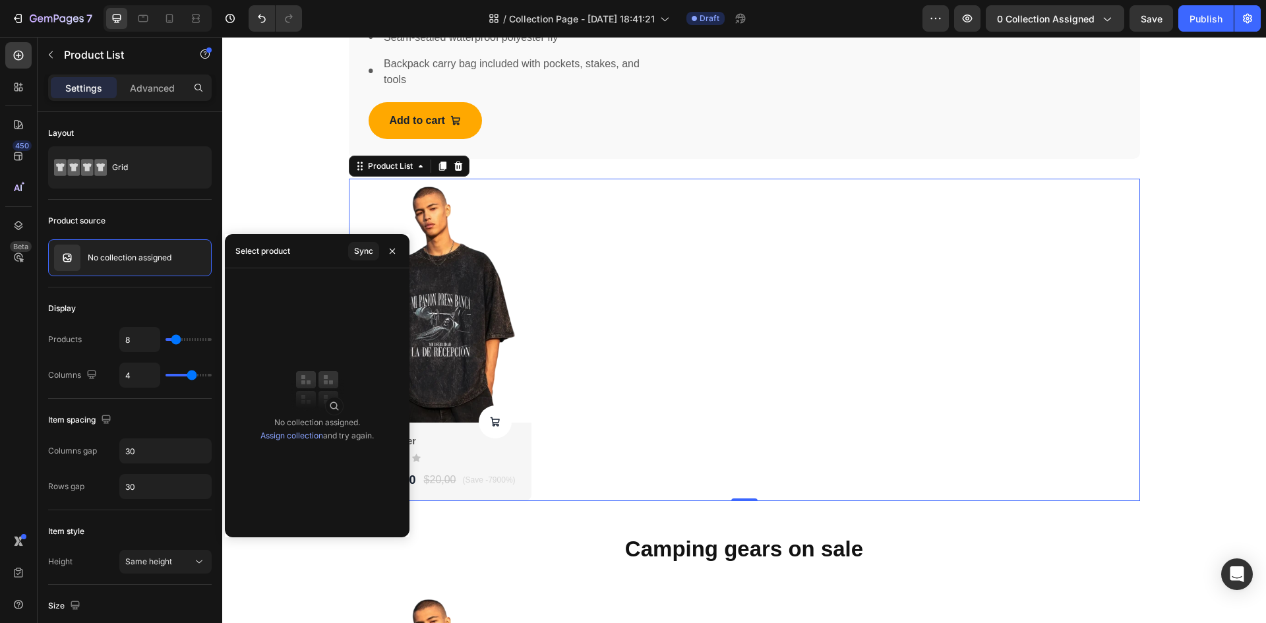
click at [296, 438] on link "Assign collection" at bounding box center [291, 436] width 63 height 10
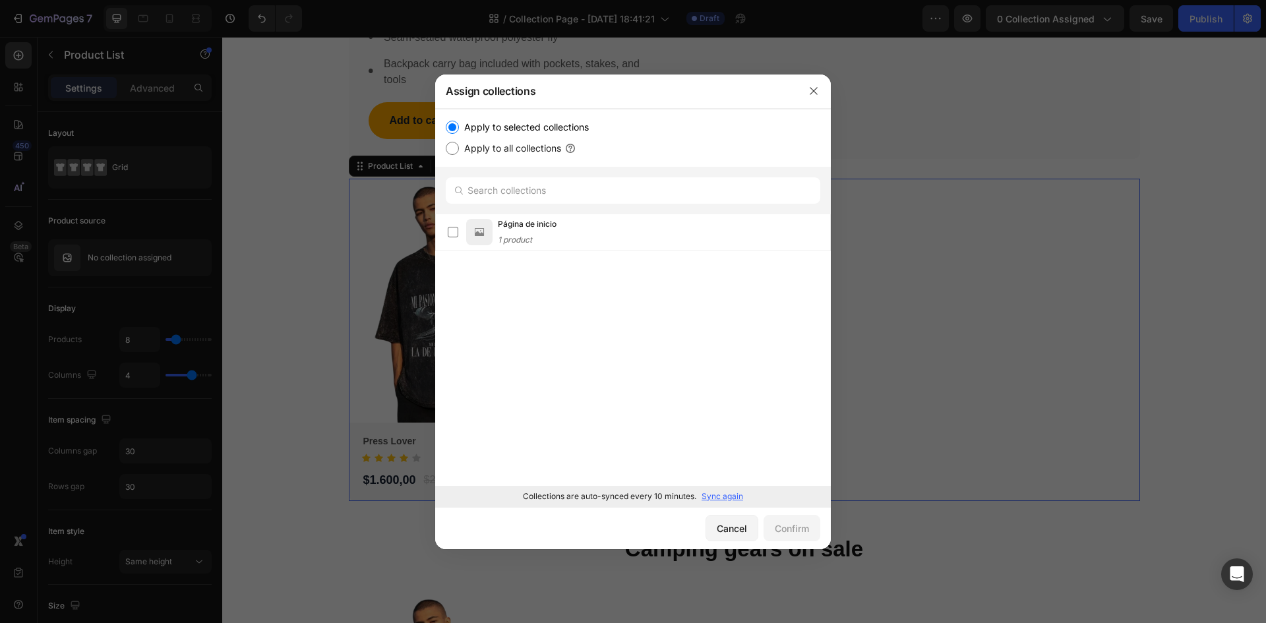
click at [489, 148] on label "Apply to all collections" at bounding box center [510, 148] width 102 height 16
click at [459, 148] on input "Apply to all collections" at bounding box center [452, 148] width 13 height 13
radio input "true"
click at [489, 128] on label "Apply to selected collections" at bounding box center [524, 127] width 130 height 16
click at [459, 128] on input "Apply to selected collections" at bounding box center [452, 127] width 13 height 13
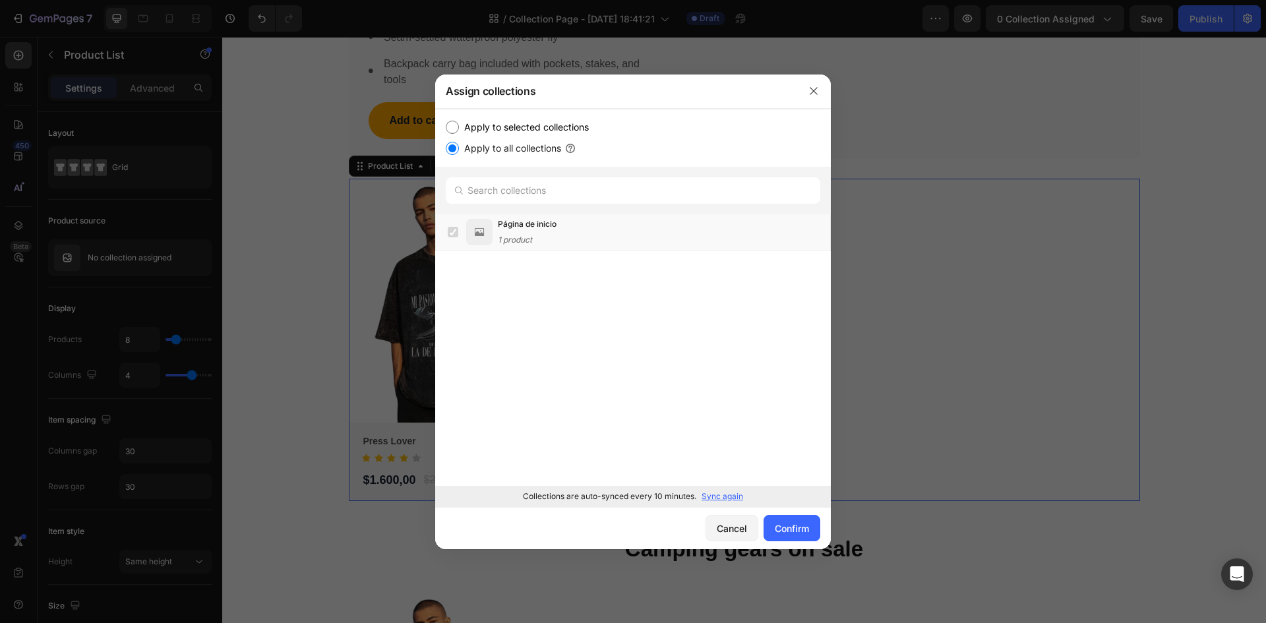
radio input "true"
click at [487, 235] on img at bounding box center [479, 232] width 26 height 26
click at [804, 535] on button "Confirm" at bounding box center [792, 528] width 57 height 26
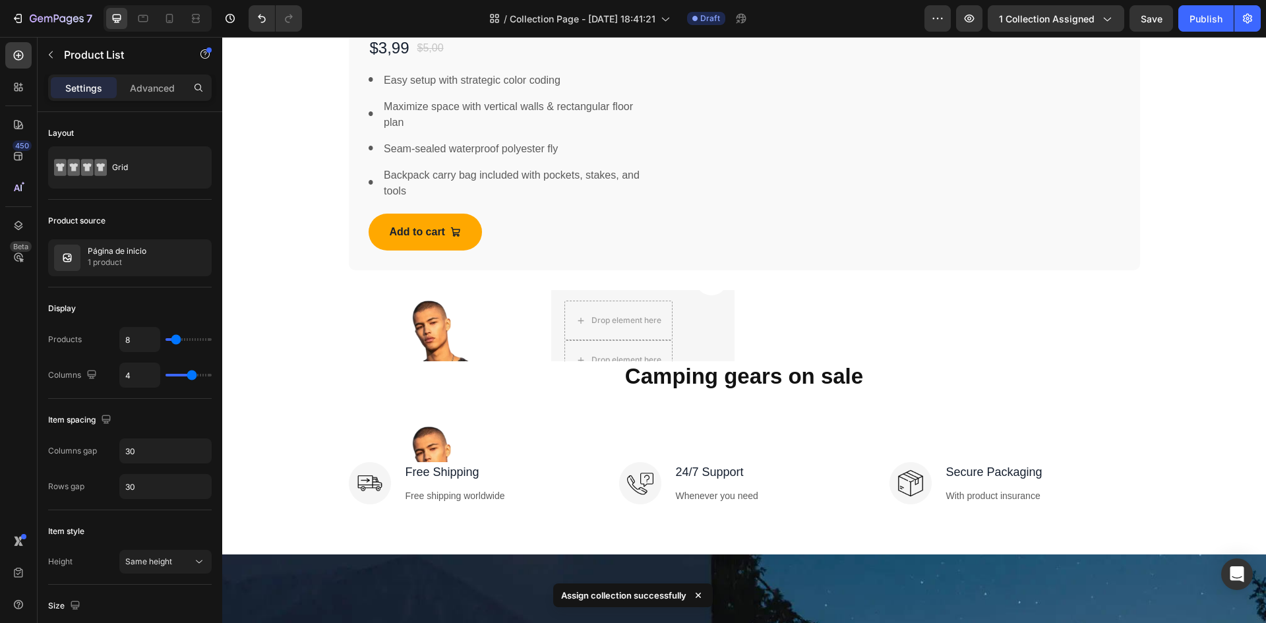
scroll to position [1055, 0]
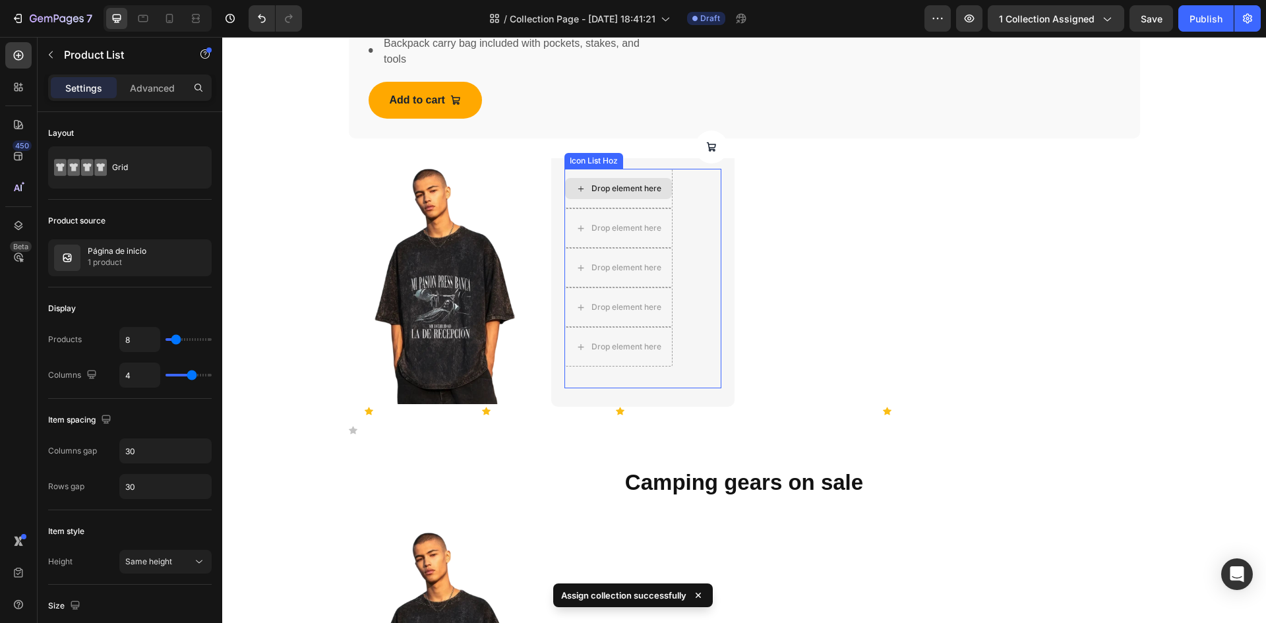
click at [626, 195] on div "Drop element here" at bounding box center [618, 188] width 107 height 21
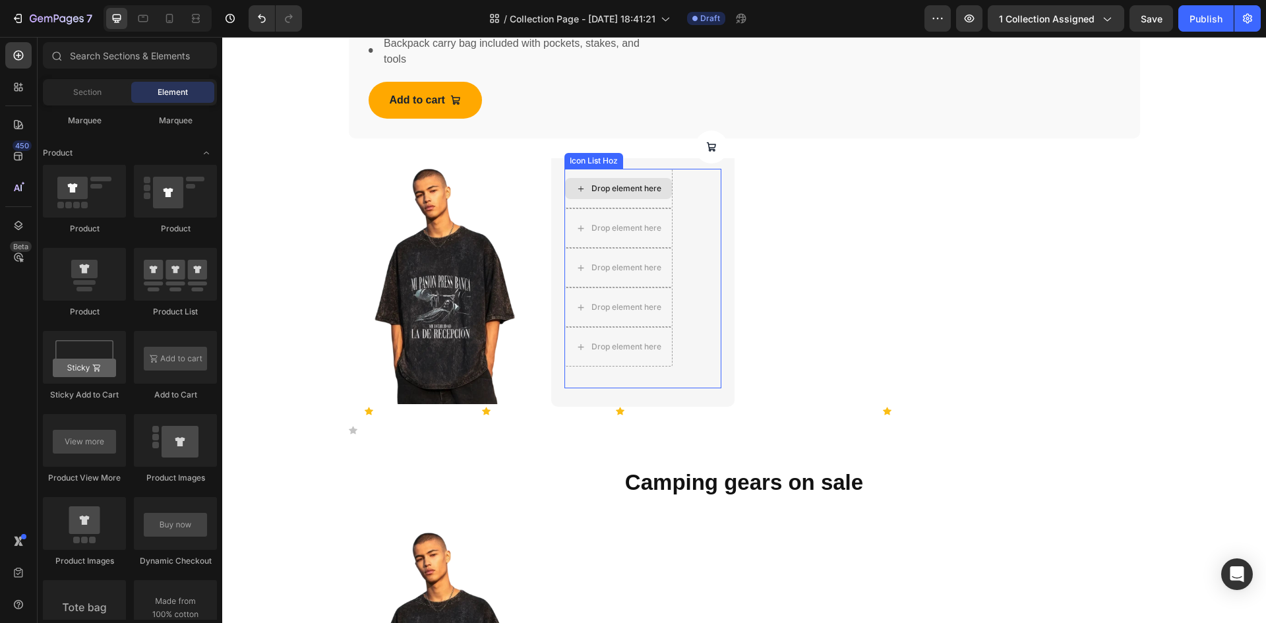
click at [638, 194] on div "Drop element here" at bounding box center [626, 188] width 70 height 11
click at [441, 260] on img at bounding box center [440, 283] width 183 height 244
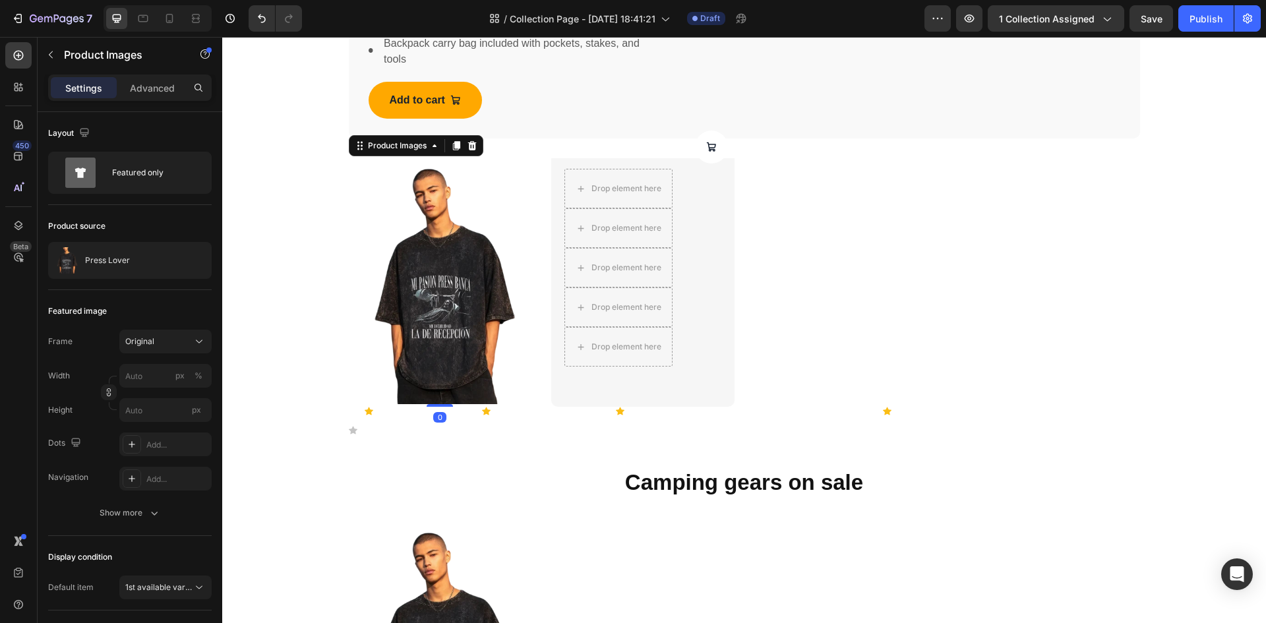
click at [436, 260] on img at bounding box center [440, 283] width 183 height 244
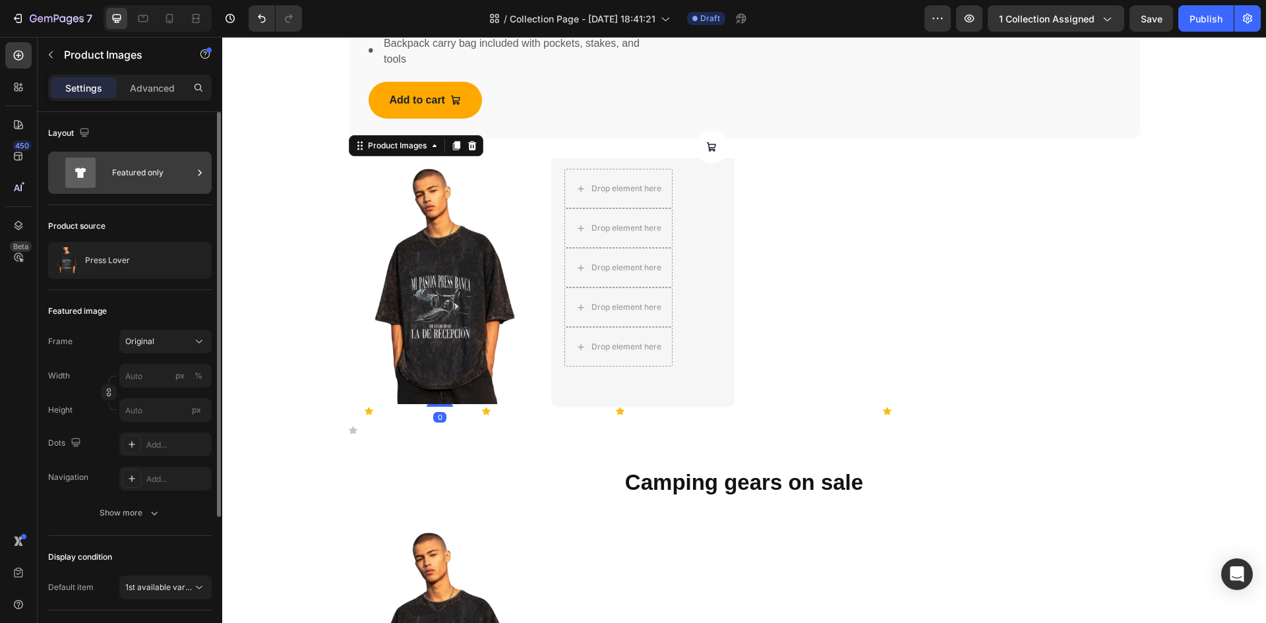
click at [88, 179] on icon at bounding box center [80, 173] width 30 height 30
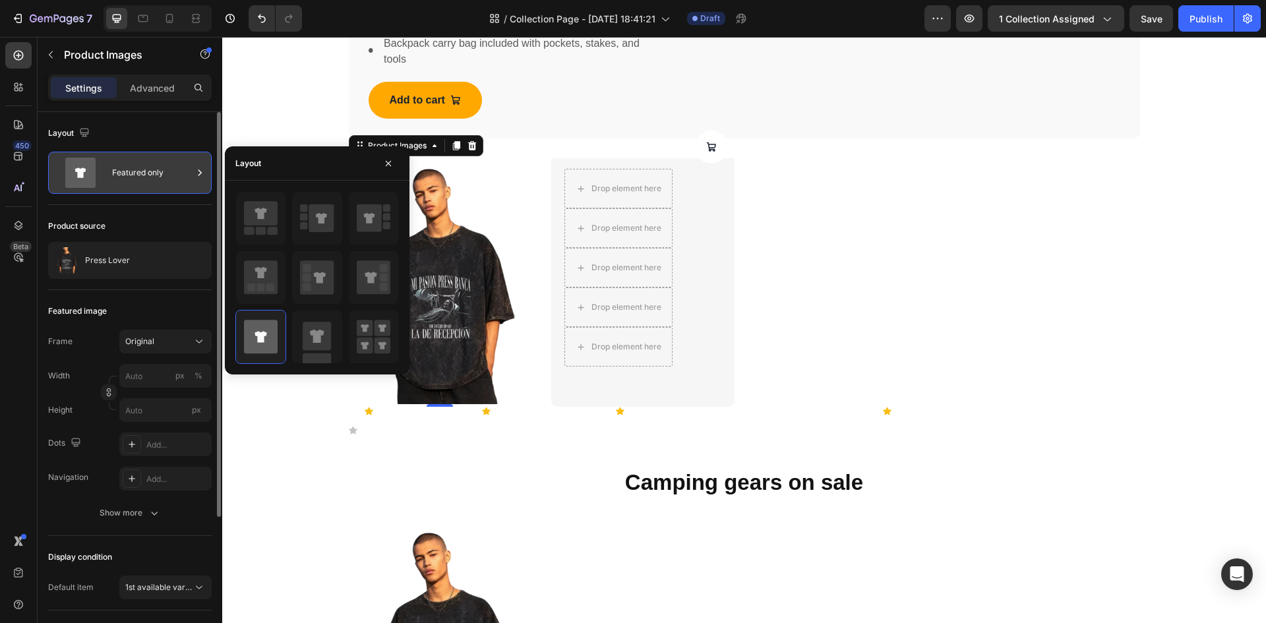
click at [88, 179] on icon at bounding box center [80, 173] width 30 height 30
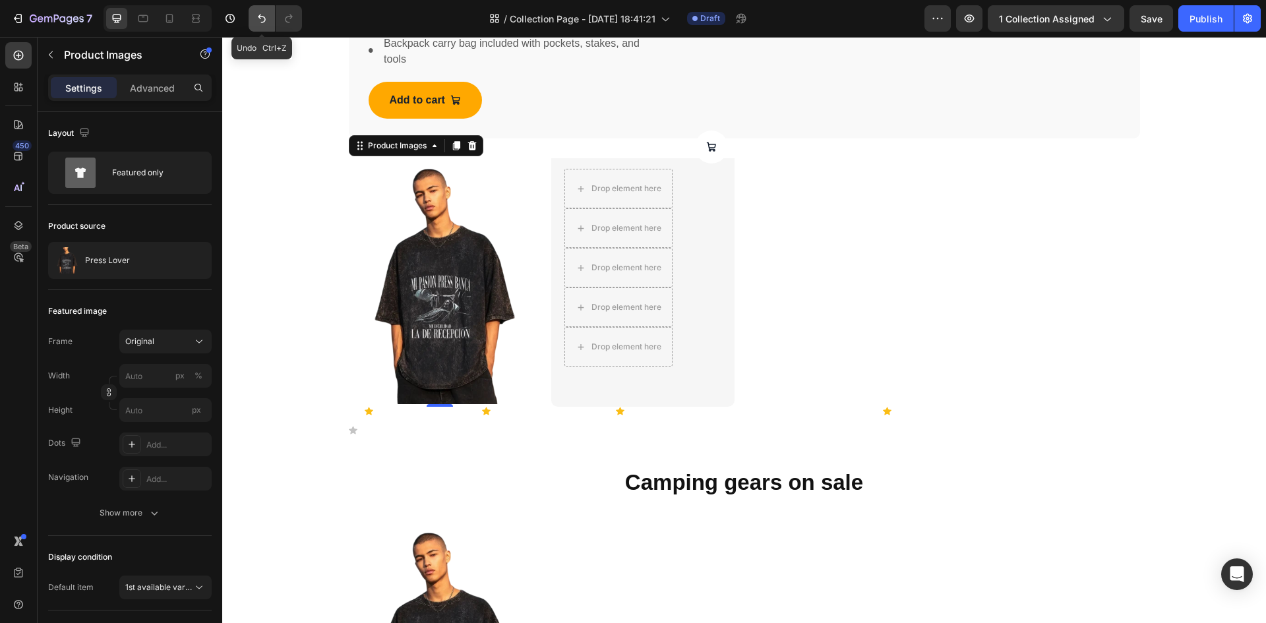
click at [249, 18] on button "Undo/Redo" at bounding box center [262, 18] width 26 height 26
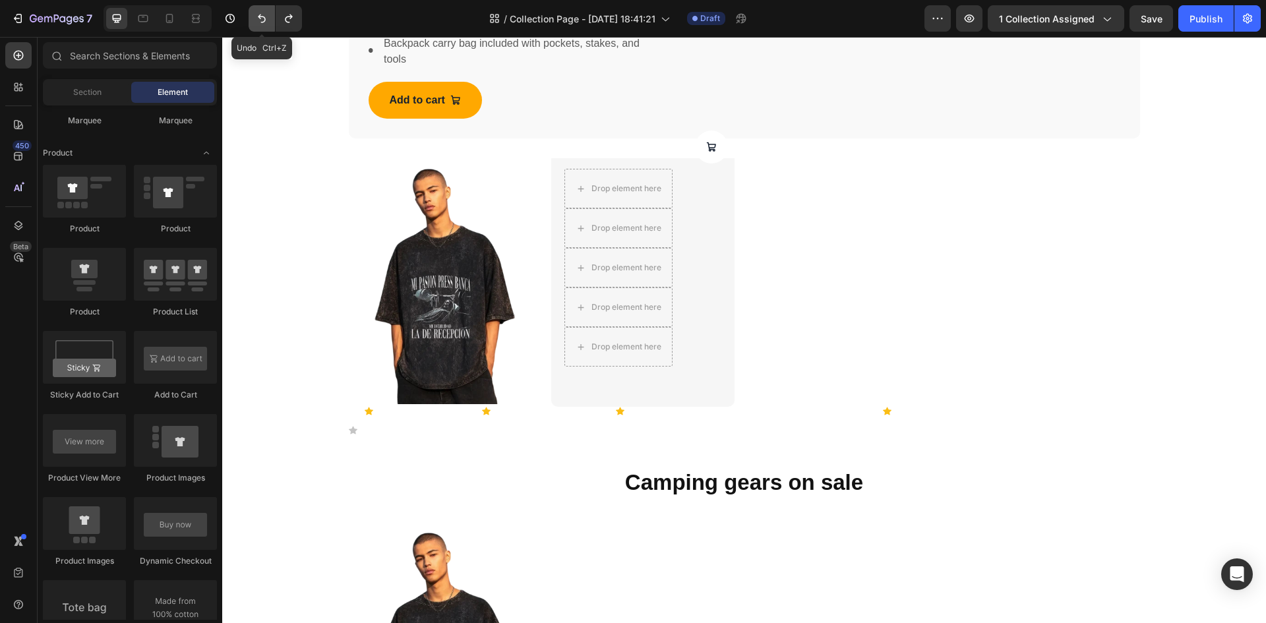
click at [263, 23] on icon "Undo/Redo" at bounding box center [261, 18] width 13 height 13
click at [263, 22] on icon "Undo/Redo" at bounding box center [262, 19] width 8 height 9
click at [263, 20] on icon "Undo/Redo" at bounding box center [261, 18] width 13 height 13
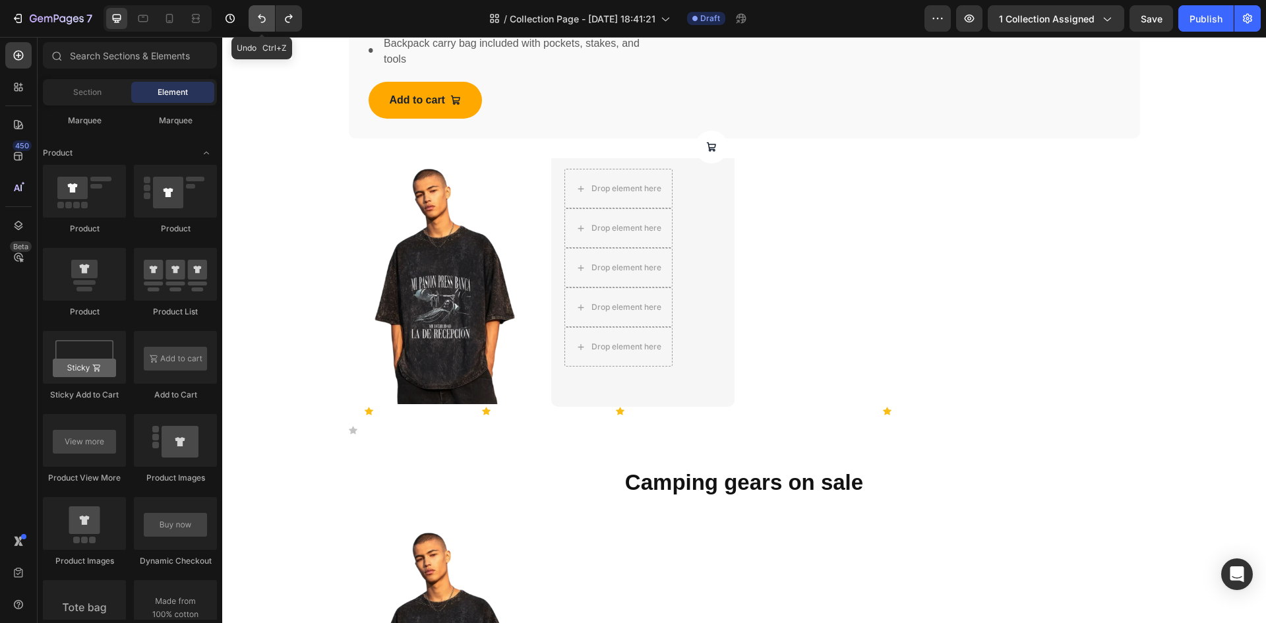
click at [263, 20] on icon "Undo/Redo" at bounding box center [261, 18] width 13 height 13
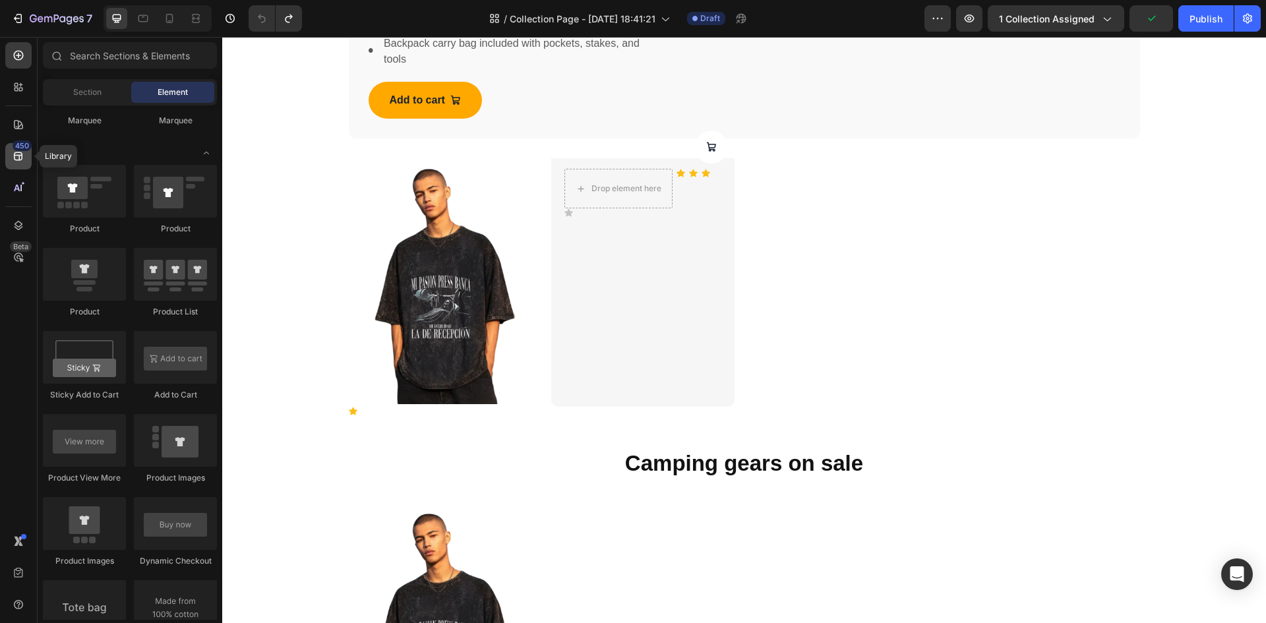
click at [30, 157] on div "450" at bounding box center [18, 156] width 26 height 26
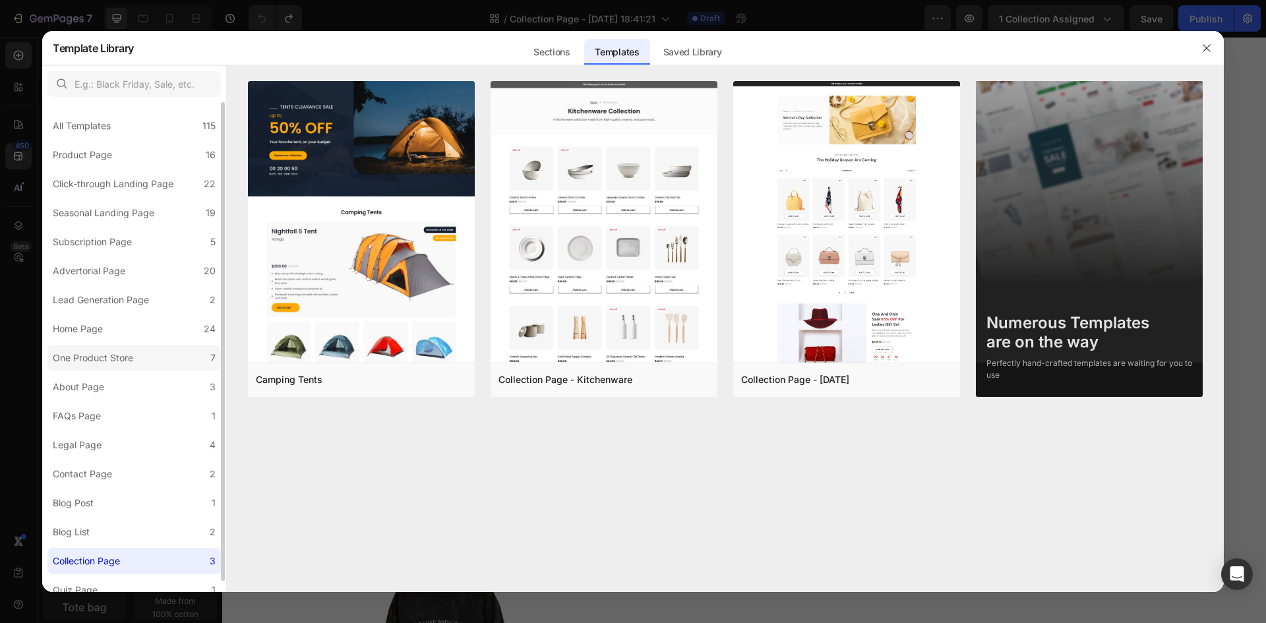
click at [162, 364] on label "One Product Store 7" at bounding box center [133, 358] width 173 height 26
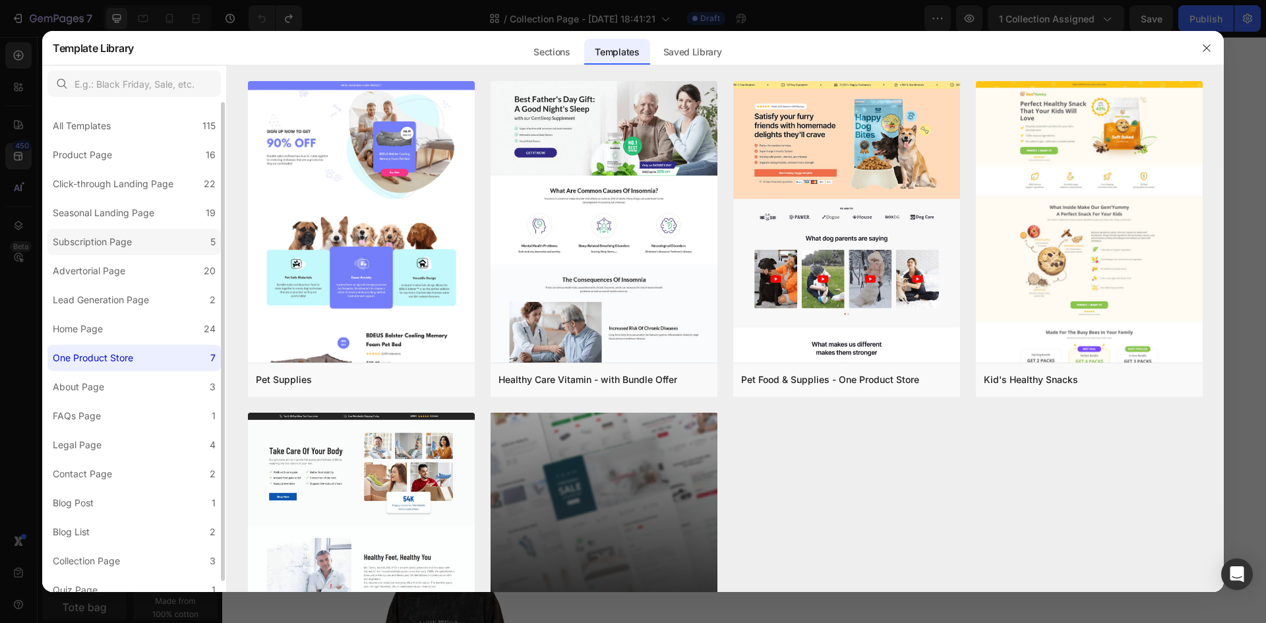
click at [138, 245] on label "Subscription Page 5" at bounding box center [133, 242] width 173 height 26
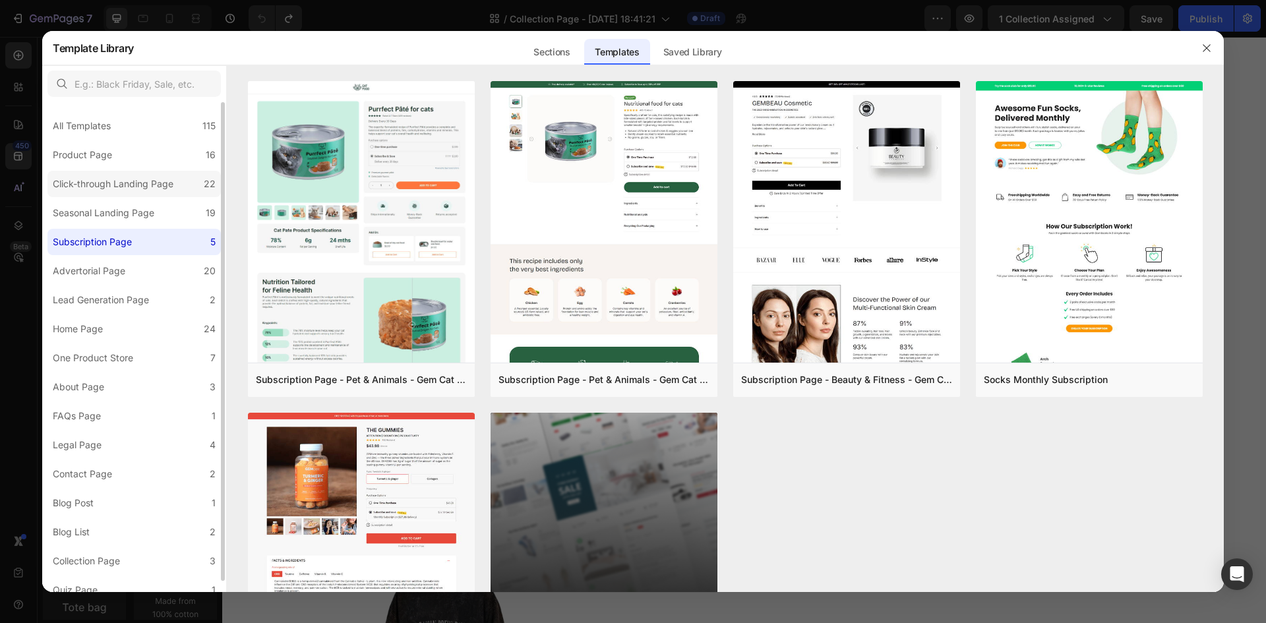
click at [130, 189] on div "Click-through Landing Page" at bounding box center [113, 184] width 121 height 16
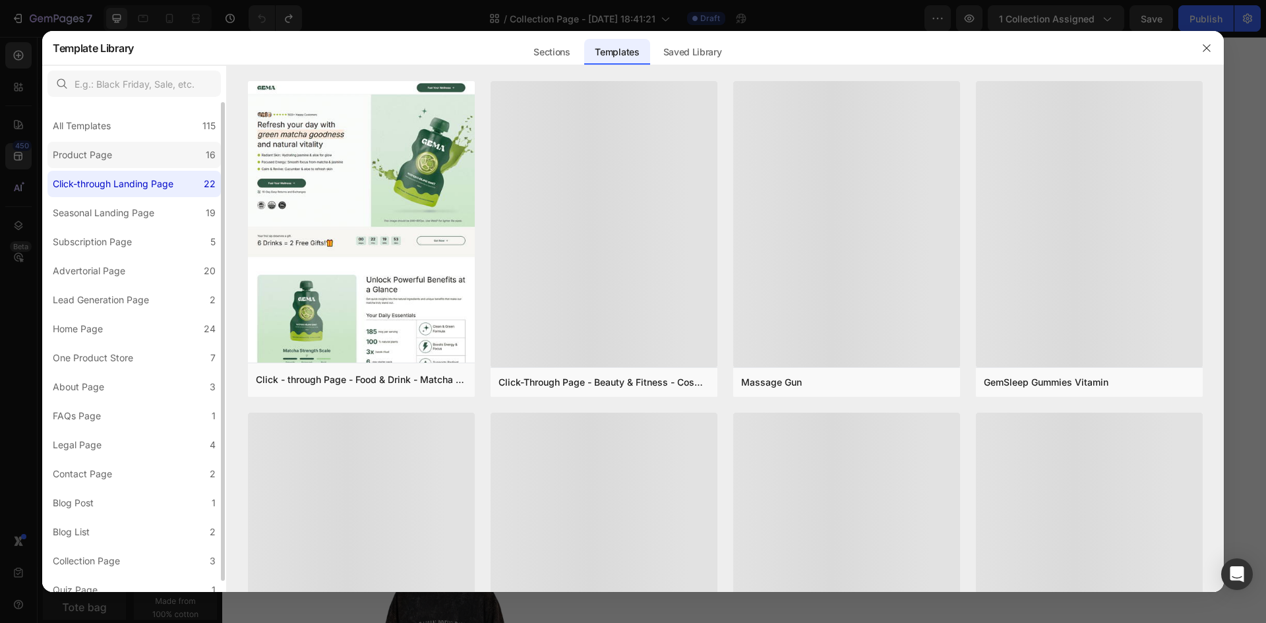
click at [126, 152] on label "Product Page 16" at bounding box center [133, 155] width 173 height 26
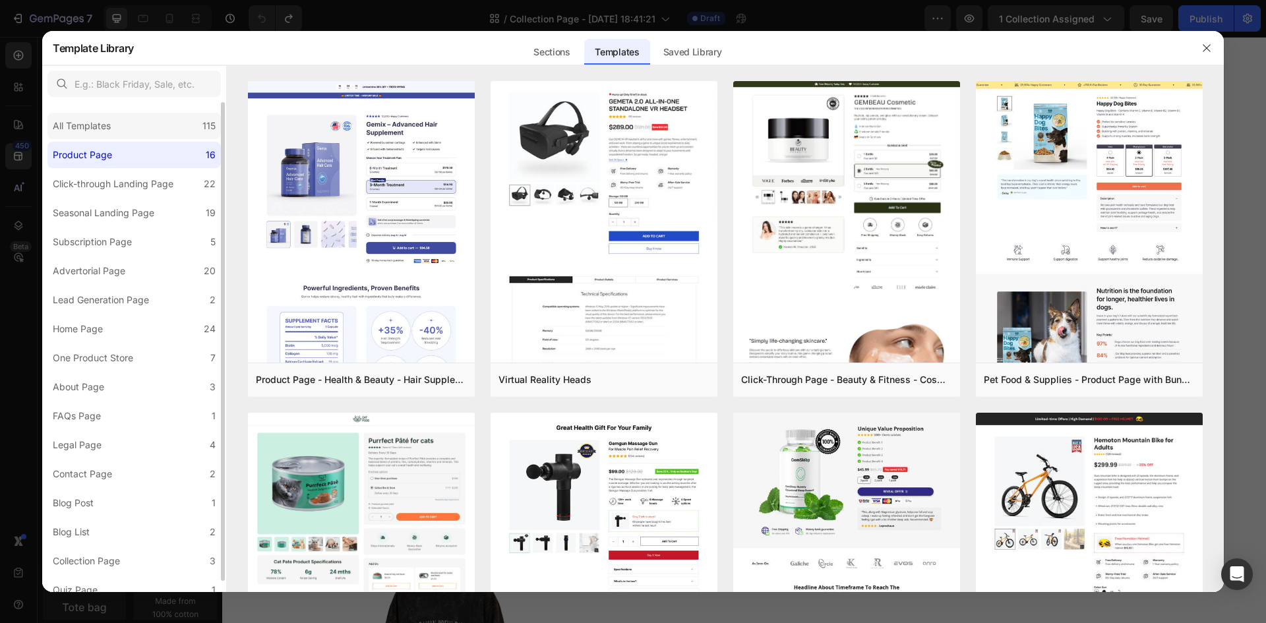
click at [127, 136] on div "All Templates 115" at bounding box center [133, 126] width 173 height 26
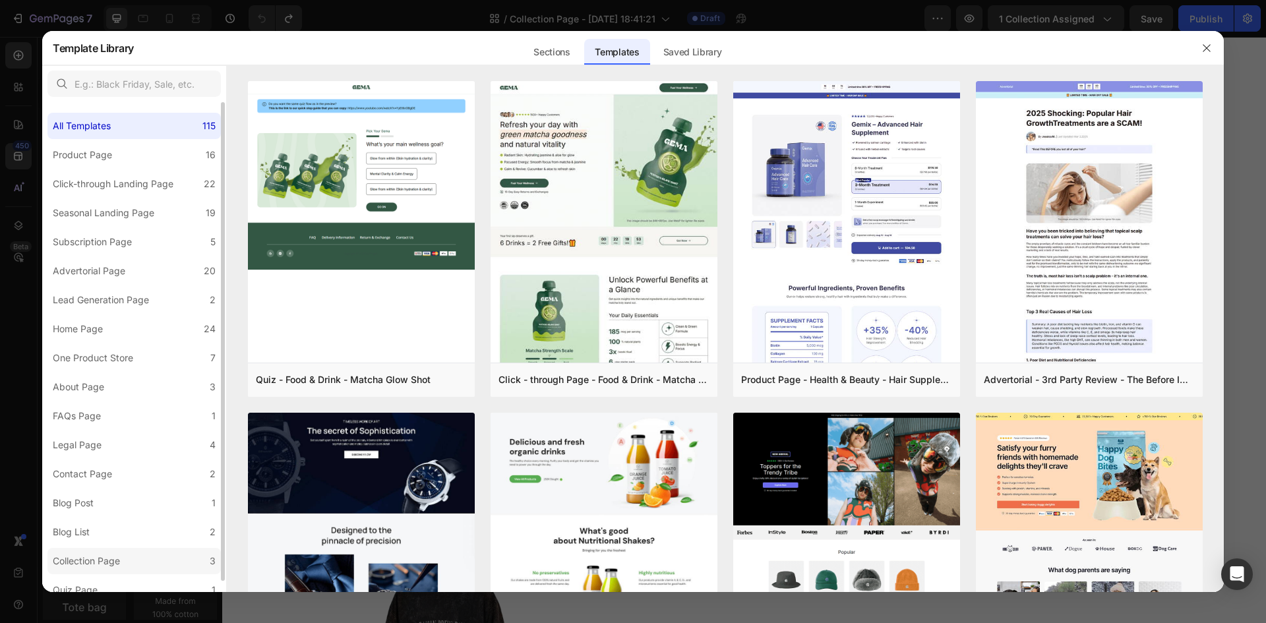
click at [142, 566] on label "Collection Page 3" at bounding box center [133, 561] width 173 height 26
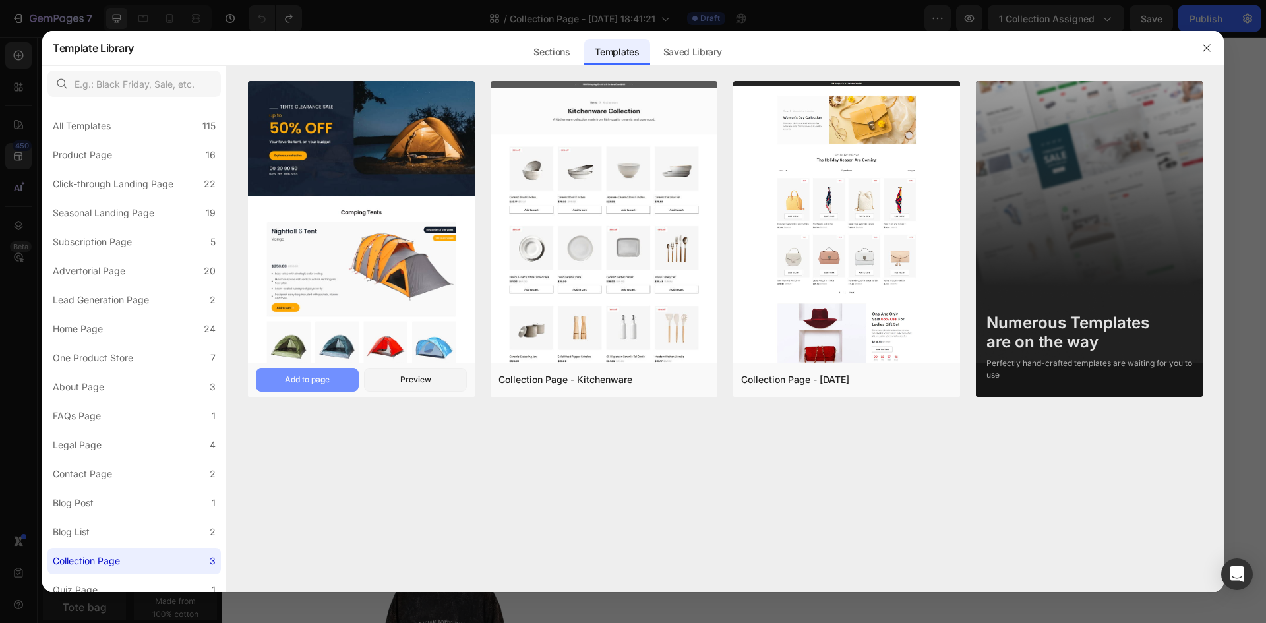
click at [317, 378] on div "Add to page" at bounding box center [307, 380] width 45 height 12
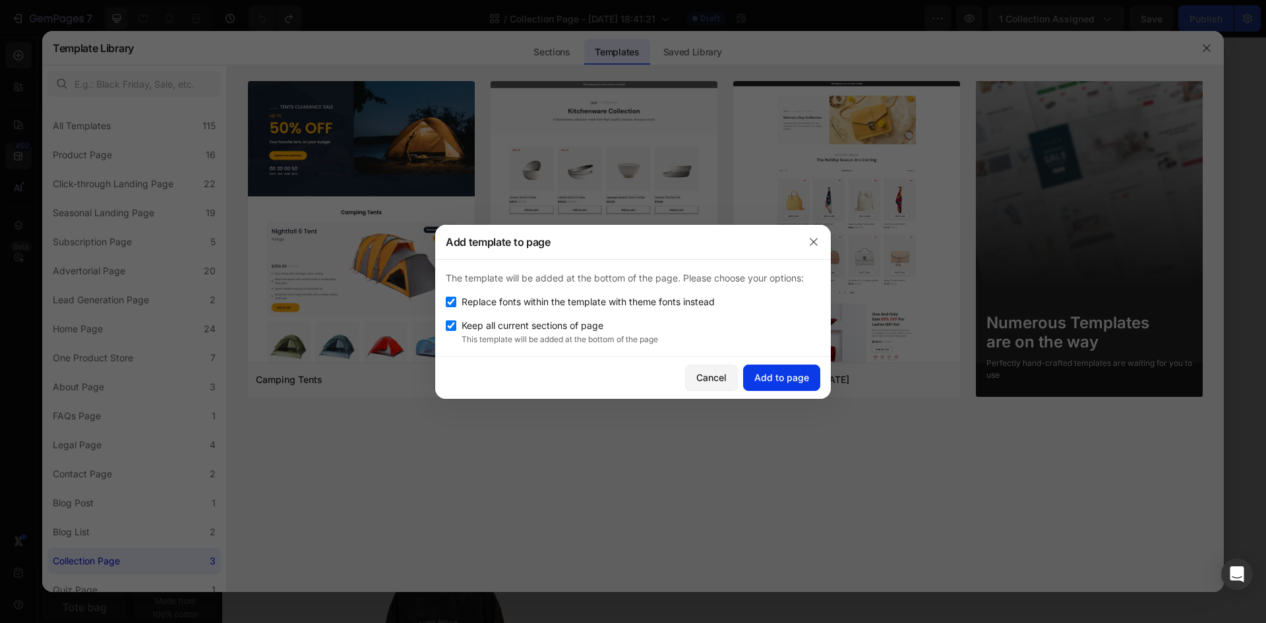
click at [793, 383] on div "Add to page" at bounding box center [781, 378] width 55 height 14
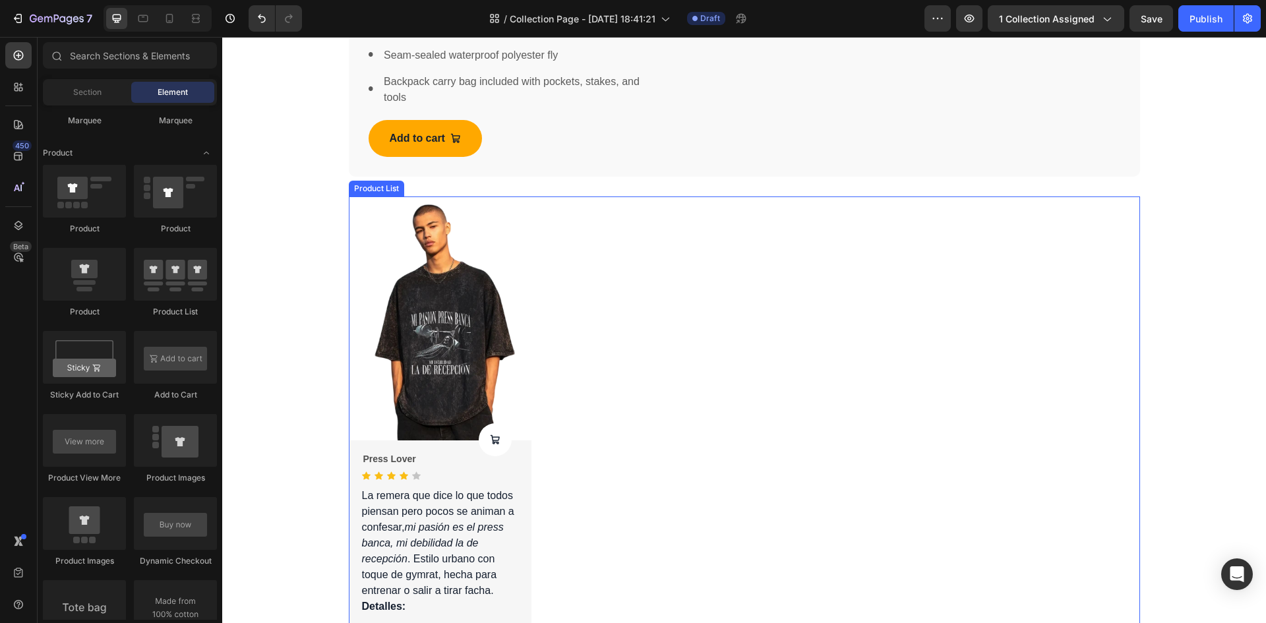
scroll to position [2609, 0]
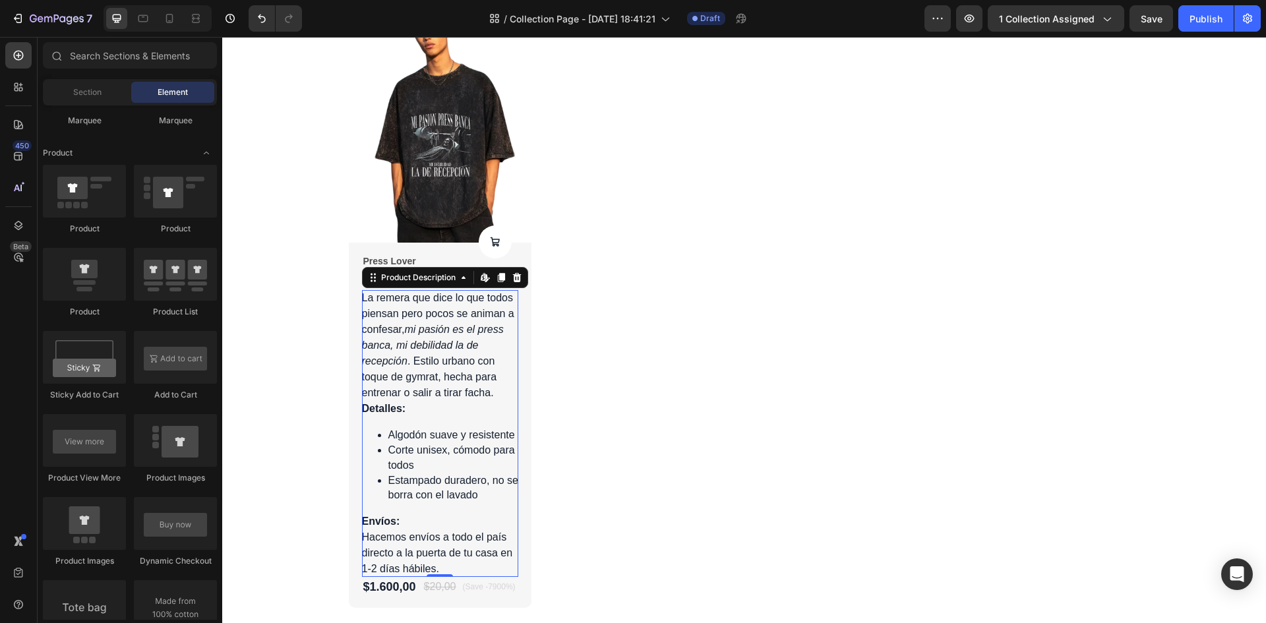
click at [400, 338] on div "La remera que dice lo que todos piensan pero pocos se animan a confesar, mi pas…" at bounding box center [440, 433] width 157 height 287
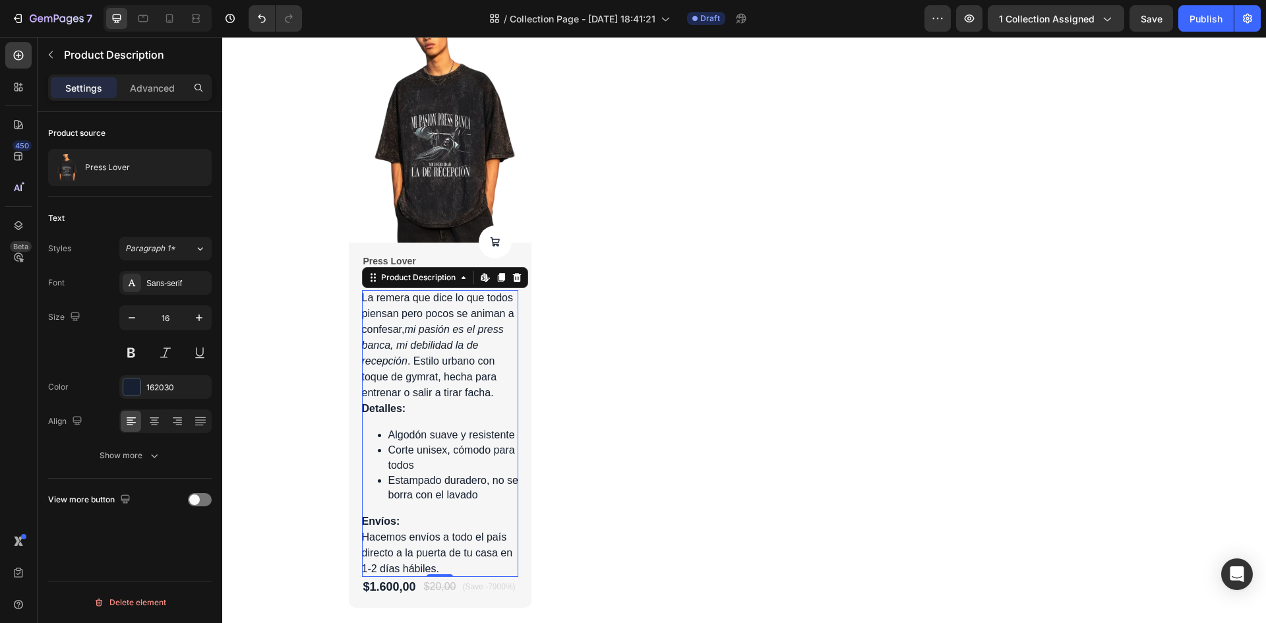
click at [514, 278] on icon at bounding box center [517, 277] width 11 height 11
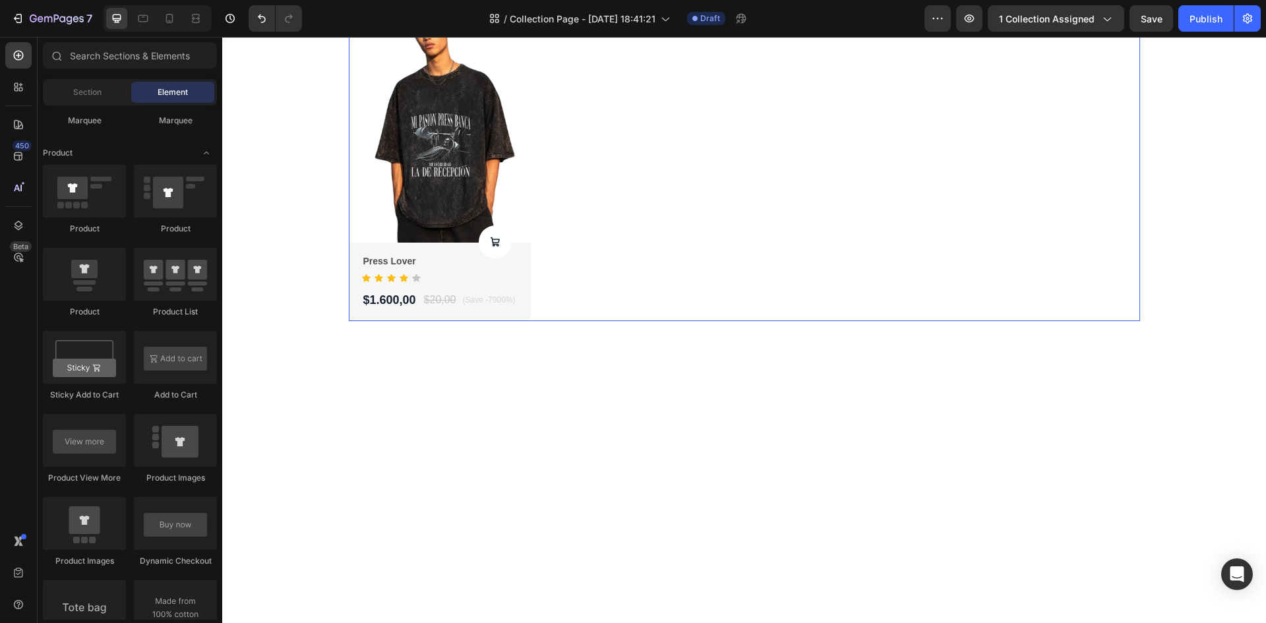
scroll to position [2345, 0]
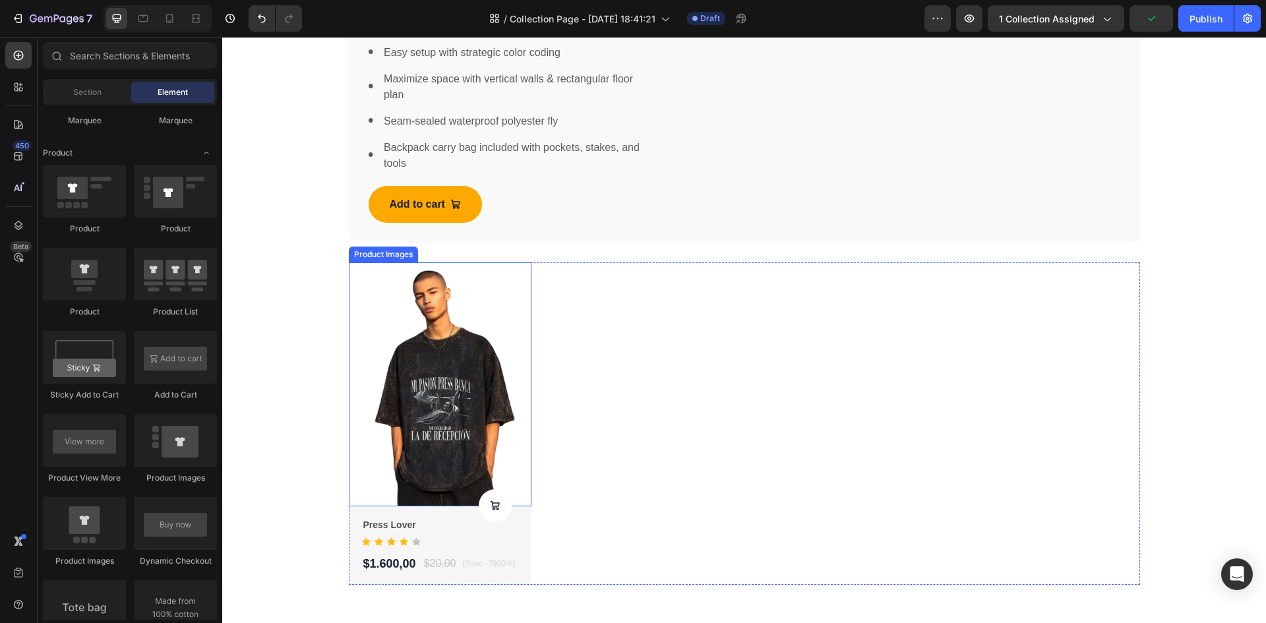
click at [425, 370] on img at bounding box center [440, 384] width 183 height 244
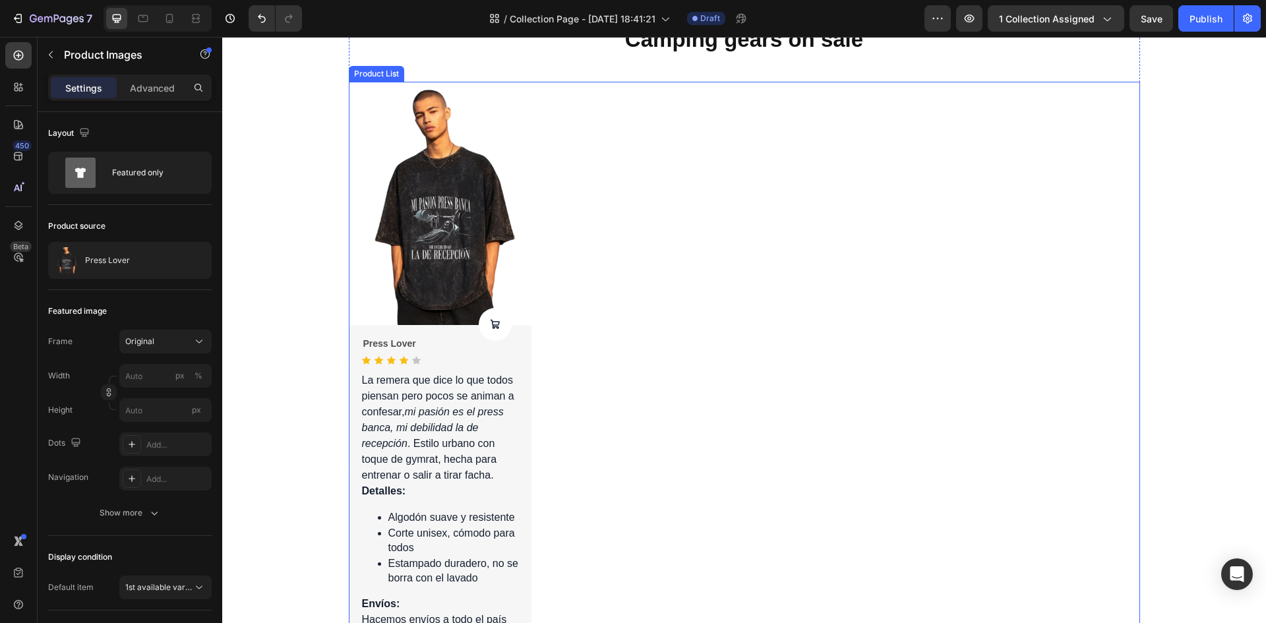
scroll to position [2873, 0]
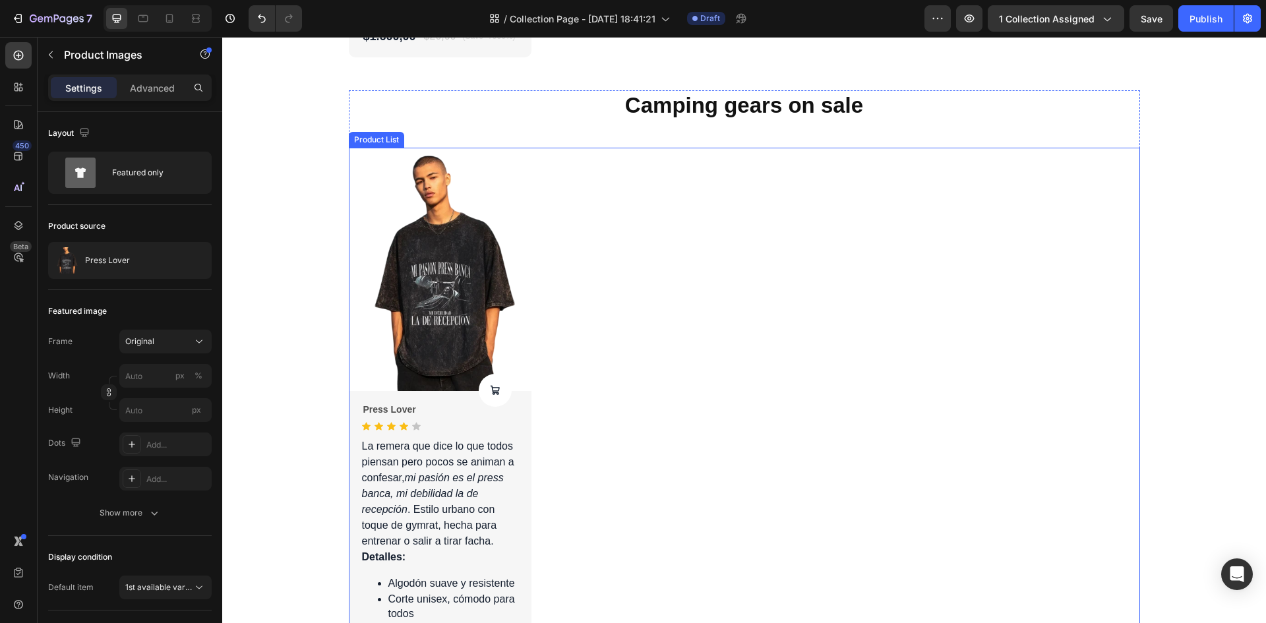
click at [653, 222] on div "Product Images Product Cart Button Press Lover Product Title Icon Icon Icon Ico…" at bounding box center [744, 452] width 791 height 609
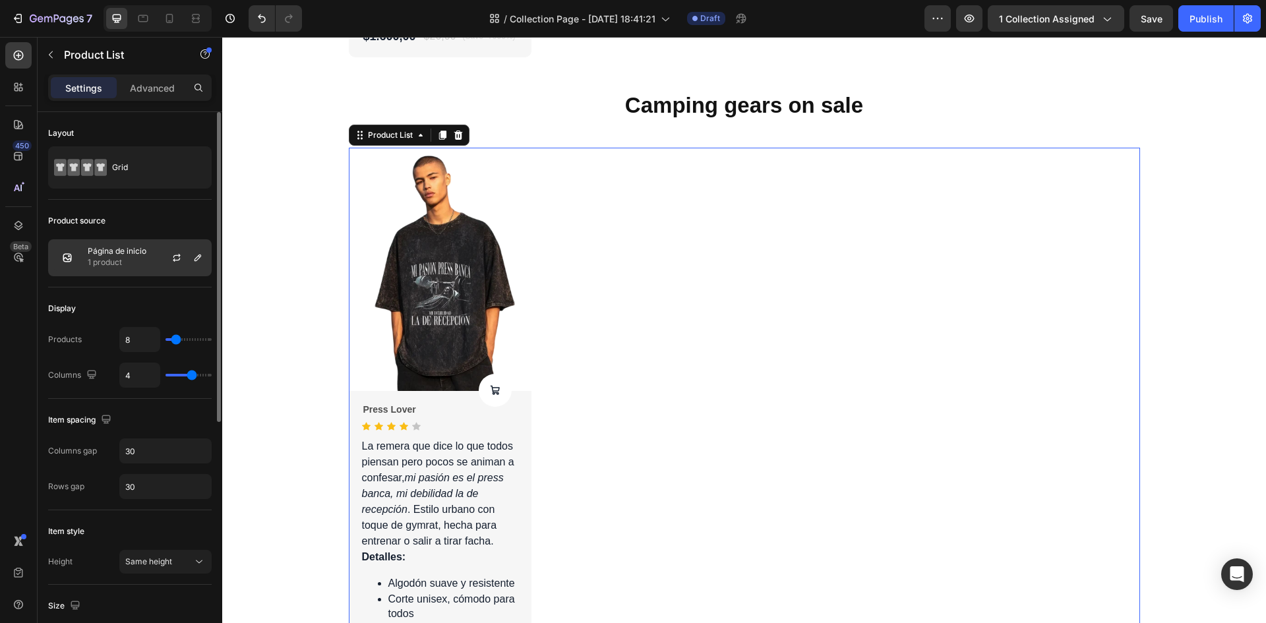
click at [140, 259] on p "1 product" at bounding box center [117, 262] width 59 height 13
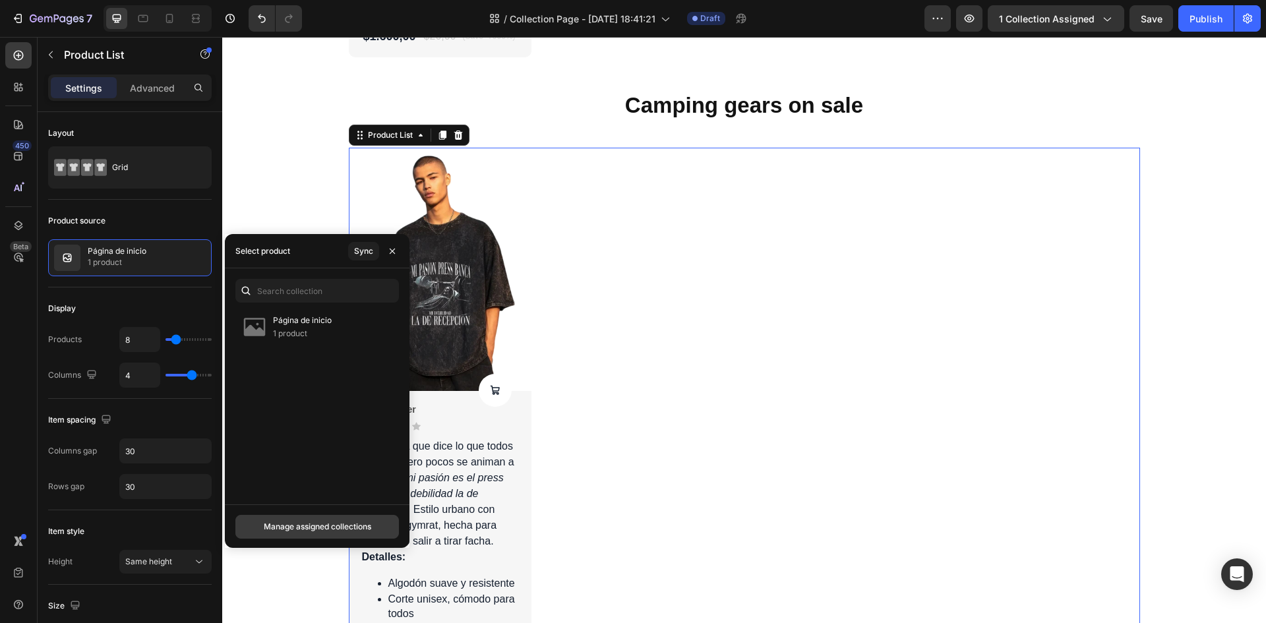
click at [369, 529] on div "Manage assigned collections" at bounding box center [317, 527] width 107 height 12
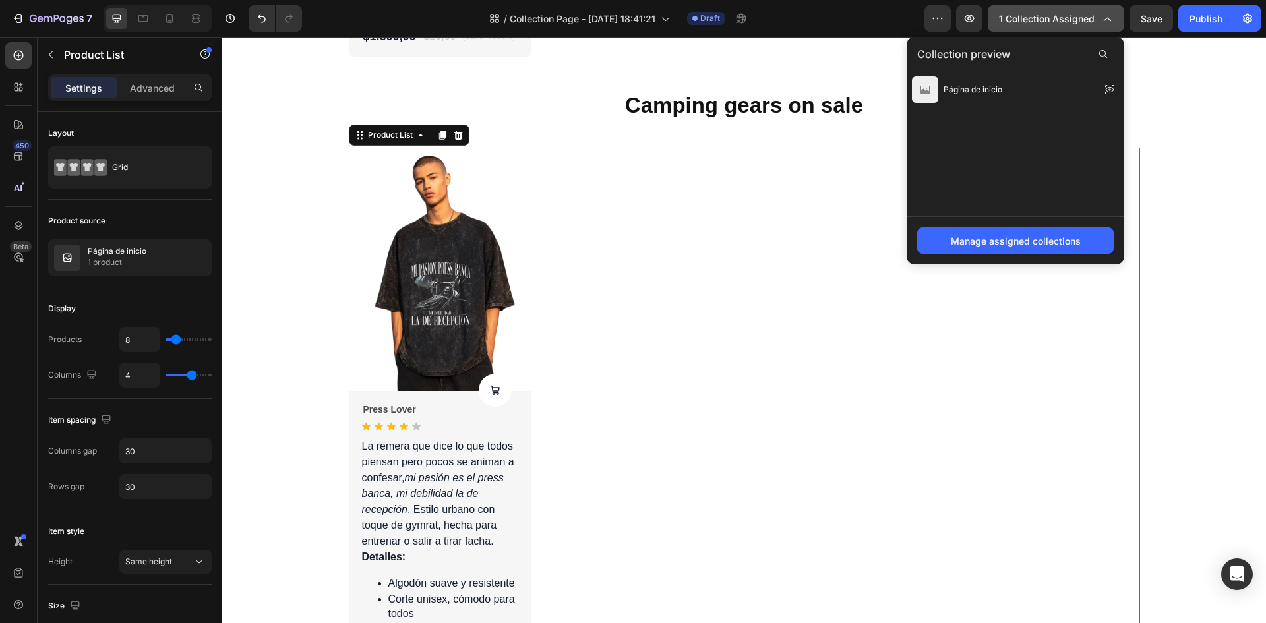
click at [1107, 22] on icon "button" at bounding box center [1106, 18] width 13 height 13
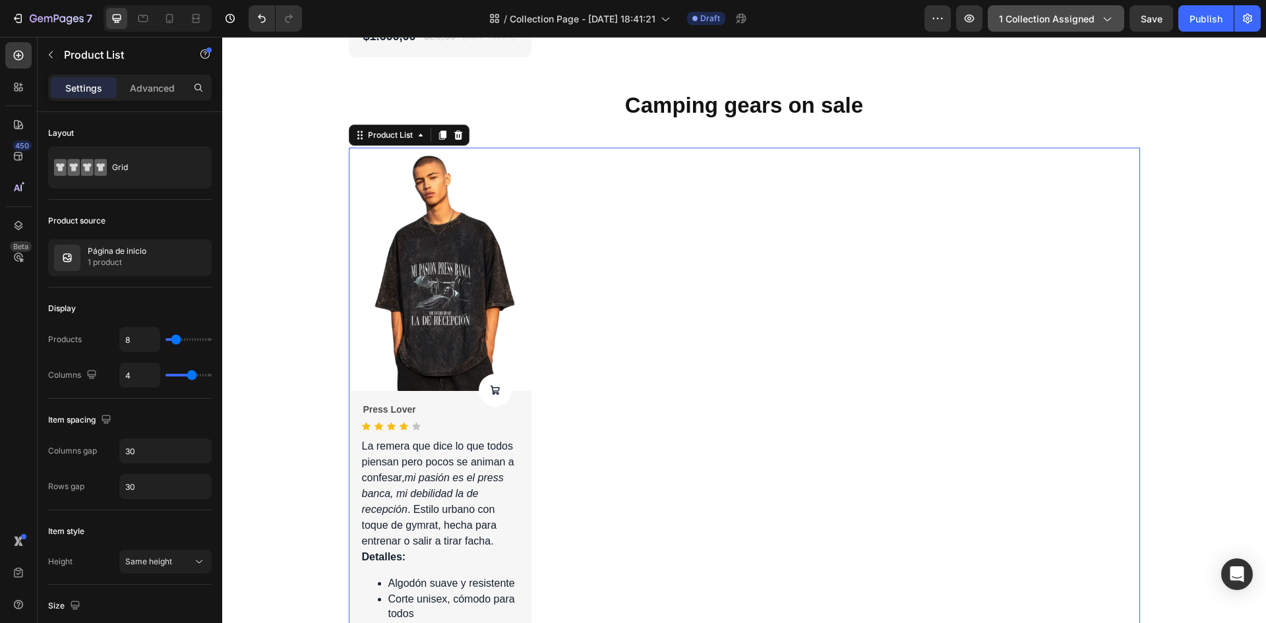
click at [1107, 22] on icon "button" at bounding box center [1106, 18] width 13 height 13
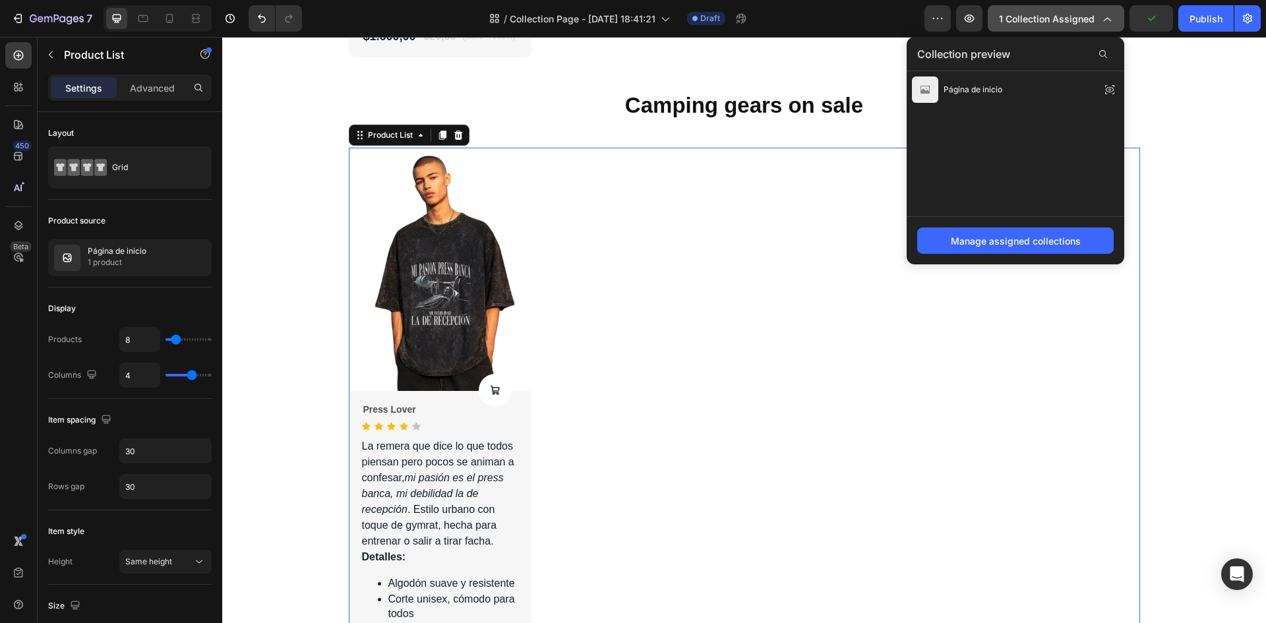
click at [1106, 22] on icon "button" at bounding box center [1106, 18] width 13 height 13
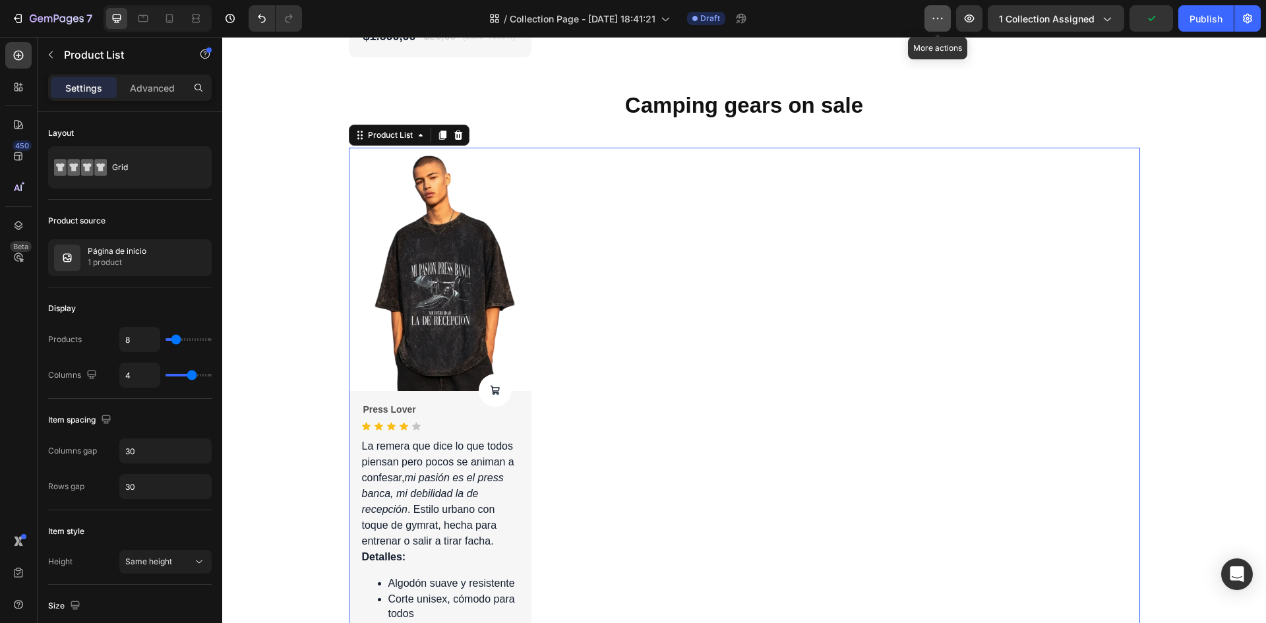
click at [944, 12] on icon "button" at bounding box center [937, 18] width 13 height 13
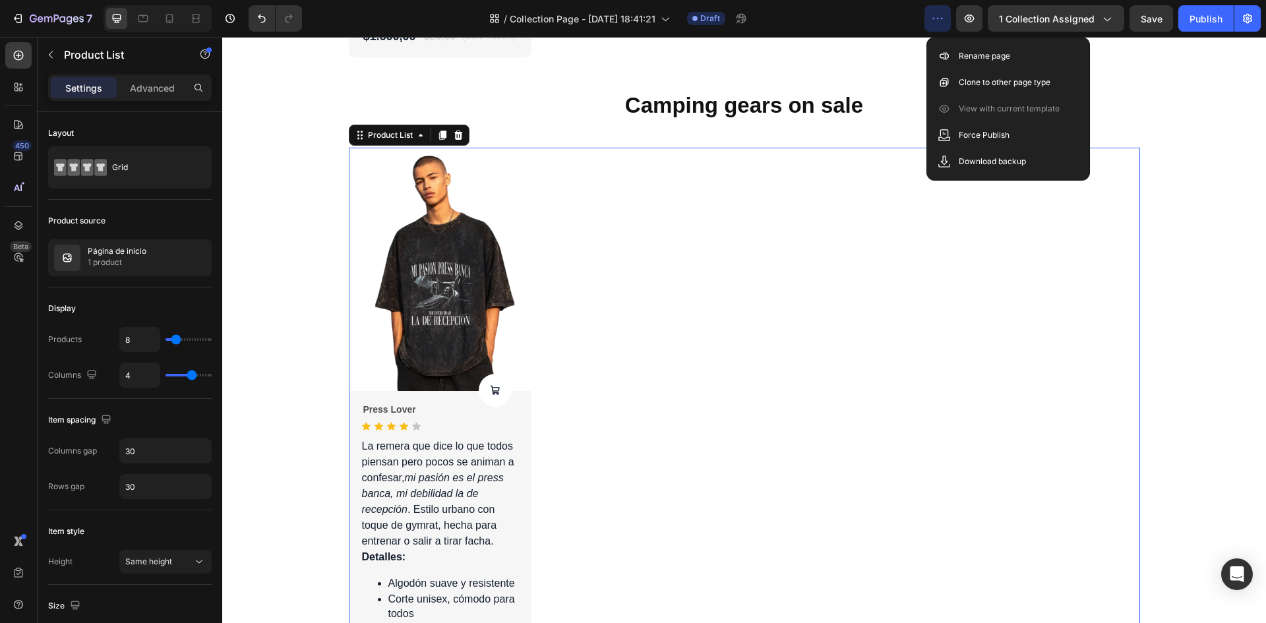
click at [944, 12] on icon "button" at bounding box center [937, 18] width 13 height 13
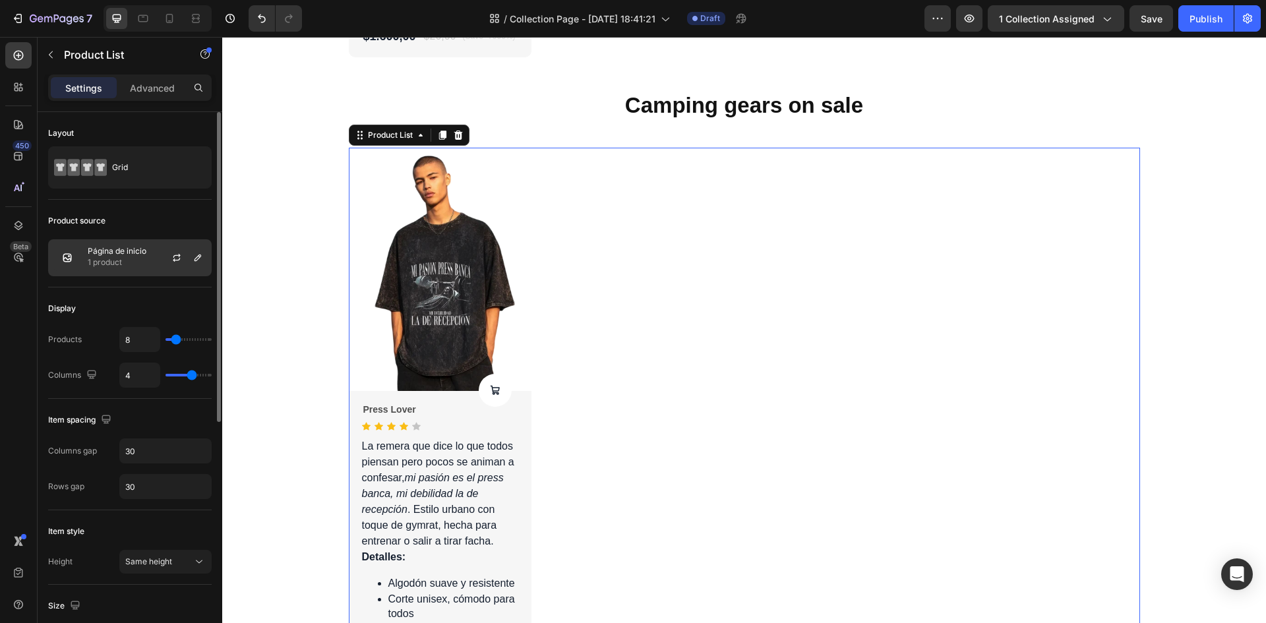
click at [139, 266] on p "1 product" at bounding box center [117, 262] width 59 height 13
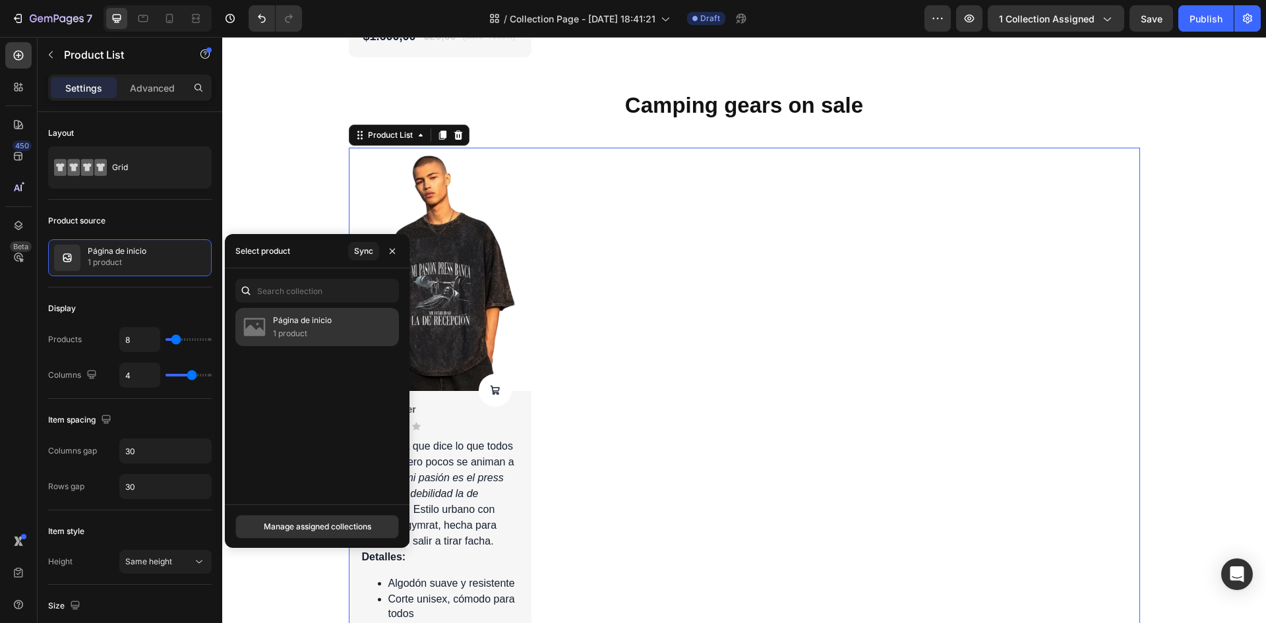
click at [295, 344] on div "Página de inicio 1 product" at bounding box center [317, 327] width 164 height 38
click at [150, 226] on div "Product source" at bounding box center [130, 220] width 164 height 21
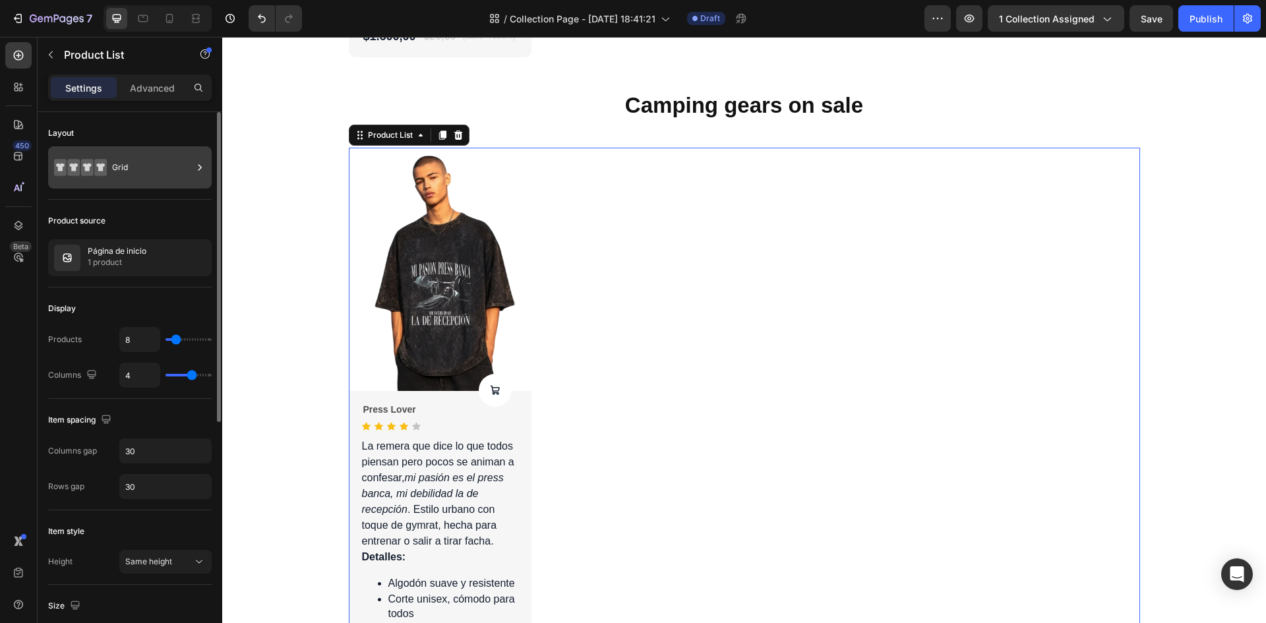
click at [151, 161] on div "Grid" at bounding box center [152, 167] width 80 height 30
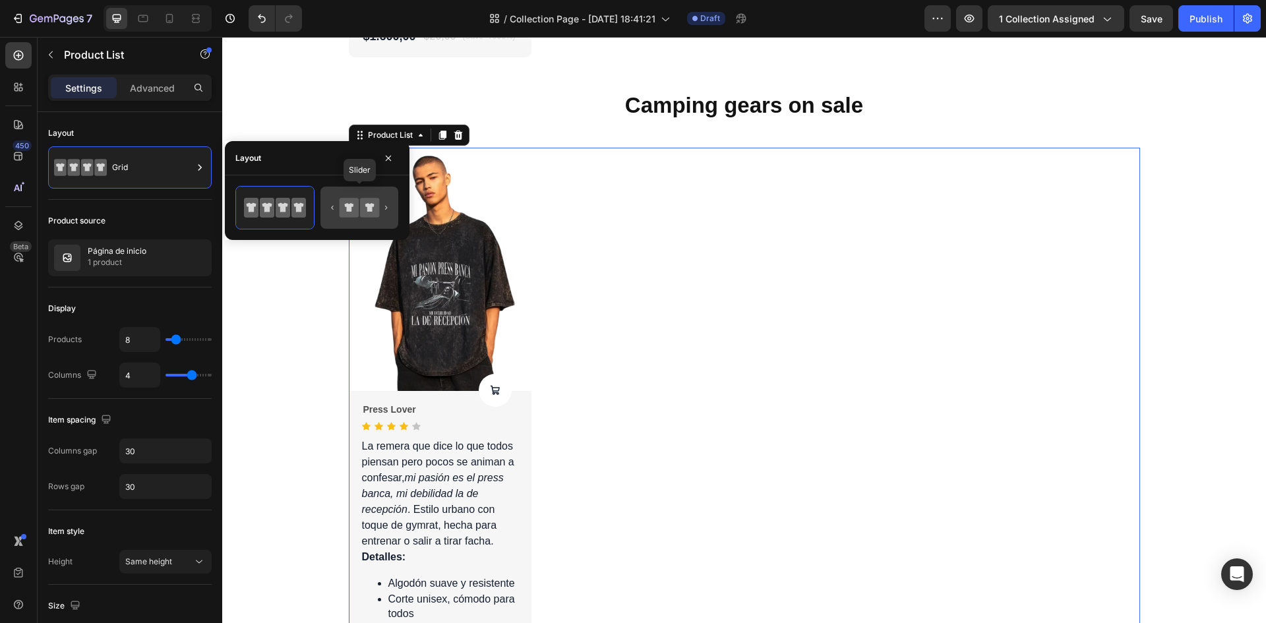
click at [347, 205] on icon at bounding box center [348, 207] width 9 height 9
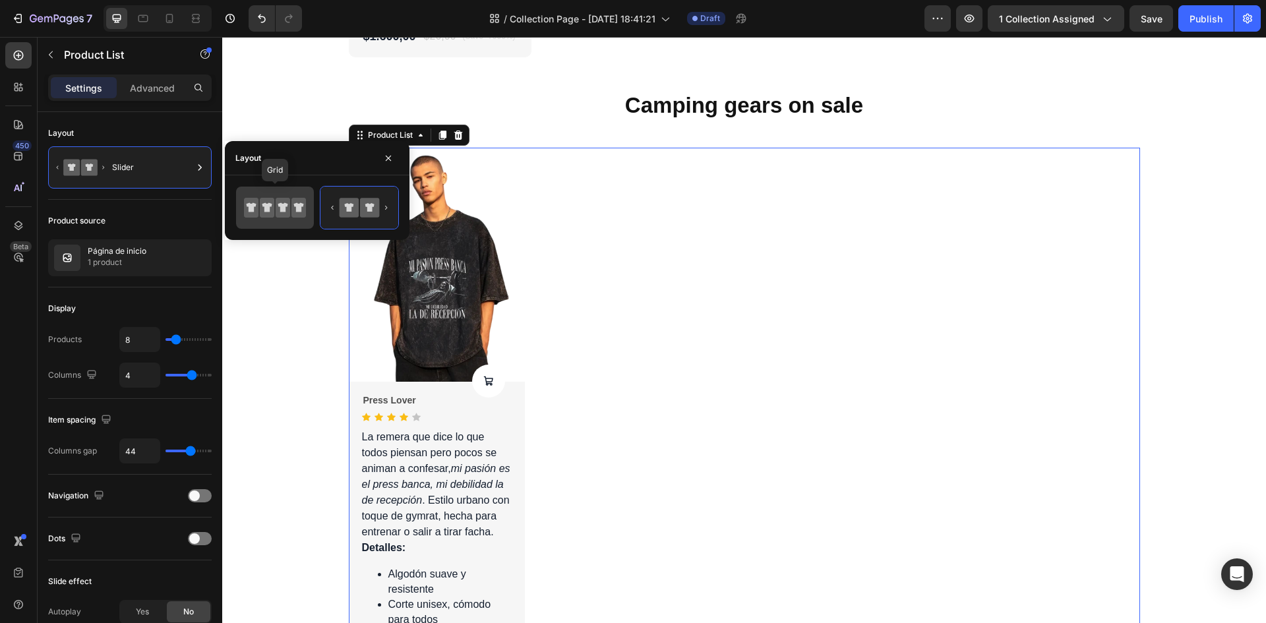
click at [284, 216] on icon at bounding box center [283, 208] width 15 height 20
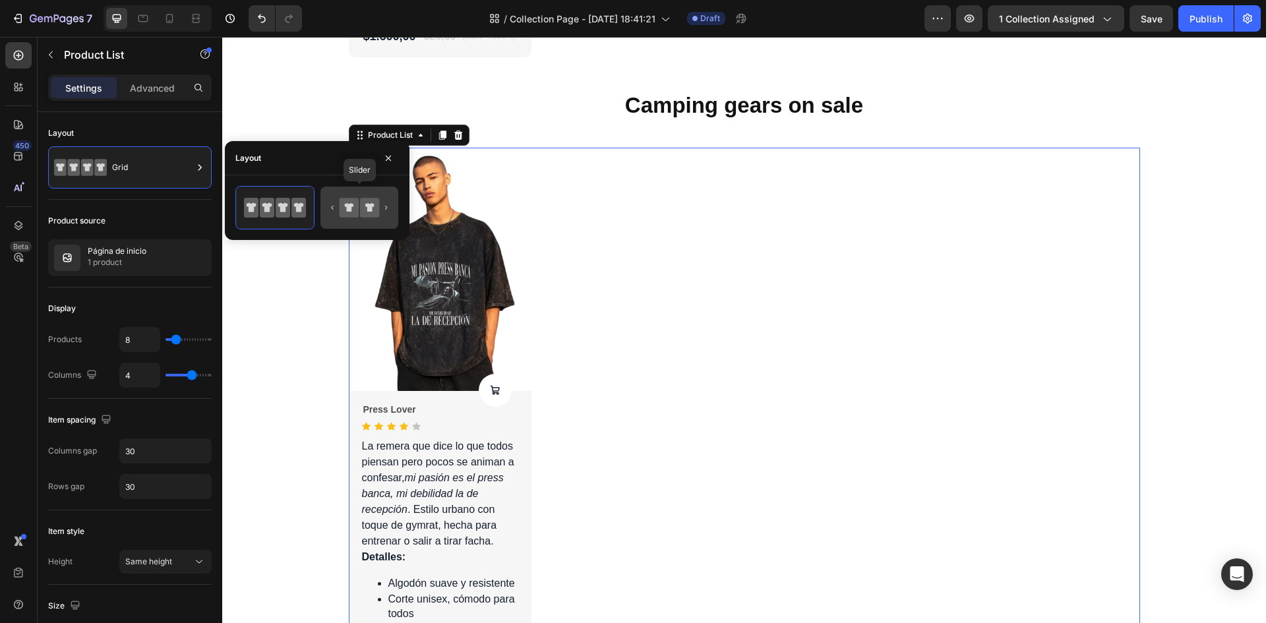
click at [335, 216] on icon at bounding box center [359, 208] width 62 height 26
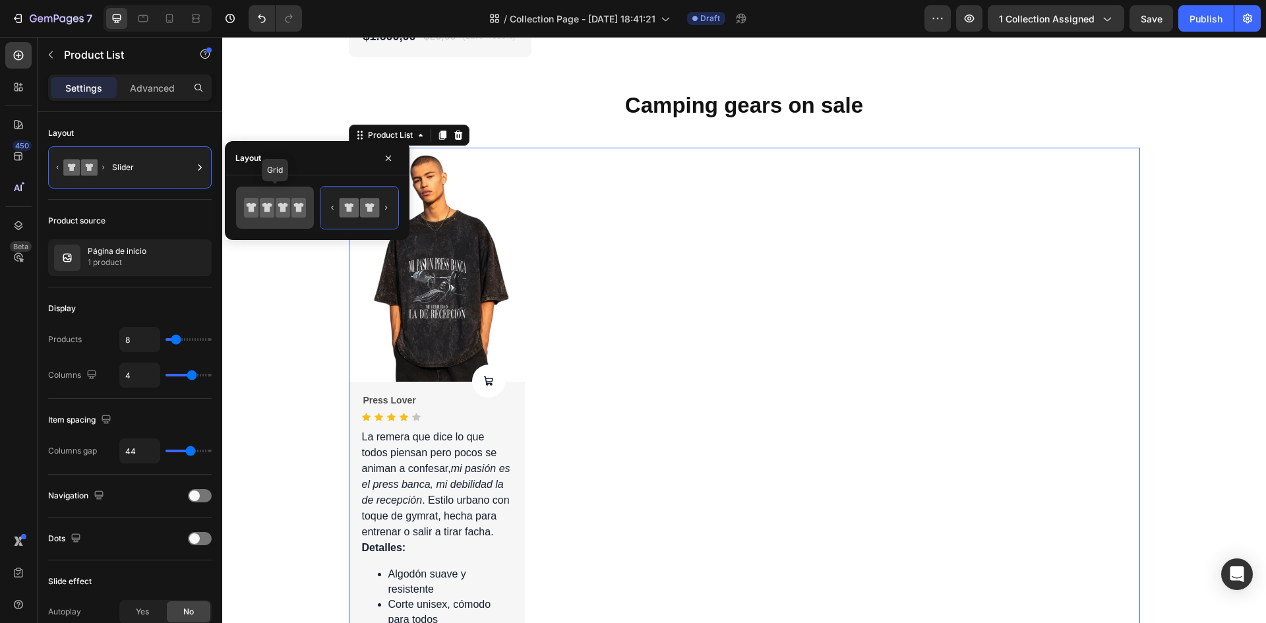
click at [289, 218] on icon at bounding box center [275, 208] width 62 height 26
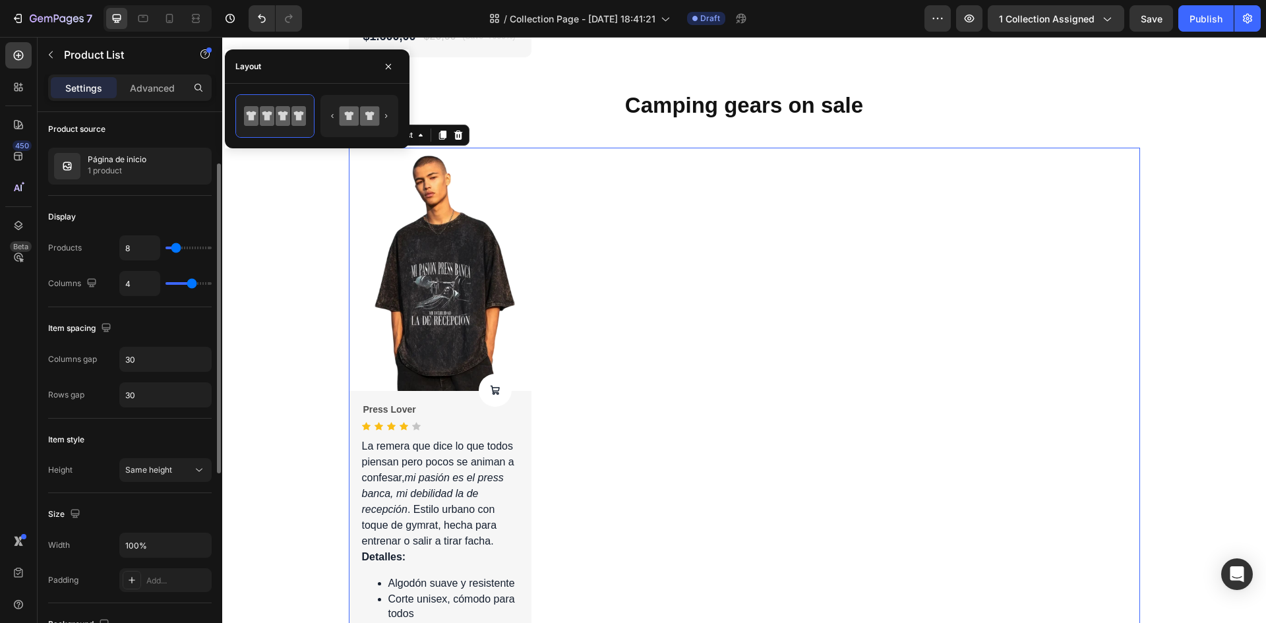
scroll to position [0, 0]
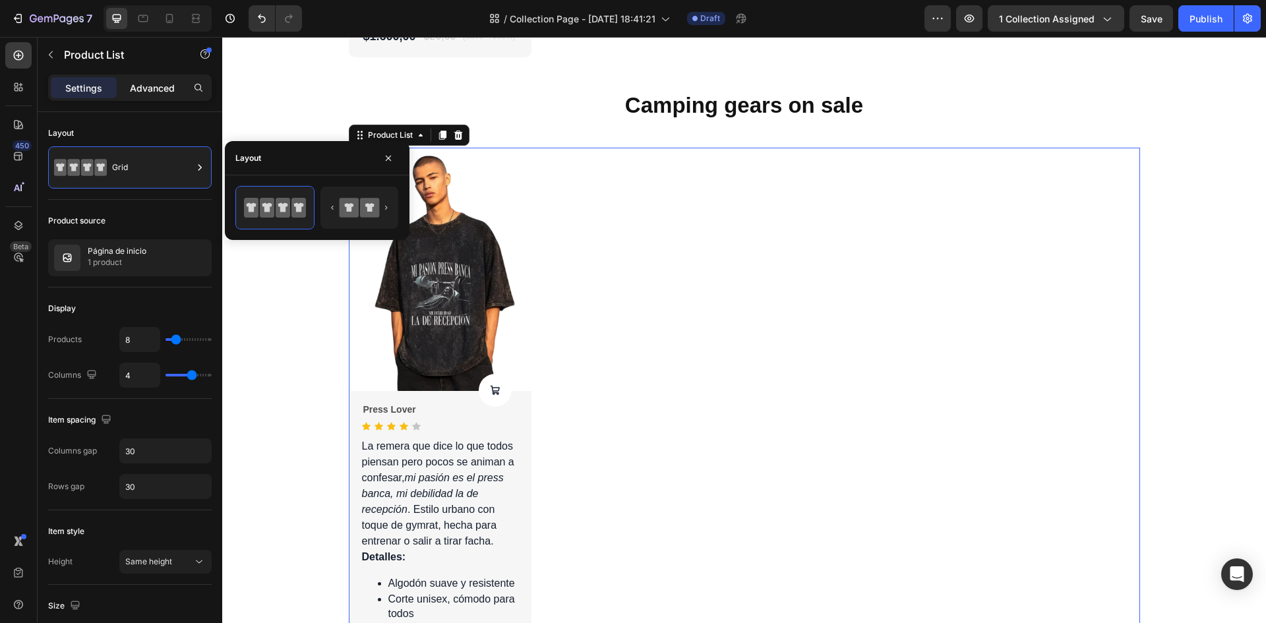
click at [143, 88] on p "Advanced" at bounding box center [152, 88] width 45 height 14
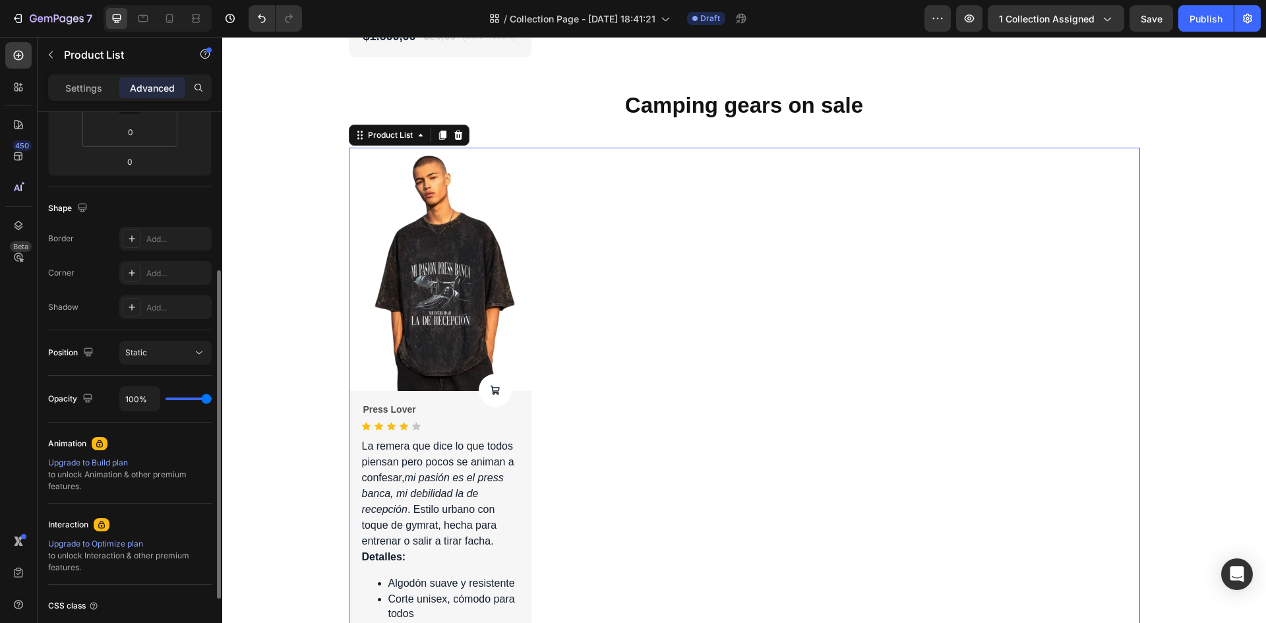
scroll to position [367, 0]
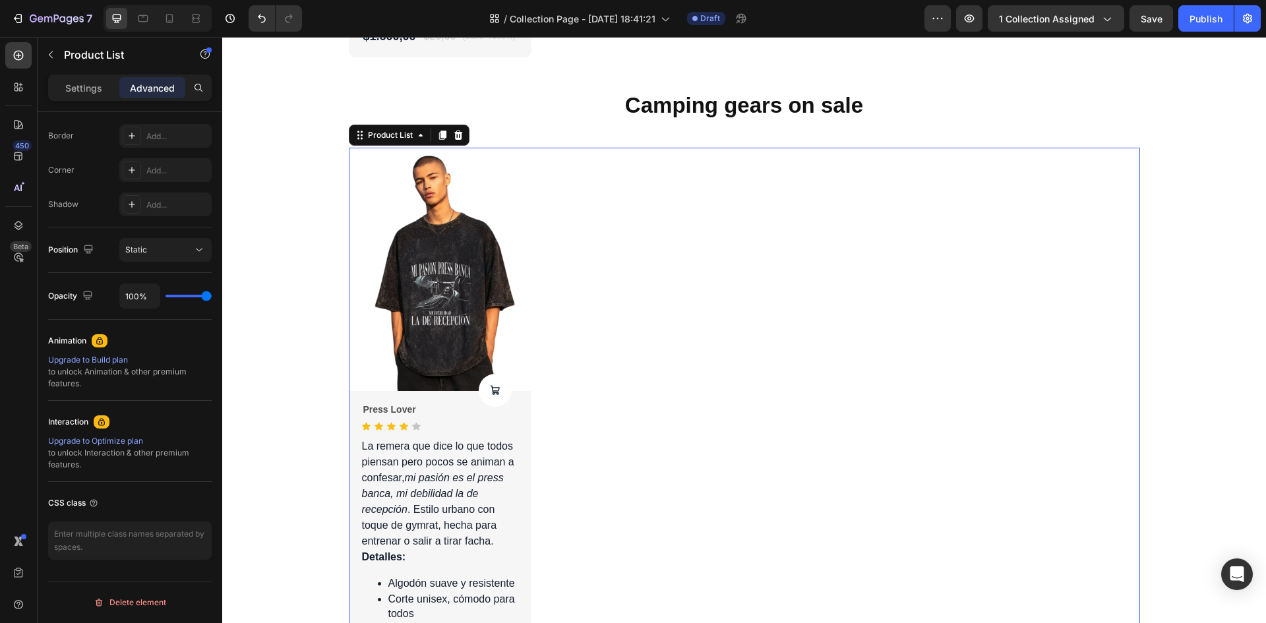
click at [628, 247] on div "Product Images Product Cart Button Press Lover Product Title Icon Icon Icon Ico…" at bounding box center [744, 452] width 791 height 609
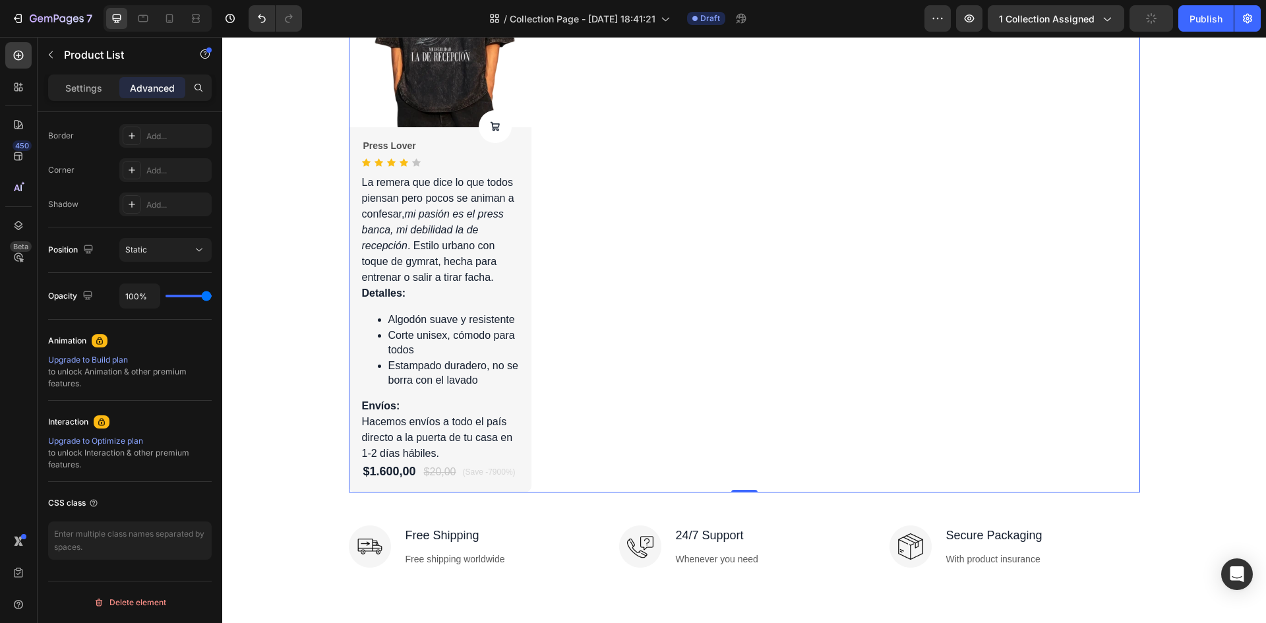
click at [636, 404] on div "Product Images Product Cart Button Press Lover Product Title Icon Icon Icon Ico…" at bounding box center [744, 188] width 791 height 609
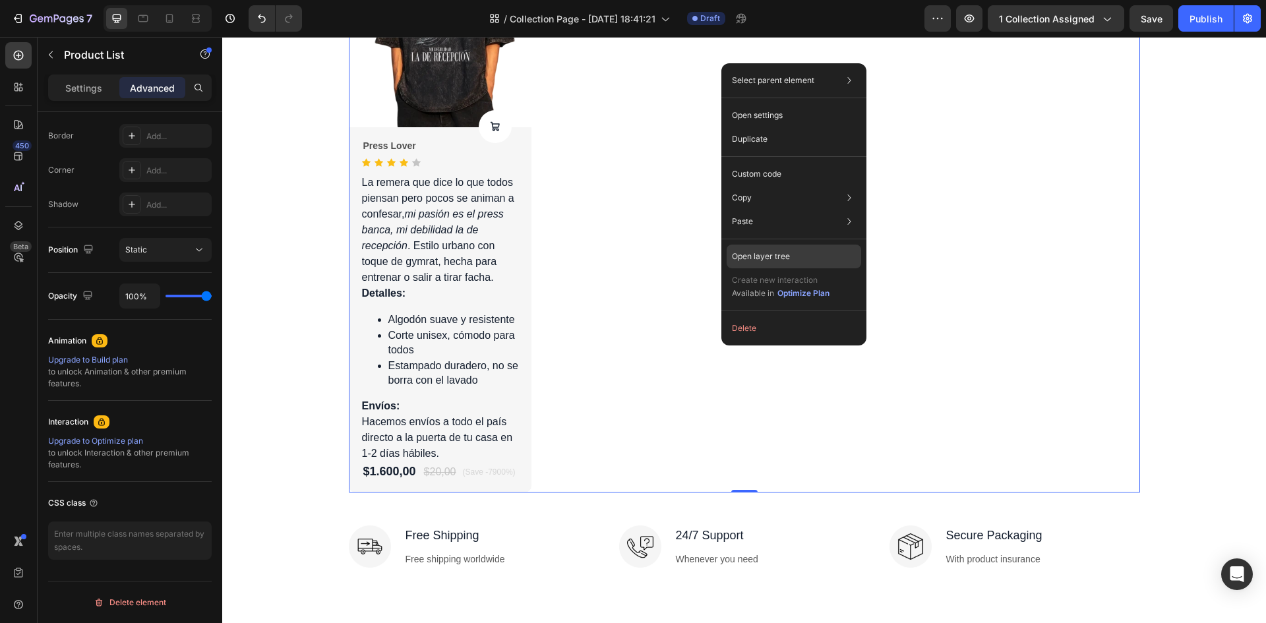
click at [781, 256] on p "Open layer tree" at bounding box center [761, 257] width 58 height 12
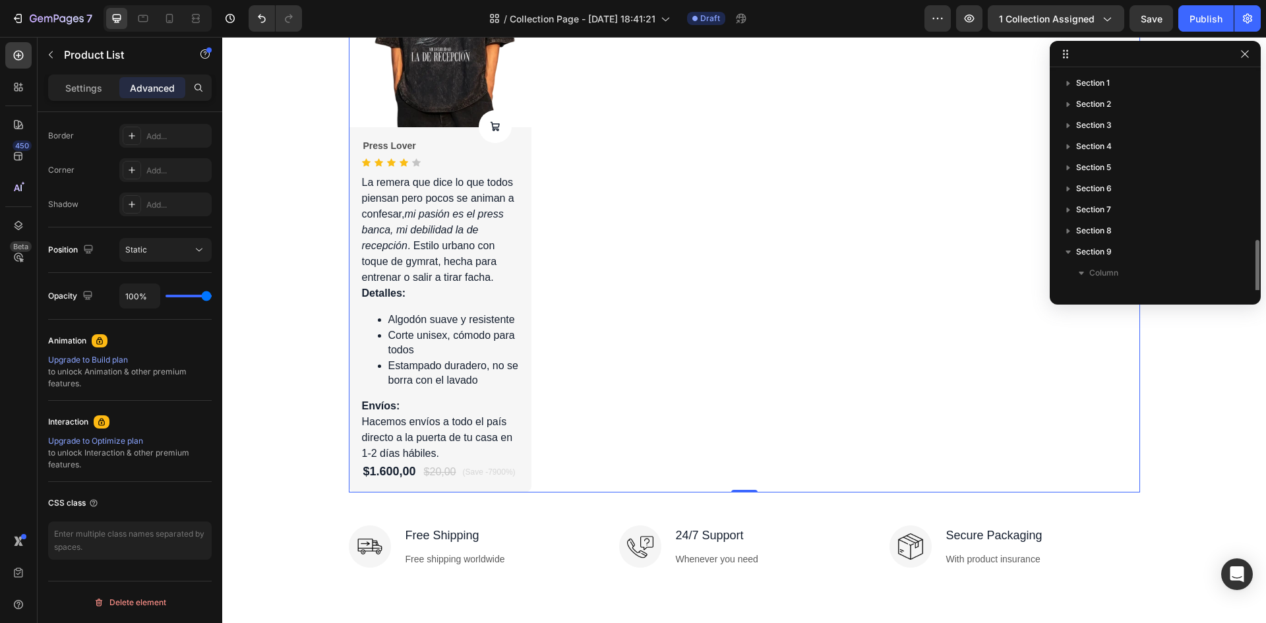
scroll to position [99, 0]
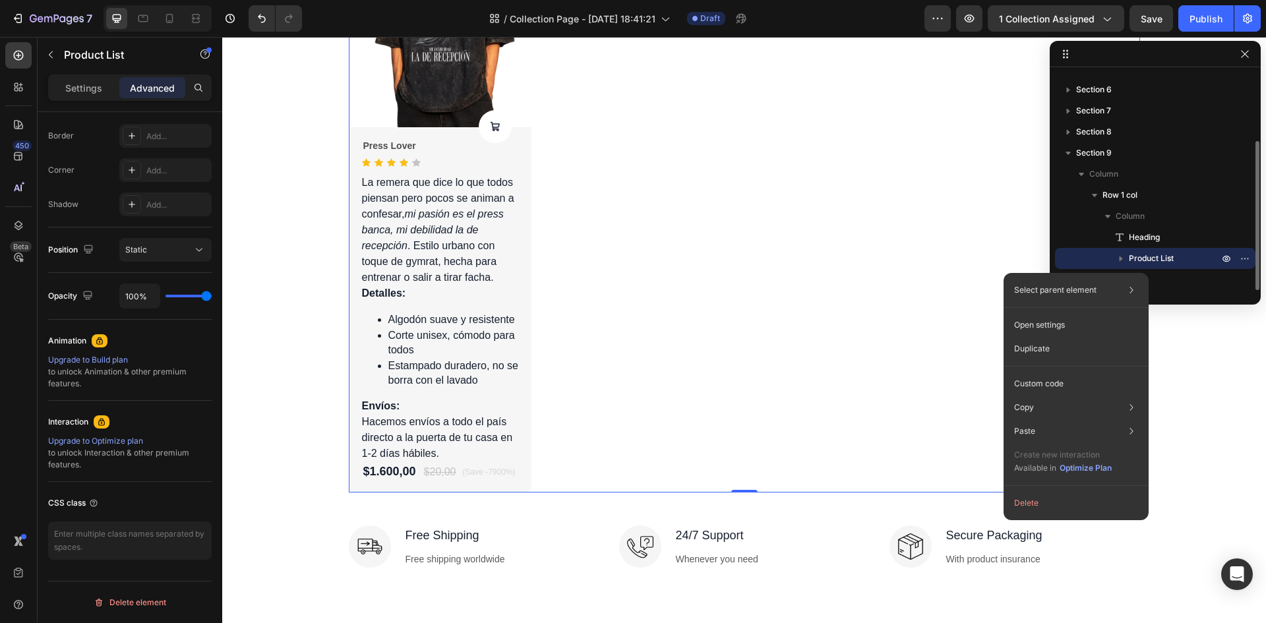
click at [1149, 260] on span "Product List" at bounding box center [1151, 258] width 45 height 13
click at [1128, 255] on button "button" at bounding box center [1121, 259] width 16 height 16
click at [1126, 256] on icon "button" at bounding box center [1120, 258] width 13 height 13
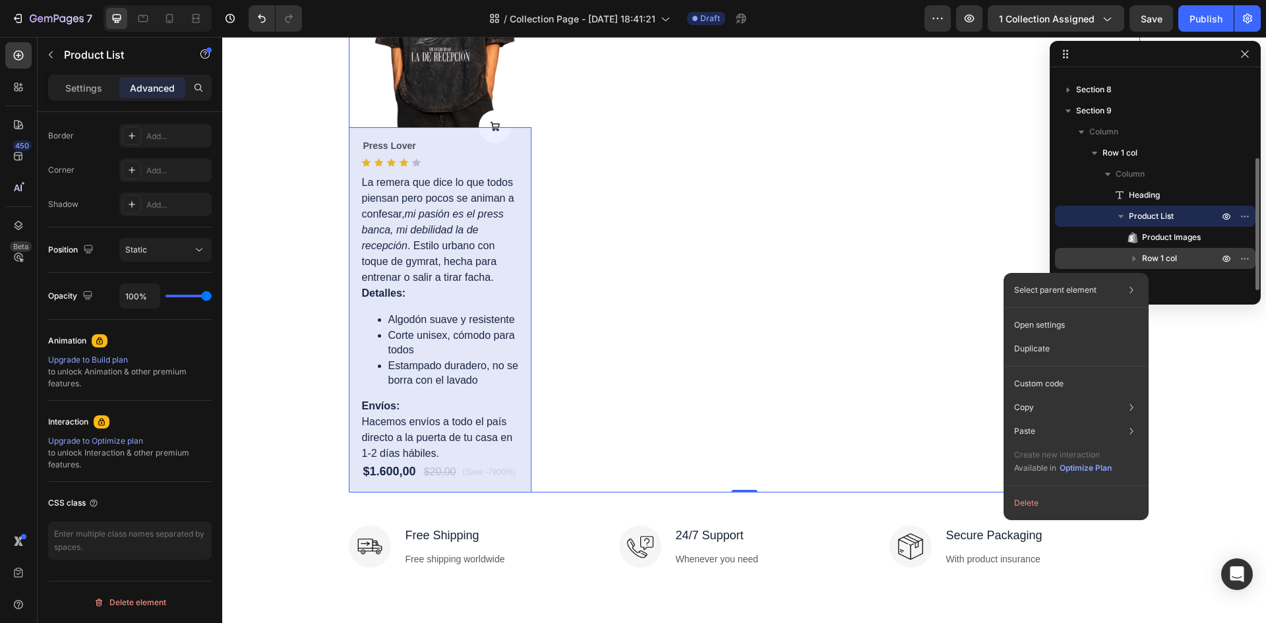
click at [1131, 257] on icon "button" at bounding box center [1133, 258] width 13 height 13
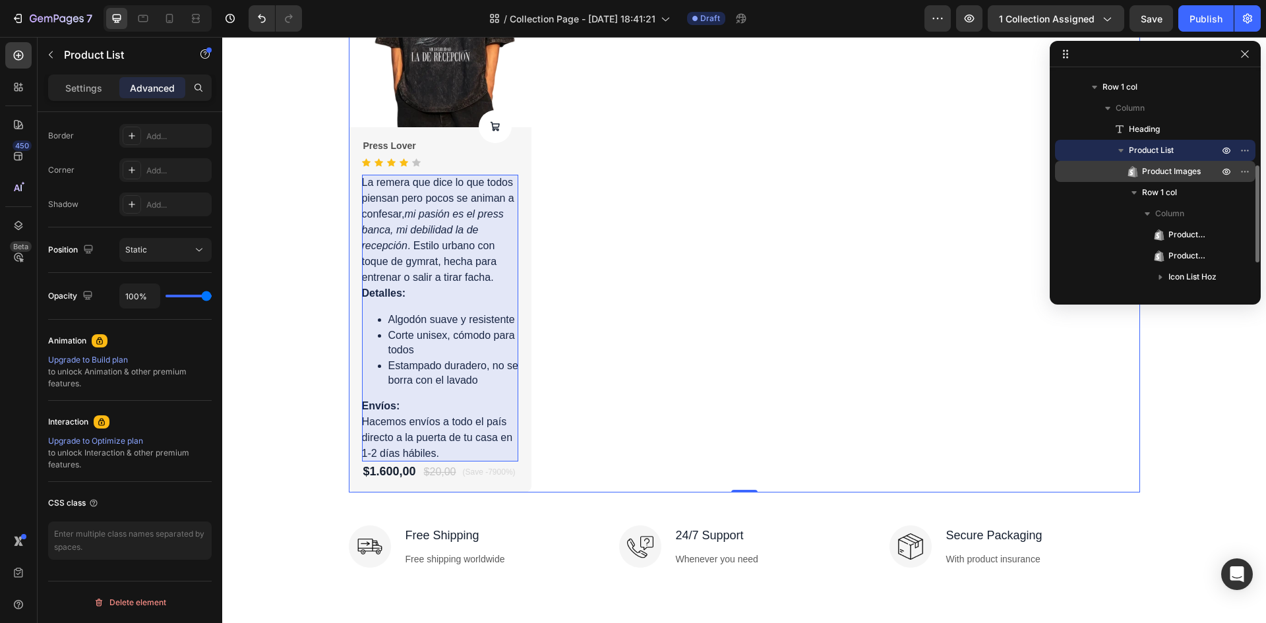
scroll to position [268, 0]
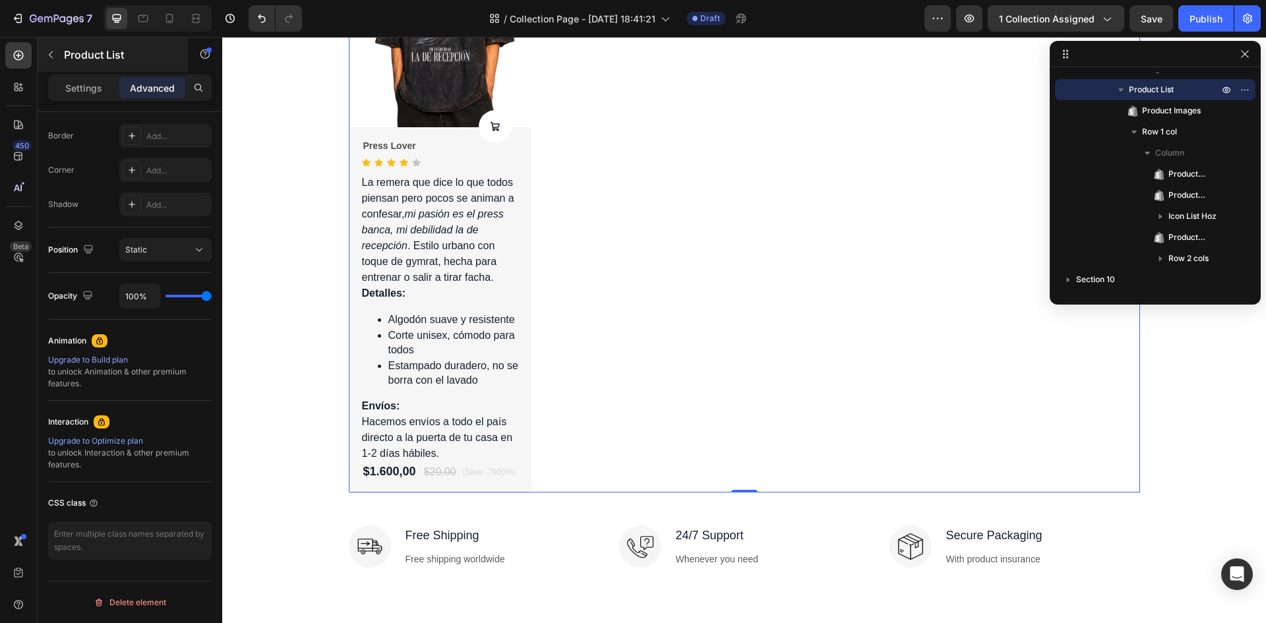
click at [50, 55] on icon "button" at bounding box center [50, 54] width 11 height 11
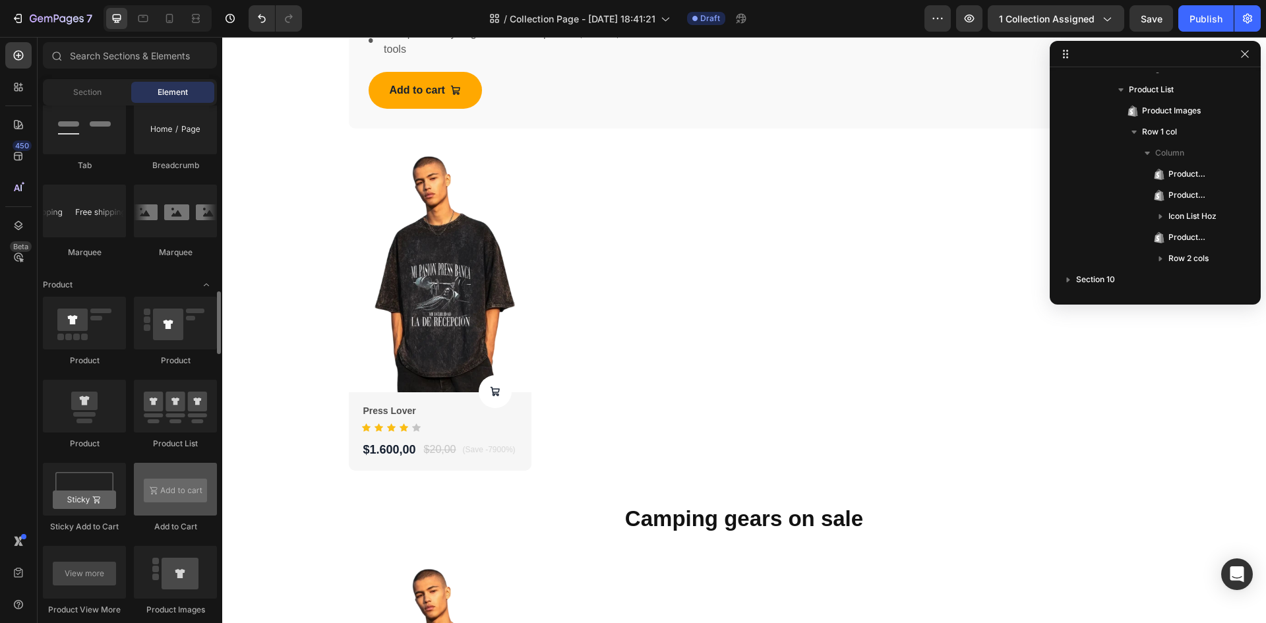
scroll to position [1582, 0]
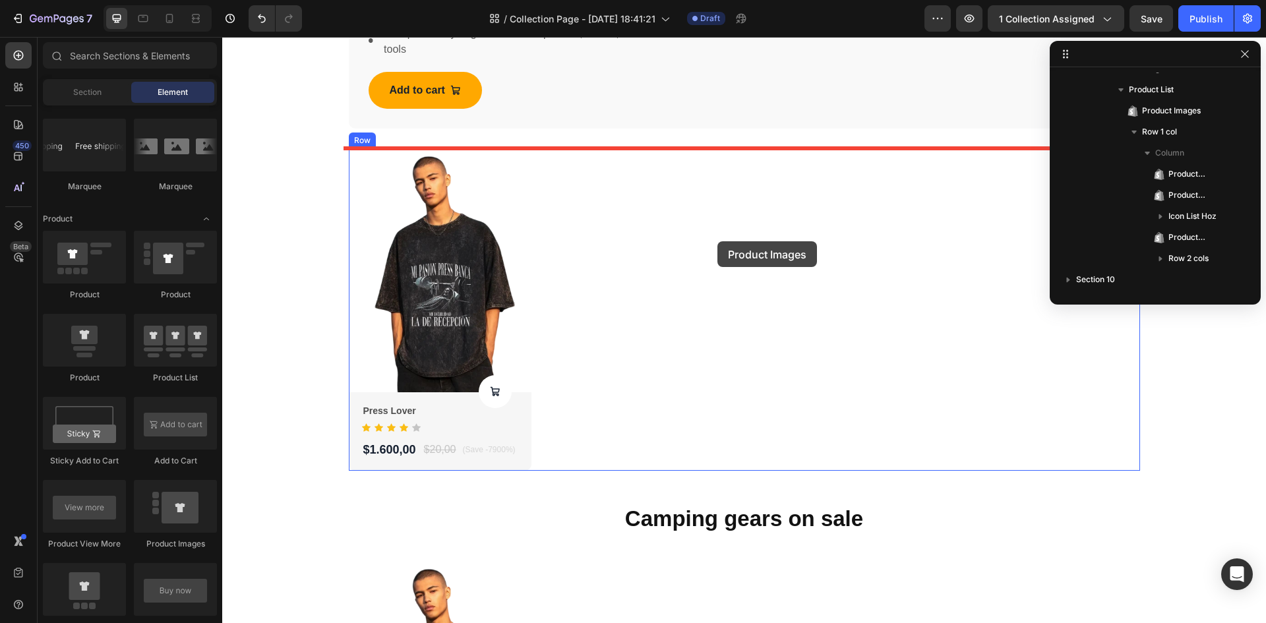
drag, startPoint x: 407, startPoint y: 541, endPoint x: 717, endPoint y: 241, distance: 430.9
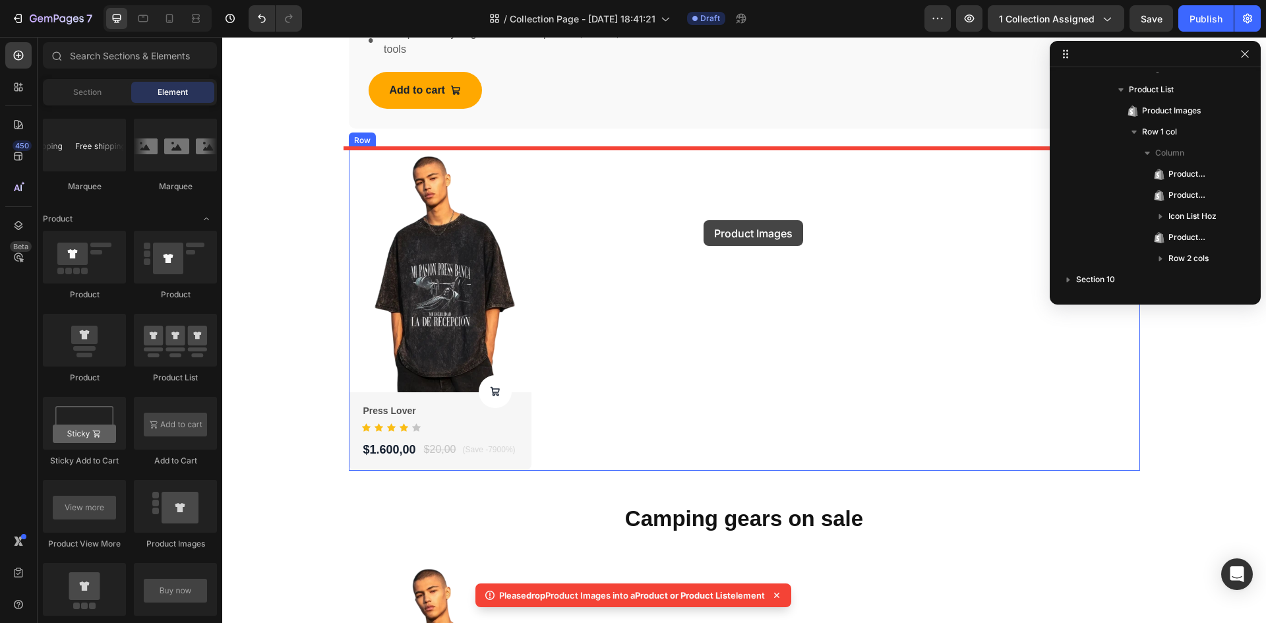
drag, startPoint x: 416, startPoint y: 542, endPoint x: 704, endPoint y: 220, distance: 432.0
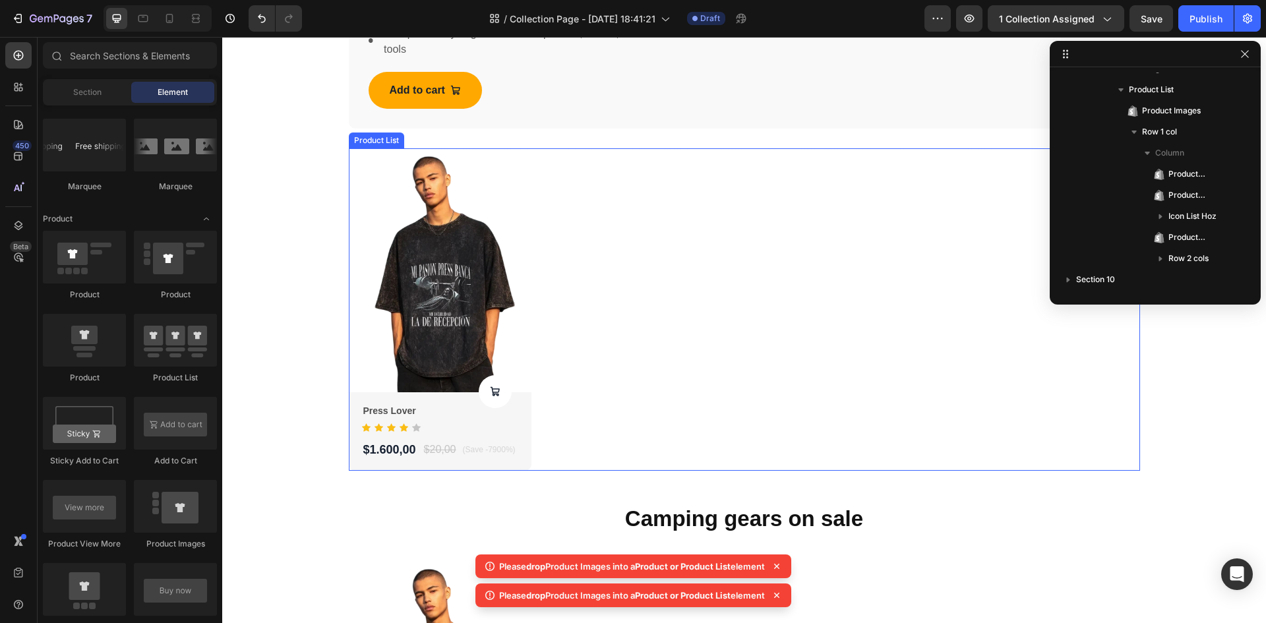
click at [814, 247] on div "Product Images Product Cart Button Press Lover Product Title Icon Icon Icon Ico…" at bounding box center [744, 309] width 791 height 322
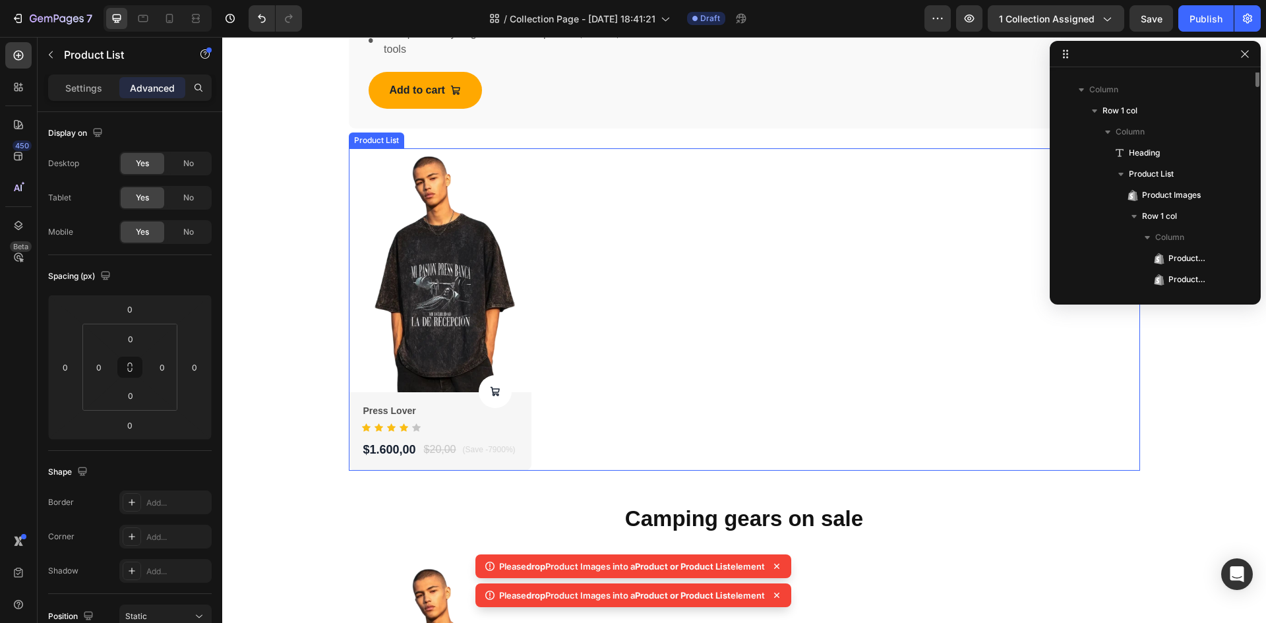
scroll to position [144, 0]
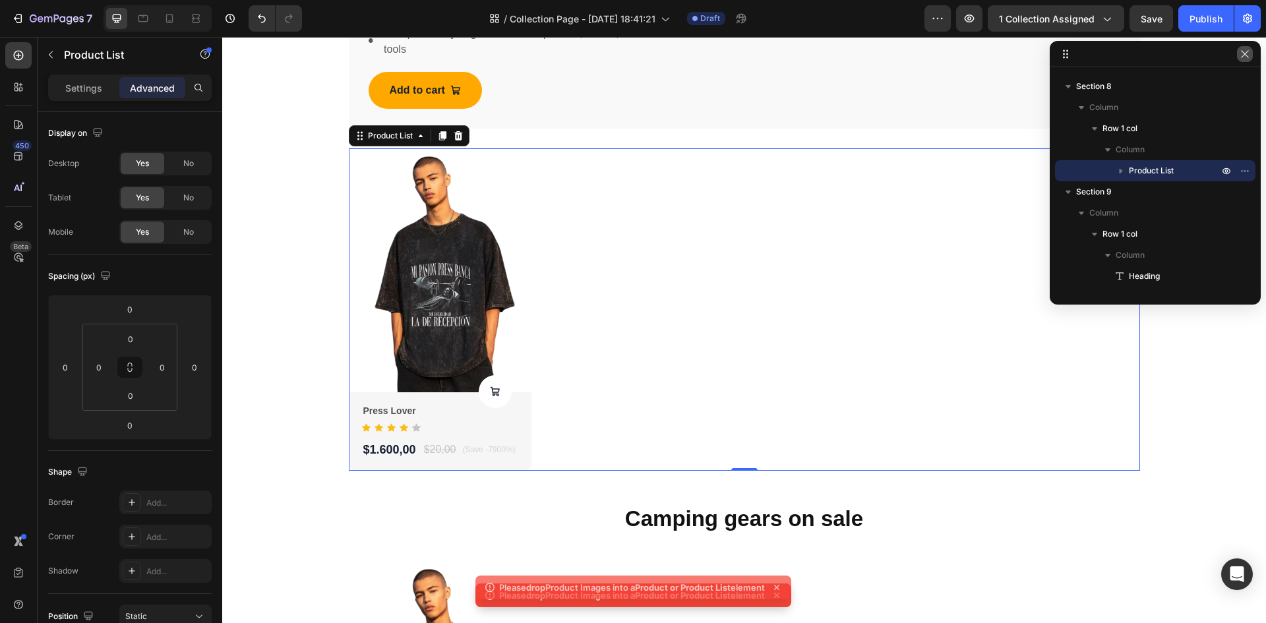
click at [1248, 49] on icon "button" at bounding box center [1245, 54] width 11 height 11
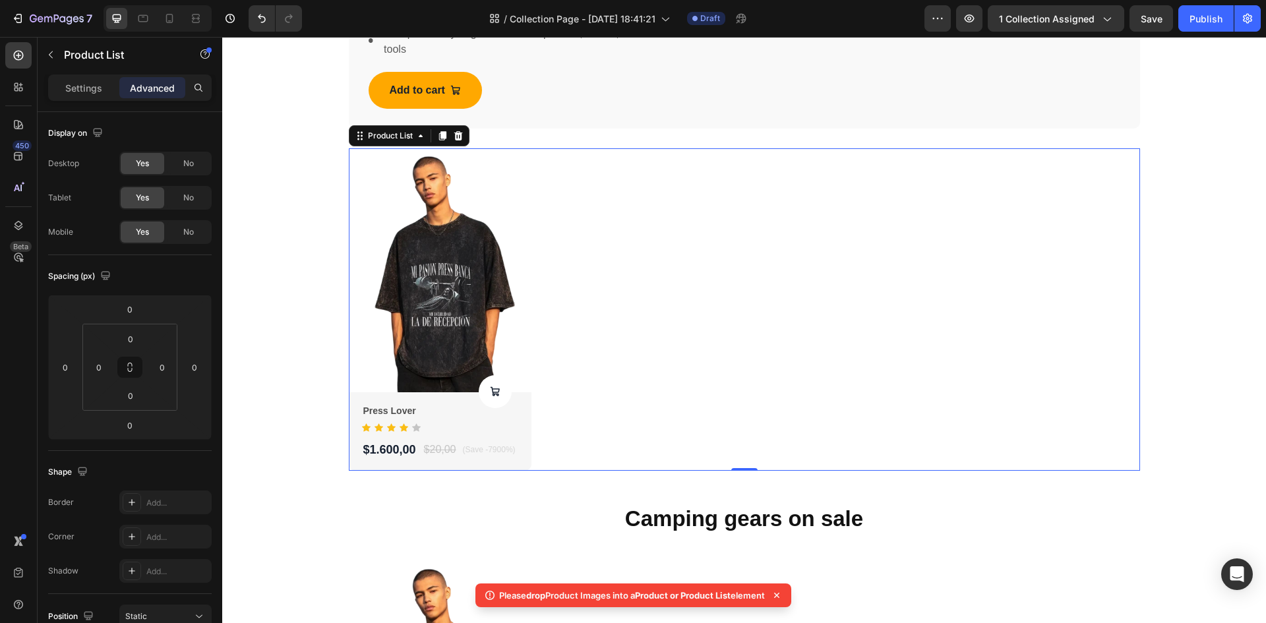
click at [1133, 282] on div "Product Images Product Cart Button Press Lover Product Title Icon Icon Icon Ico…" at bounding box center [744, 309] width 791 height 322
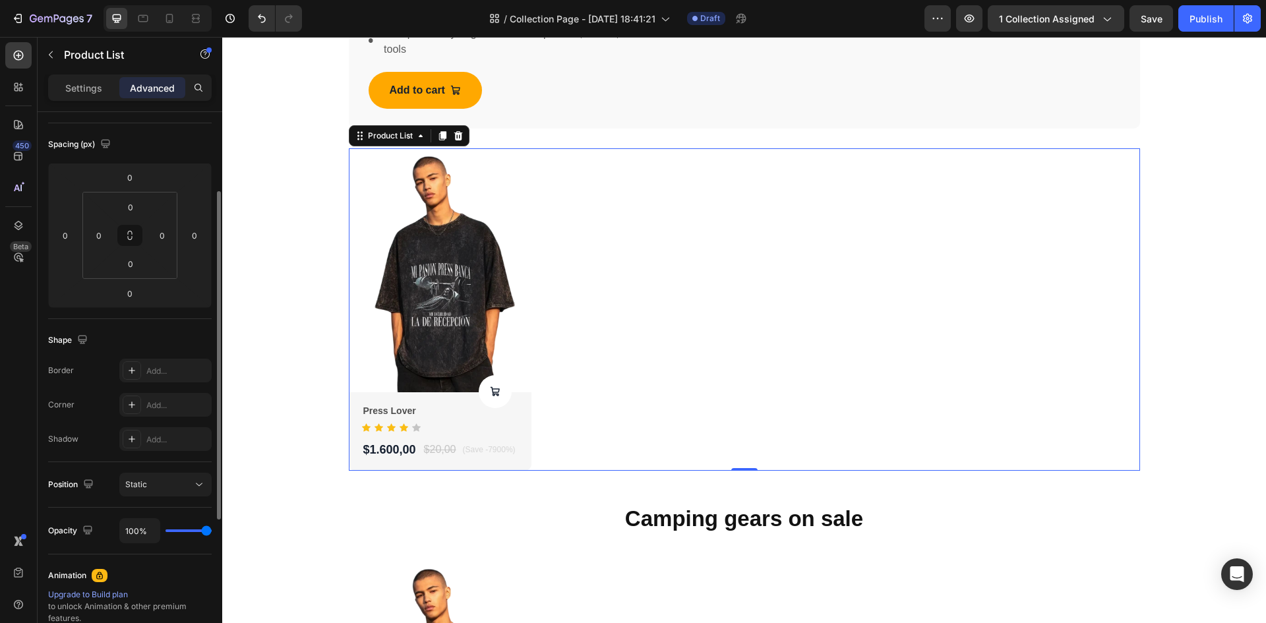
scroll to position [330, 0]
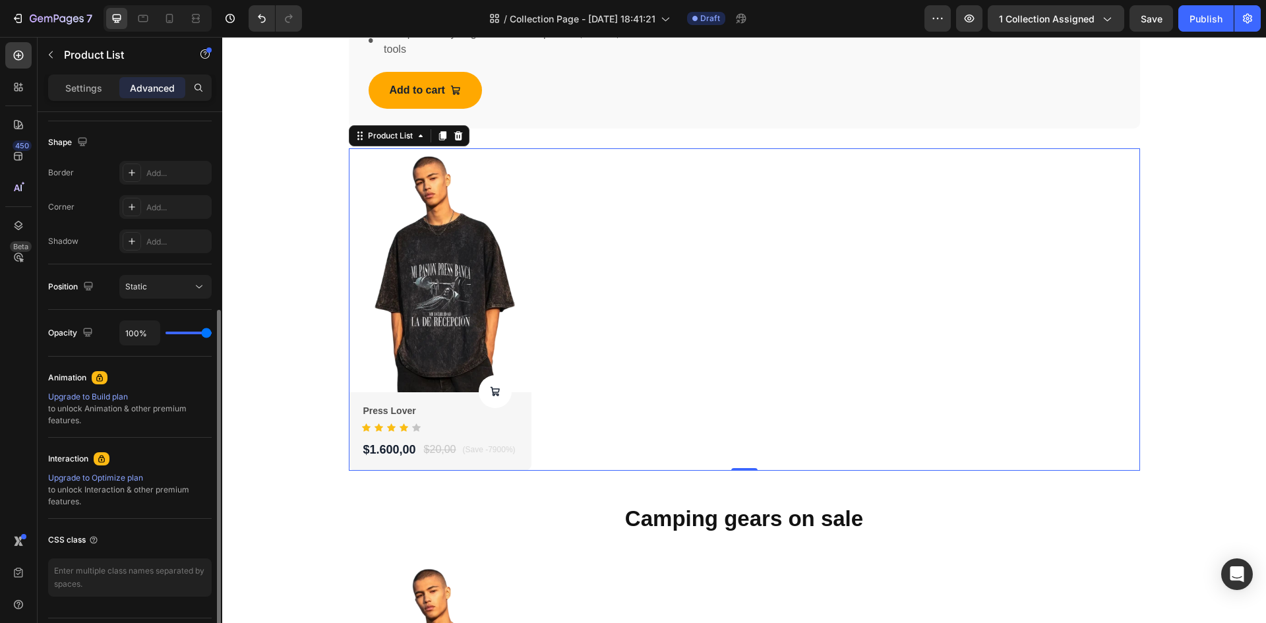
type input "96%"
type input "96"
type input "93%"
type input "93"
type input "43%"
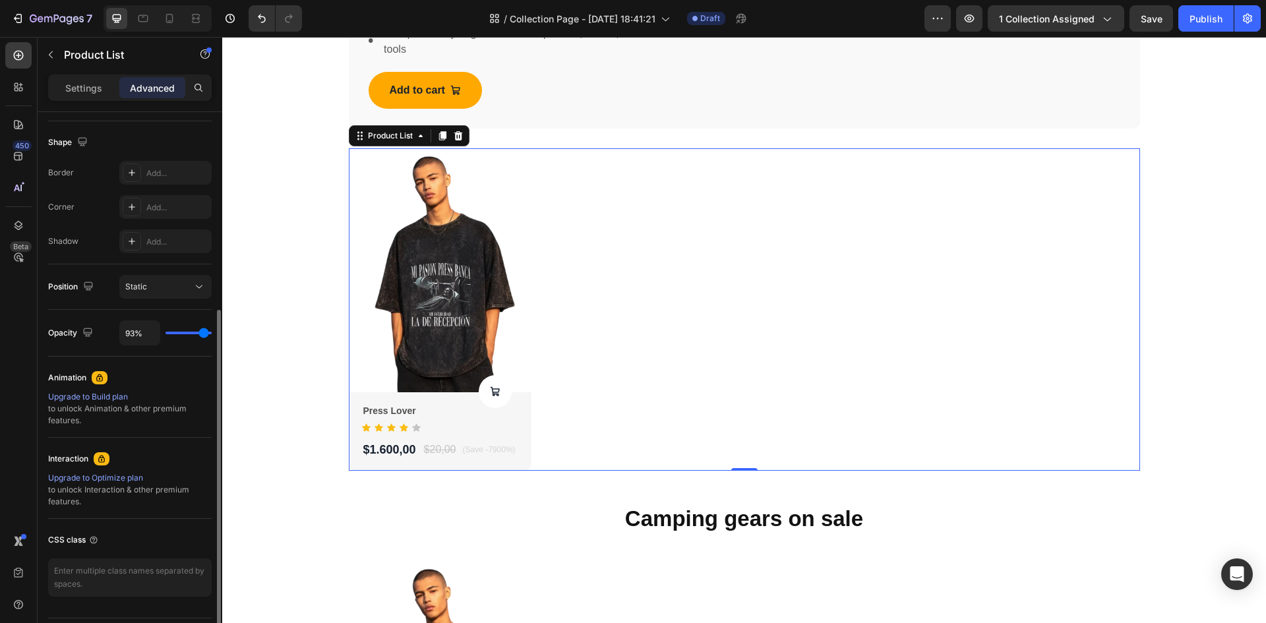
type input "43"
type input "7%"
type input "7"
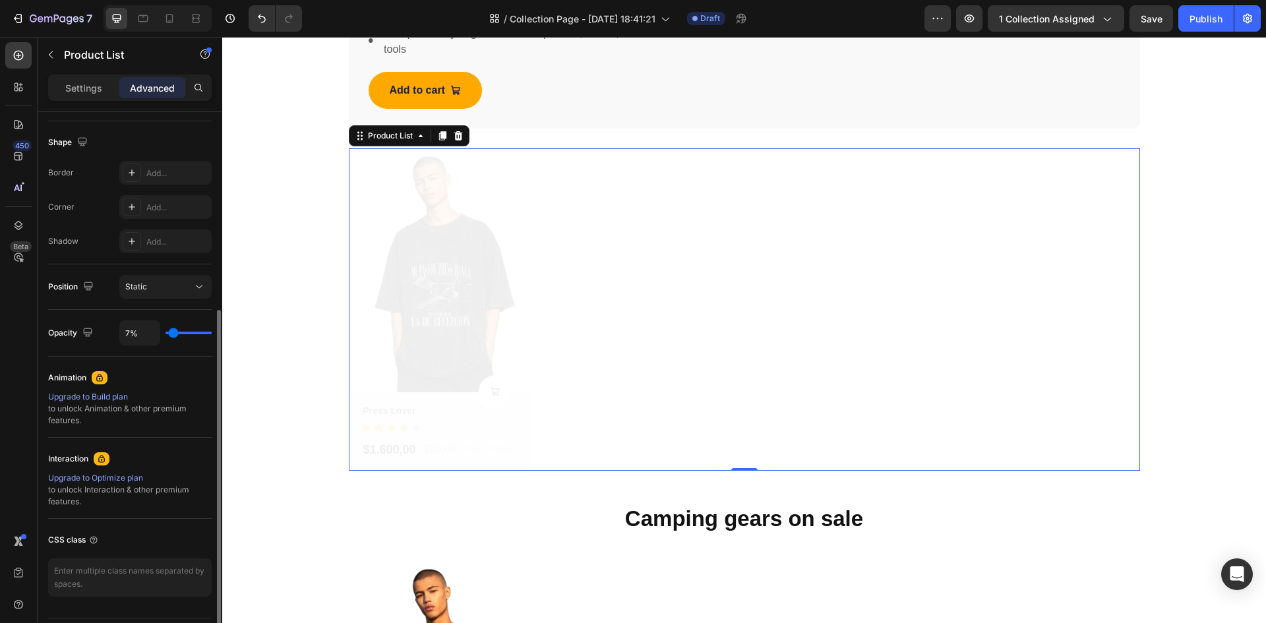
type input "0%"
type input "0"
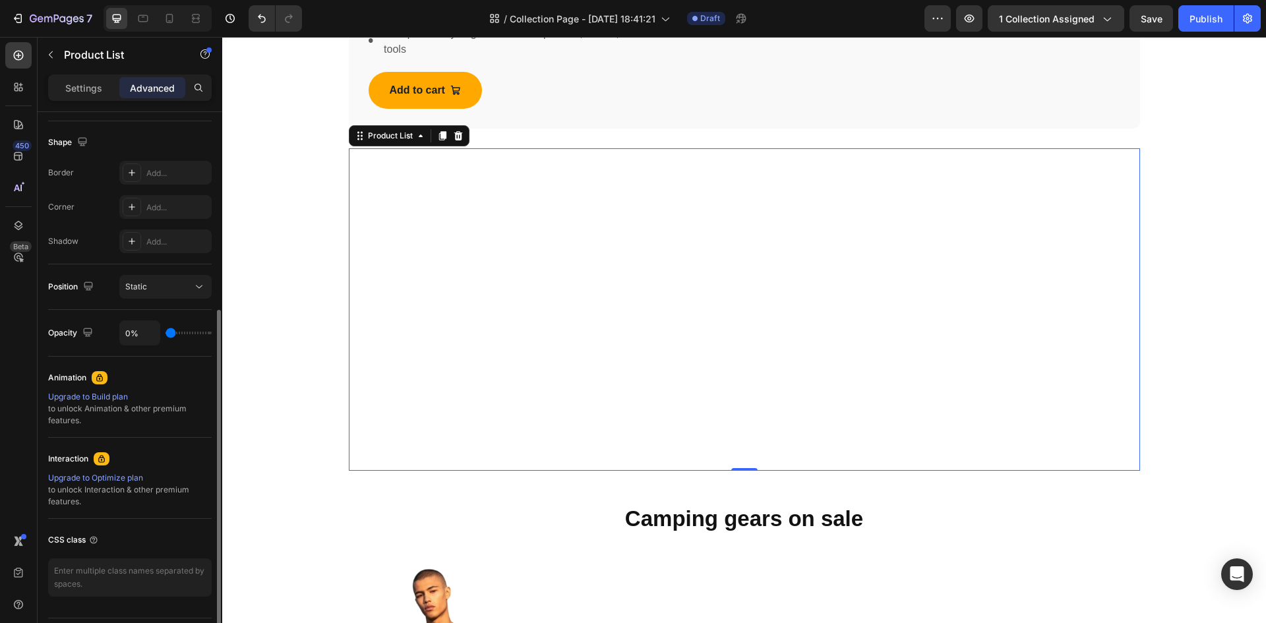
type input "76%"
type input "76"
type input "100%"
type input "100"
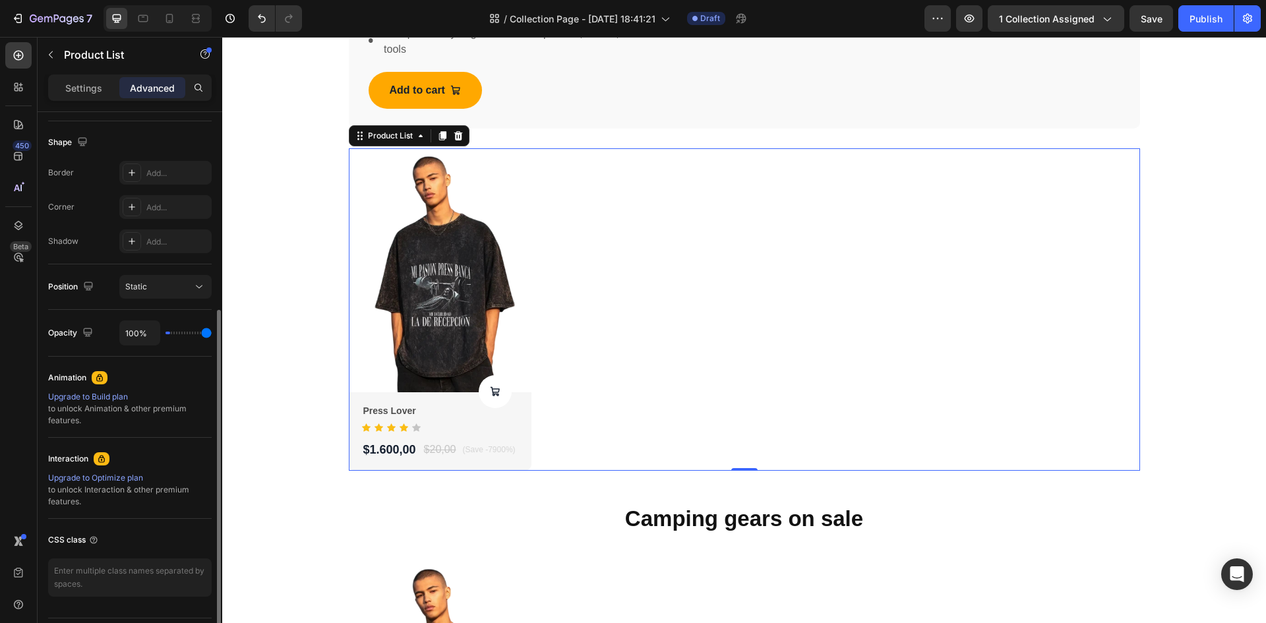
drag, startPoint x: 206, startPoint y: 332, endPoint x: 254, endPoint y: 337, distance: 48.4
click at [212, 334] on input "range" at bounding box center [188, 333] width 46 height 3
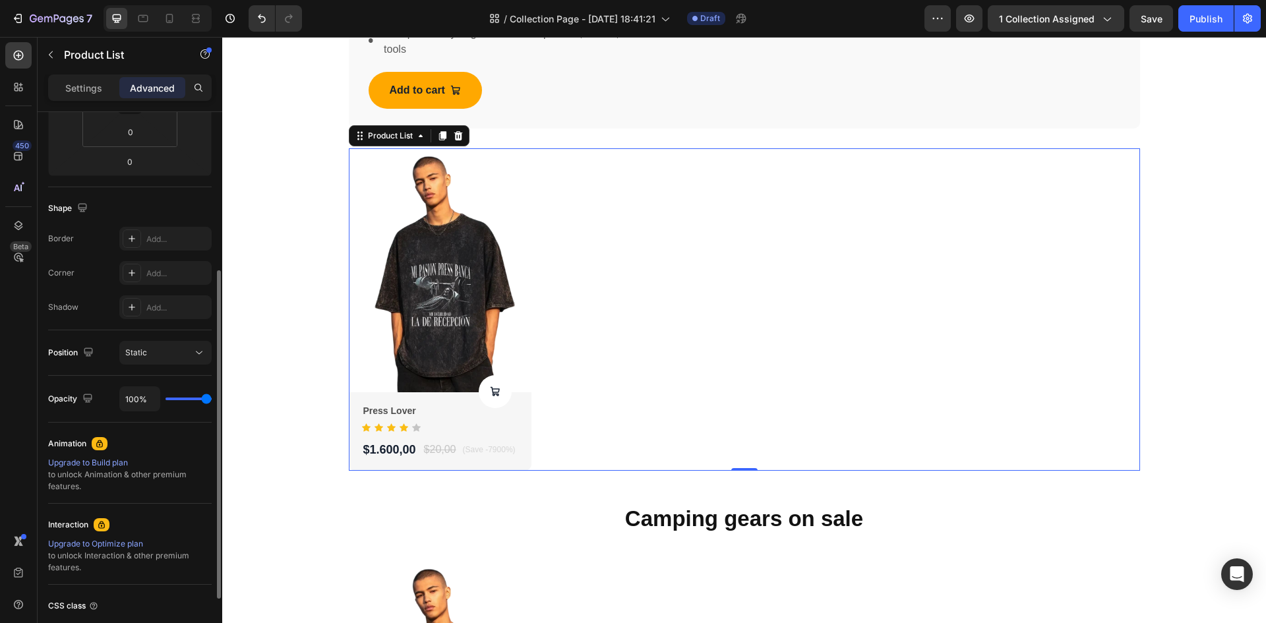
scroll to position [0, 0]
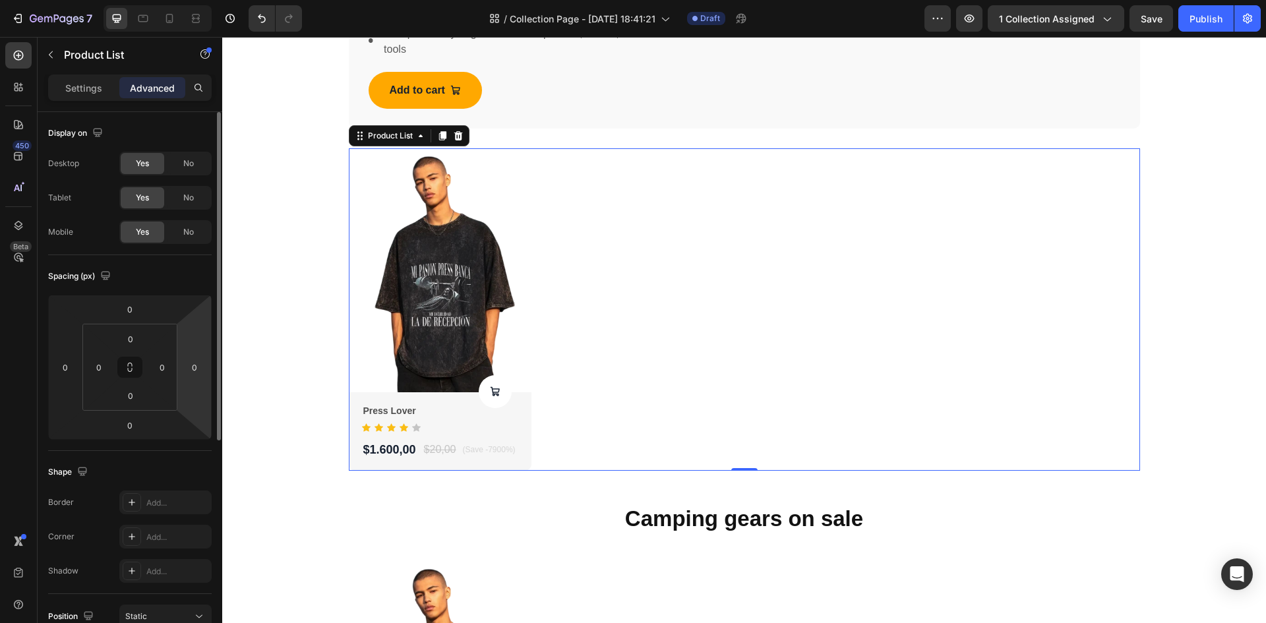
click at [189, 0] on html "7 / Collection Page - Sep 26, 18:41:21 Draft Preview 1 collection assigned Save…" at bounding box center [633, 0] width 1266 height 0
drag, startPoint x: 191, startPoint y: 357, endPoint x: 171, endPoint y: 361, distance: 20.2
click at [171, 361] on div "0 0 0 0 0 0 0 0" at bounding box center [130, 367] width 164 height 145
drag, startPoint x: 193, startPoint y: 348, endPoint x: 179, endPoint y: 361, distance: 18.7
click at [179, 0] on html "7 / Collection Page - Sep 26, 18:41:21 Draft Preview 1 collection assigned Save…" at bounding box center [633, 0] width 1266 height 0
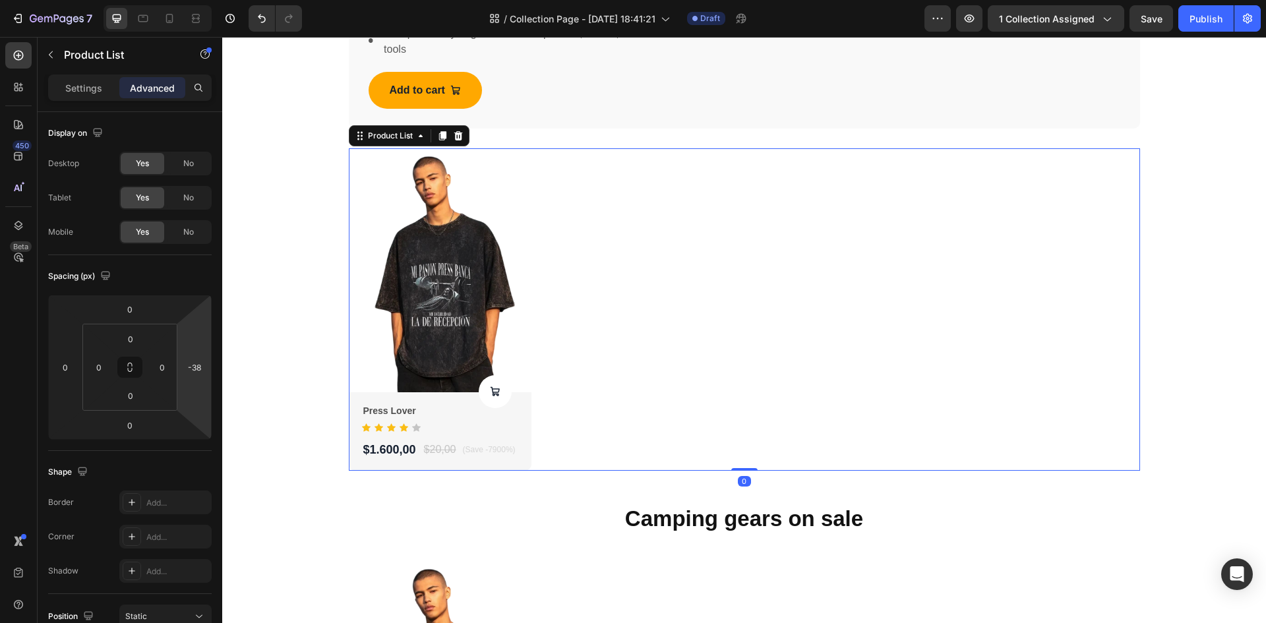
drag, startPoint x: 740, startPoint y: 467, endPoint x: 710, endPoint y: 374, distance: 97.8
click at [710, 374] on div "Product Images Product Cart Button Press Lover Product Title Icon Icon Icon Ico…" at bounding box center [744, 309] width 791 height 322
drag, startPoint x: 199, startPoint y: 374, endPoint x: 161, endPoint y: 383, distance: 39.3
click at [161, 383] on div "0 0 0 -38 0 0 0 0" at bounding box center [130, 367] width 164 height 145
type input "0"
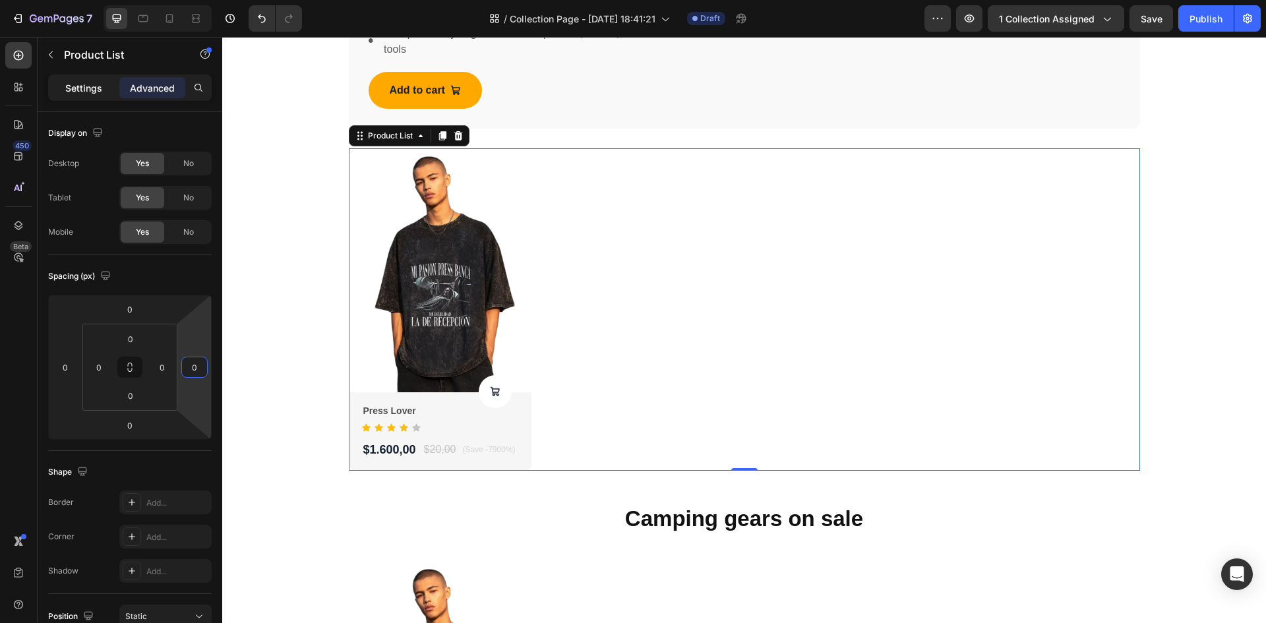
click at [73, 83] on p "Settings" at bounding box center [83, 88] width 37 height 14
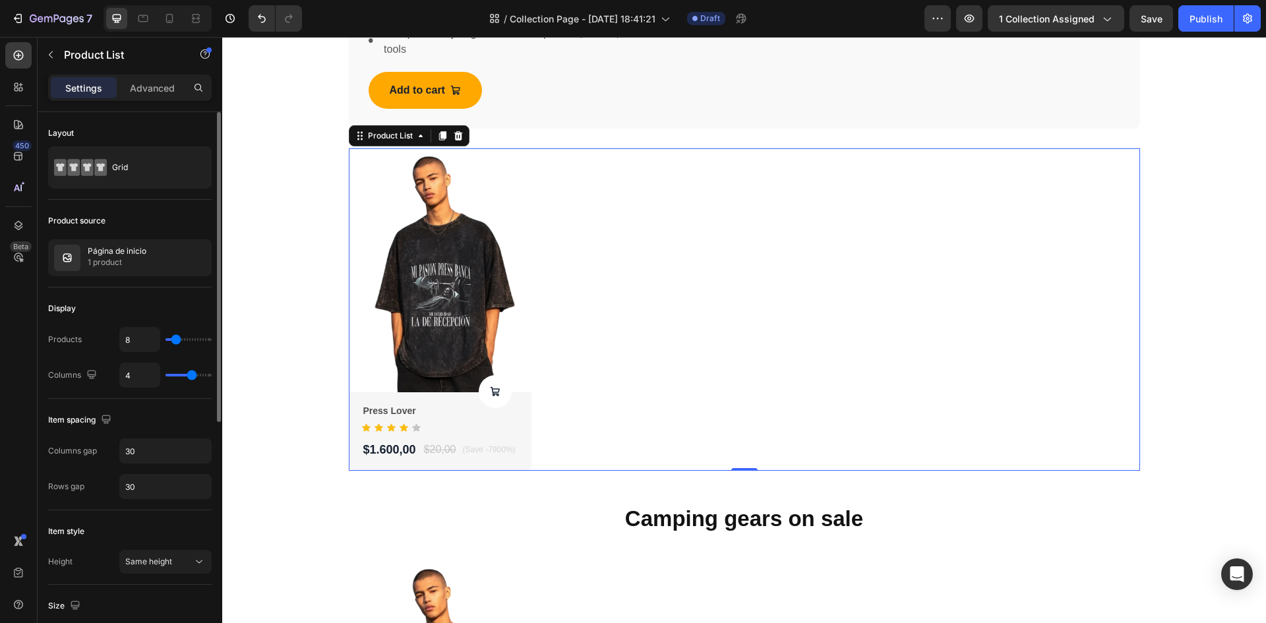
type input "3"
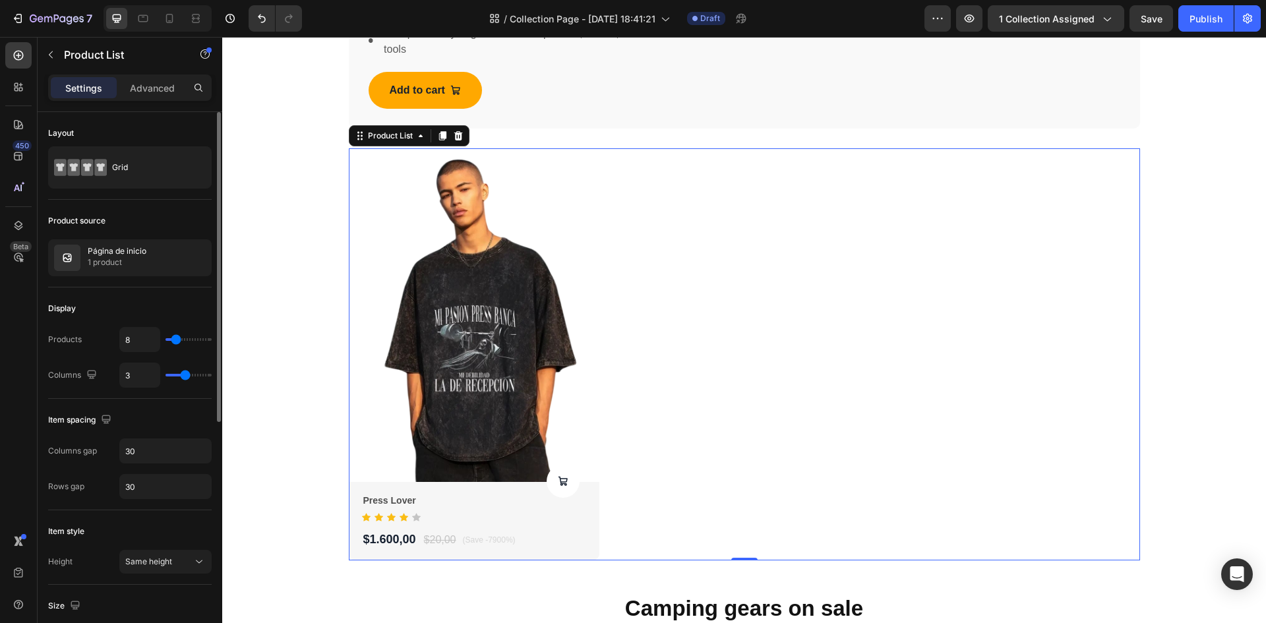
type input "4"
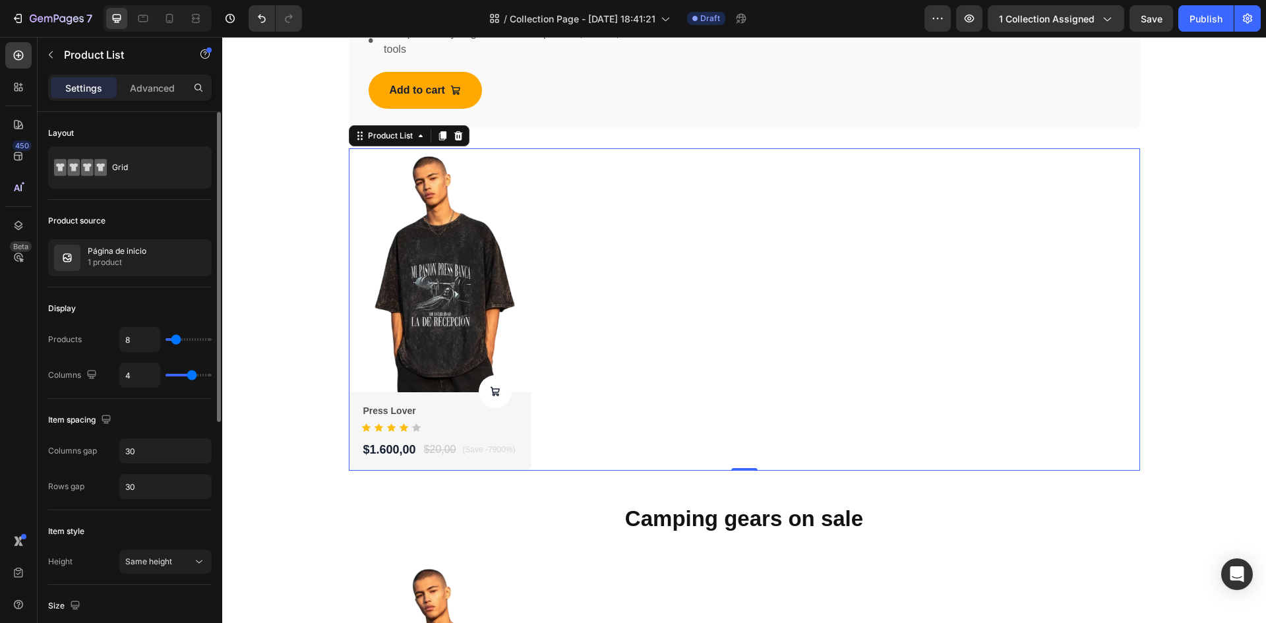
type input "5"
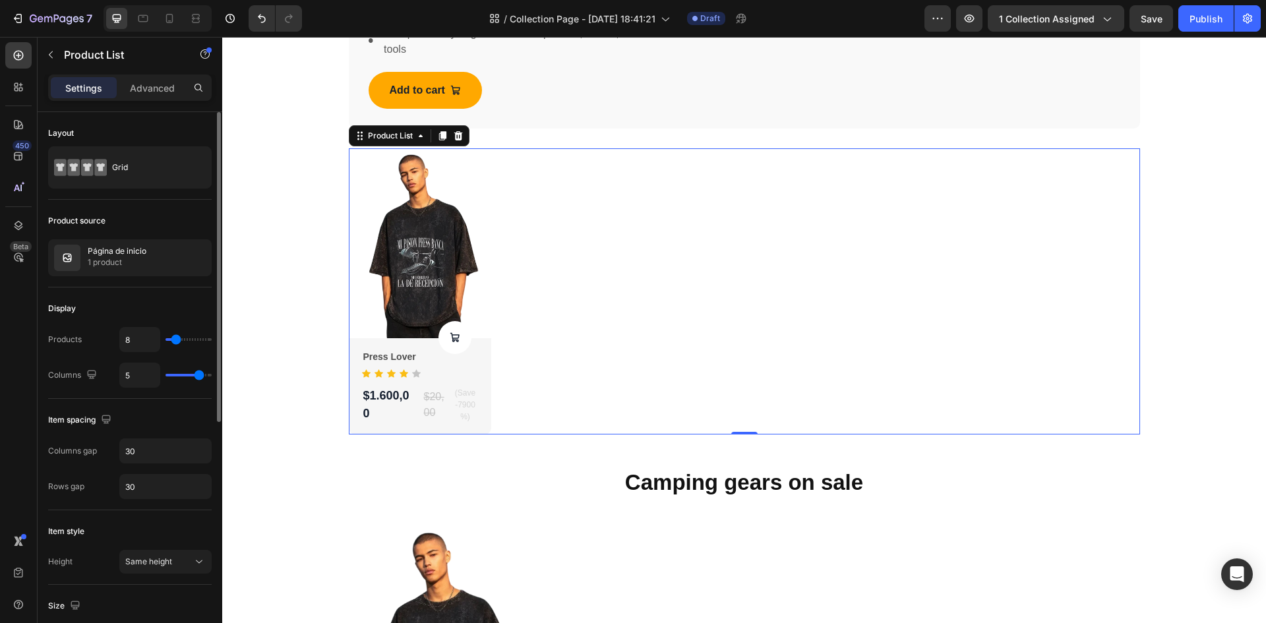
type input "6"
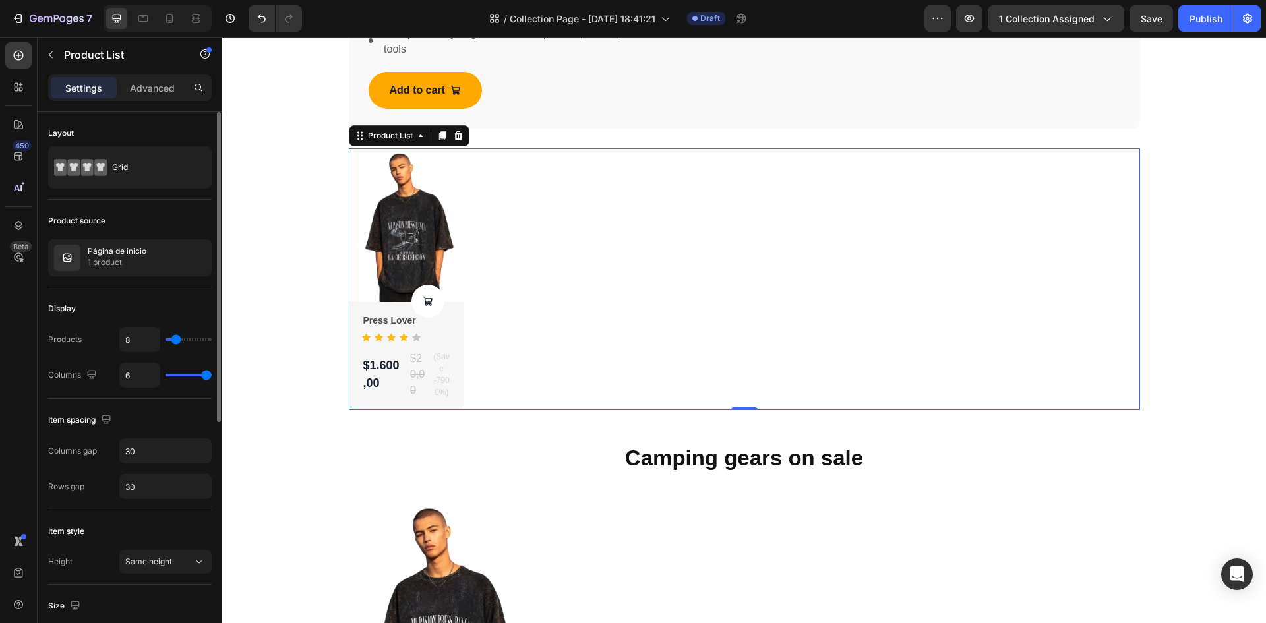
type input "5"
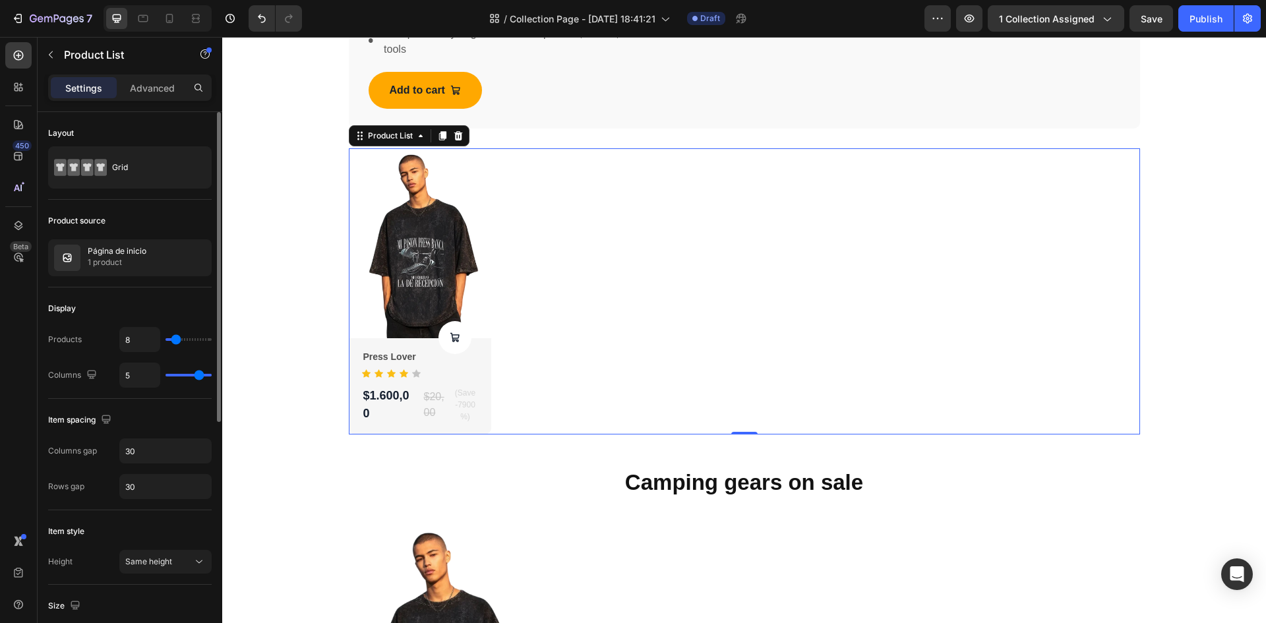
type input "4"
type input "3"
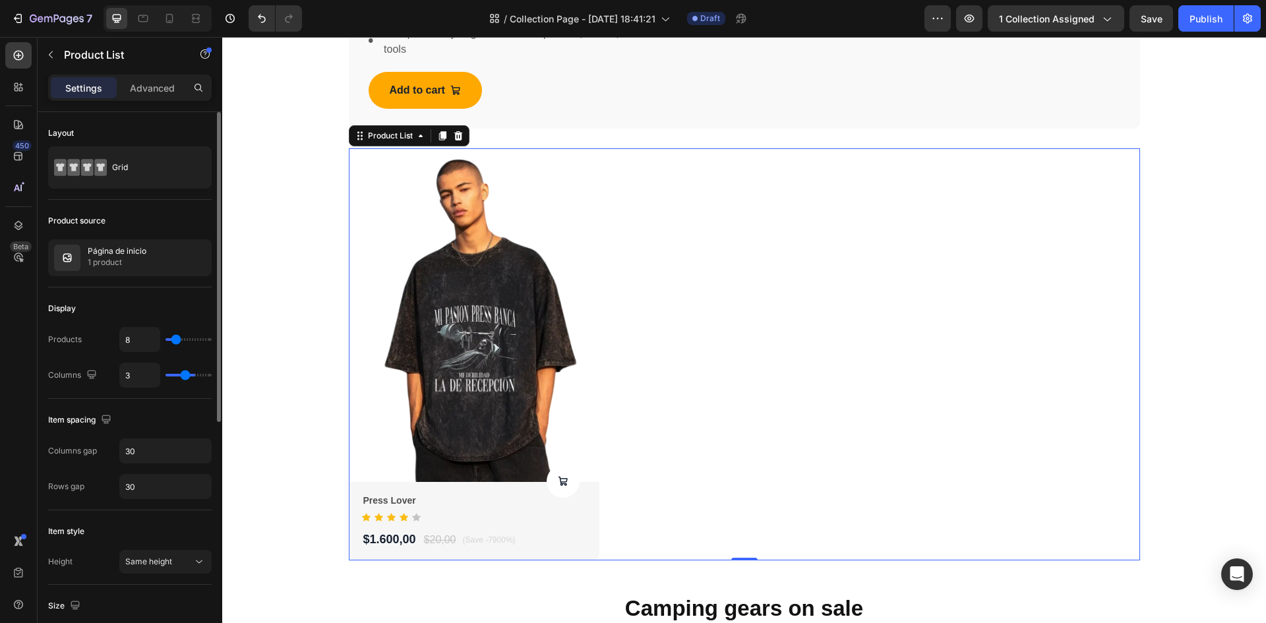
type input "2"
type input "1"
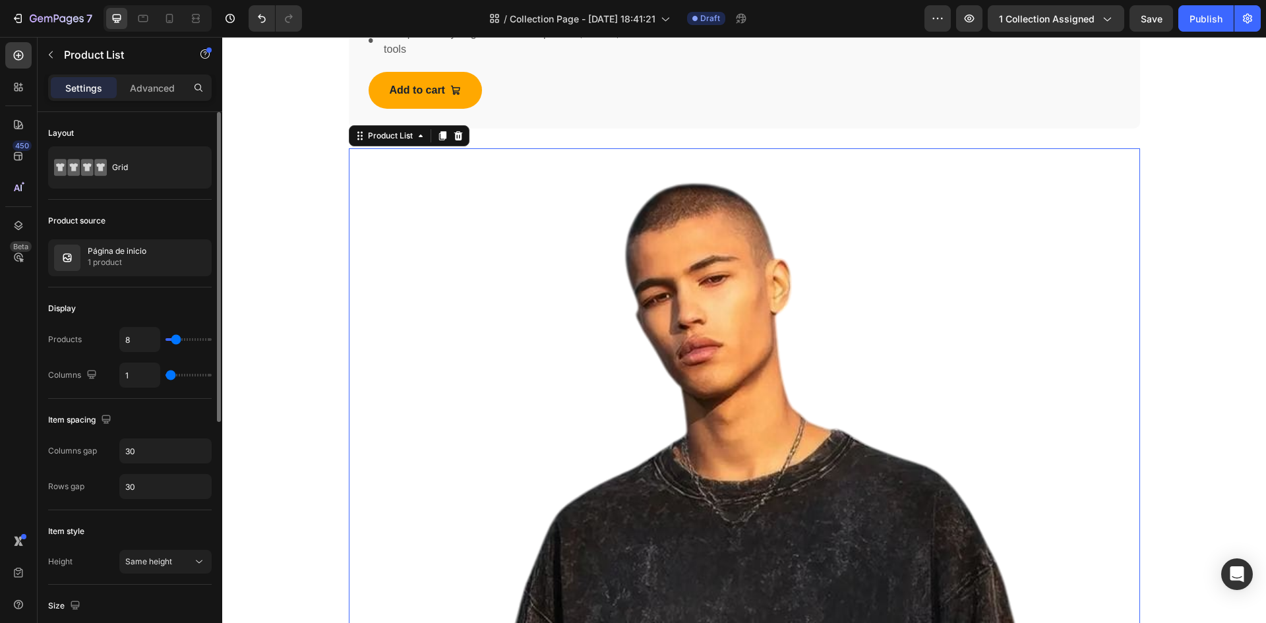
type input "2"
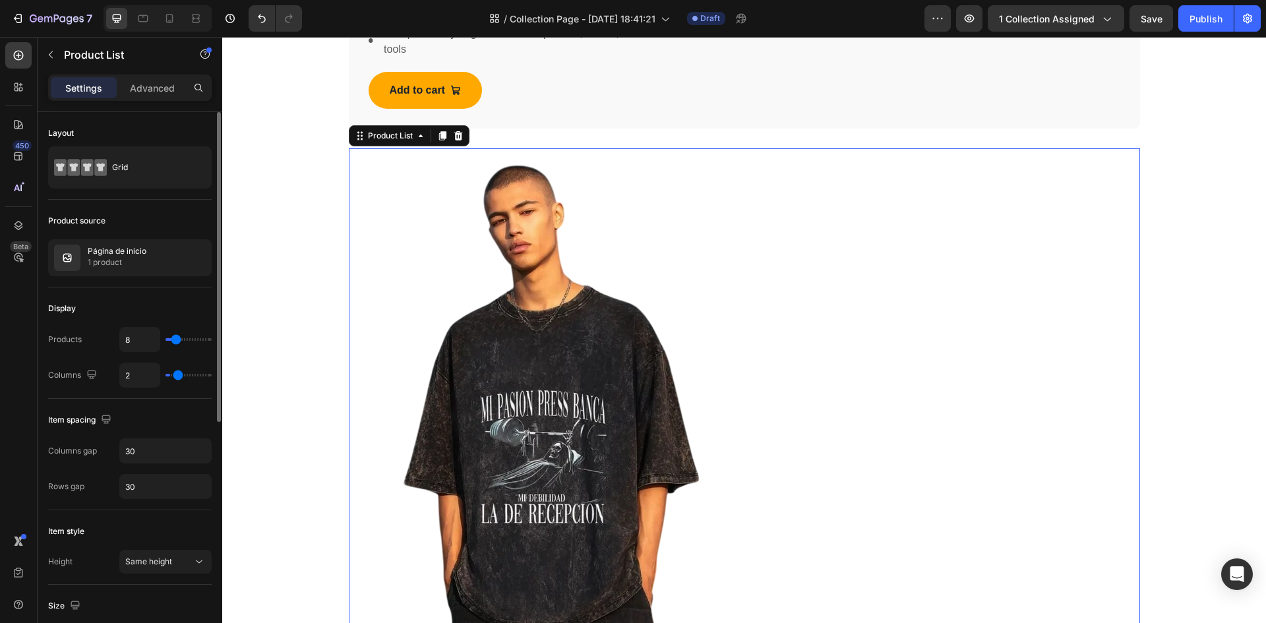
type input "3"
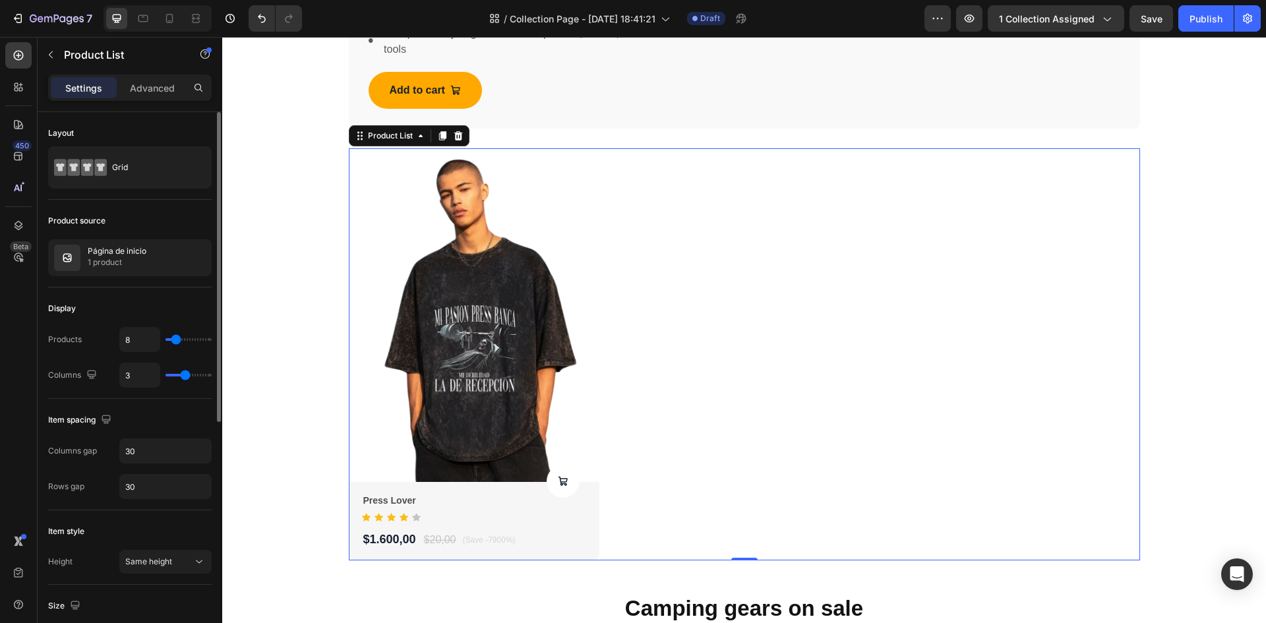
type input "4"
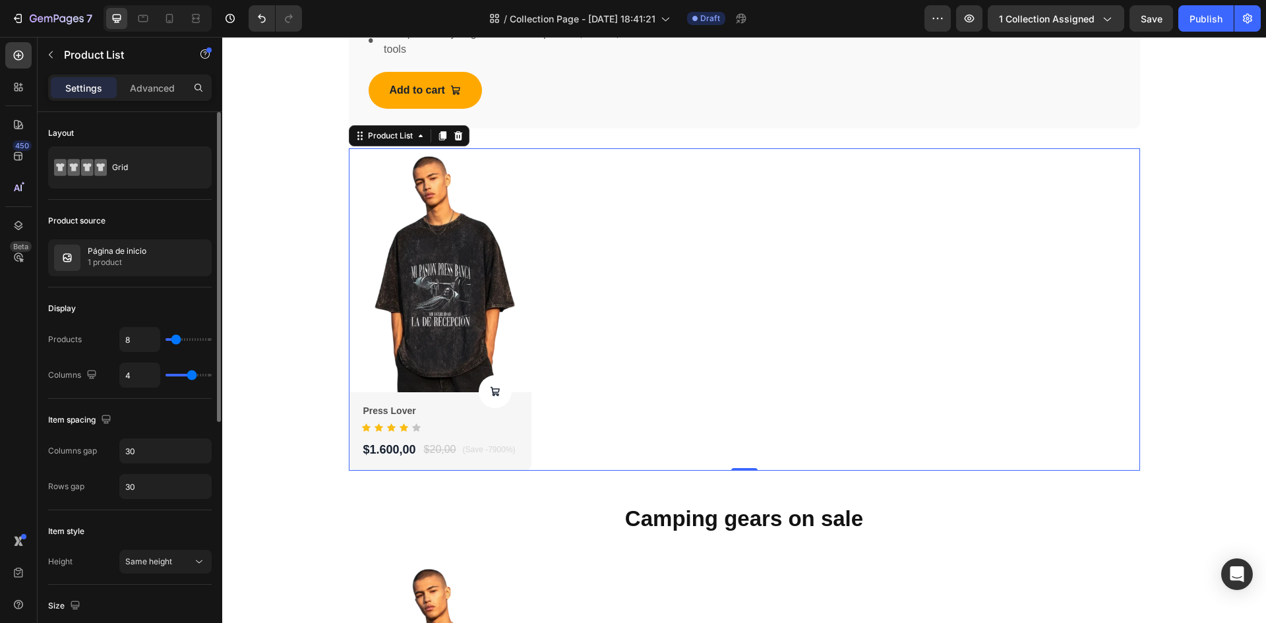
click at [191, 376] on input "range" at bounding box center [188, 375] width 46 height 3
type input "10"
type input "11"
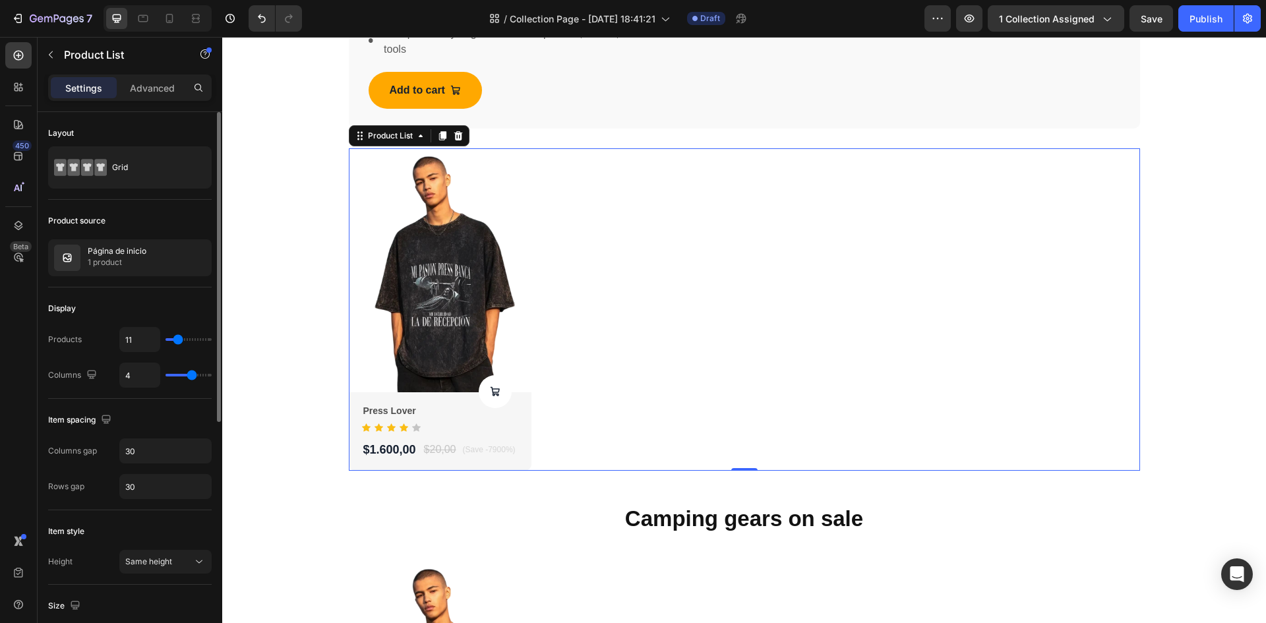
type input "12"
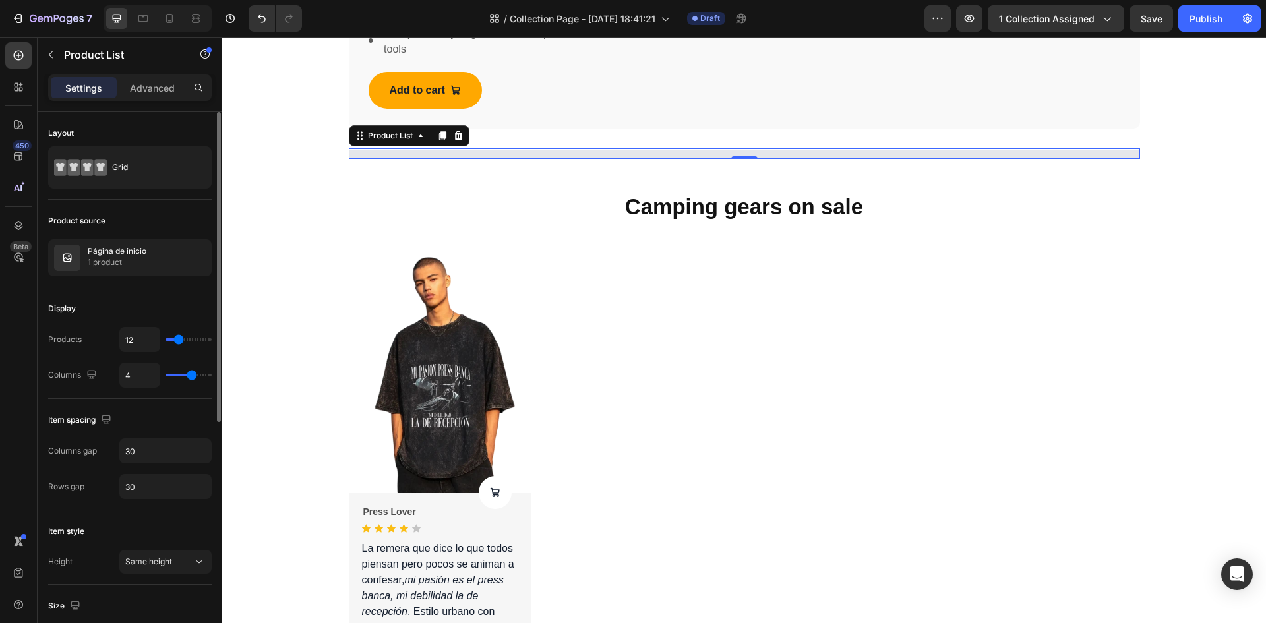
type input "13"
type input "14"
type input "15"
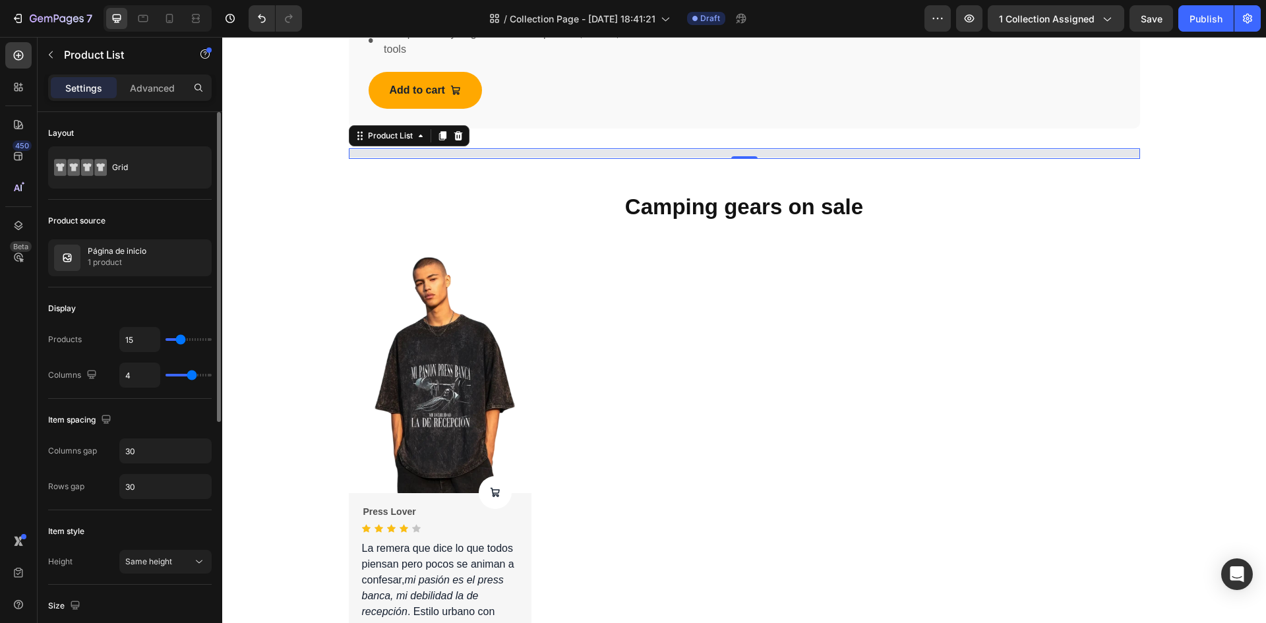
type input "15"
click at [181, 339] on input "range" at bounding box center [188, 339] width 46 height 3
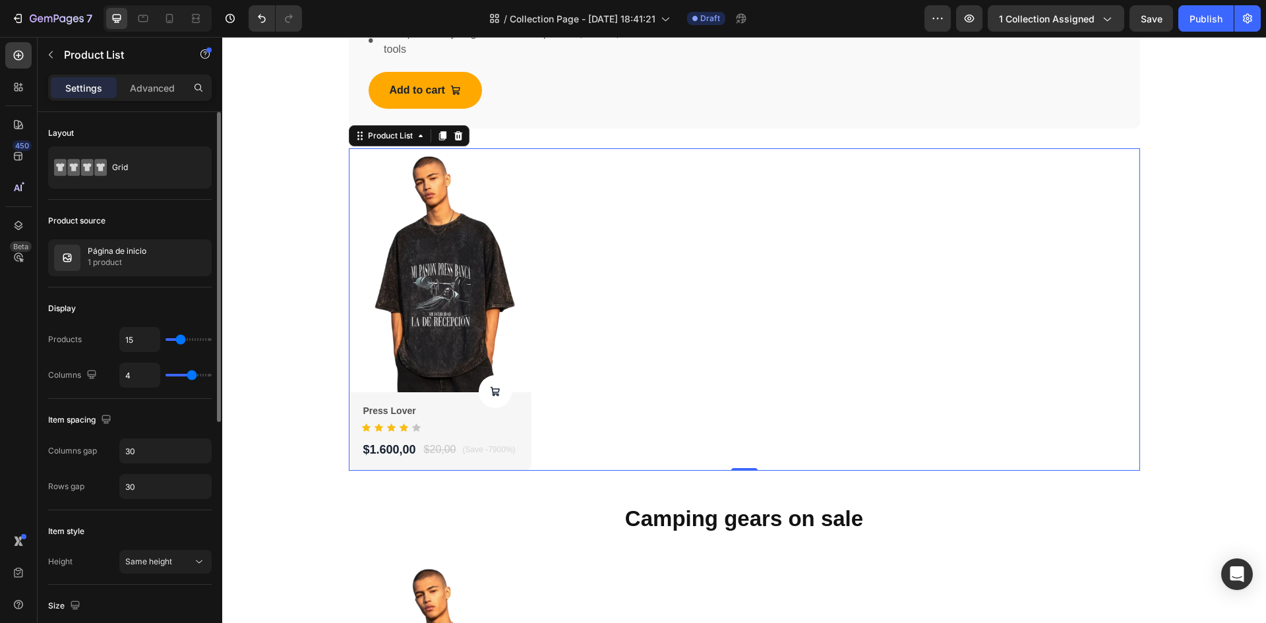
type input "14"
type input "13"
type input "12"
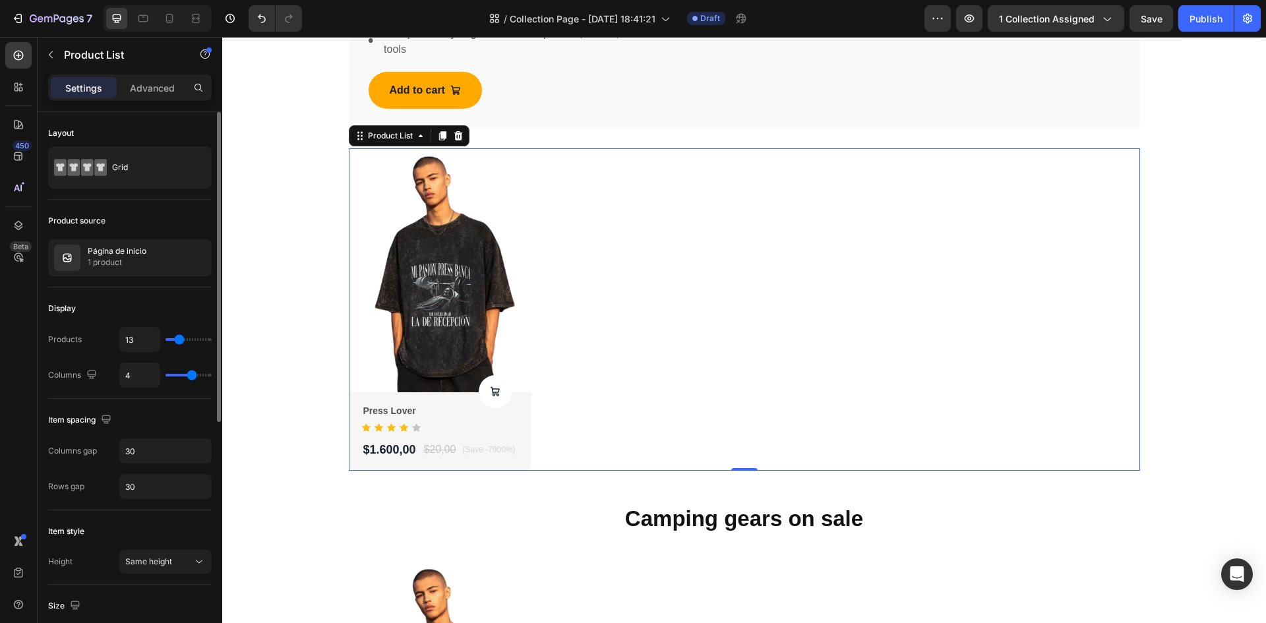
type input "12"
type input "11"
type input "8"
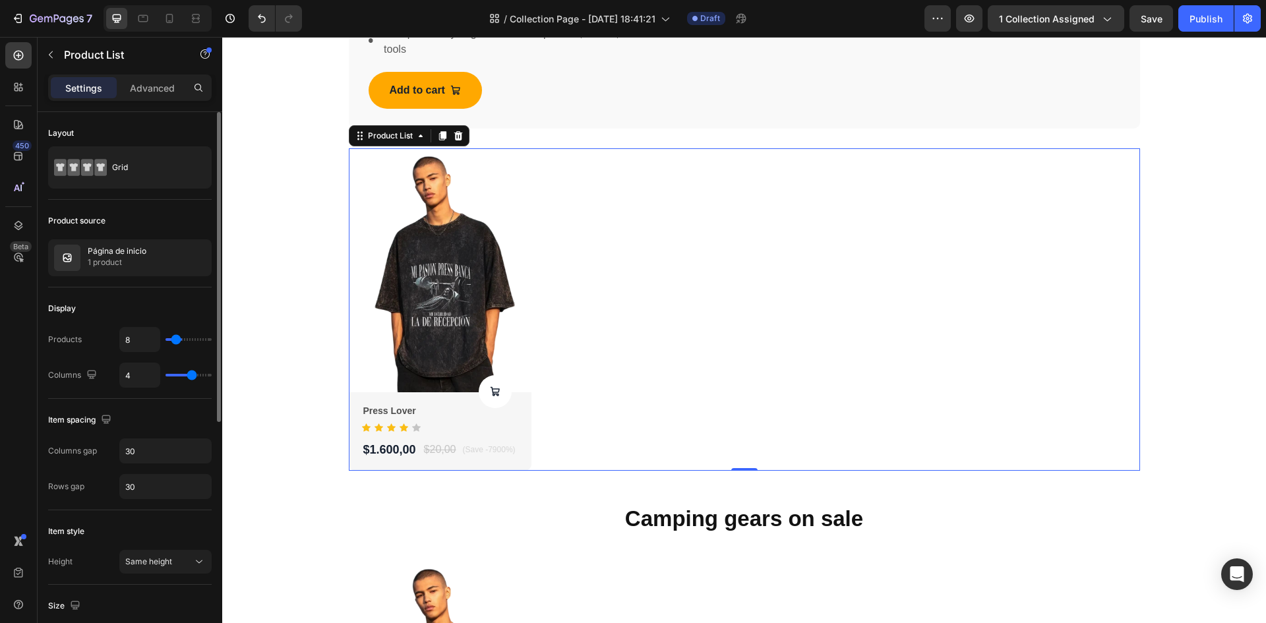
type input "6"
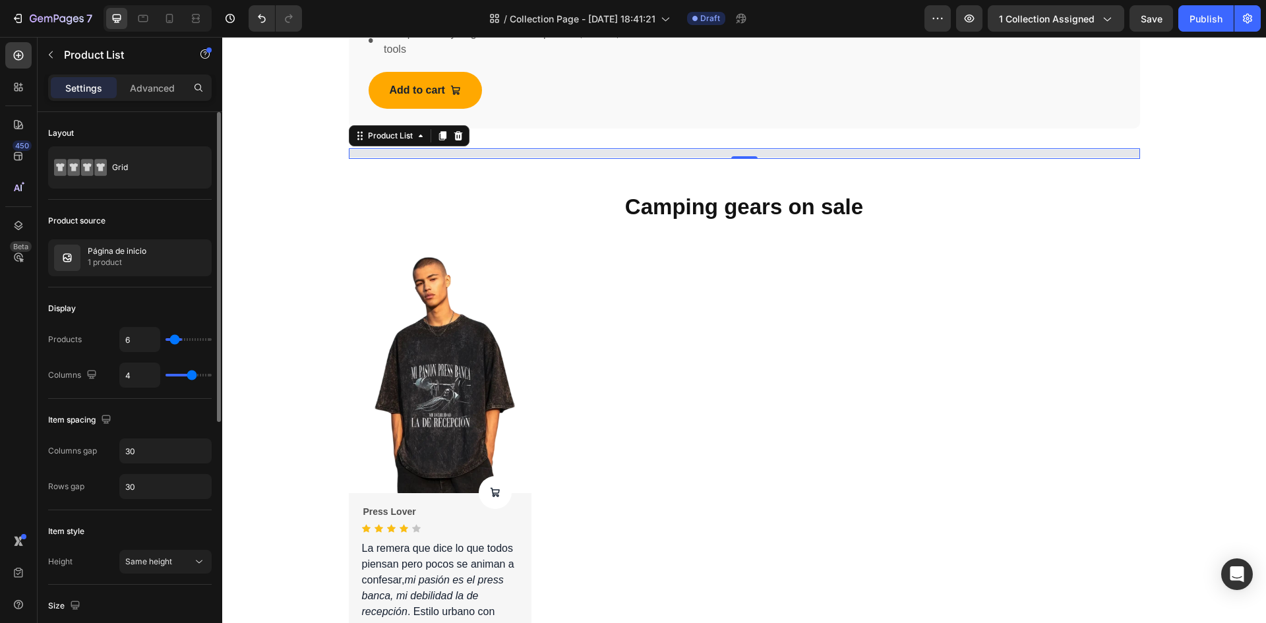
type input "1"
drag, startPoint x: 181, startPoint y: 339, endPoint x: 165, endPoint y: 340, distance: 15.9
type input "1"
click at [165, 340] on input "range" at bounding box center [188, 339] width 46 height 3
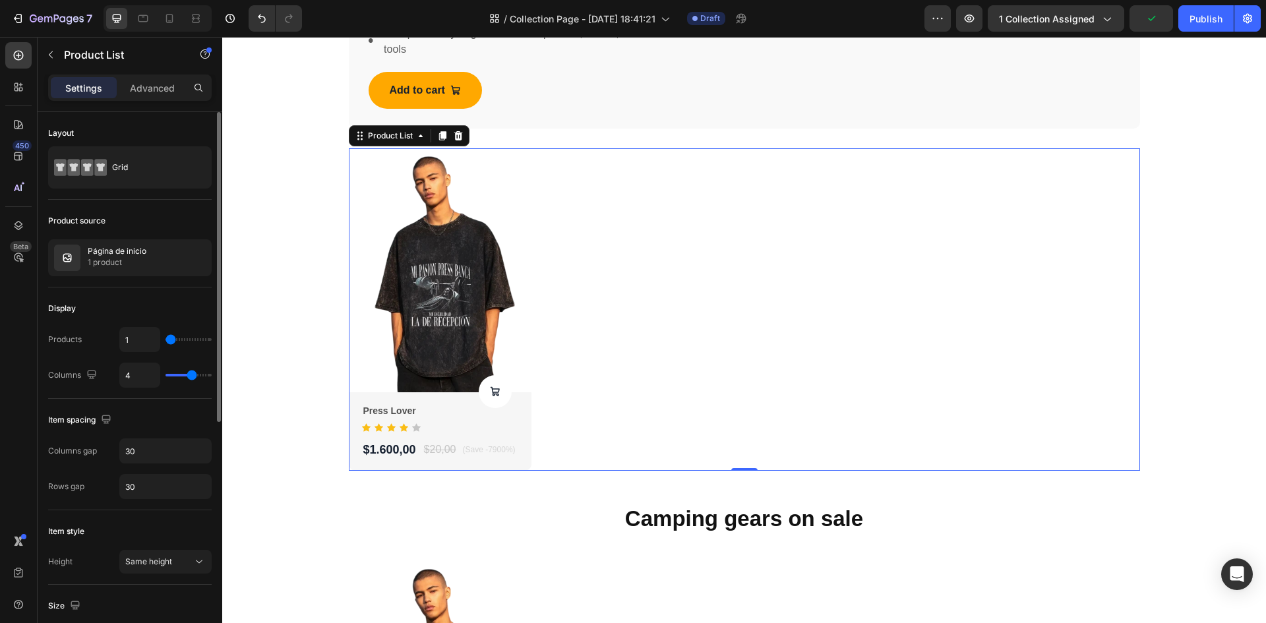
type input "6"
type input "7"
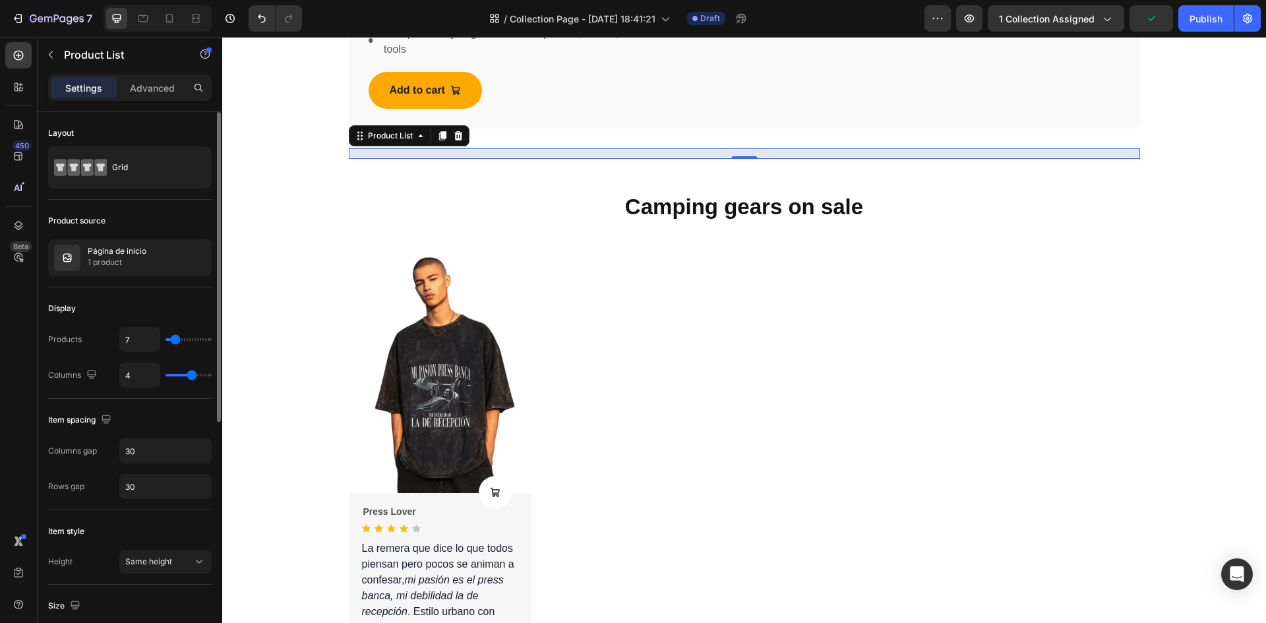
type input "7"
click at [175, 341] on input "range" at bounding box center [188, 339] width 46 height 3
type input "6"
type input "5"
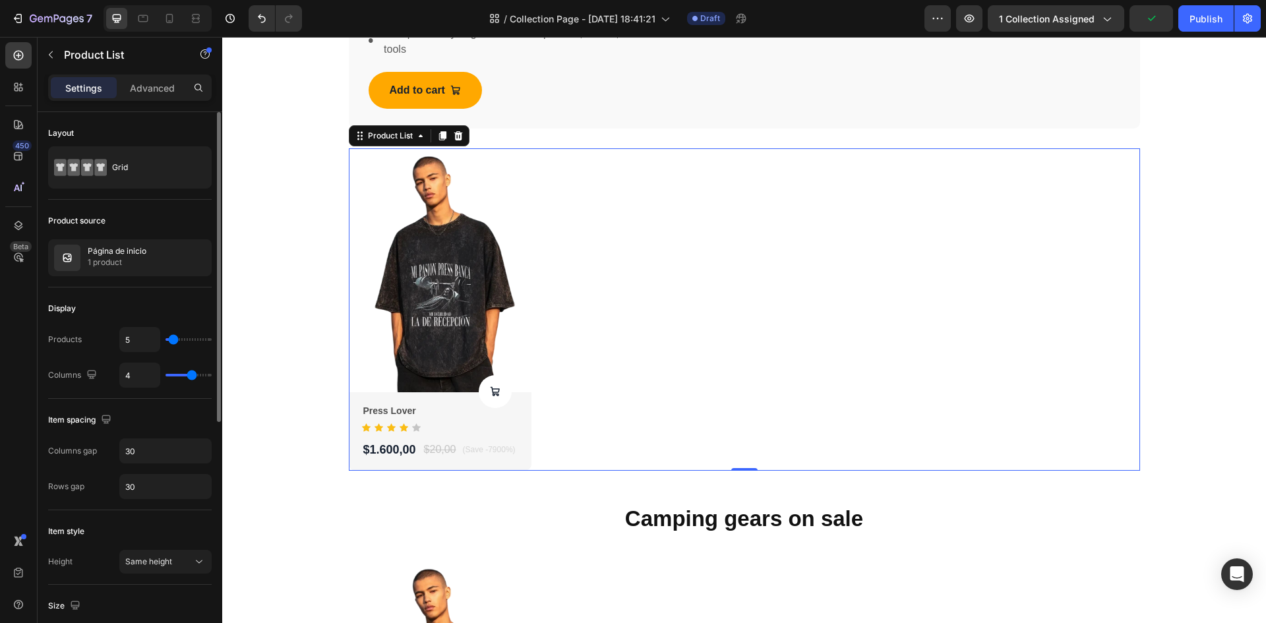
type input "5"
click at [173, 341] on input "range" at bounding box center [188, 339] width 46 height 3
type input "4"
type input "3"
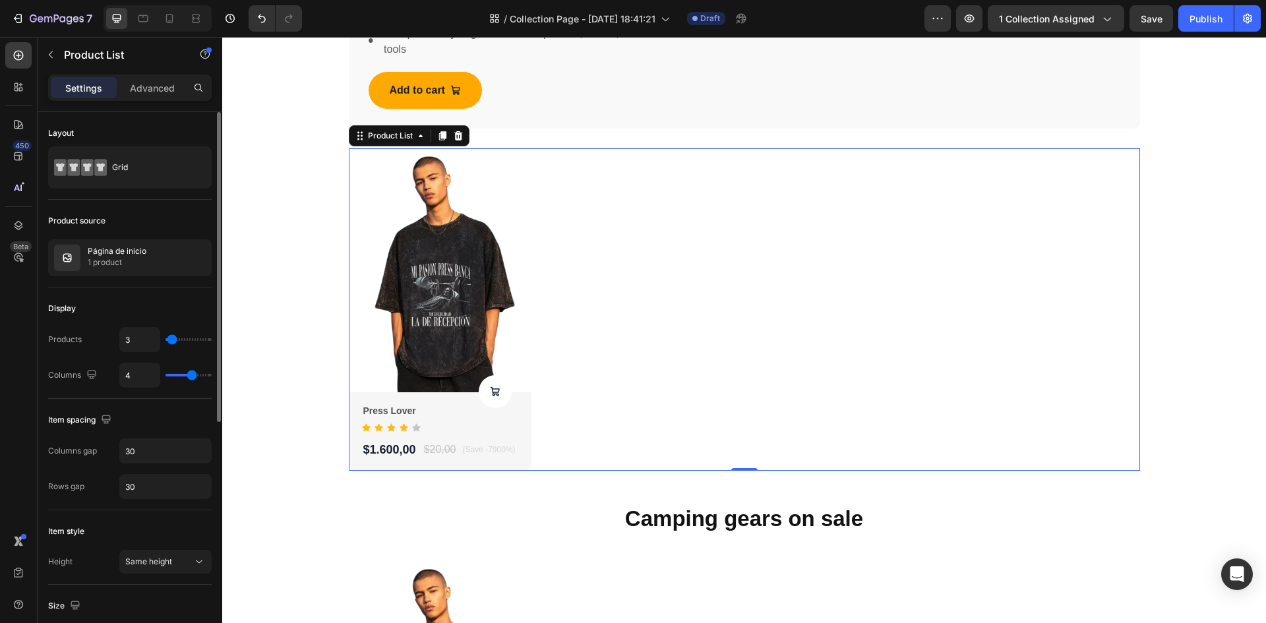
type input "3"
click at [172, 341] on input "range" at bounding box center [188, 339] width 46 height 3
type input "2"
type input "1"
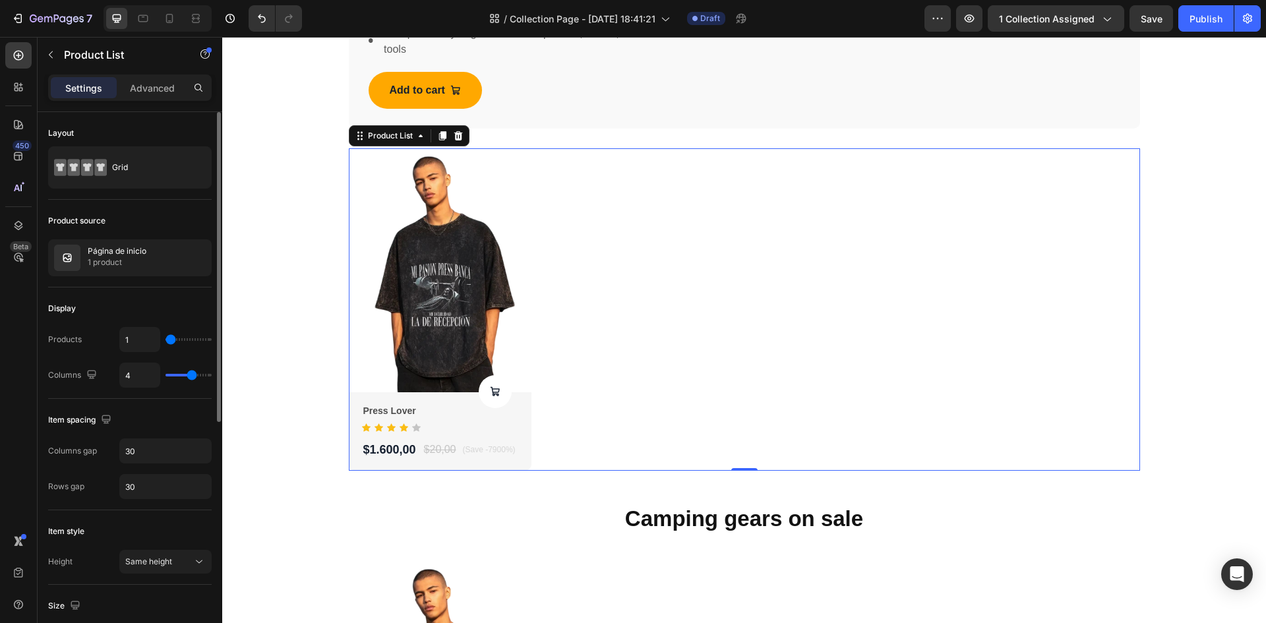
type input "1"
click at [171, 341] on input "range" at bounding box center [188, 339] width 46 height 3
click at [78, 339] on div "Products" at bounding box center [65, 340] width 34 height 12
click at [73, 339] on div "Products" at bounding box center [65, 340] width 34 height 12
click at [195, 258] on icon "button" at bounding box center [198, 258] width 11 height 11
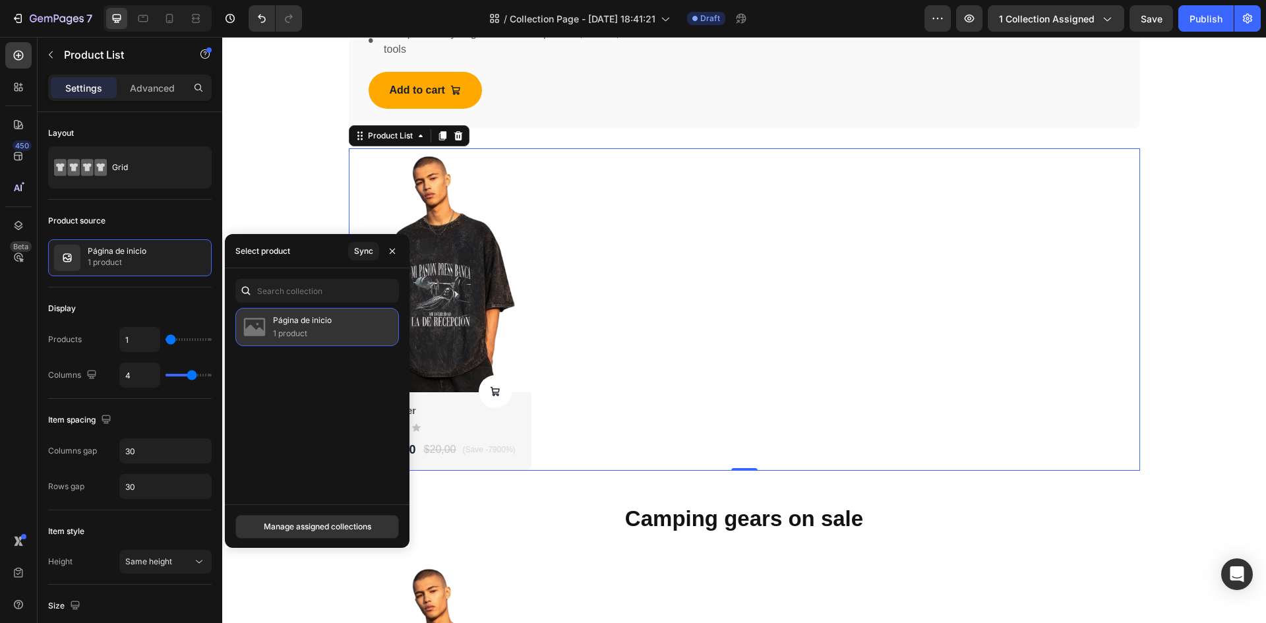
click at [286, 324] on p "Página de inicio" at bounding box center [302, 320] width 59 height 13
click at [243, 322] on img at bounding box center [254, 327] width 26 height 26
click at [247, 324] on img at bounding box center [254, 327] width 26 height 26
drag, startPoint x: 307, startPoint y: 324, endPoint x: 296, endPoint y: 364, distance: 41.1
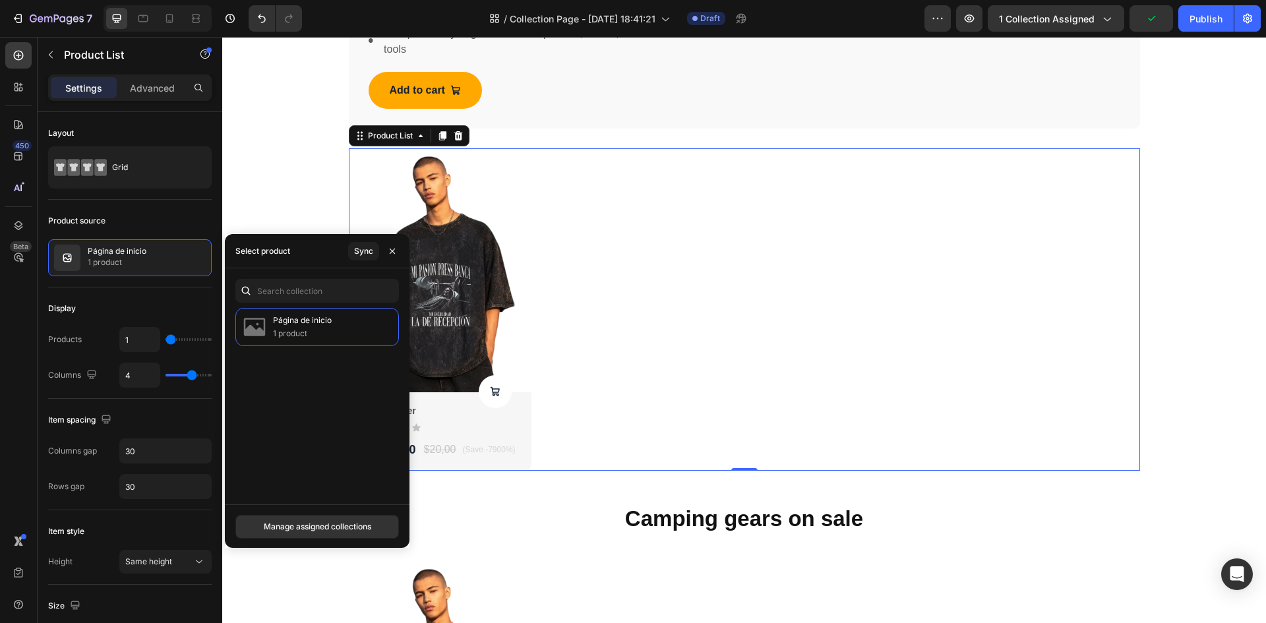
click at [289, 340] on div "Página de inicio 1 product" at bounding box center [317, 327] width 164 height 38
click at [306, 327] on p "1 product" at bounding box center [302, 333] width 59 height 13
click at [26, 19] on div "7" at bounding box center [51, 19] width 81 height 16
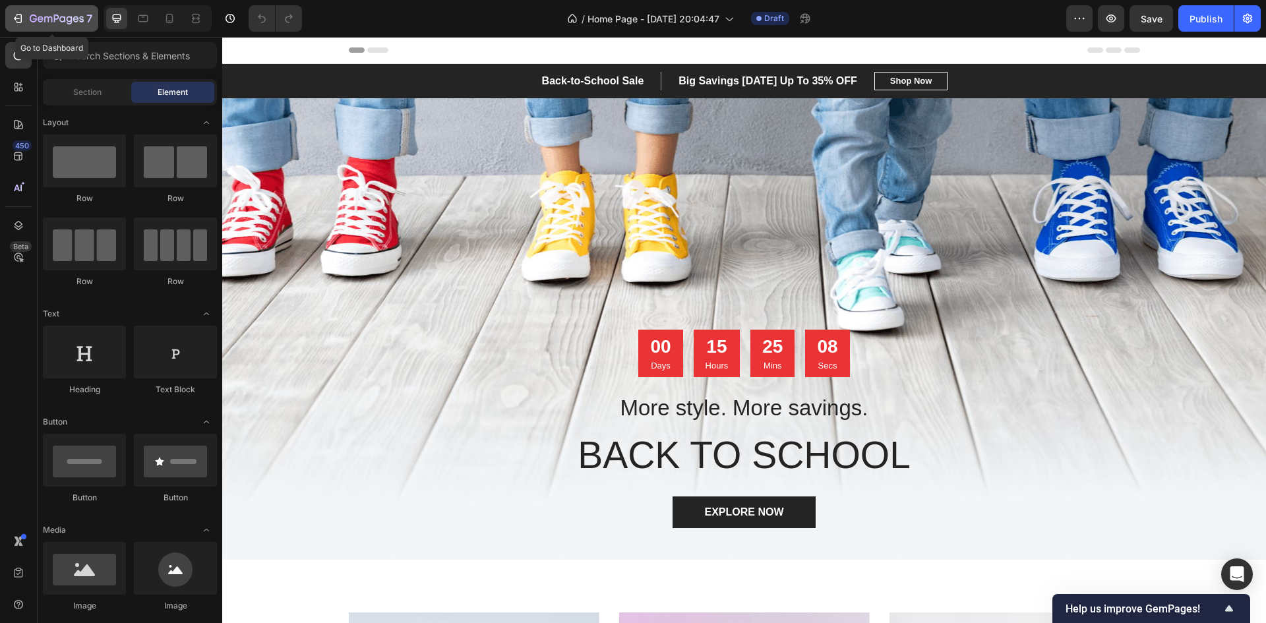
click at [17, 15] on icon "button" at bounding box center [19, 18] width 6 height 9
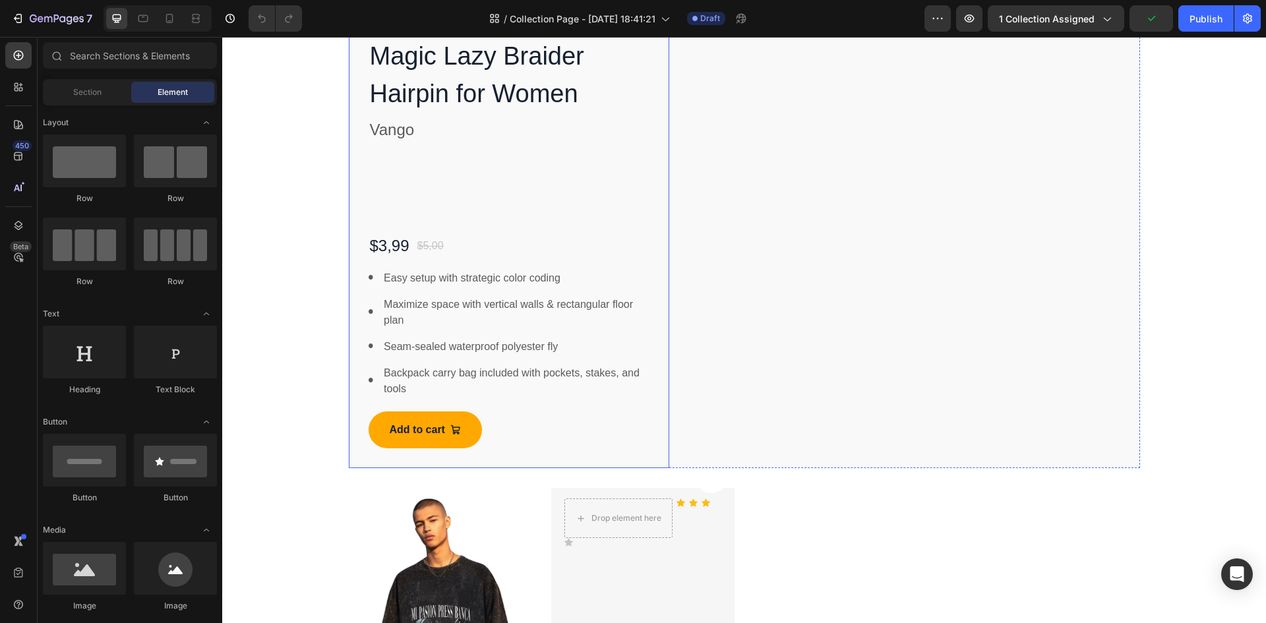
scroll to position [1055, 0]
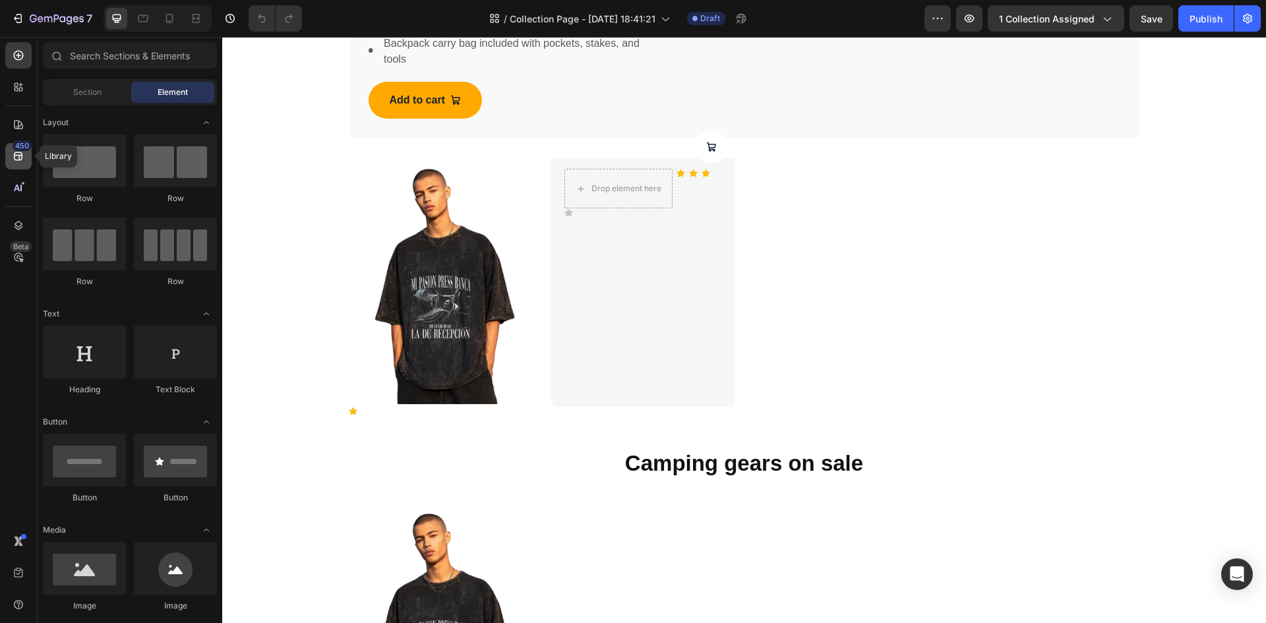
click at [15, 157] on icon at bounding box center [18, 156] width 9 height 9
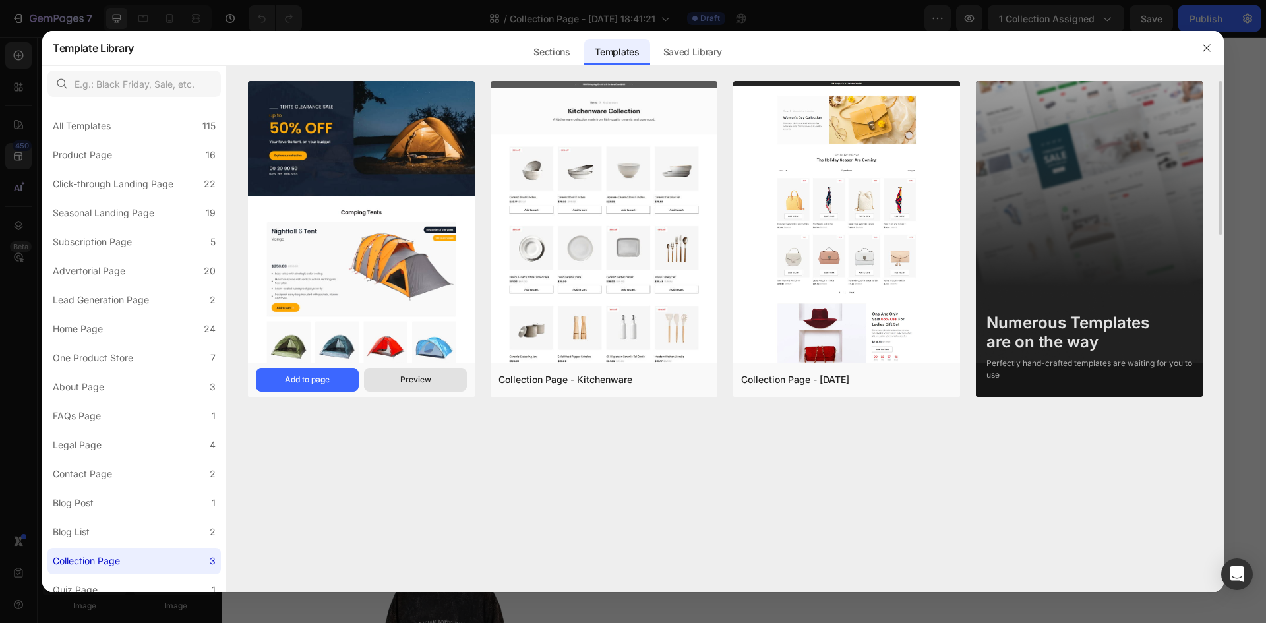
click at [407, 378] on div "Preview" at bounding box center [415, 380] width 31 height 12
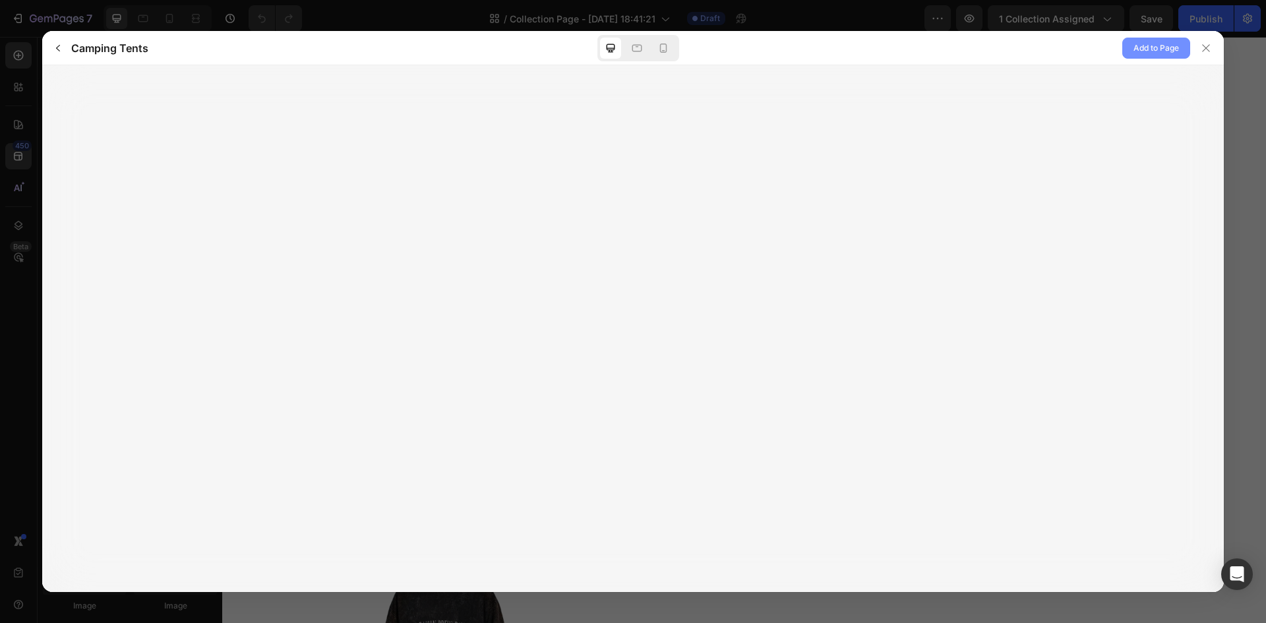
click at [1141, 44] on span "Add to Page" at bounding box center [1155, 48] width 45 height 16
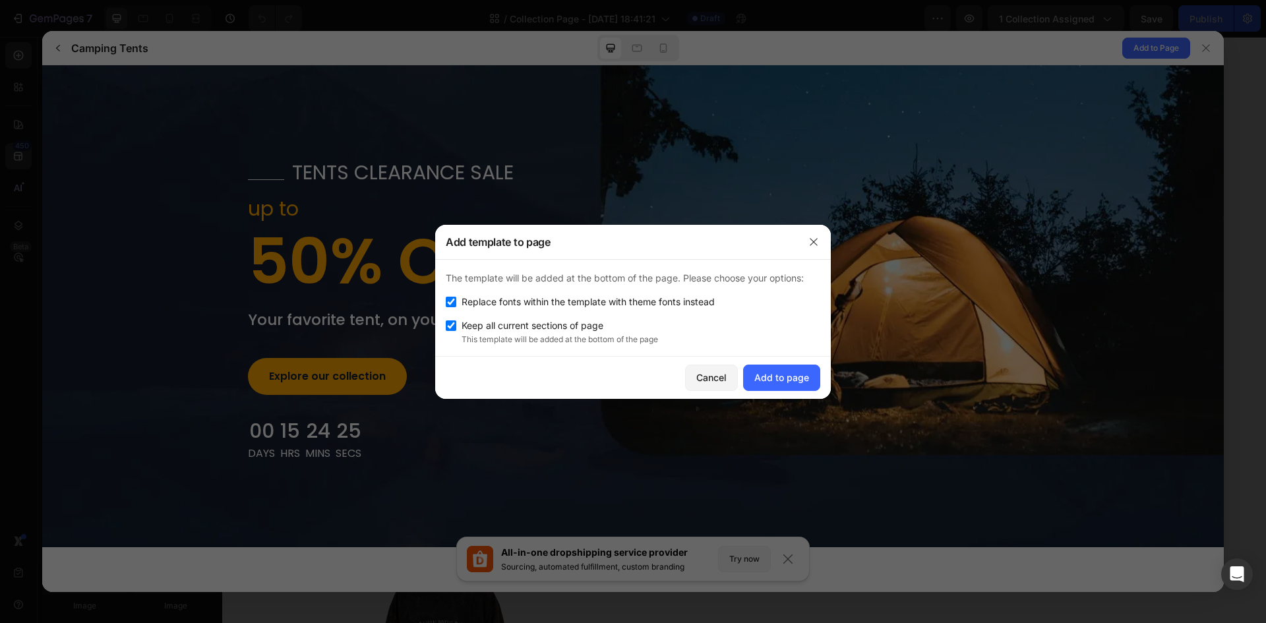
scroll to position [0, 0]
click at [801, 369] on button "Add to page" at bounding box center [781, 378] width 77 height 26
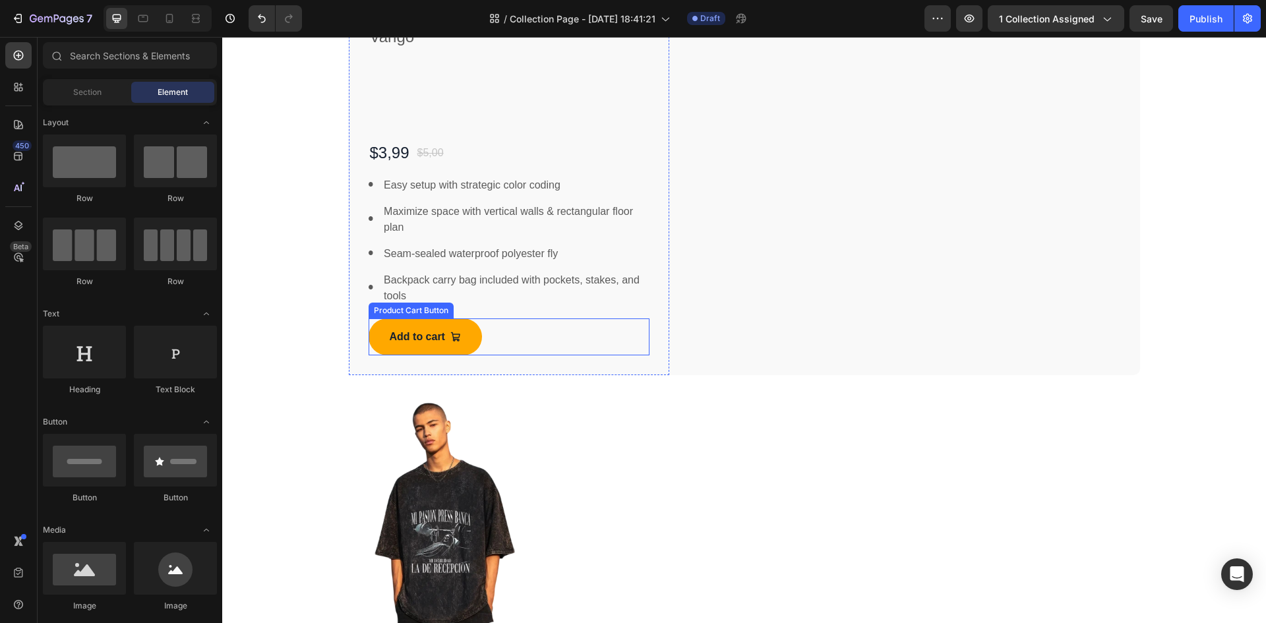
scroll to position [5675, 0]
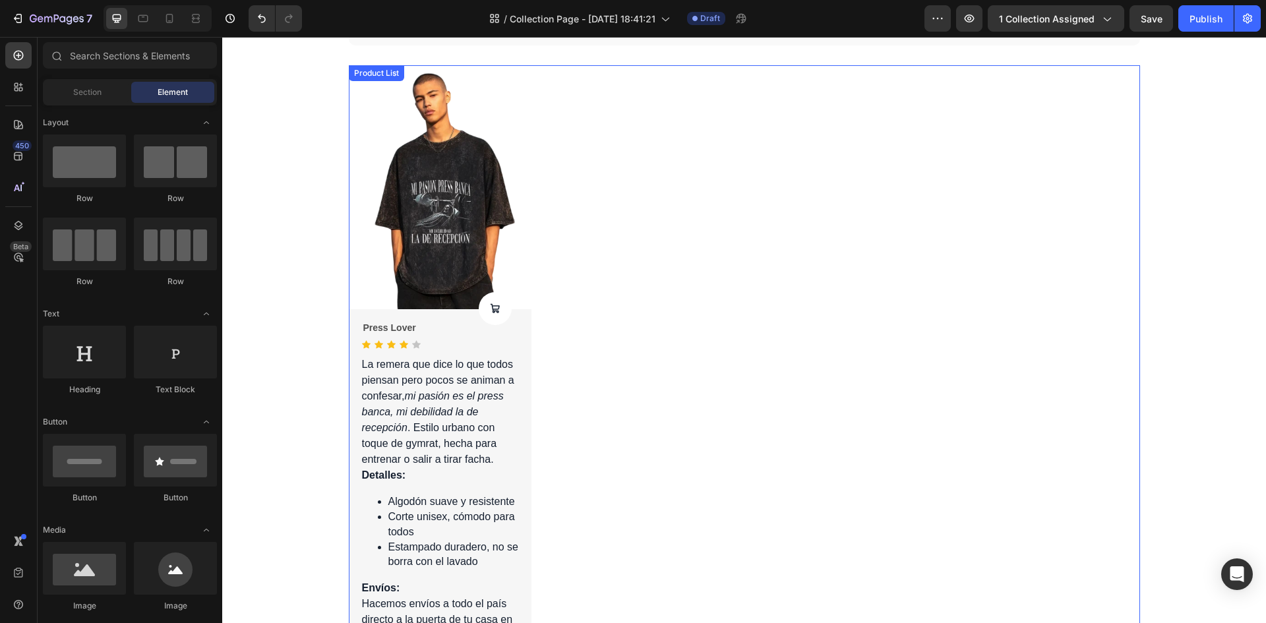
drag, startPoint x: 536, startPoint y: 185, endPoint x: 535, endPoint y: 178, distance: 7.4
click at [535, 189] on div "Product Images Product Cart Button Press Lover Product Title Icon Icon Icon Ico…" at bounding box center [744, 369] width 791 height 609
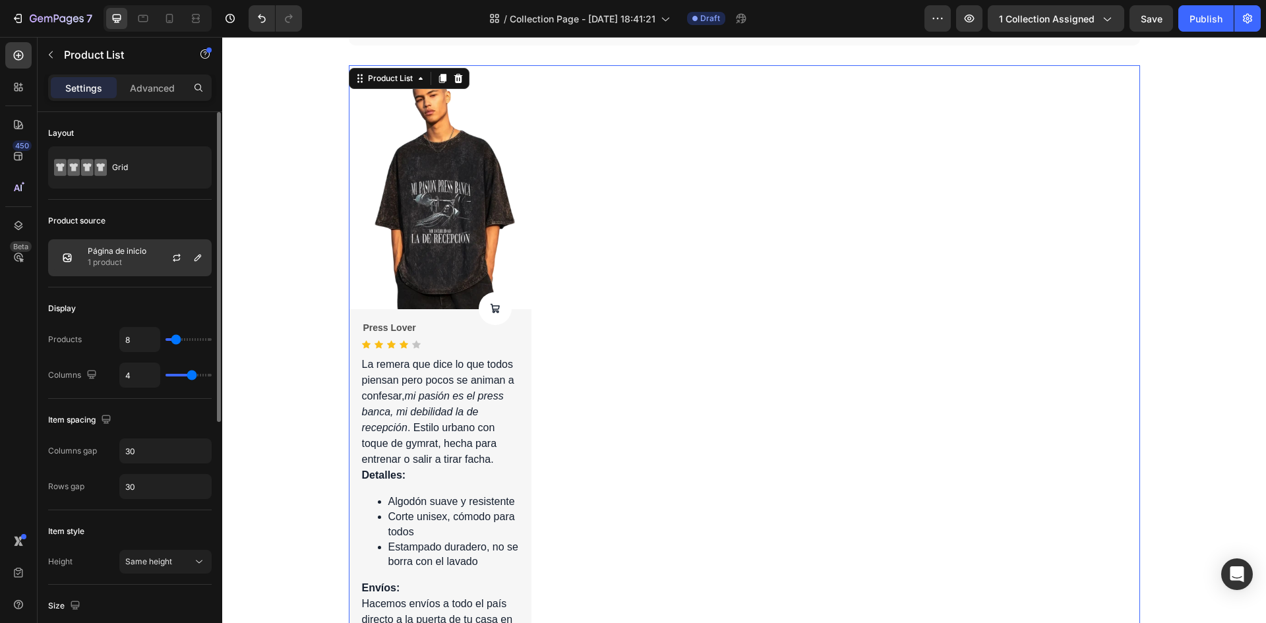
click at [119, 249] on p "Página de inicio" at bounding box center [117, 251] width 59 height 9
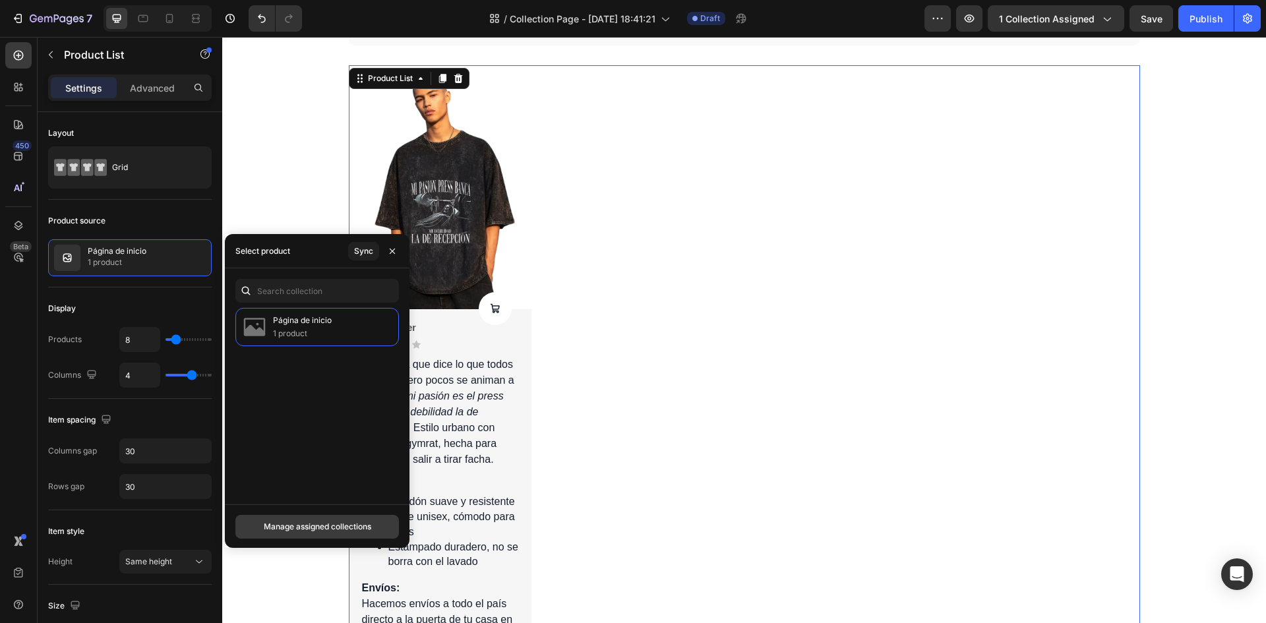
click at [342, 519] on button "Manage assigned collections" at bounding box center [317, 527] width 164 height 24
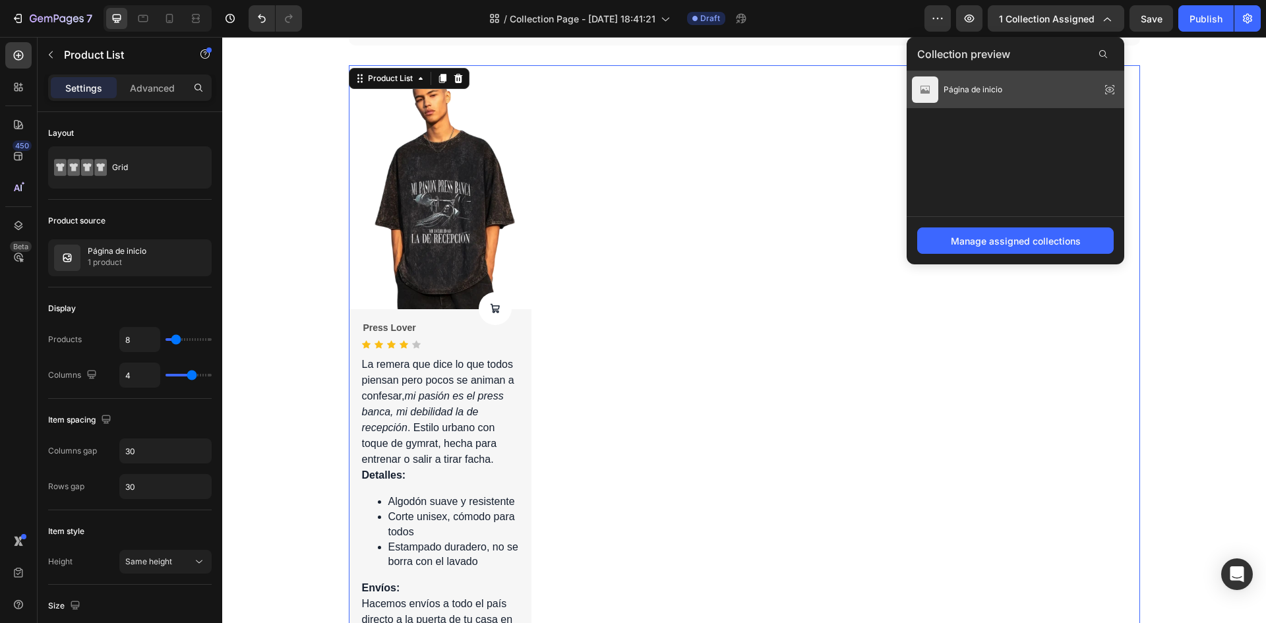
click at [998, 93] on span "Página de inicio" at bounding box center [973, 90] width 59 height 12
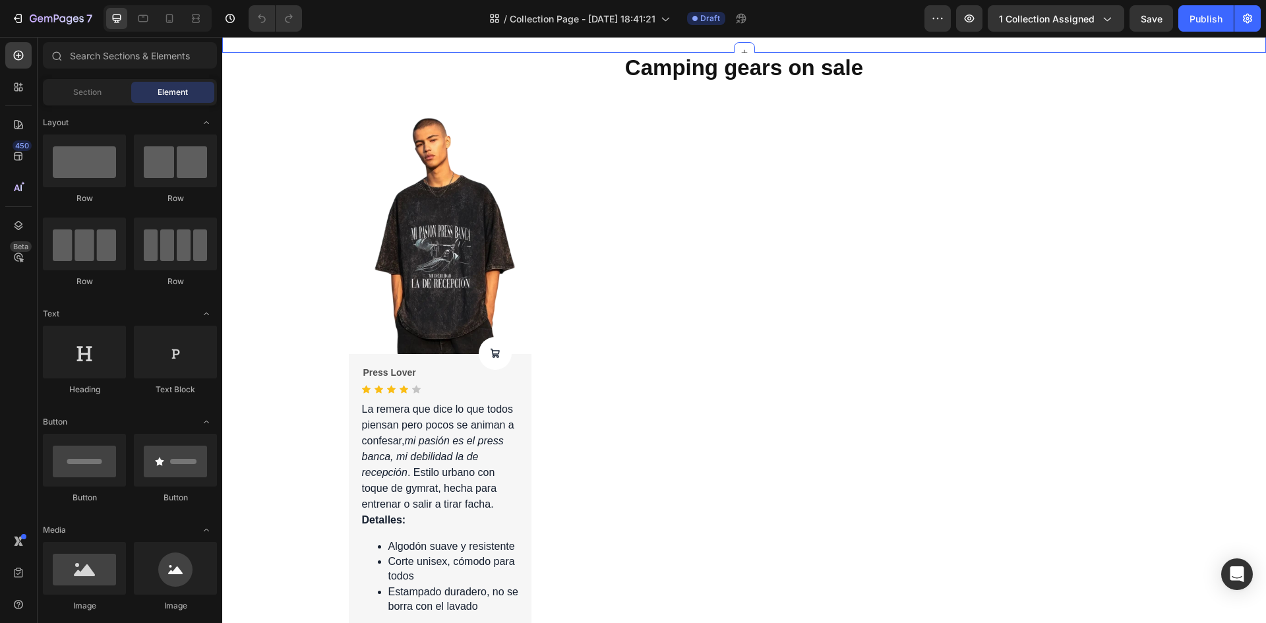
scroll to position [1055, 0]
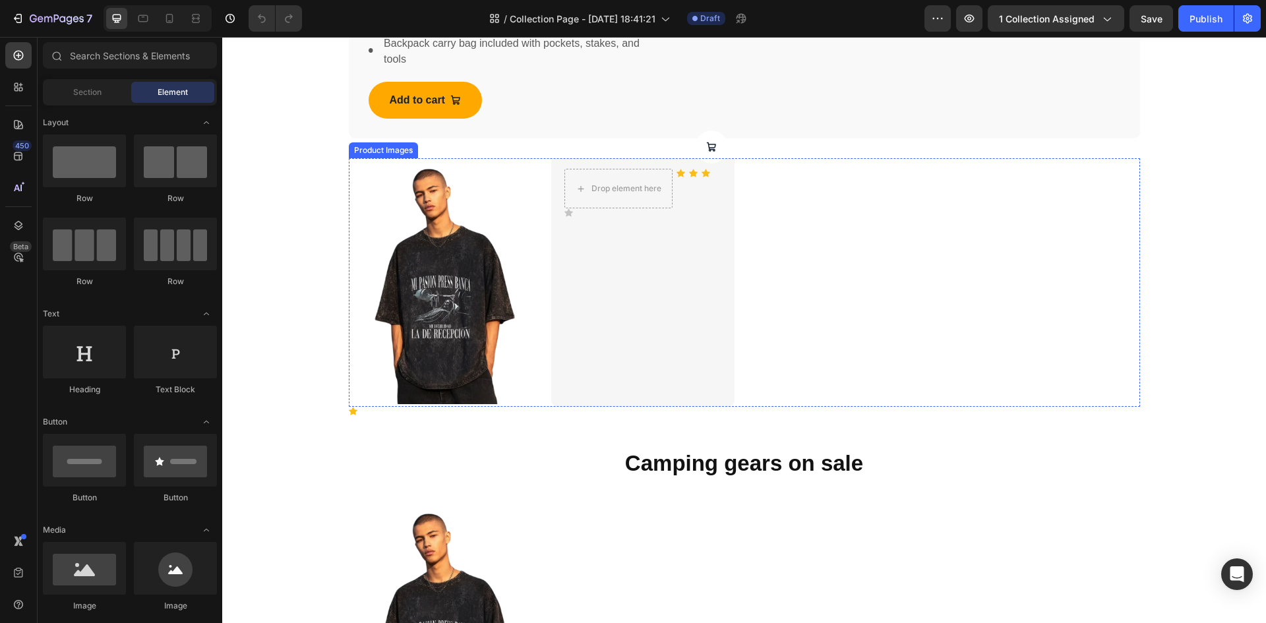
click at [394, 251] on img at bounding box center [440, 283] width 183 height 244
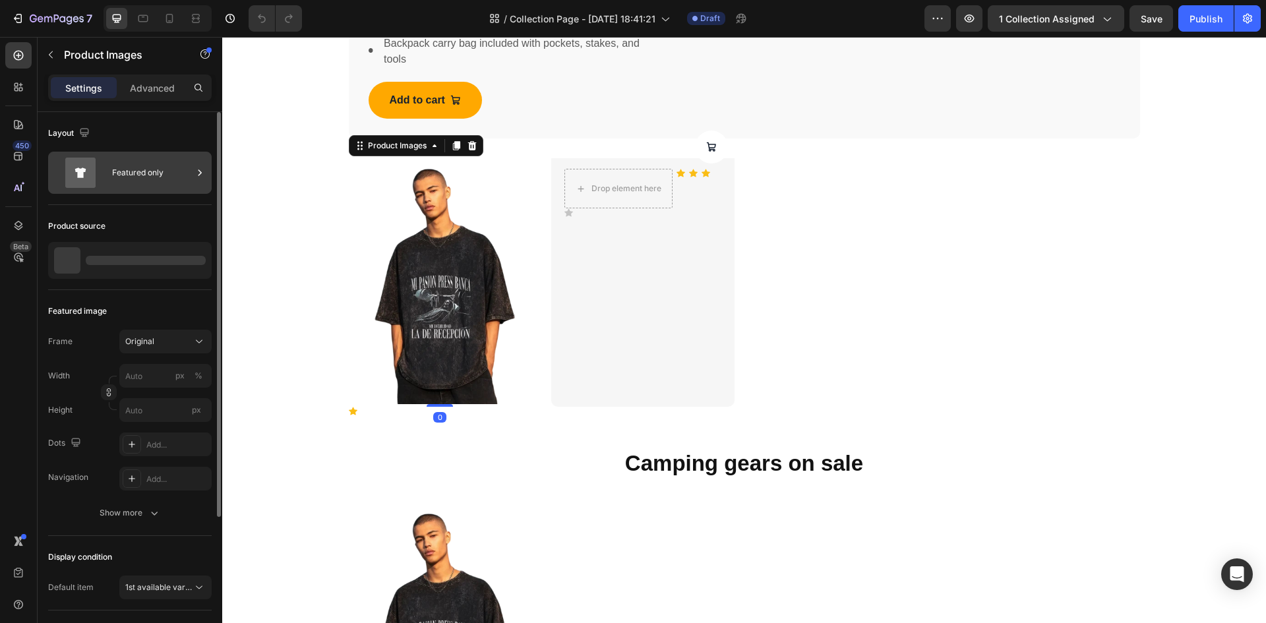
click at [140, 169] on div "Featured only" at bounding box center [152, 173] width 80 height 30
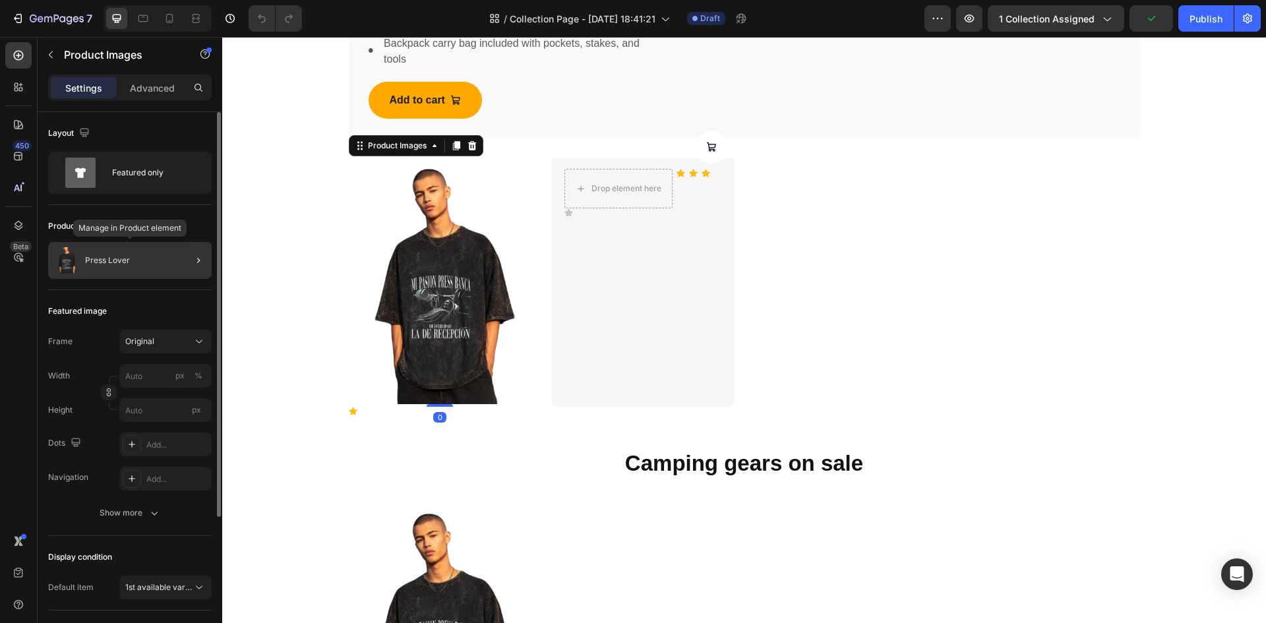
click at [131, 258] on div "Press Lover" at bounding box center [130, 260] width 164 height 37
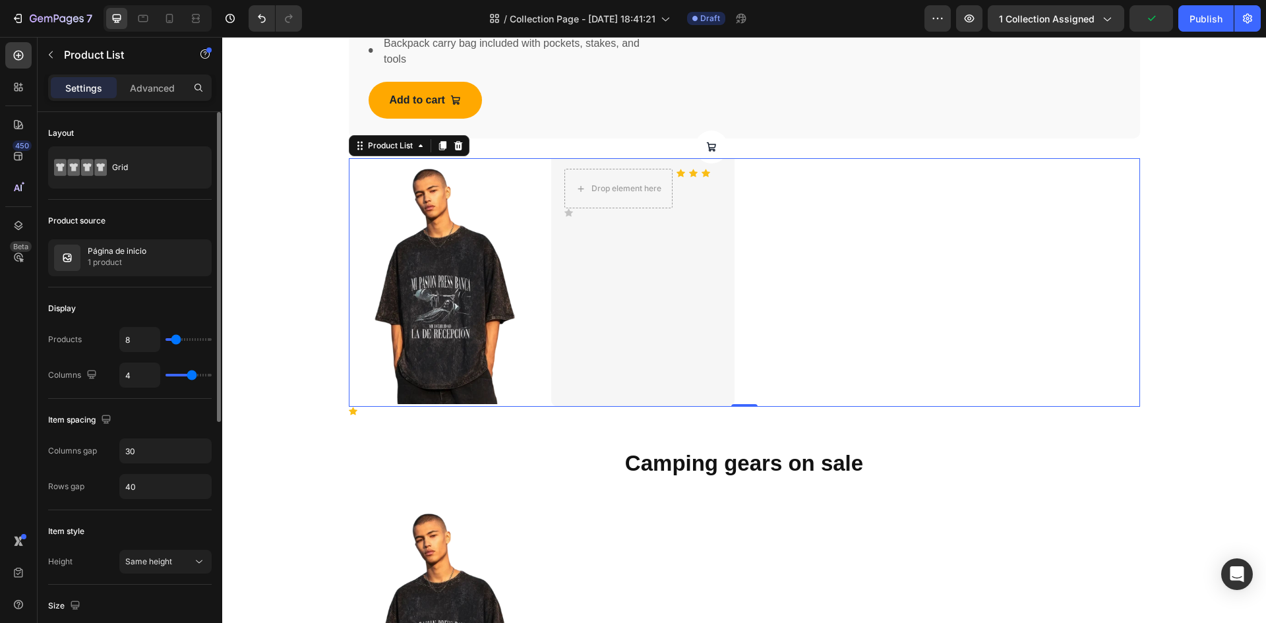
click at [794, 247] on div "Product Images Product Cart Button Drop element here Icon Icon Icon Icon Icon L…" at bounding box center [744, 282] width 791 height 249
click at [118, 256] on p "1 product" at bounding box center [117, 262] width 59 height 13
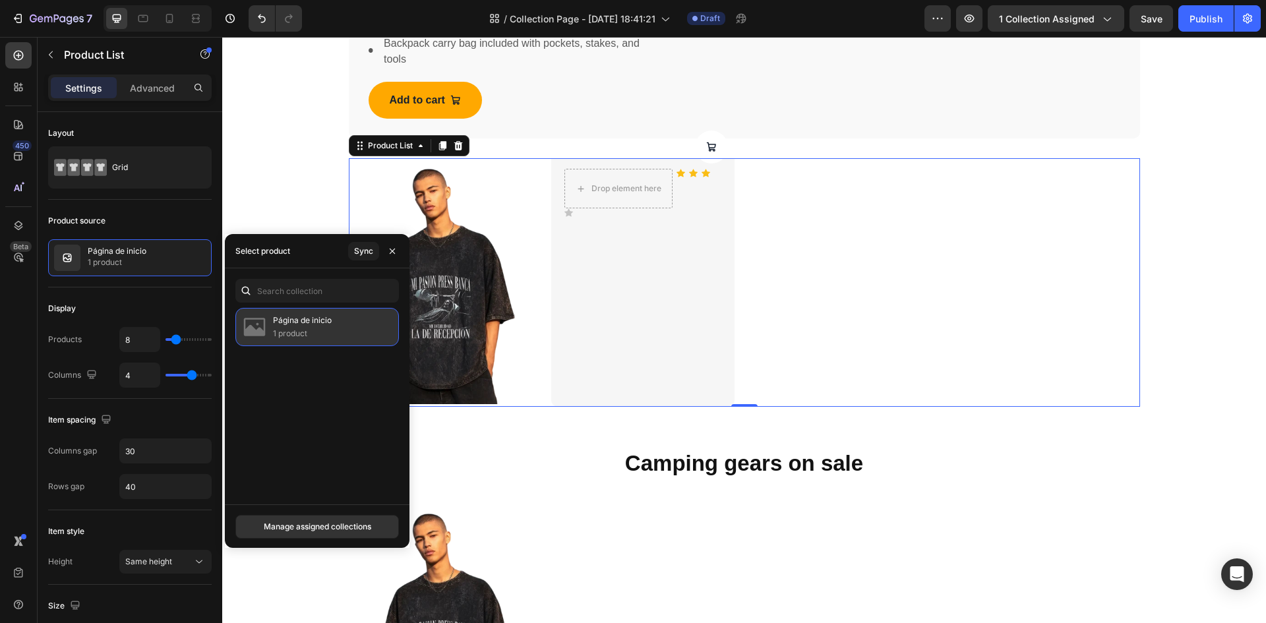
click at [333, 341] on div "Página de inicio 1 product" at bounding box center [317, 327] width 164 height 38
click at [331, 335] on p "1 product" at bounding box center [302, 333] width 59 height 13
click at [334, 535] on button "Manage assigned collections" at bounding box center [317, 527] width 164 height 24
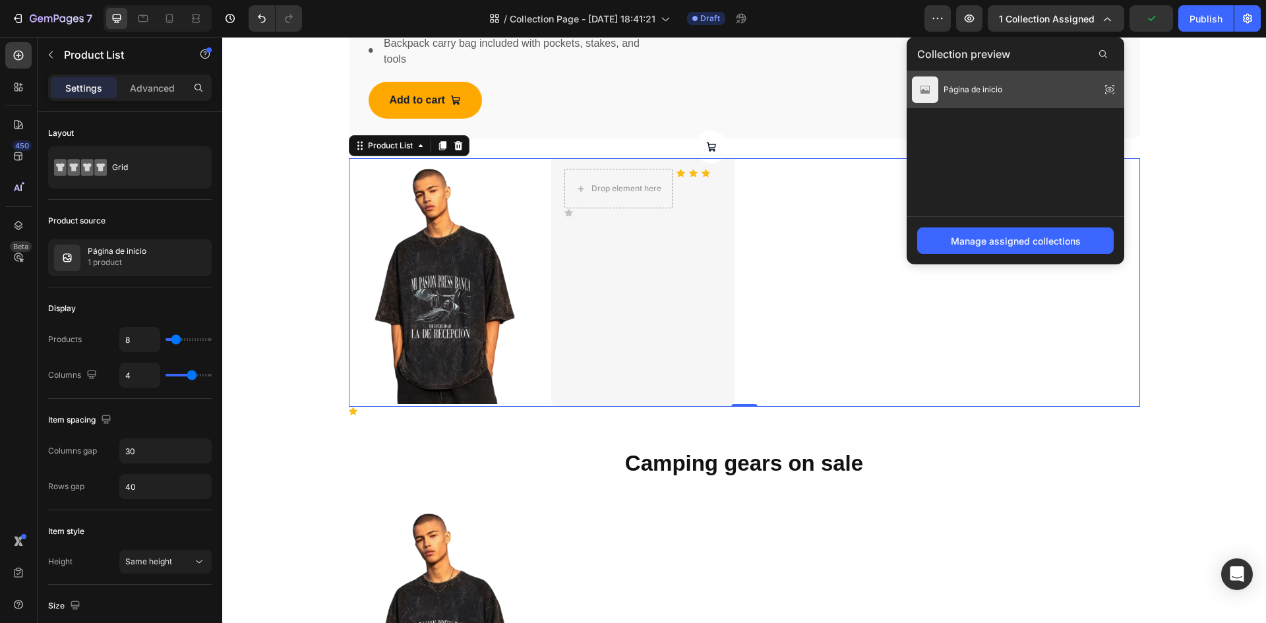
click at [1098, 88] on div "Página de inicio" at bounding box center [1016, 89] width 218 height 37
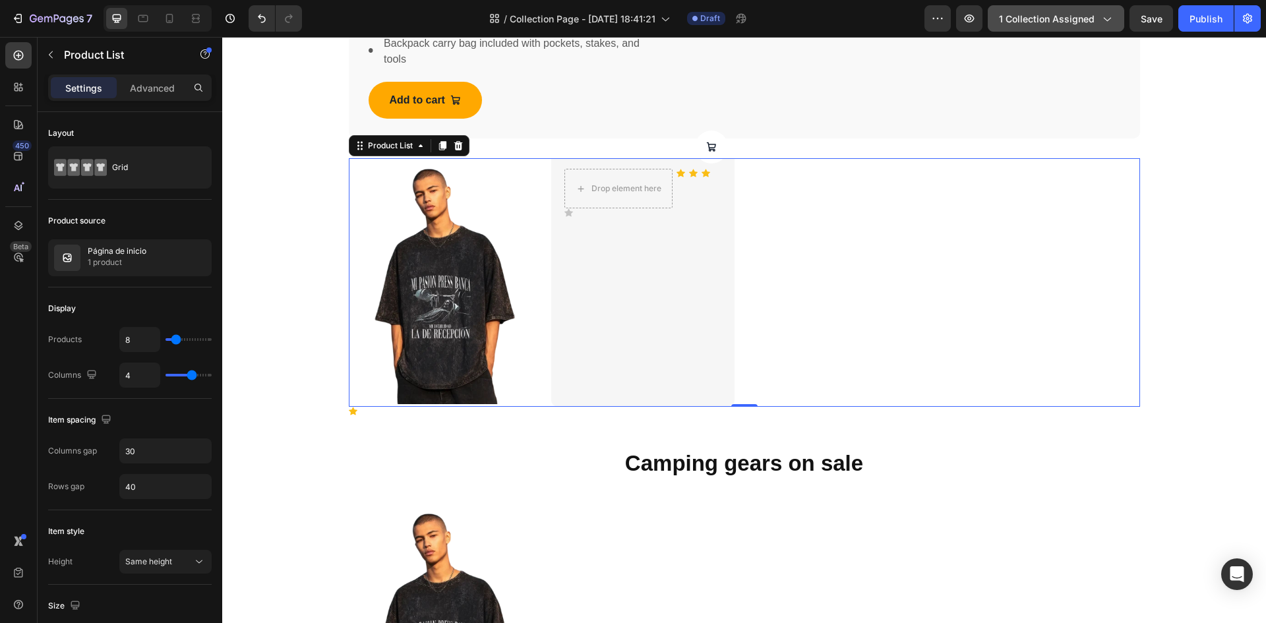
click at [1100, 16] on icon "button" at bounding box center [1106, 18] width 13 height 13
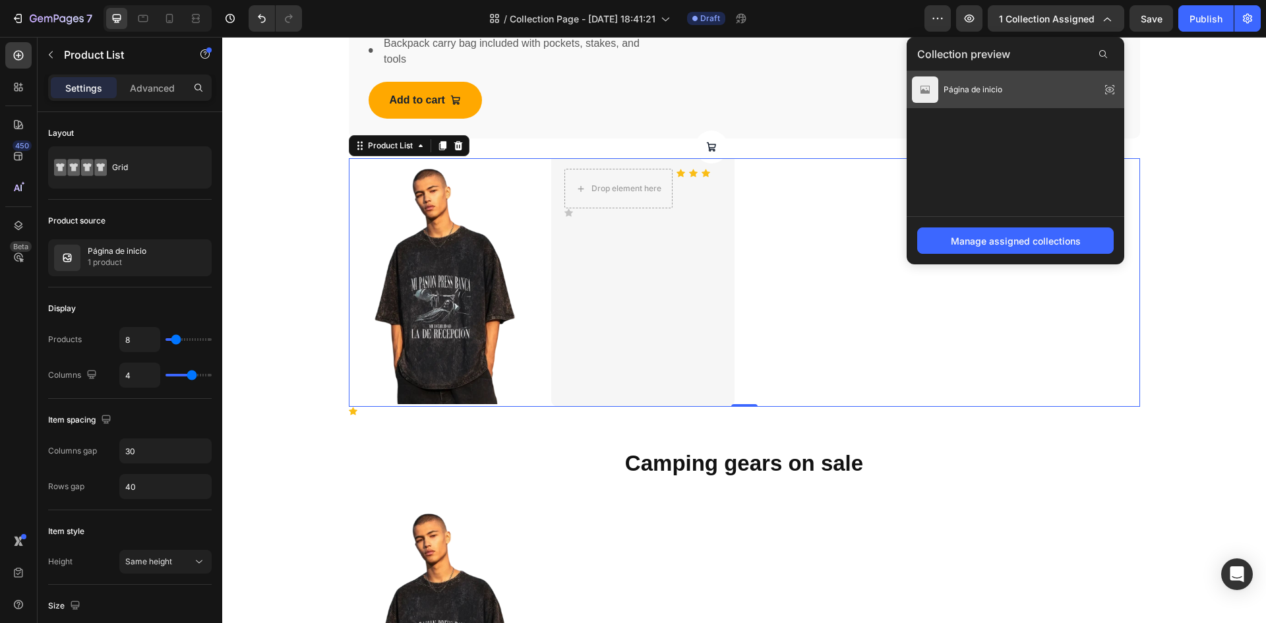
click at [998, 105] on div "Página de inicio" at bounding box center [1016, 89] width 218 height 37
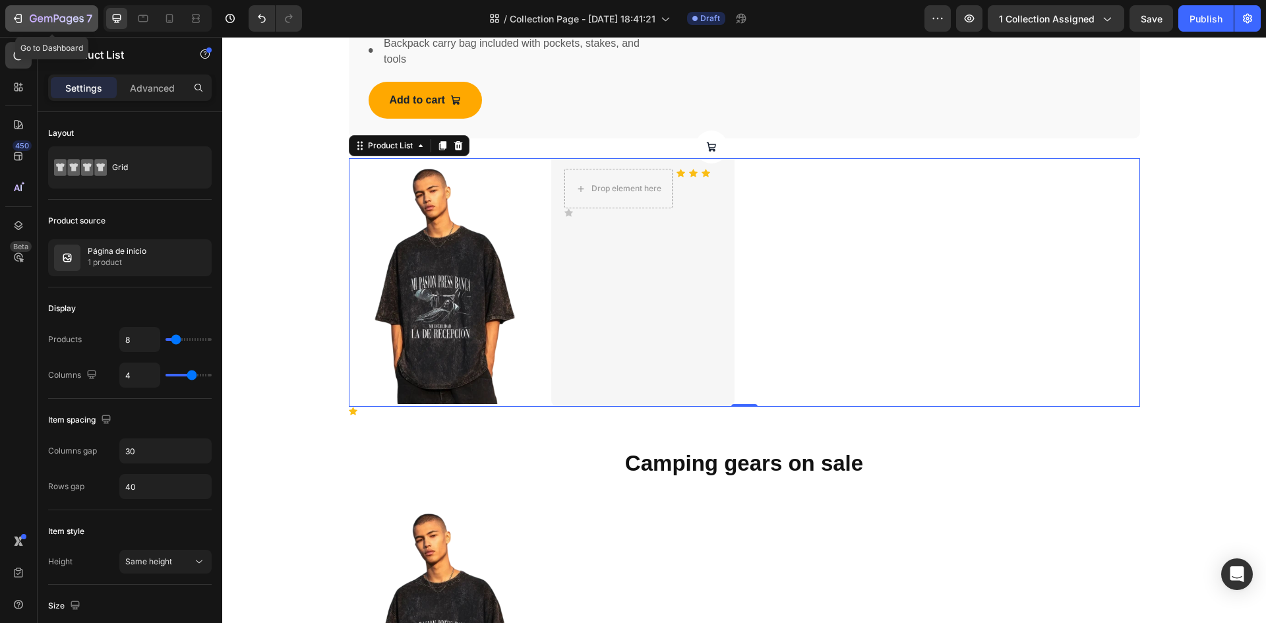
click at [34, 15] on icon "button" at bounding box center [33, 19] width 7 height 8
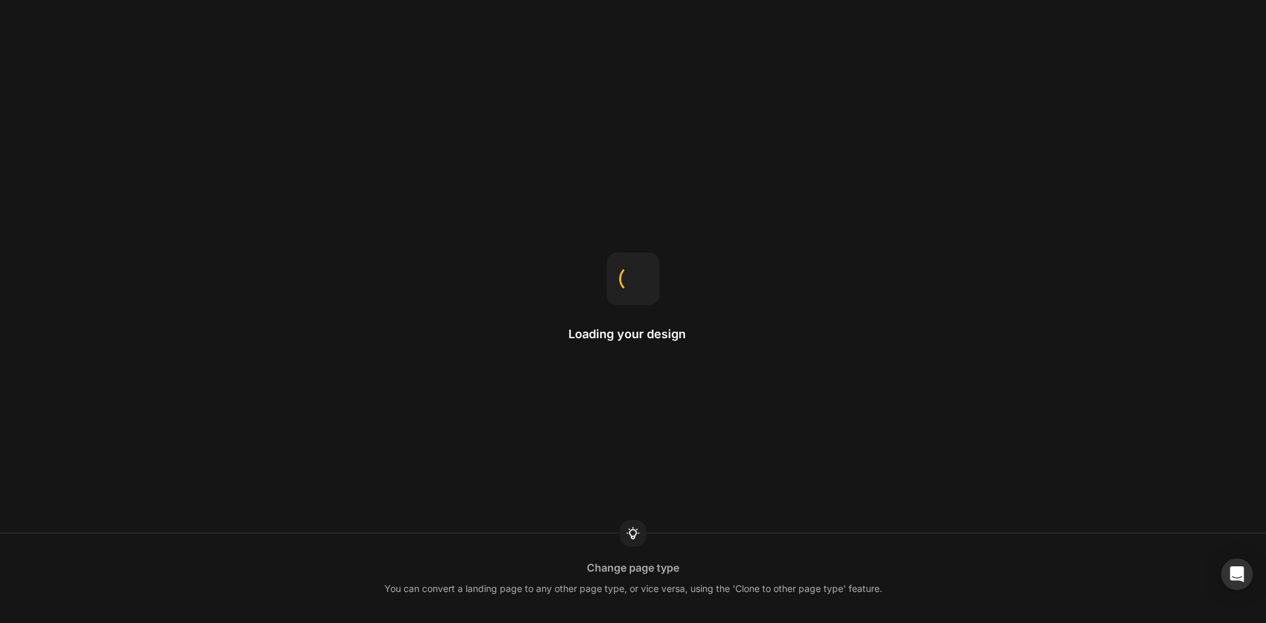
click at [635, 530] on icon at bounding box center [633, 534] width 8 height 11
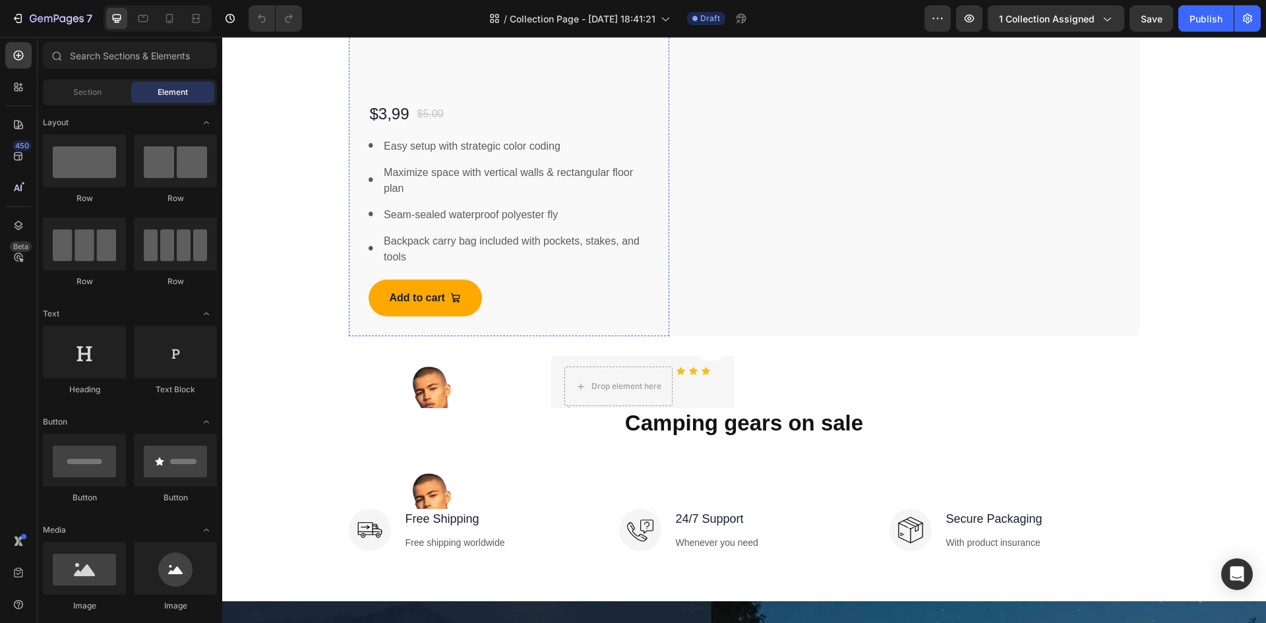
scroll to position [1187, 0]
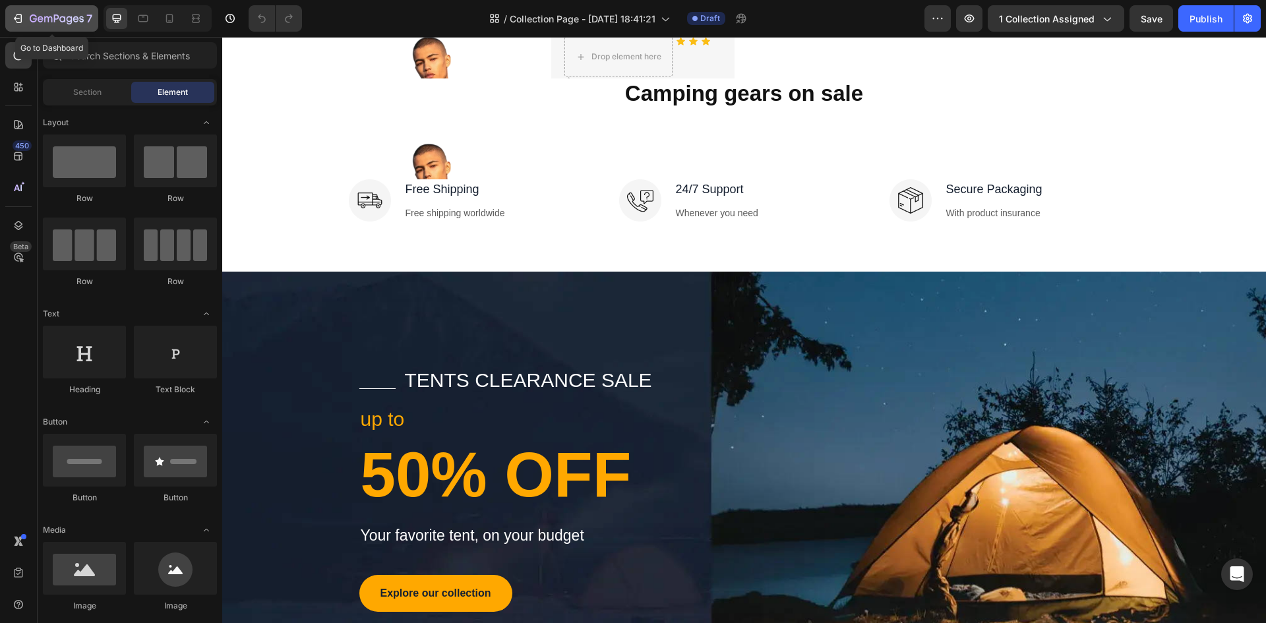
click at [17, 24] on icon "button" at bounding box center [17, 18] width 13 height 13
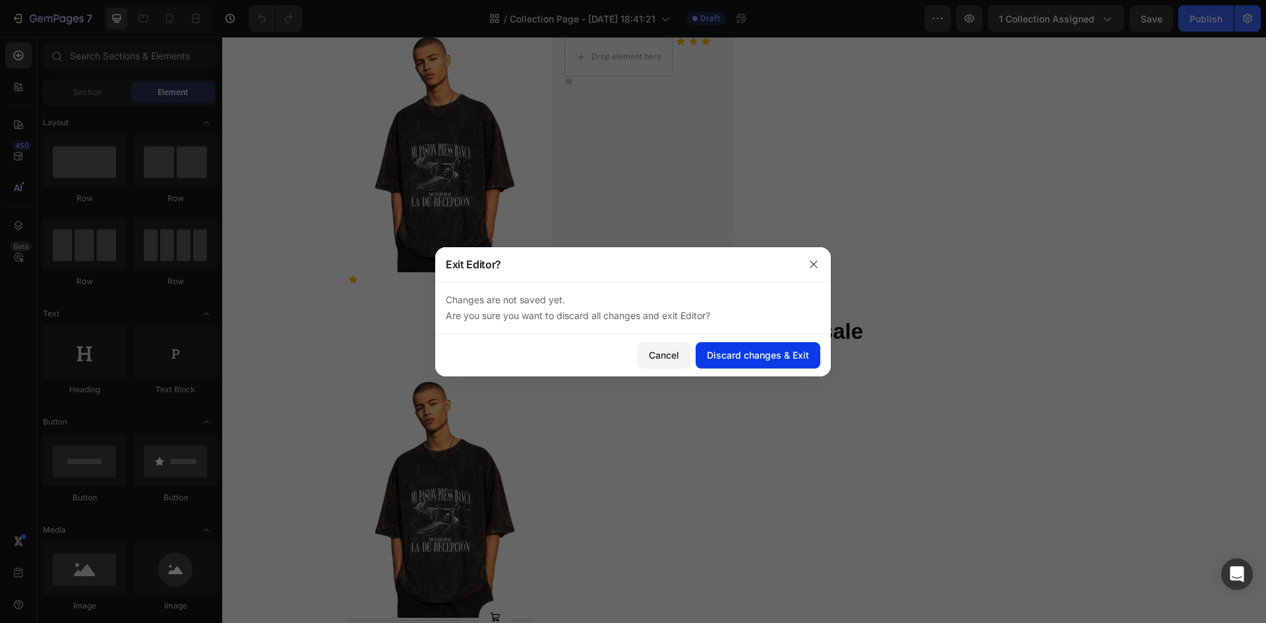
click at [787, 352] on div "Discard changes & Exit" at bounding box center [758, 355] width 102 height 14
